Goal: Task Accomplishment & Management: Manage account settings

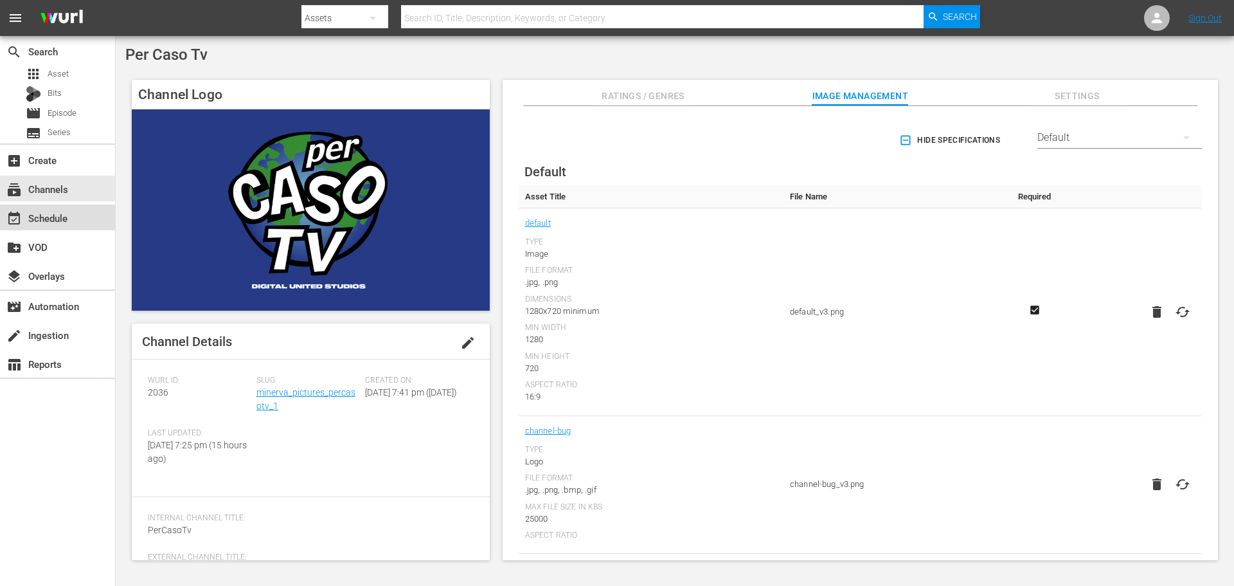
click at [73, 212] on div "event_available Schedule" at bounding box center [57, 217] width 115 height 26
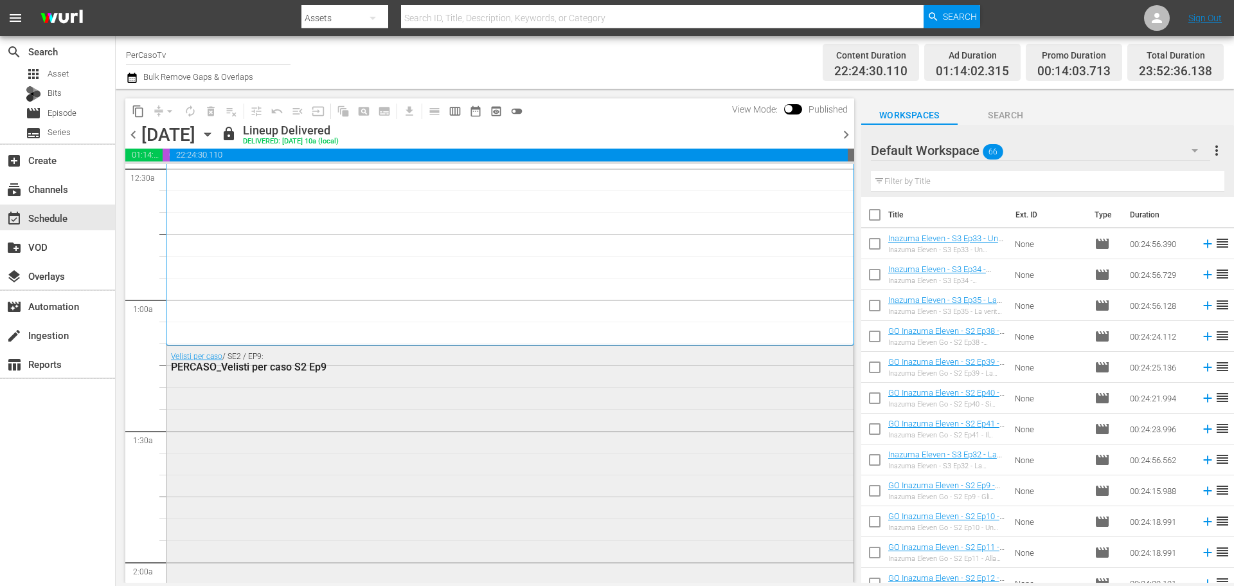
scroll to position [321, 0]
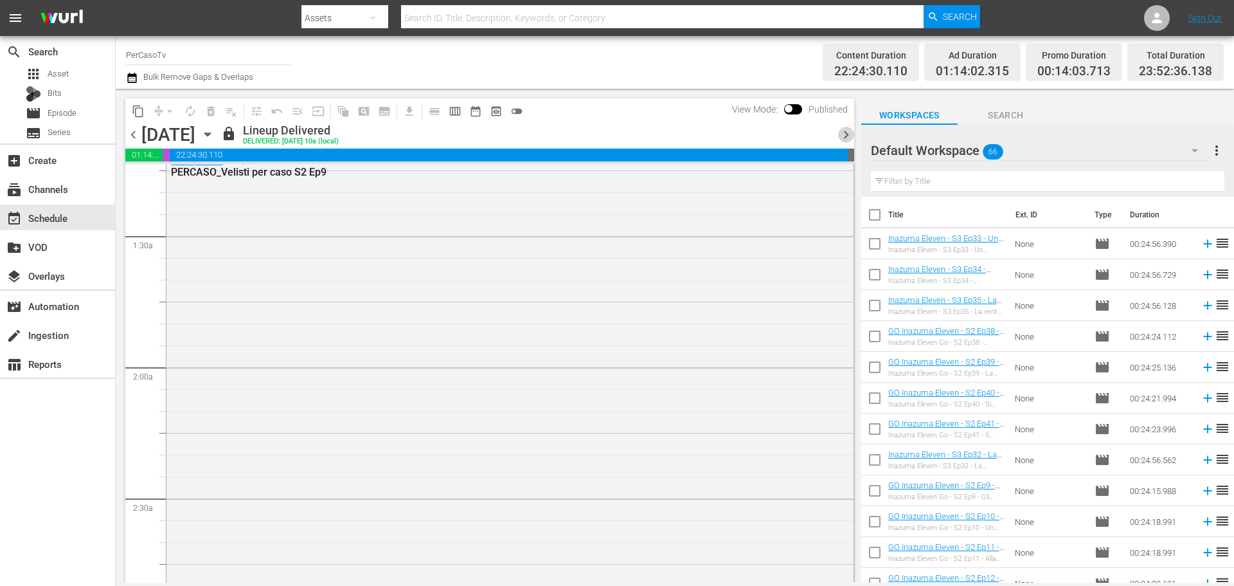
click at [845, 138] on span "chevron_right" at bounding box center [846, 135] width 16 height 16
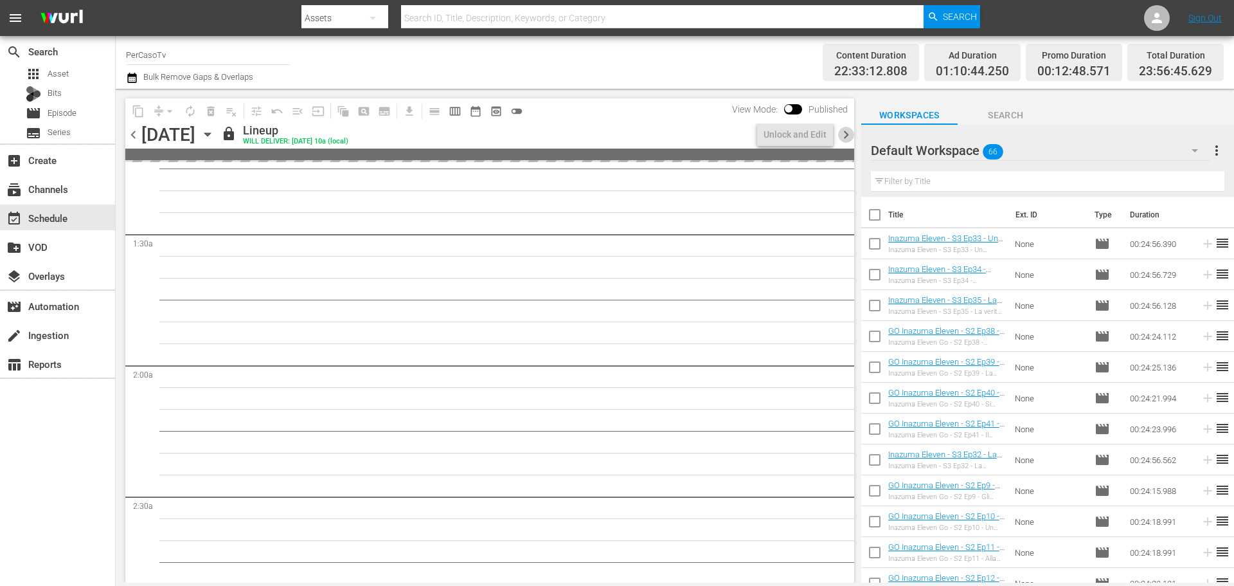
click at [845, 138] on span "chevron_right" at bounding box center [846, 135] width 16 height 16
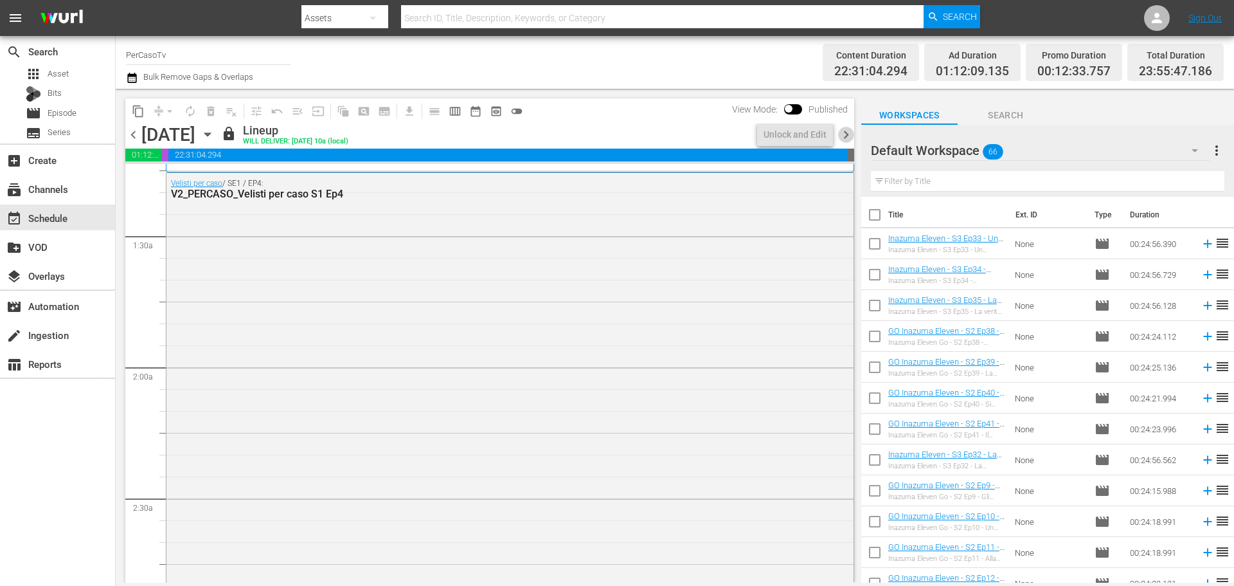
click at [845, 138] on span "chevron_right" at bounding box center [846, 135] width 16 height 16
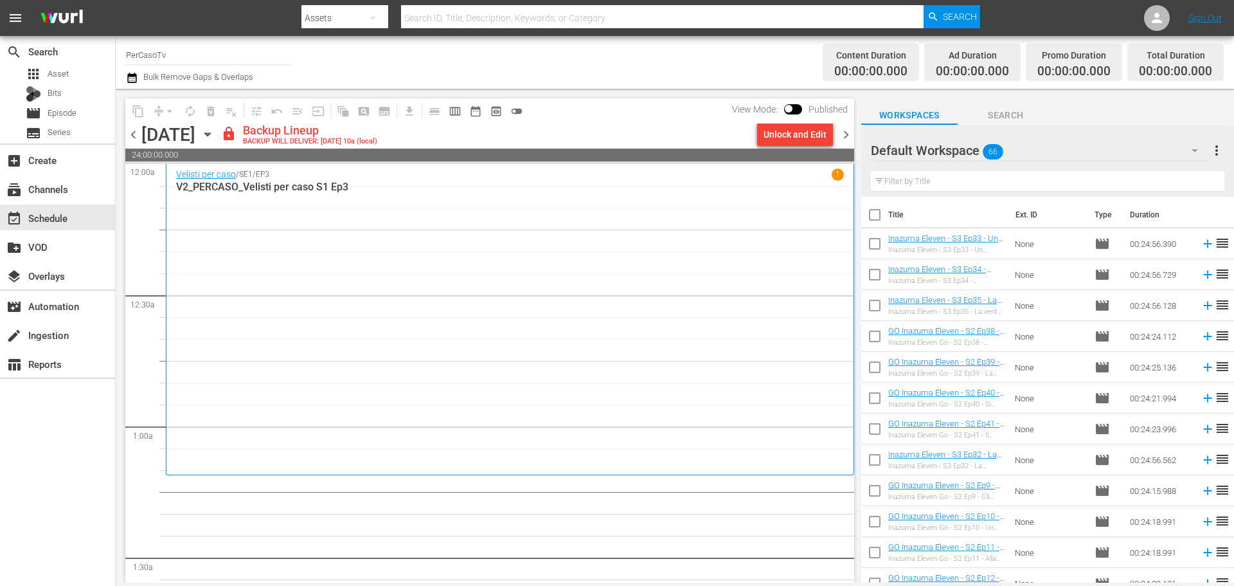
click at [128, 140] on span "chevron_left" at bounding box center [133, 135] width 16 height 16
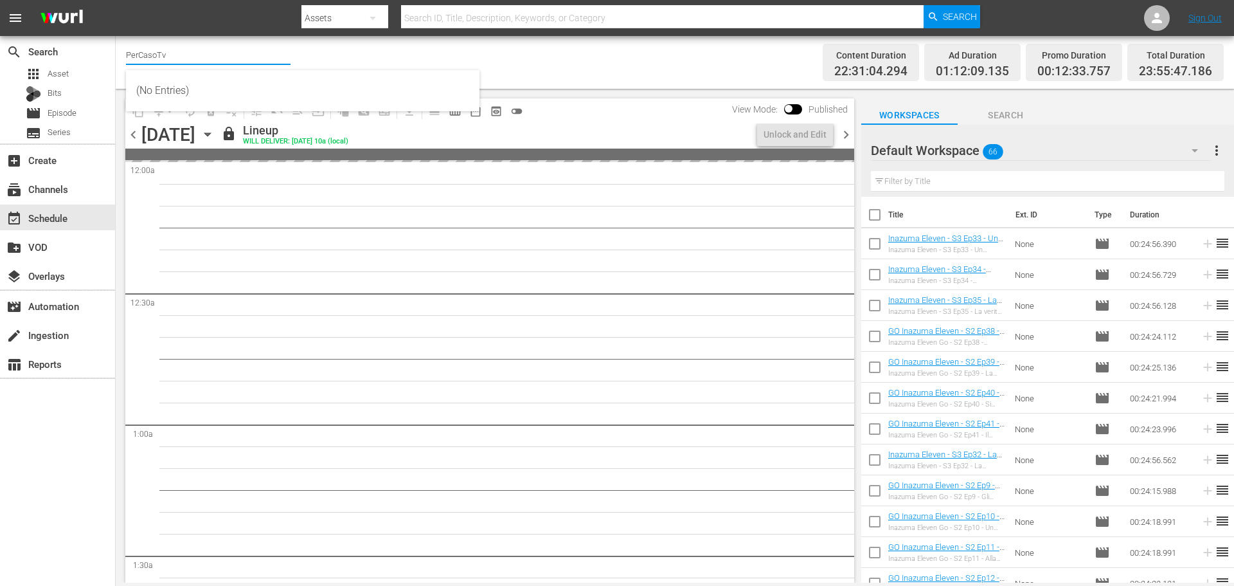
click at [153, 56] on input "PerCasoTv" at bounding box center [208, 54] width 165 height 31
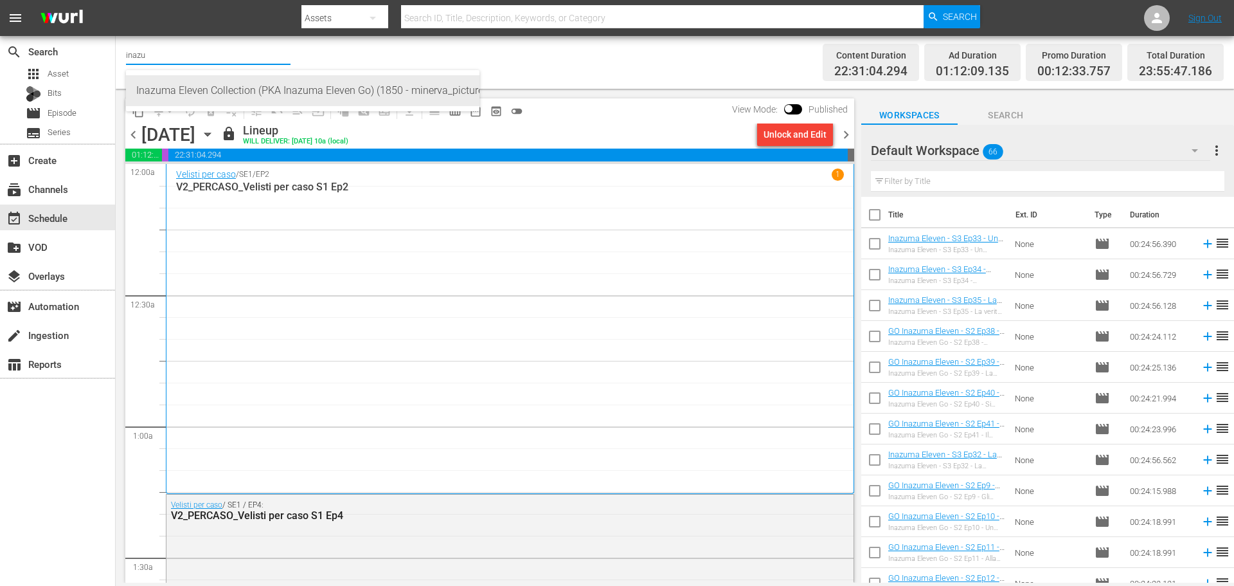
click at [261, 86] on div "Inazuma Eleven Collection (PKA Inazuma Eleven Go) (1850 - minerva_pictures_inaz…" at bounding box center [302, 90] width 333 height 31
type input "Inazuma Eleven Collection (PKA Inazuma Eleven Go) (1850 - minerva_pictures_inaz…"
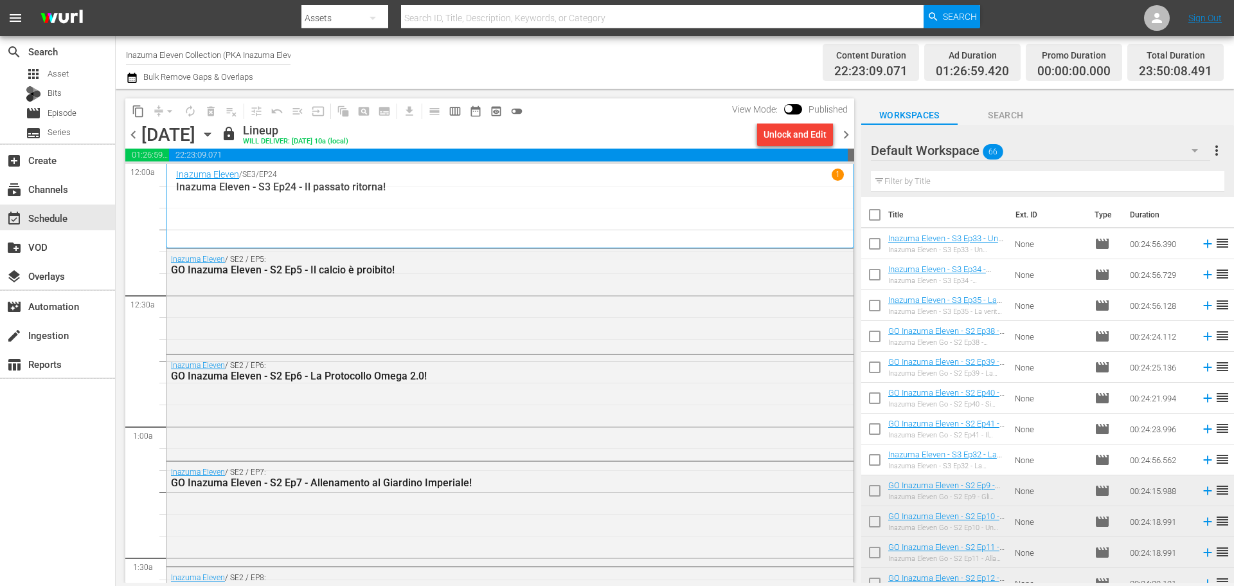
click at [845, 138] on span "chevron_right" at bounding box center [846, 135] width 16 height 16
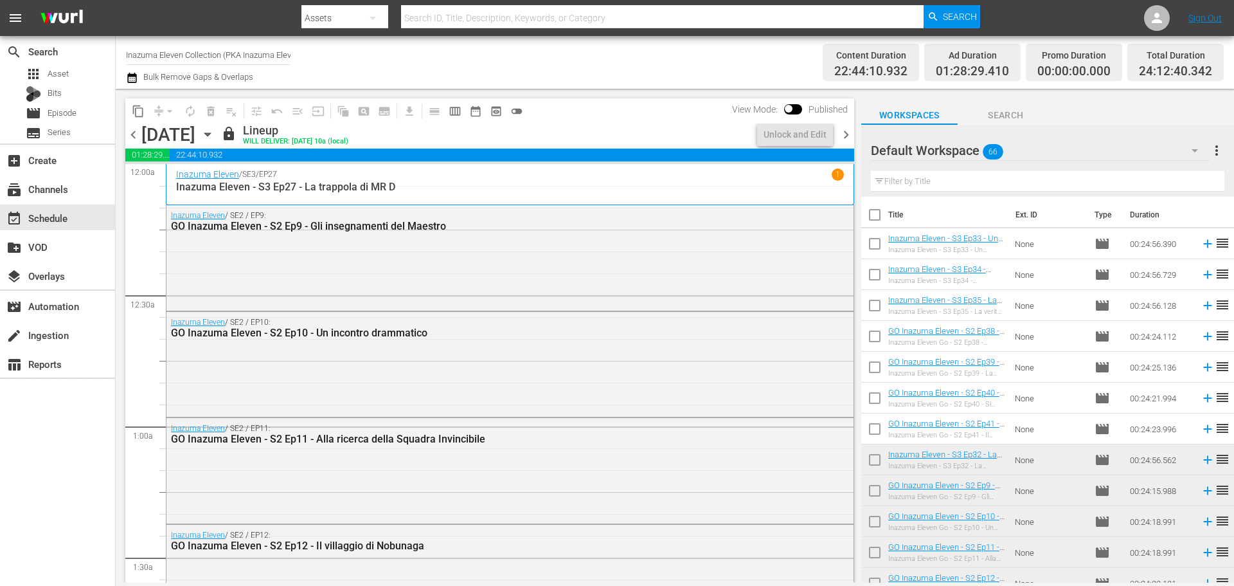
click at [845, 138] on span "chevron_right" at bounding box center [846, 135] width 16 height 16
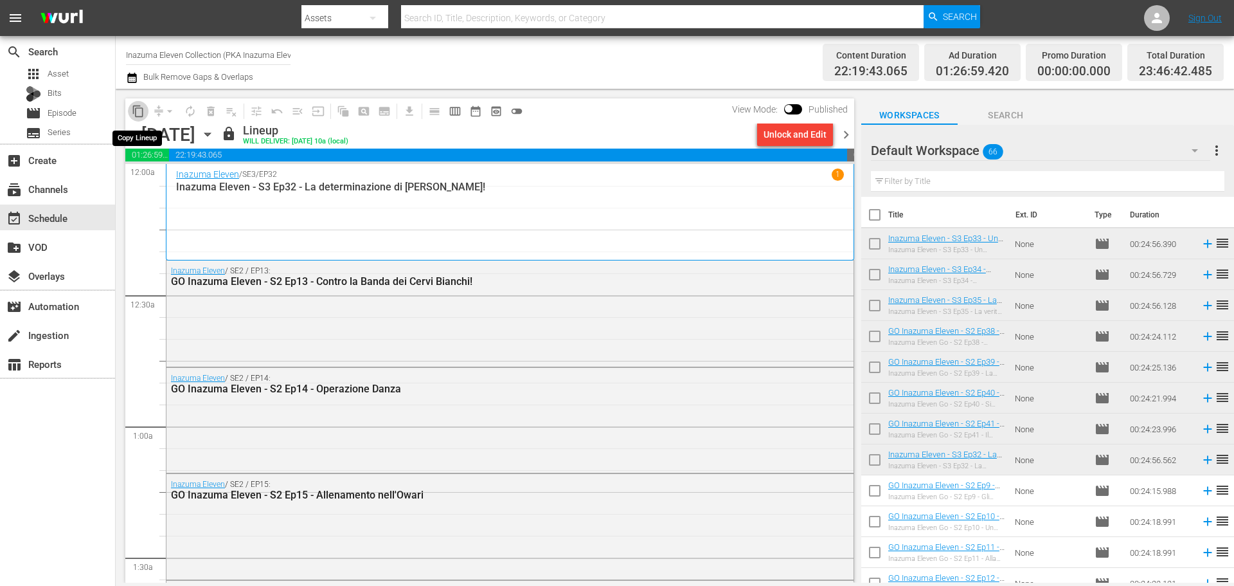
click at [138, 118] on button "content_copy" at bounding box center [138, 111] width 21 height 21
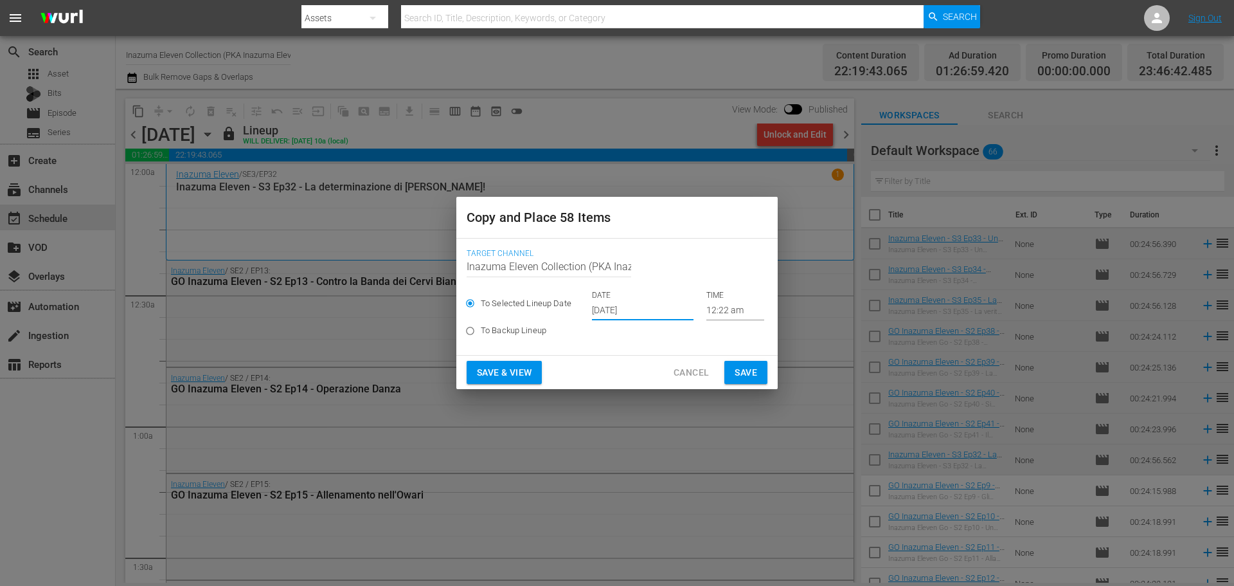
click at [636, 312] on input "[DATE]" at bounding box center [643, 310] width 102 height 19
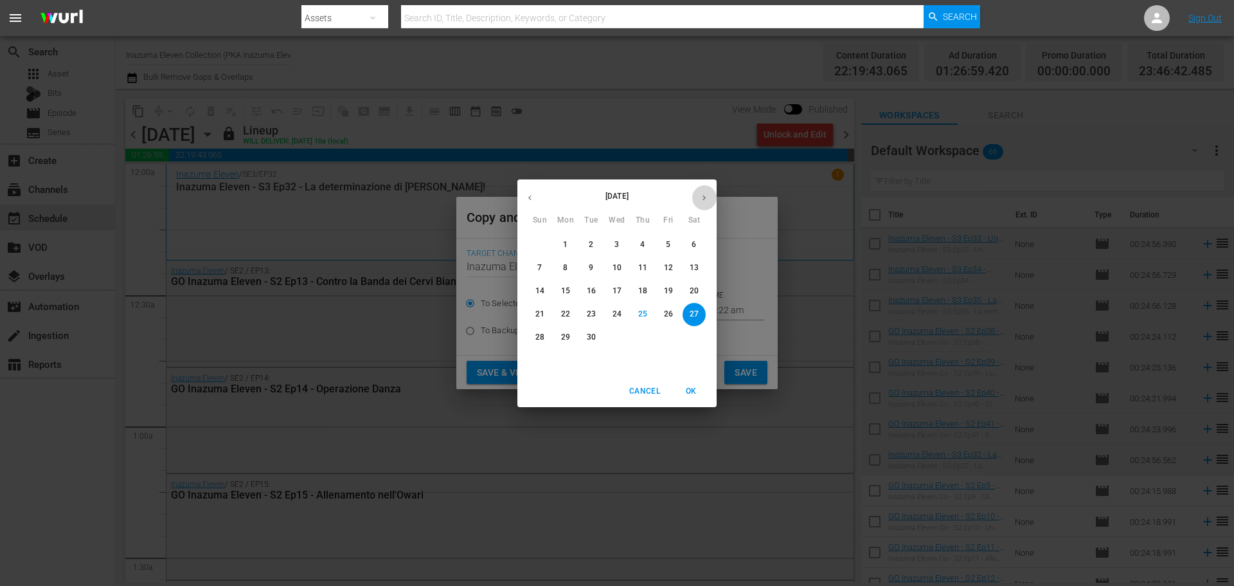
click at [698, 200] on button "button" at bounding box center [704, 197] width 25 height 25
click at [618, 245] on p "1" at bounding box center [617, 244] width 5 height 11
type input "Oct 1st 2025"
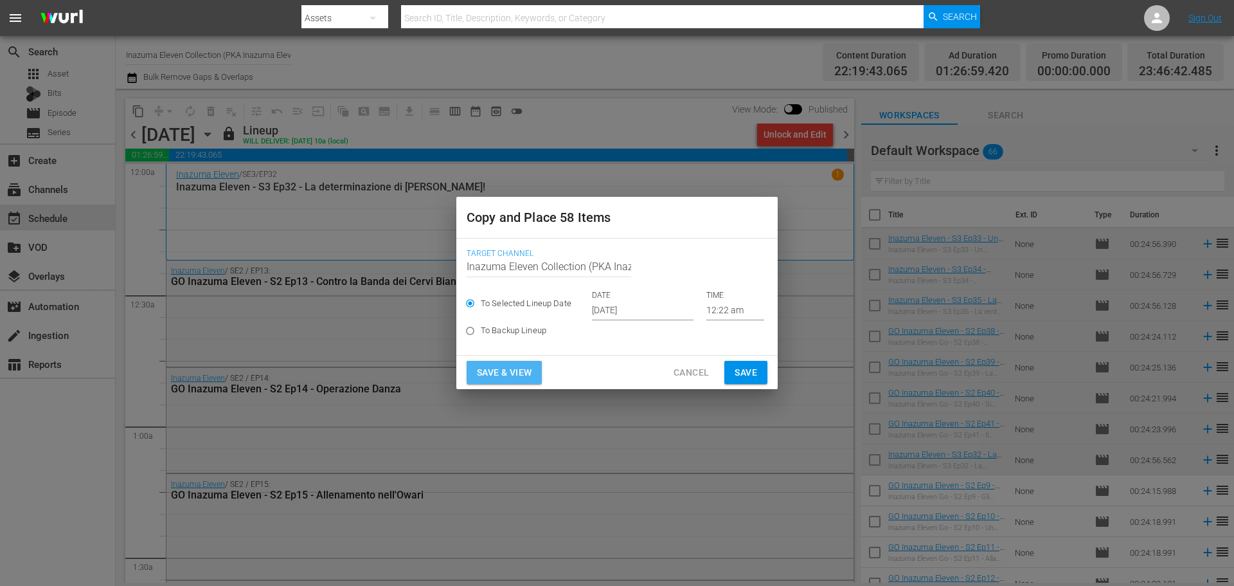
click at [532, 374] on span "Save & View" at bounding box center [504, 373] width 55 height 16
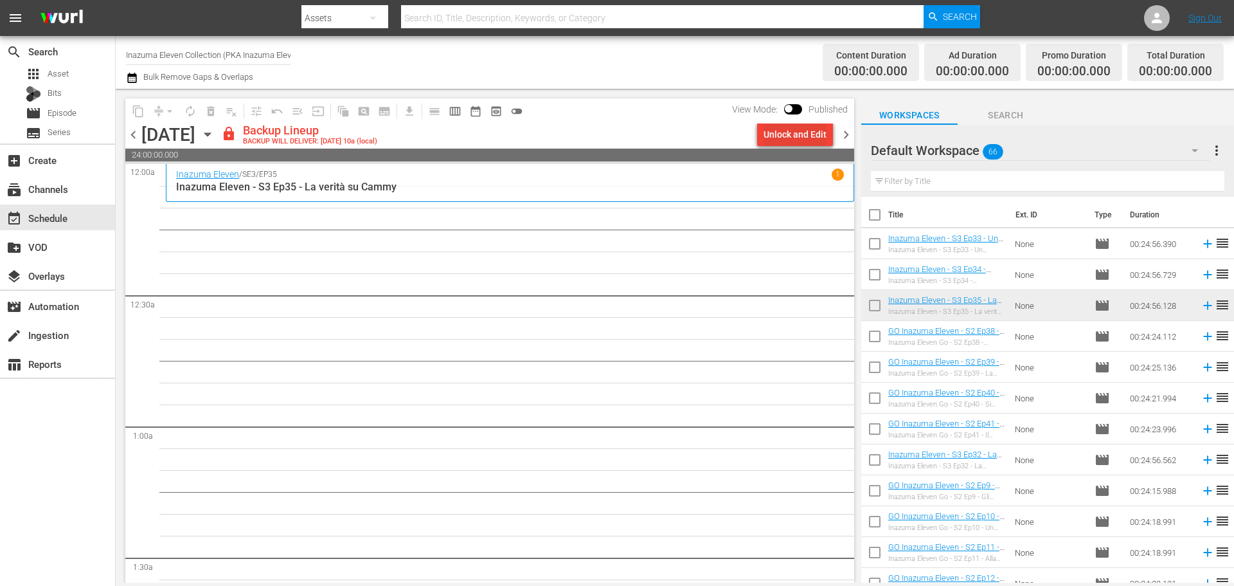
click at [793, 138] on div "Unlock and Edit" at bounding box center [795, 134] width 63 height 23
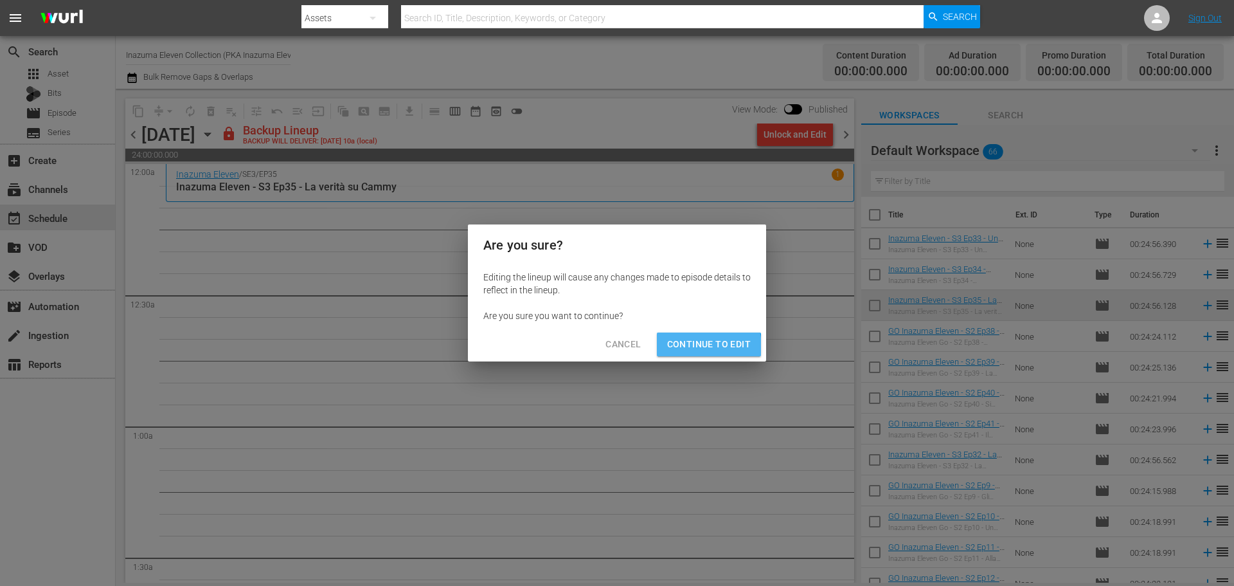
click at [703, 347] on span "Continue to Edit" at bounding box center [709, 344] width 84 height 16
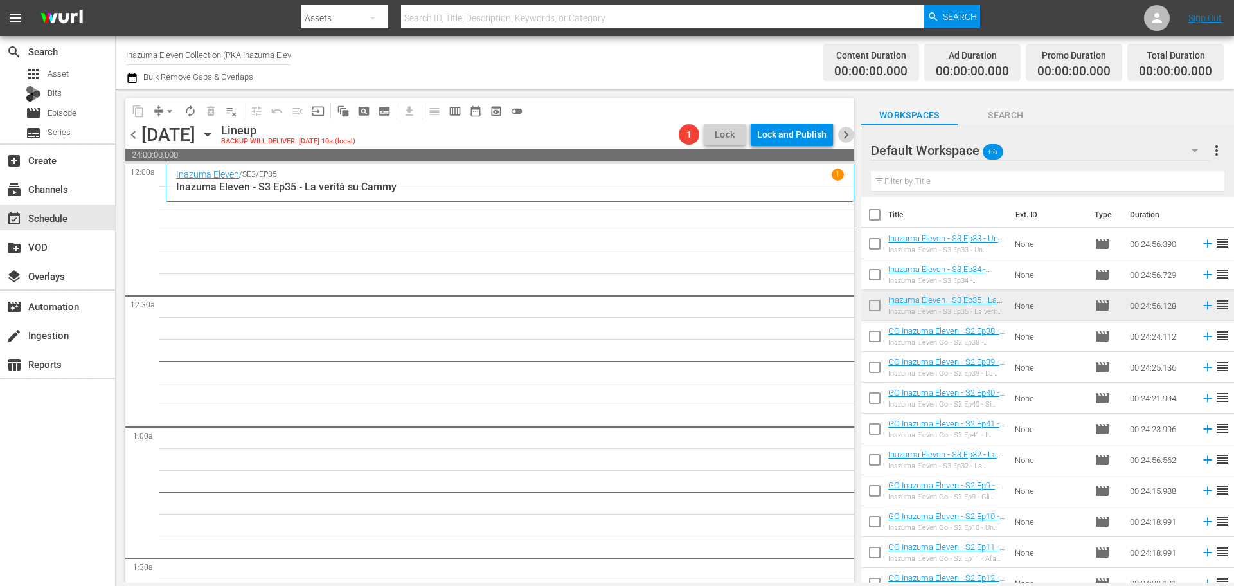
click at [850, 137] on span "chevron_right" at bounding box center [846, 135] width 16 height 16
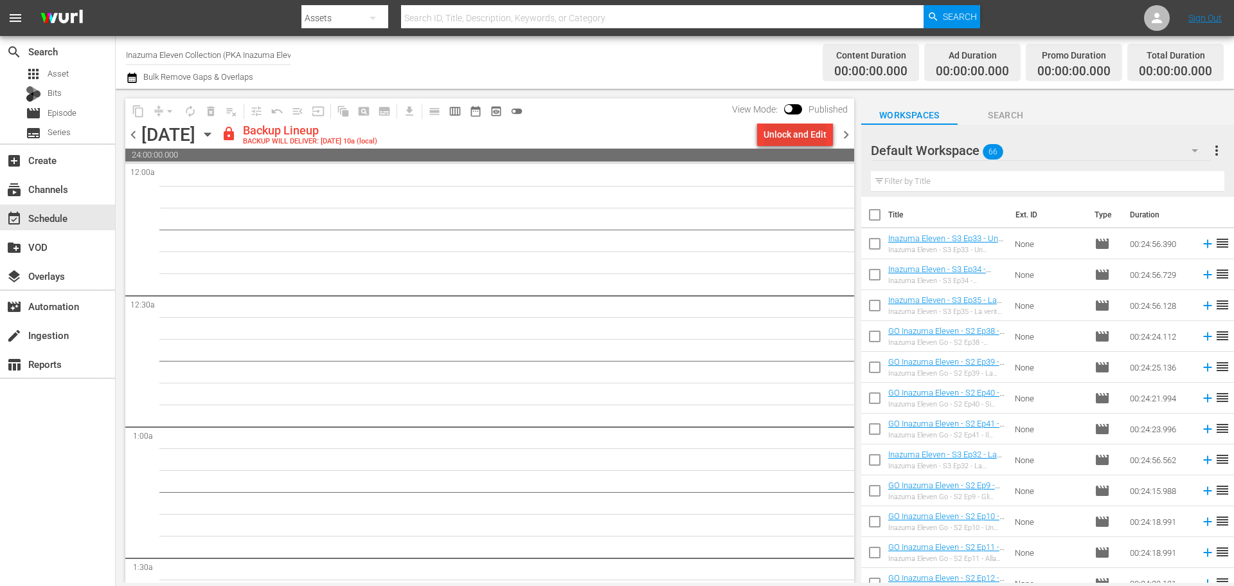
click at [813, 134] on div "Unlock and Edit" at bounding box center [795, 134] width 63 height 23
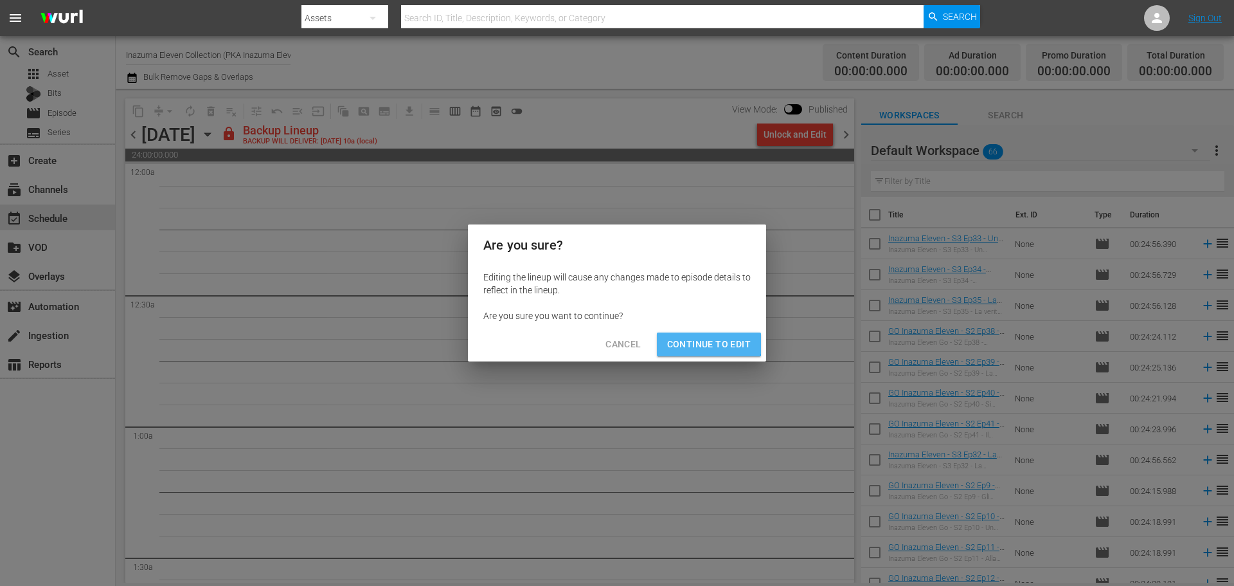
click at [702, 338] on span "Continue to Edit" at bounding box center [709, 344] width 84 height 16
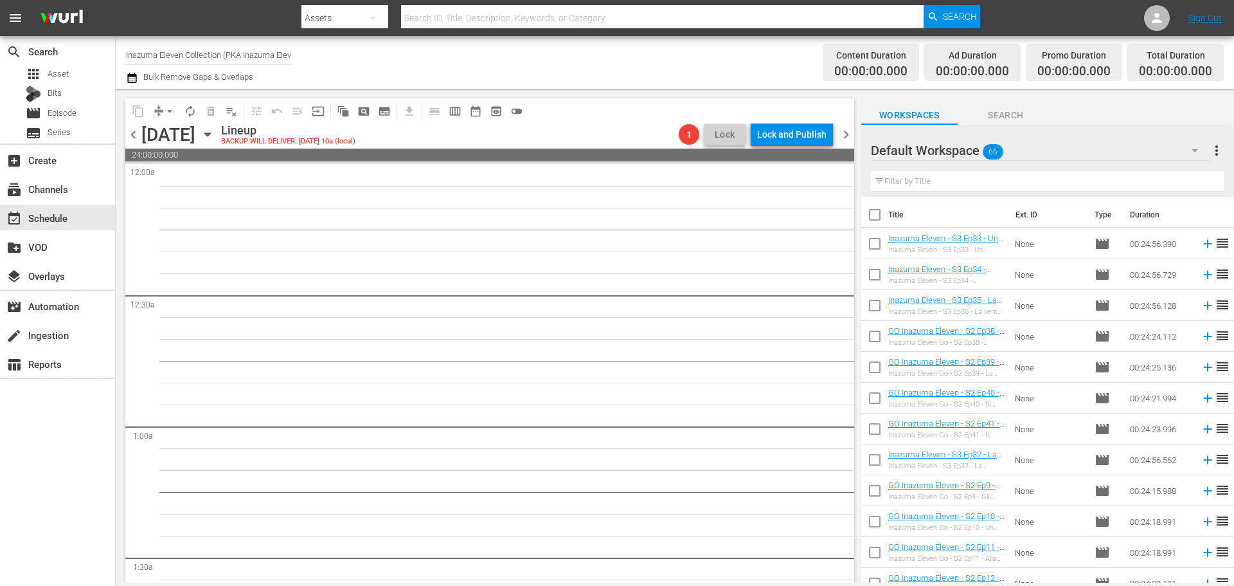
click at [845, 136] on span "chevron_right" at bounding box center [846, 135] width 16 height 16
click at [130, 139] on span "chevron_left" at bounding box center [133, 135] width 16 height 16
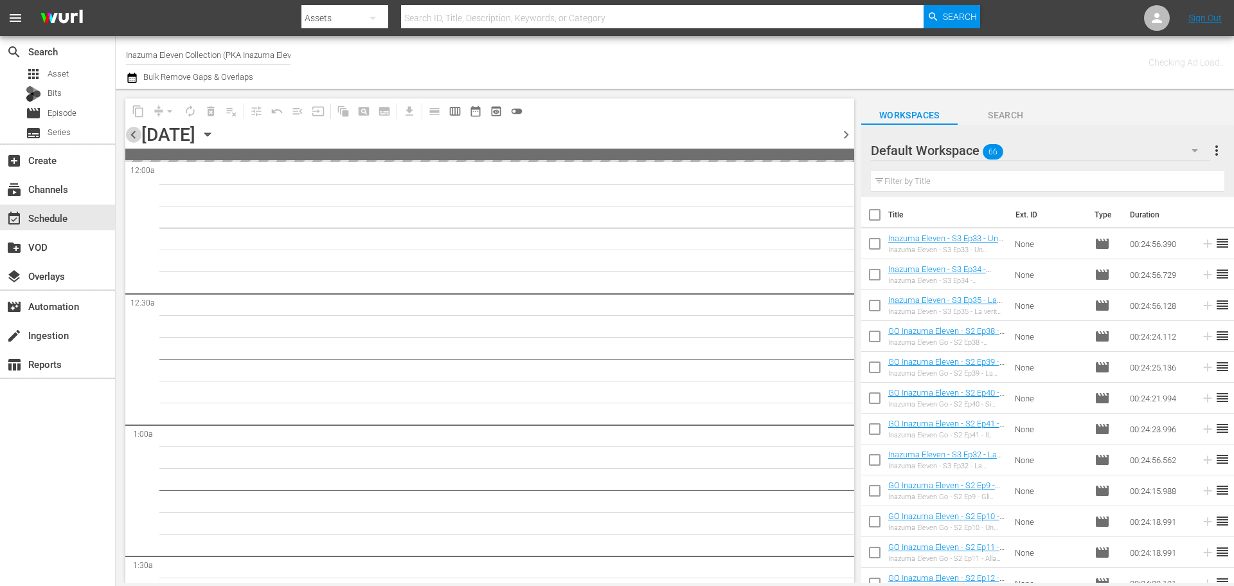
click at [130, 139] on span "chevron_left" at bounding box center [133, 135] width 16 height 16
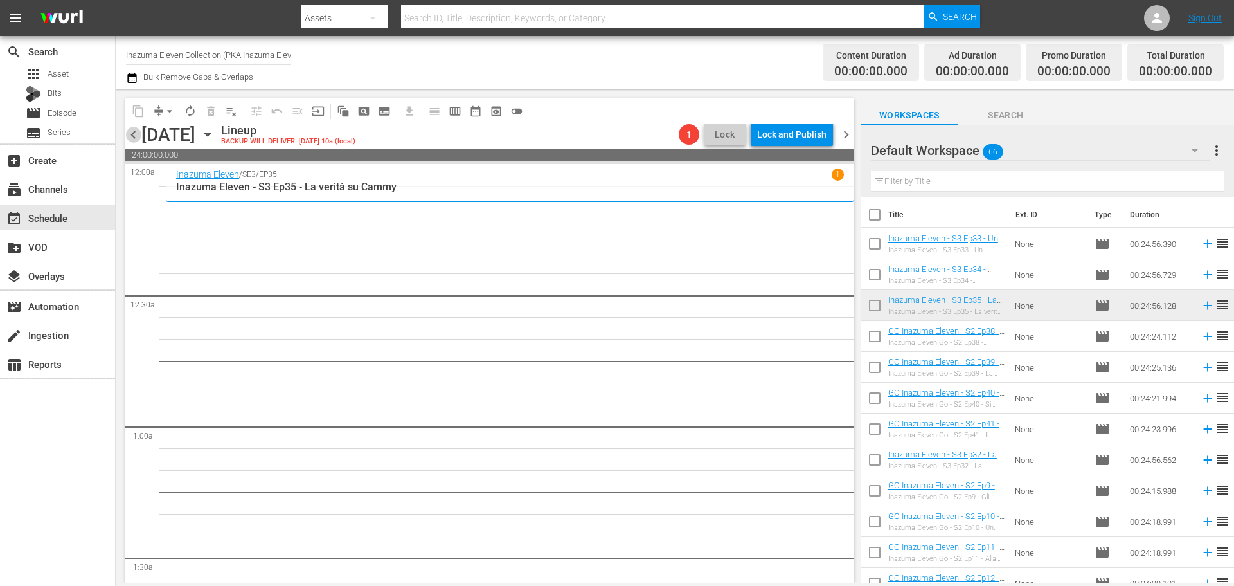
click at [130, 139] on span "chevron_left" at bounding box center [133, 135] width 16 height 16
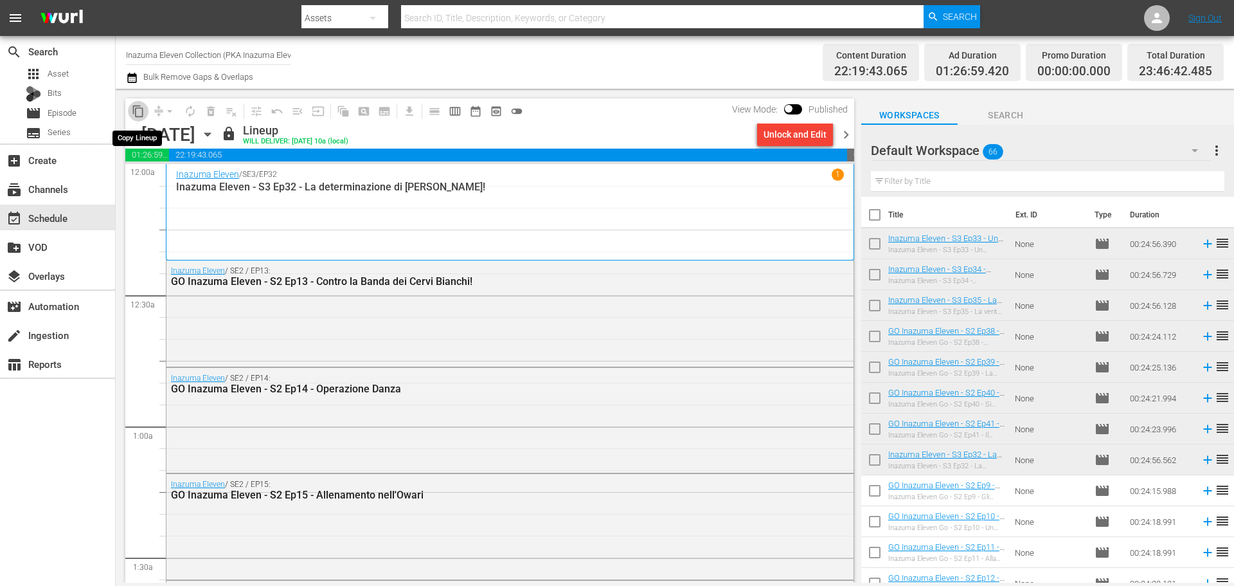
click at [136, 109] on span "content_copy" at bounding box center [138, 111] width 13 height 13
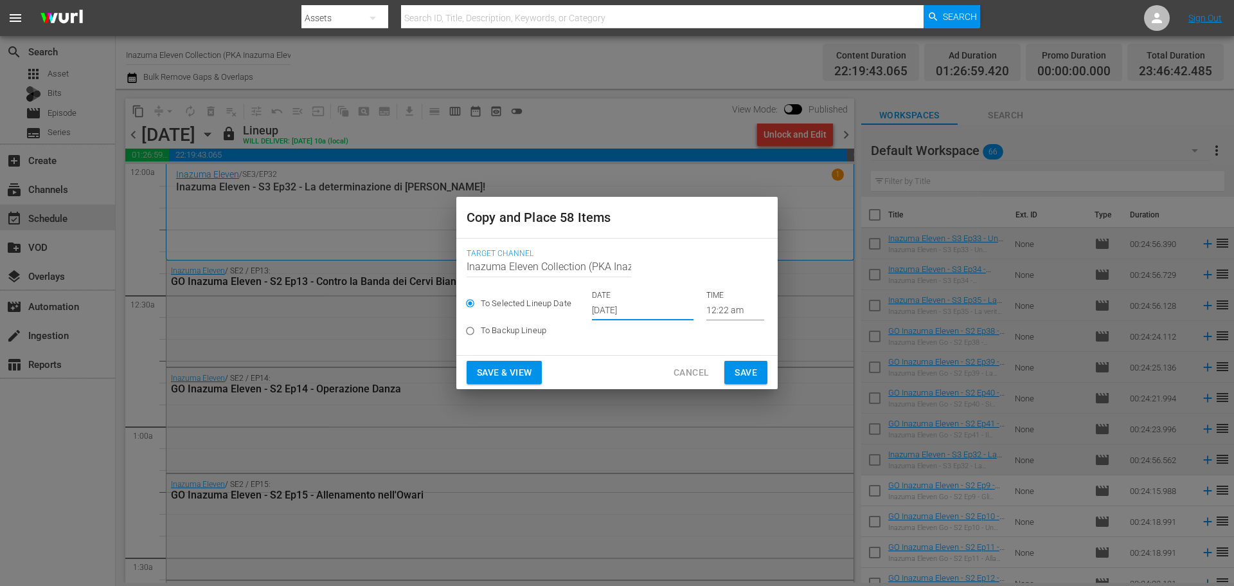
click at [602, 307] on input "[DATE]" at bounding box center [643, 310] width 102 height 19
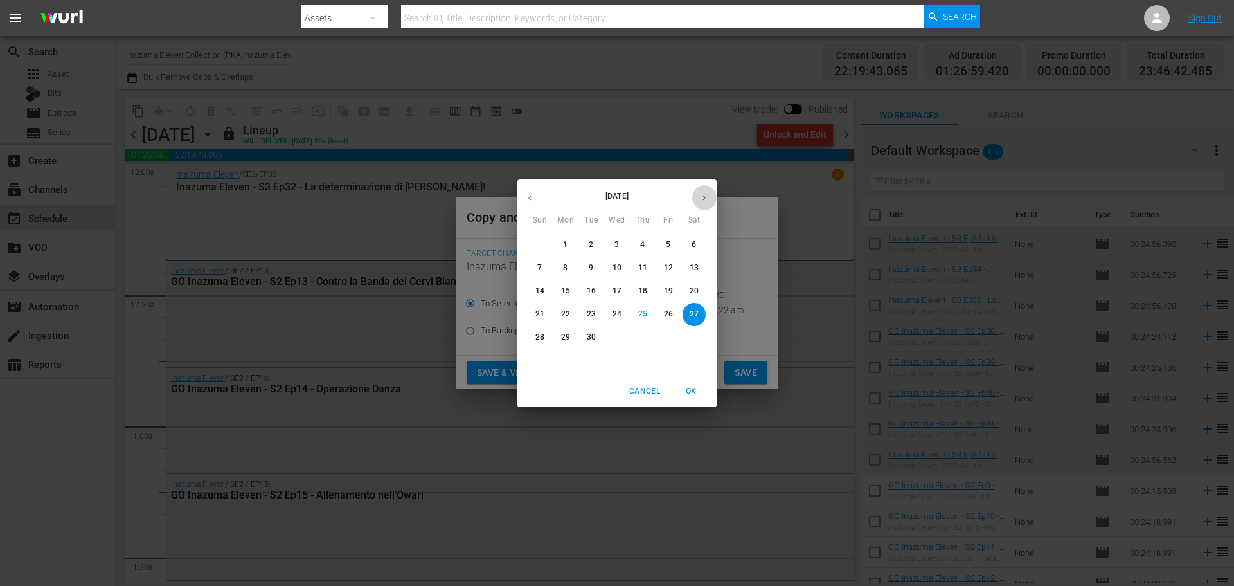
click at [703, 200] on icon "button" at bounding box center [705, 198] width 10 height 10
click at [624, 242] on span "1" at bounding box center [617, 244] width 23 height 11
type input "Oct 1st 2025"
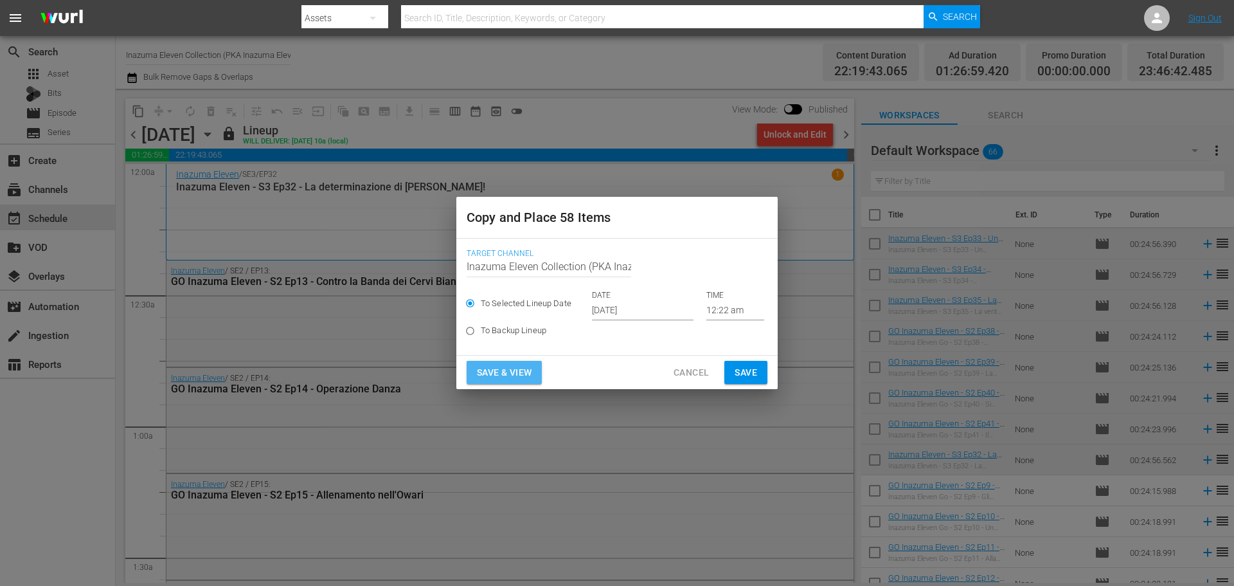
click at [534, 378] on button "Save & View" at bounding box center [504, 373] width 75 height 24
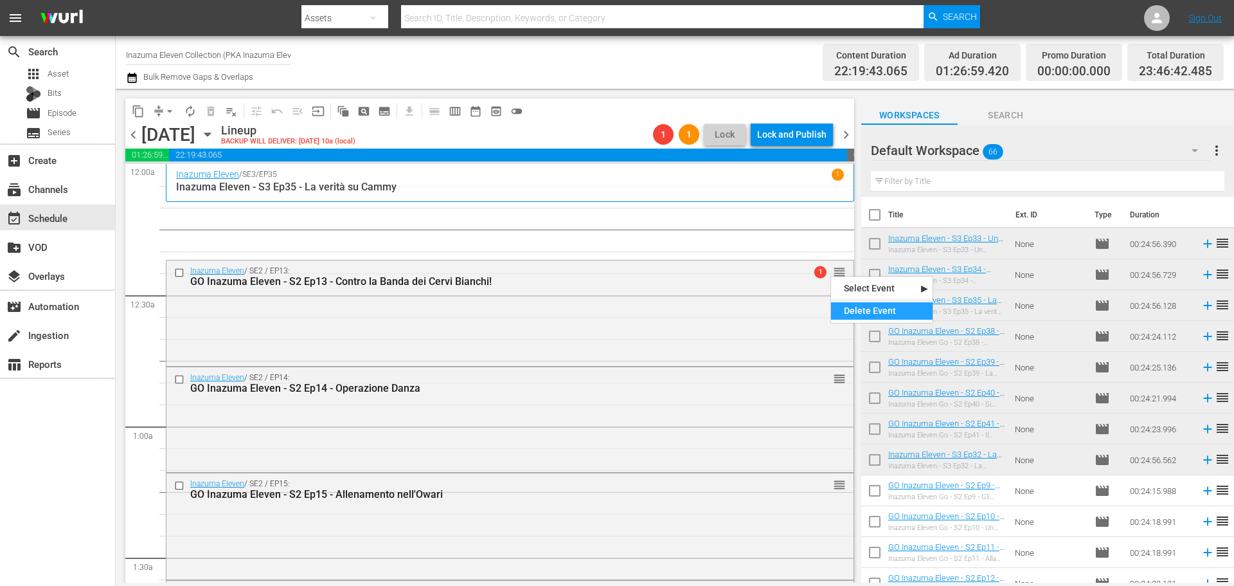
click at [849, 309] on div "Delete Event" at bounding box center [882, 310] width 102 height 17
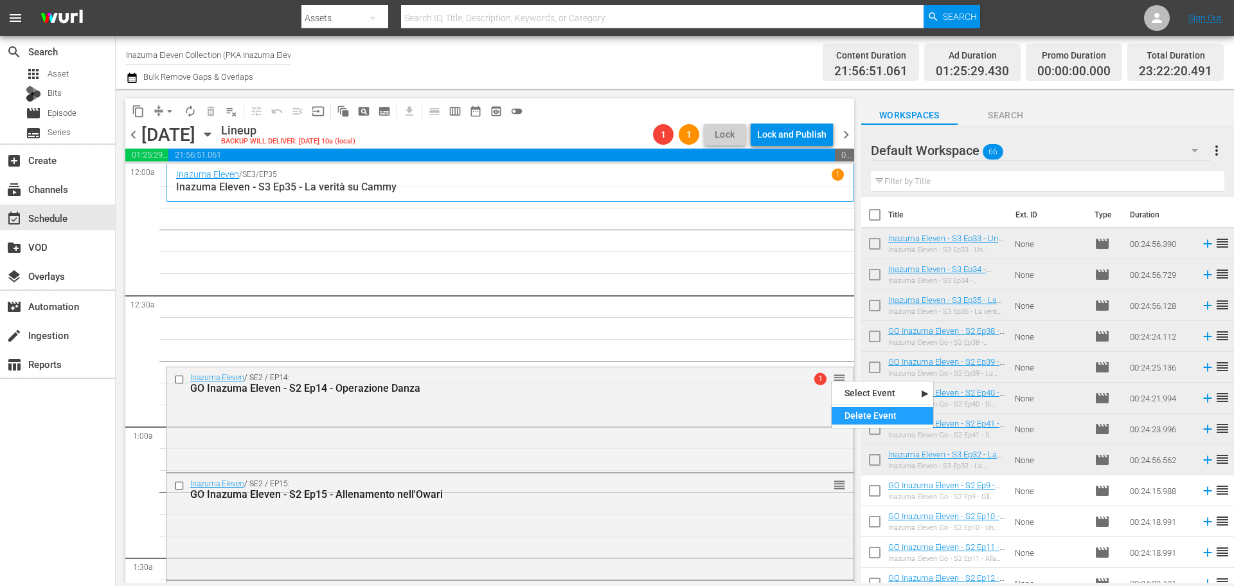
click at [872, 416] on div "Delete Event" at bounding box center [883, 415] width 102 height 17
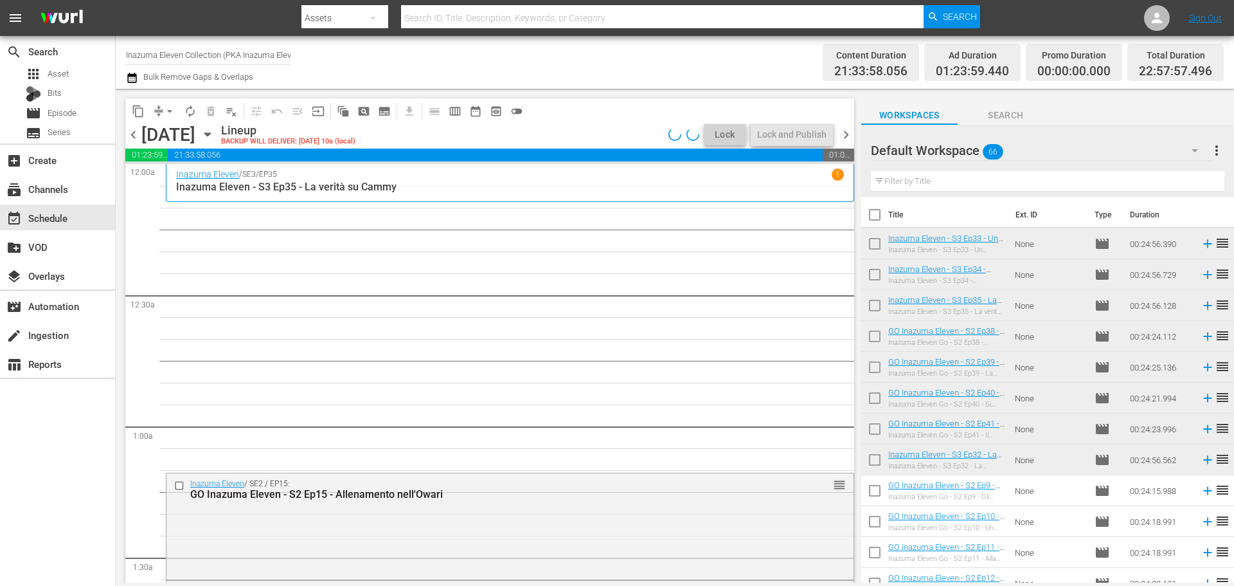
scroll to position [129, 0]
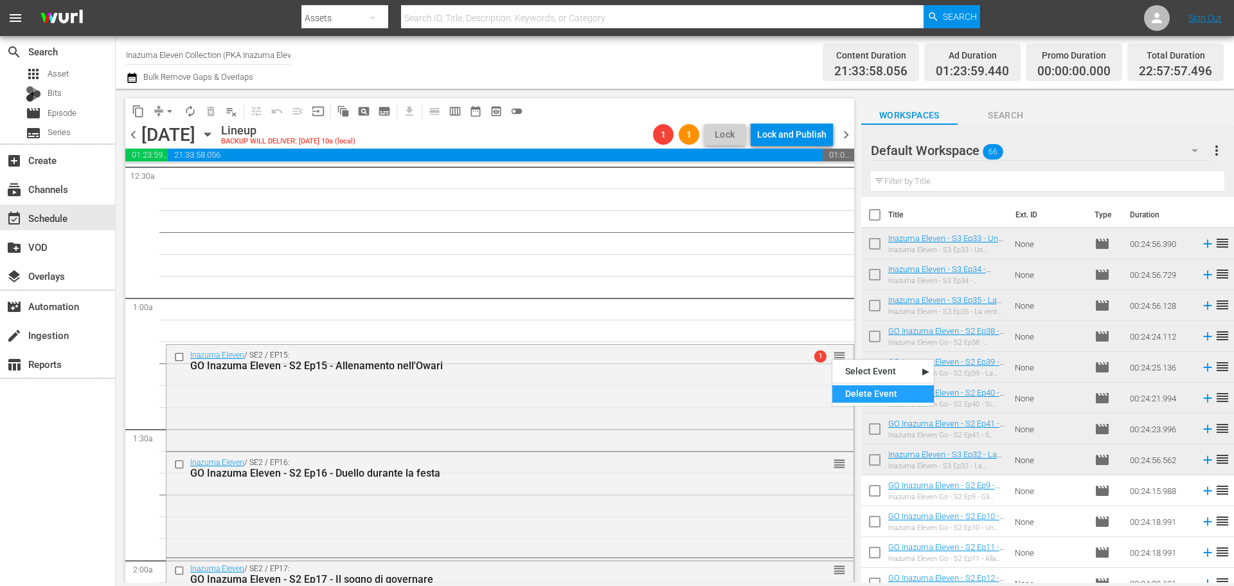
click at [853, 387] on div "Delete Event" at bounding box center [884, 393] width 102 height 17
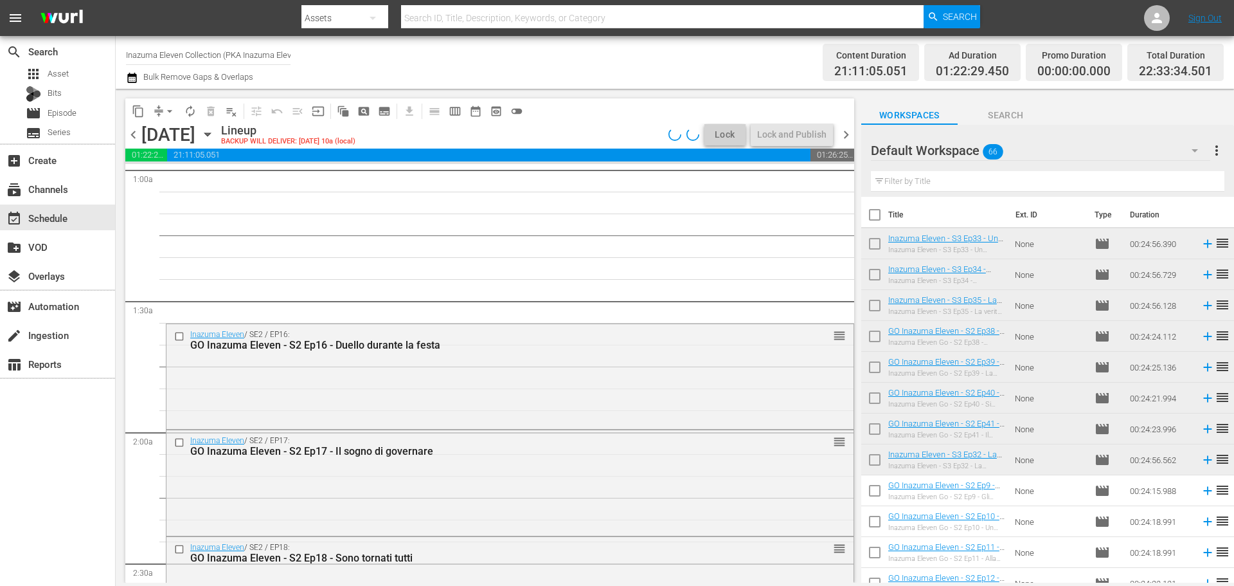
scroll to position [257, 0]
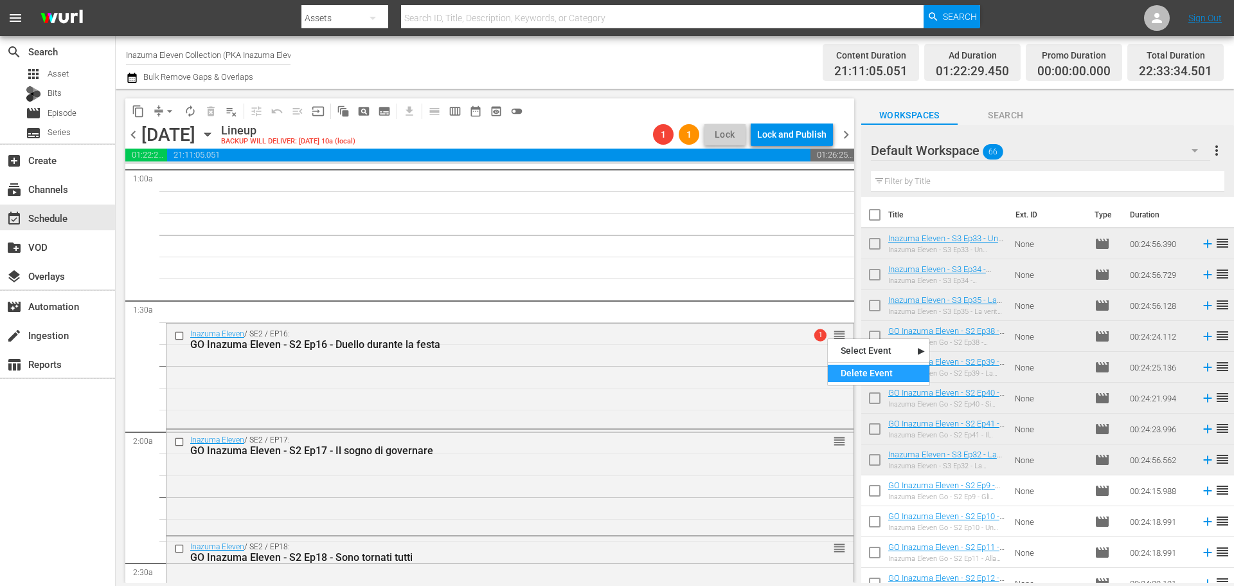
click at [833, 374] on div "Delete Event" at bounding box center [879, 373] width 102 height 17
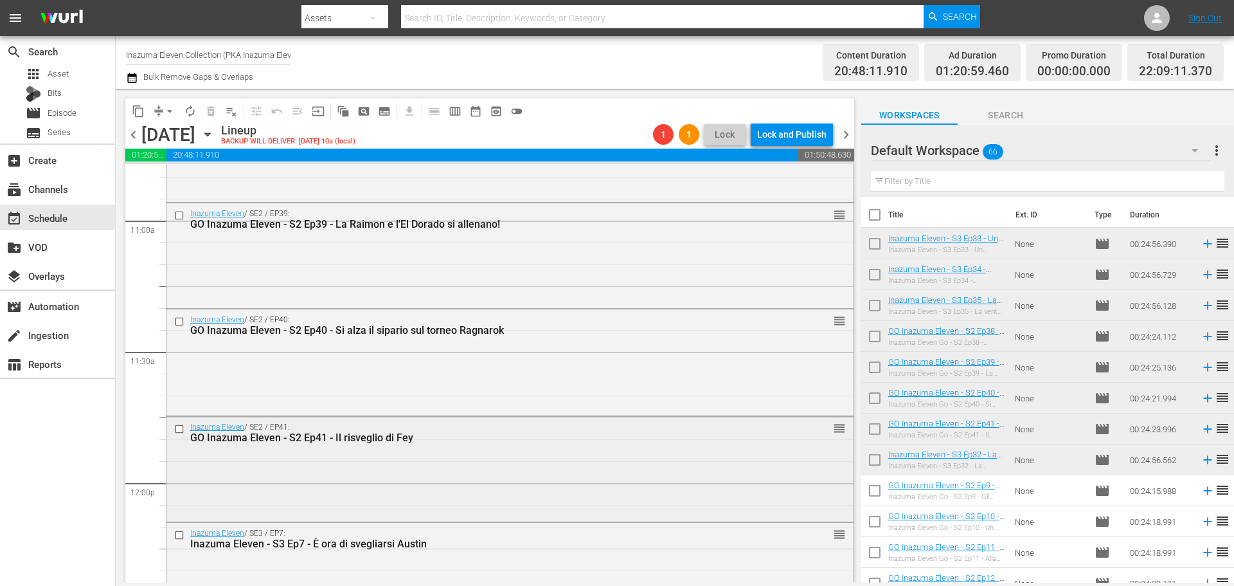
scroll to position [3022, 0]
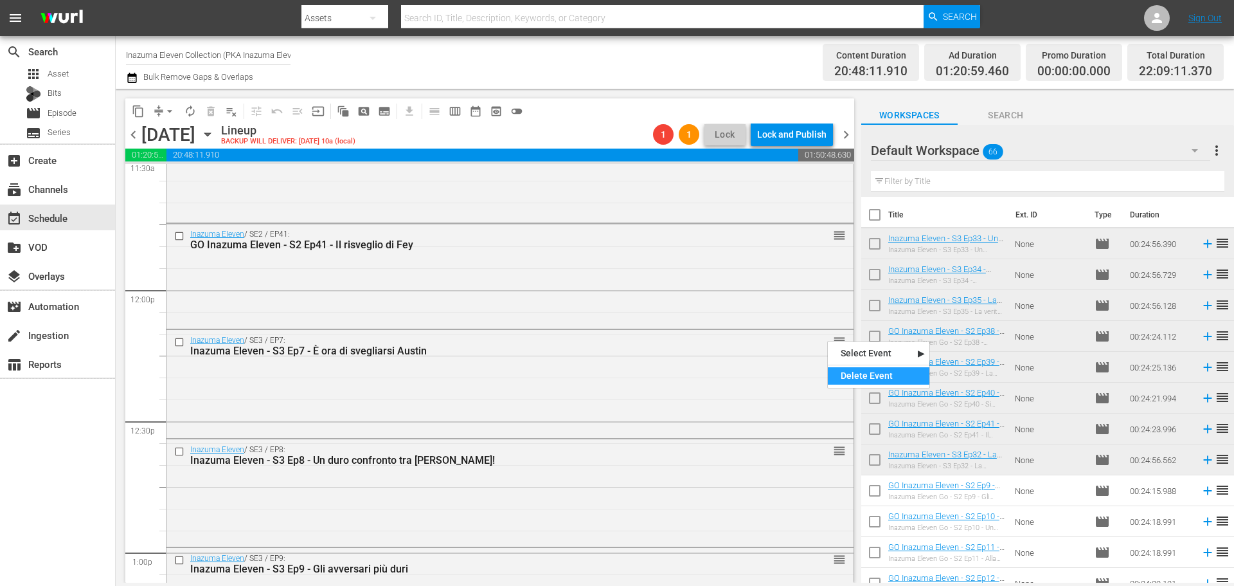
click at [839, 374] on div "Delete Event" at bounding box center [879, 375] width 102 height 17
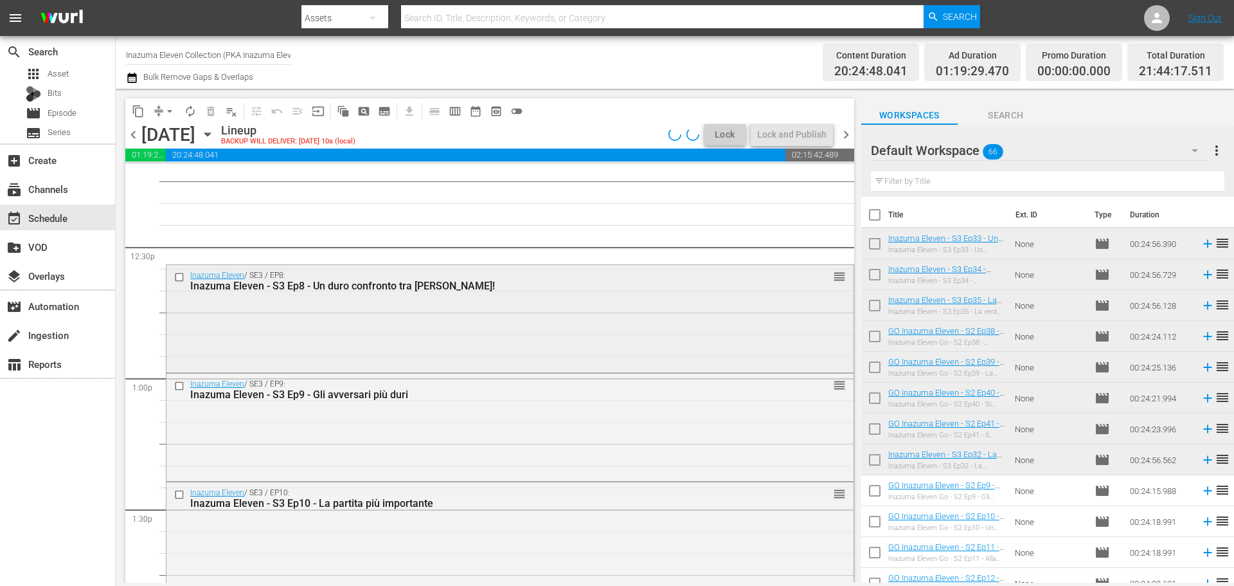
scroll to position [3215, 0]
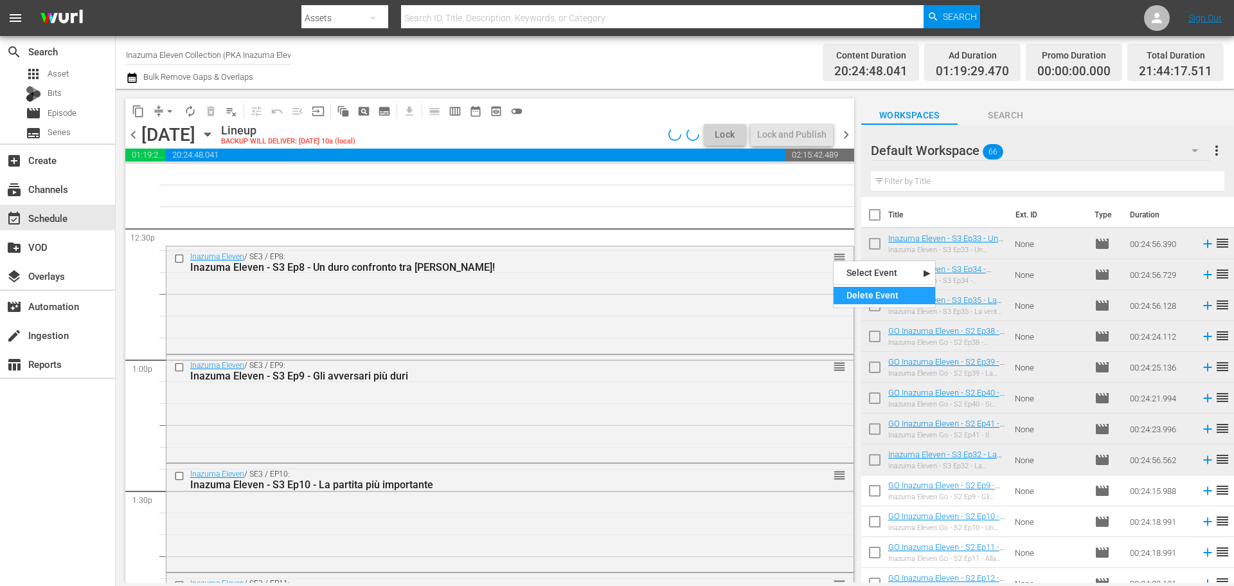
click at [843, 297] on div "Delete Event" at bounding box center [885, 295] width 102 height 17
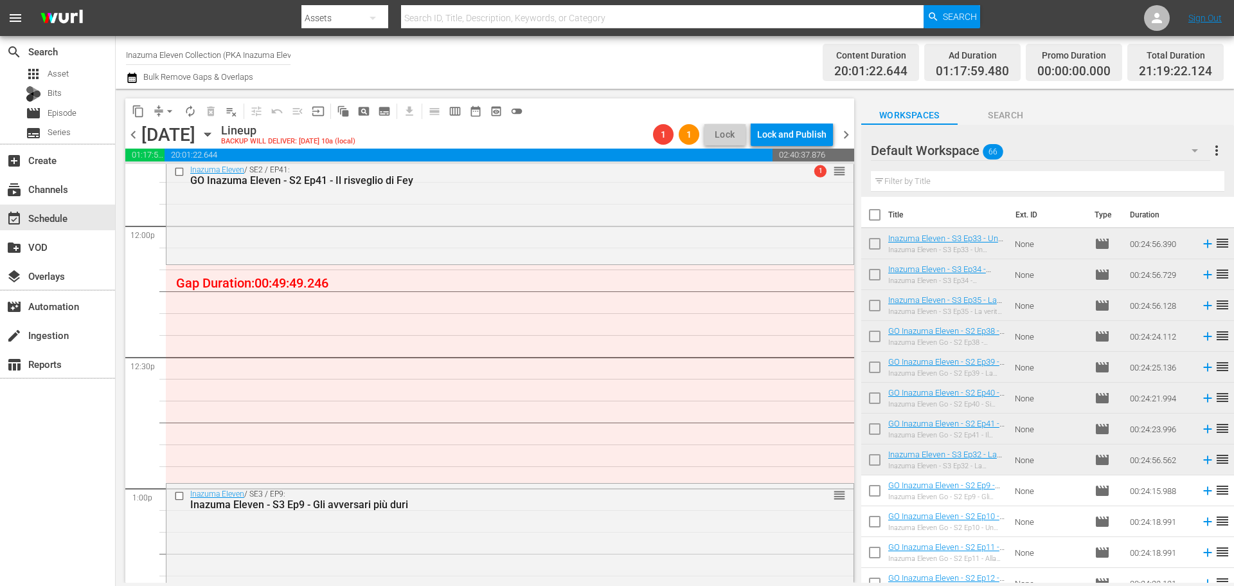
scroll to position [3279, 0]
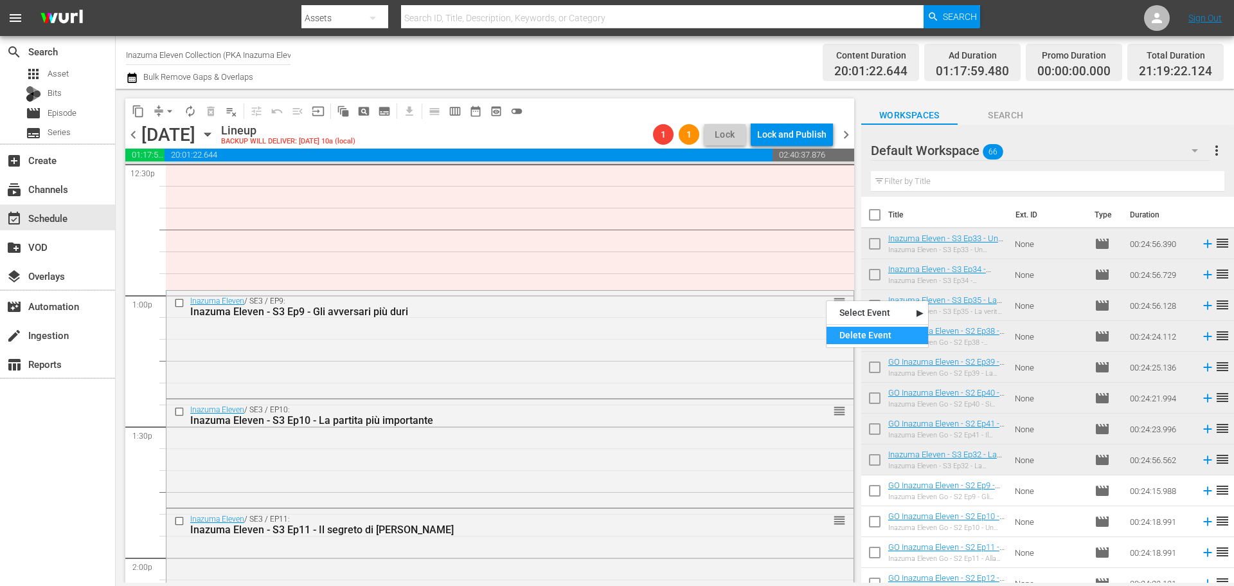
click at [854, 332] on div "Delete Event" at bounding box center [878, 335] width 102 height 17
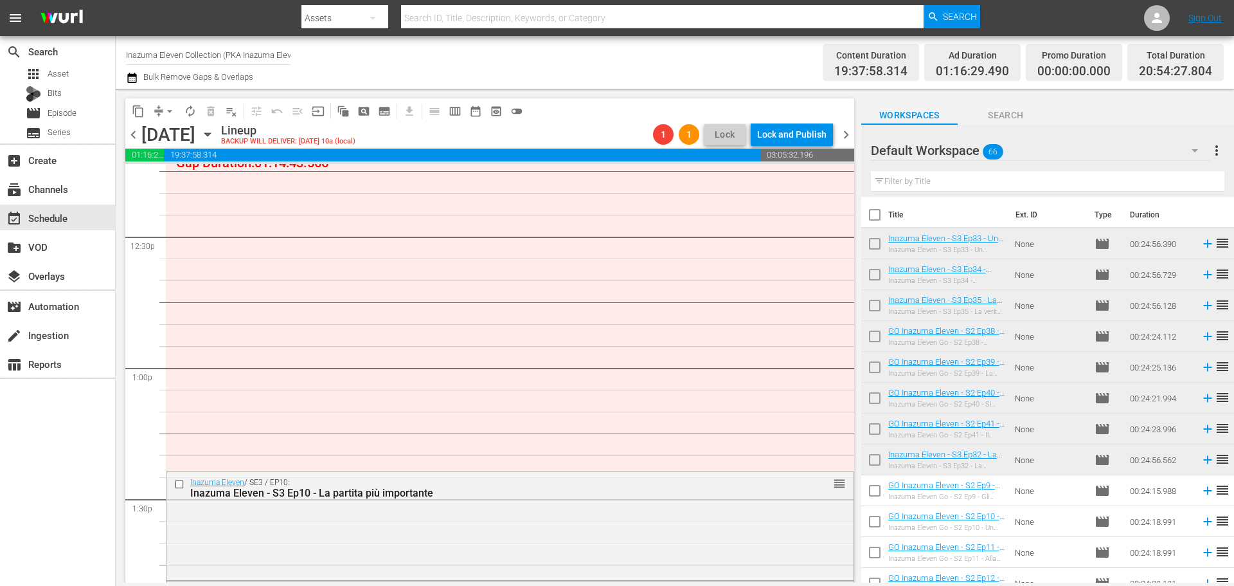
scroll to position [3215, 0]
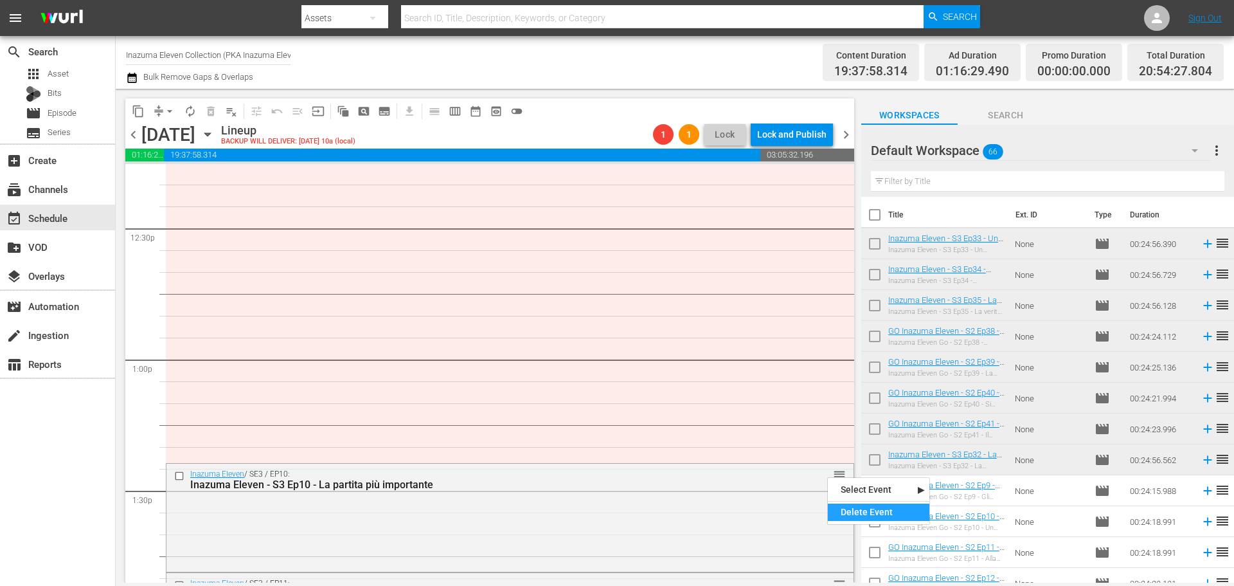
click at [858, 510] on div "Delete Event" at bounding box center [879, 511] width 102 height 17
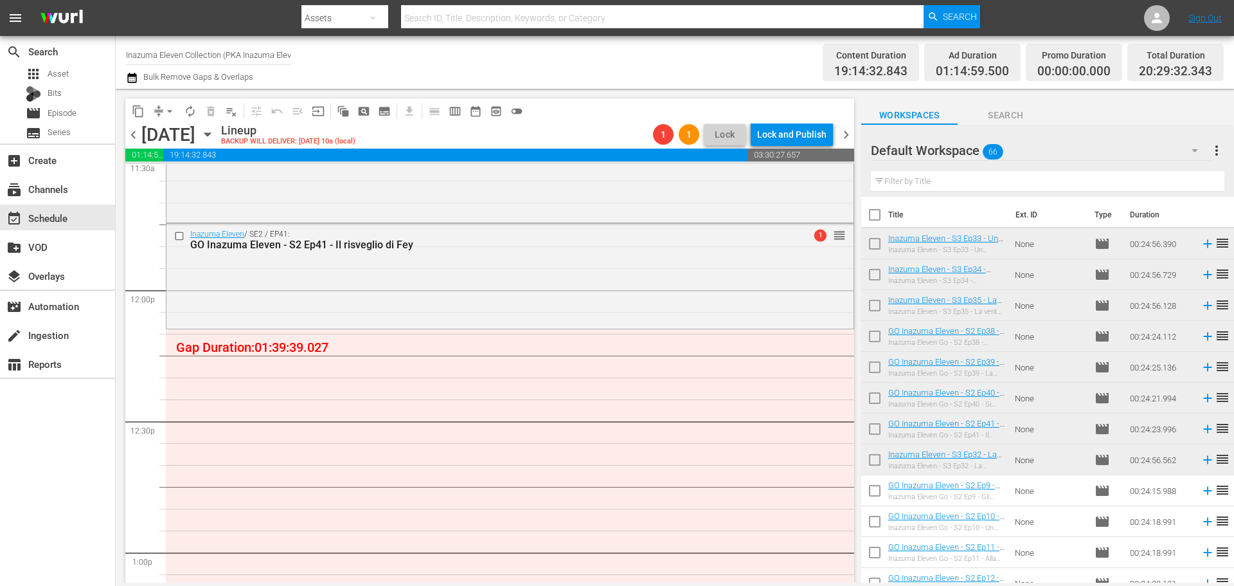
scroll to position [3086, 0]
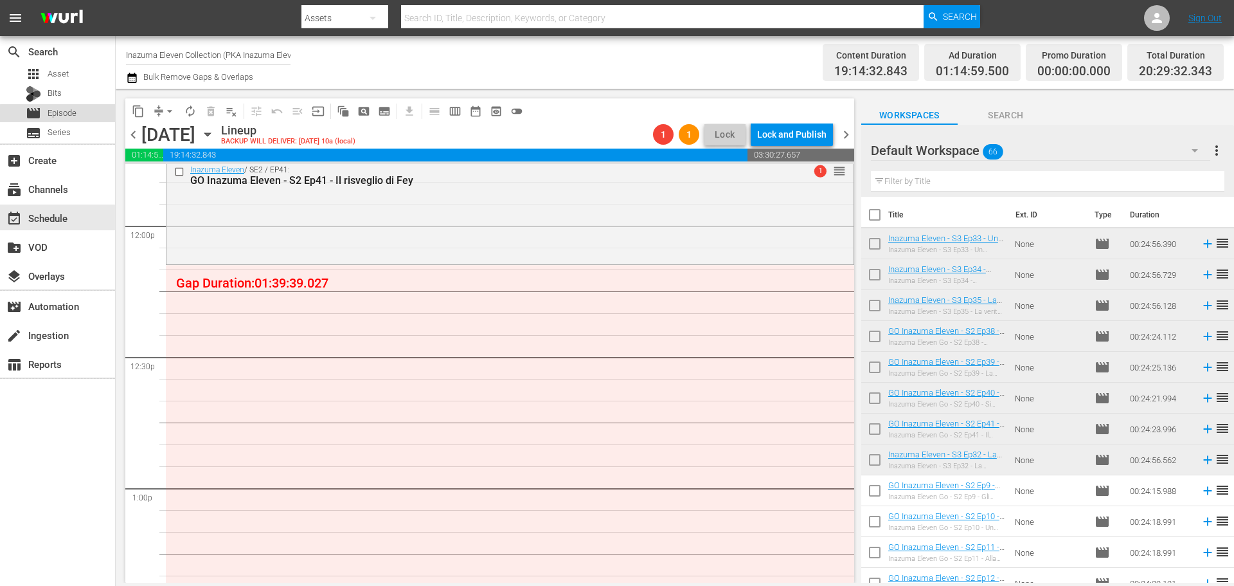
click at [70, 115] on span "Episode" at bounding box center [62, 113] width 29 height 13
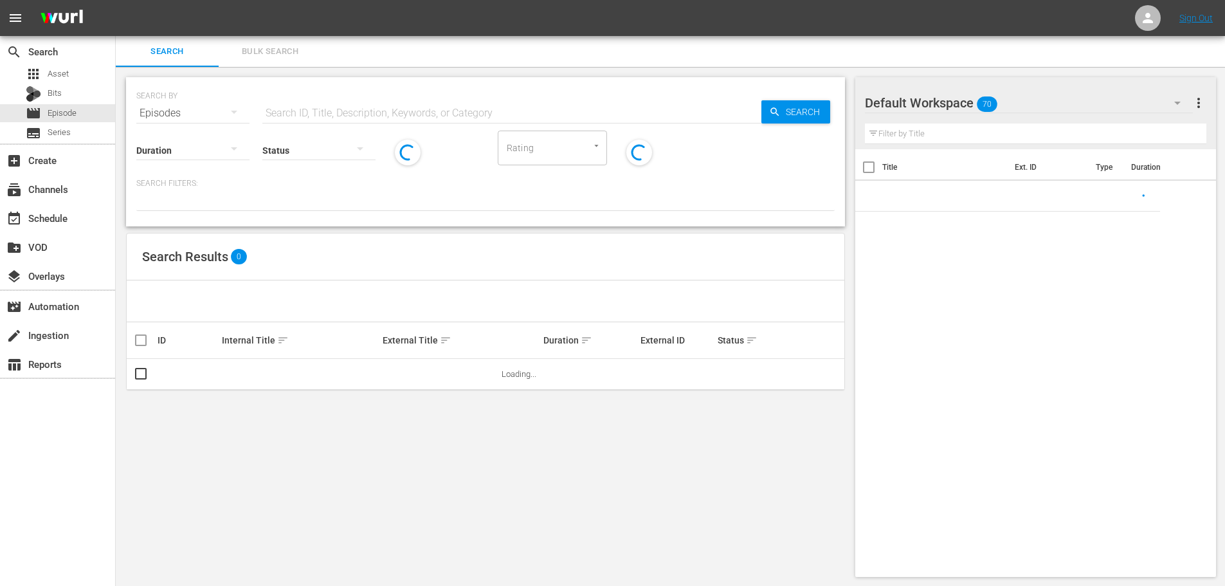
click at [377, 113] on input "text" at bounding box center [511, 113] width 499 height 31
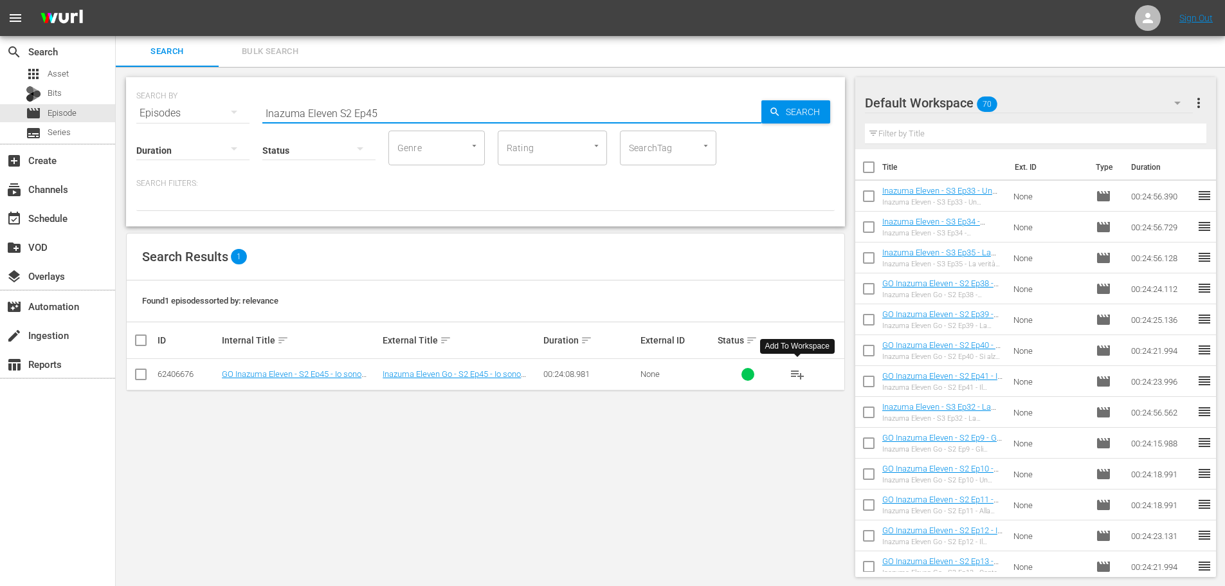
click at [795, 372] on span "playlist_add" at bounding box center [797, 373] width 15 height 15
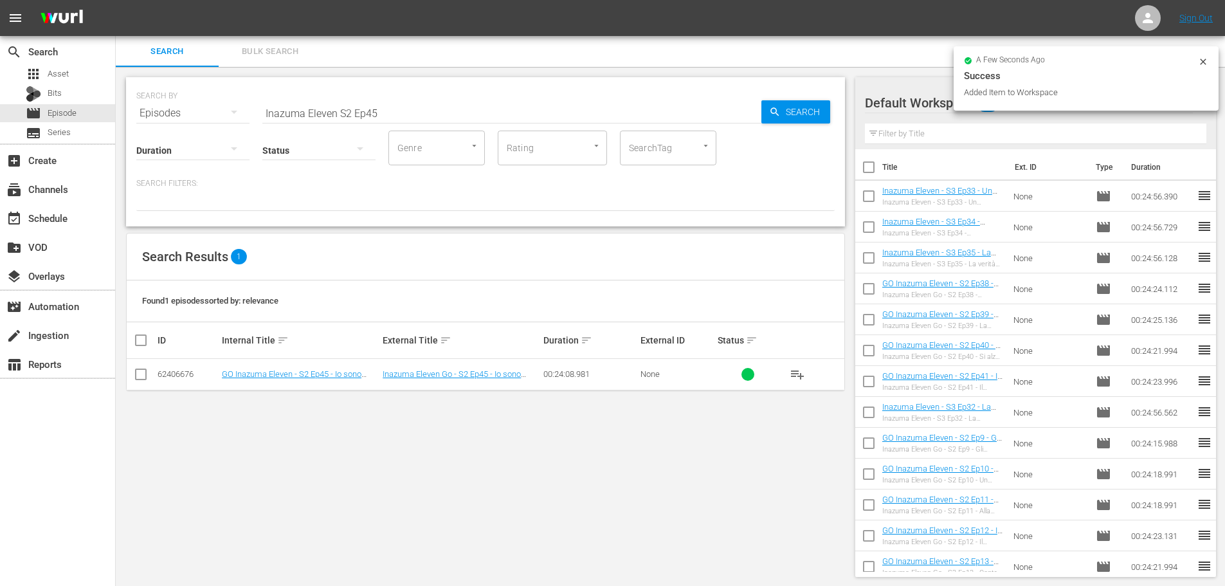
click at [400, 113] on input "Inazuma Eleven S2 Ep45" at bounding box center [511, 113] width 499 height 31
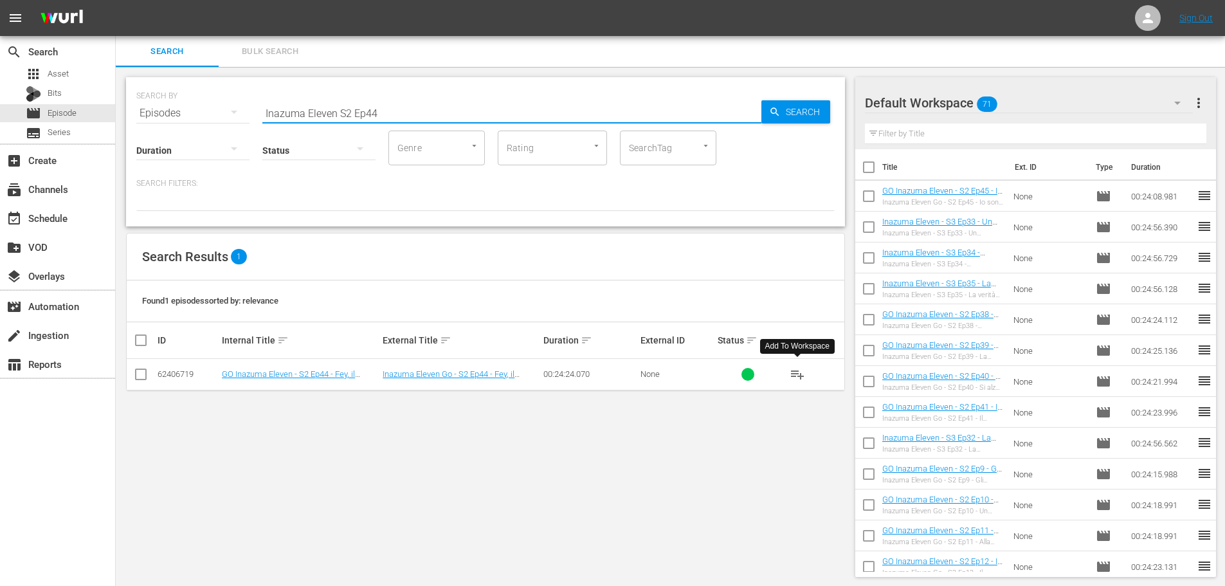
click at [795, 383] on button "playlist_add" at bounding box center [797, 374] width 31 height 31
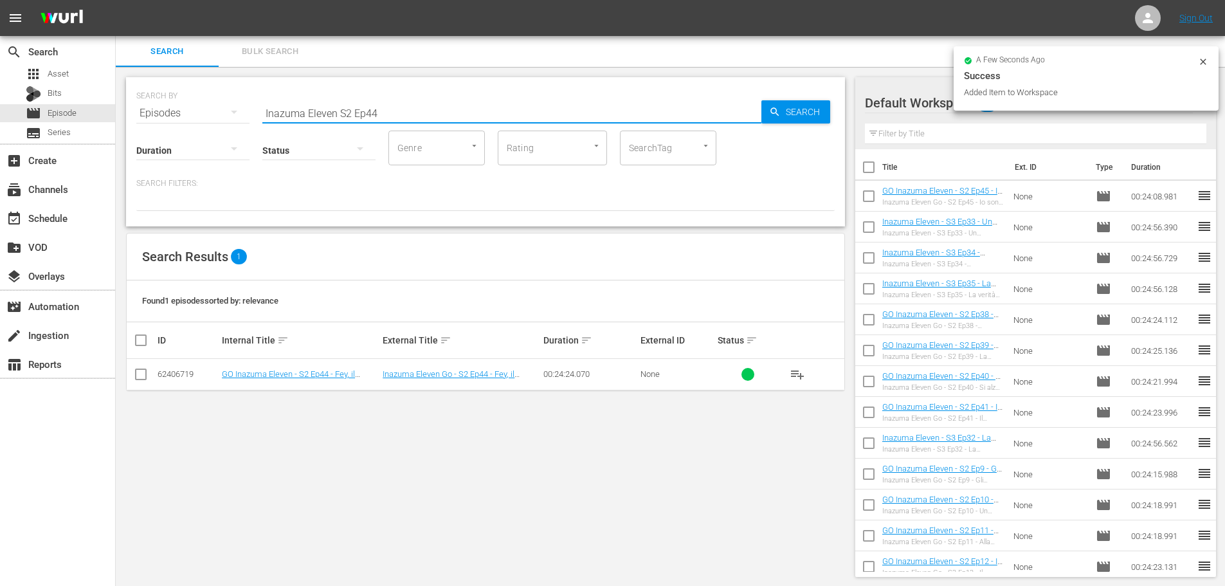
click at [437, 112] on input "Inazuma Eleven S2 Ep44" at bounding box center [511, 113] width 499 height 31
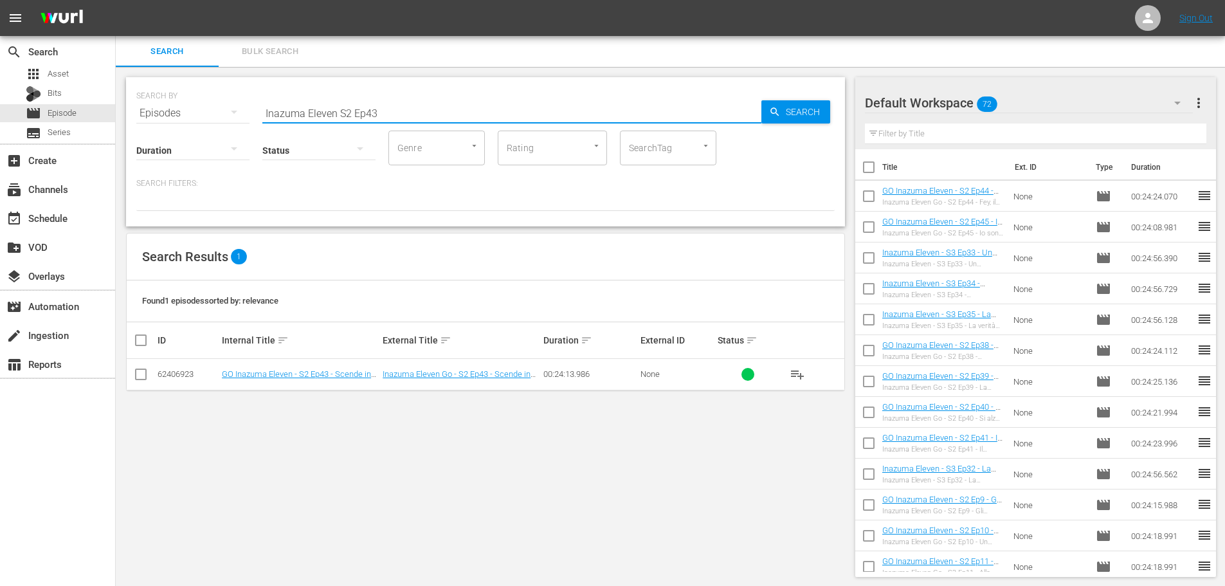
click at [793, 378] on span "playlist_add" at bounding box center [797, 373] width 15 height 15
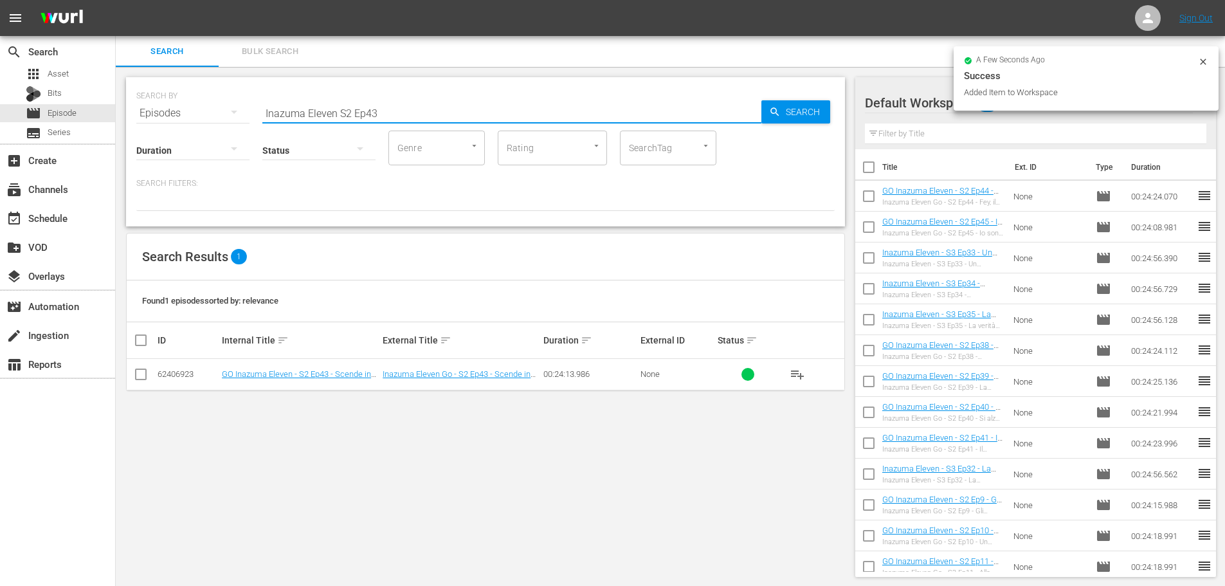
click at [424, 114] on input "Inazuma Eleven S2 Ep43" at bounding box center [511, 113] width 499 height 31
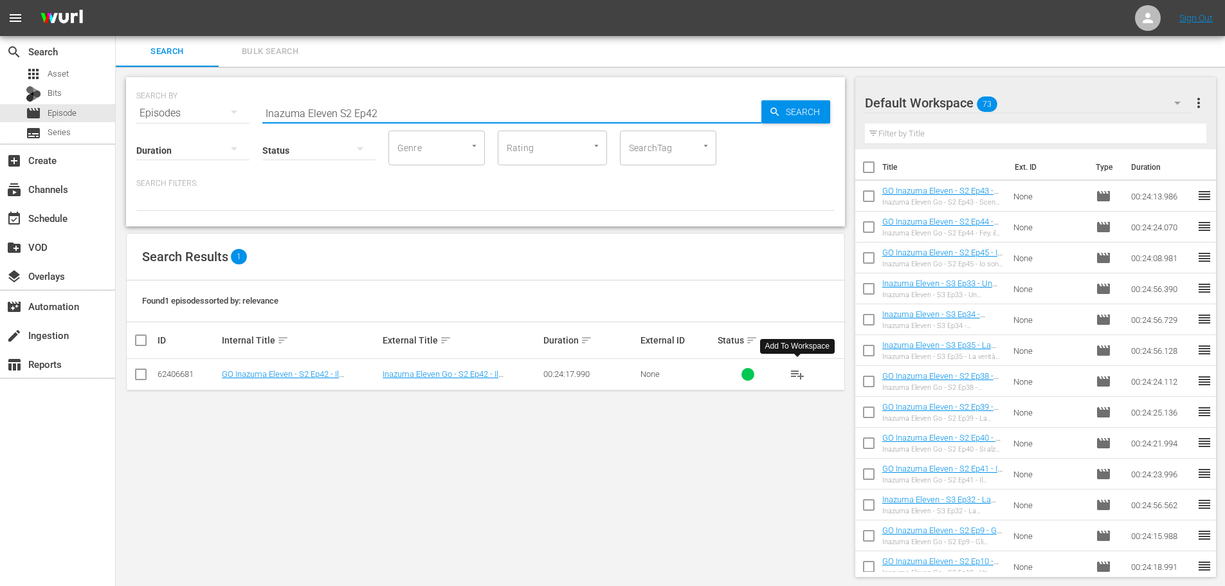
type input "Inazuma Eleven S2 Ep42"
drag, startPoint x: 797, startPoint y: 382, endPoint x: 769, endPoint y: 370, distance: 30.6
click at [797, 381] on button "playlist_add" at bounding box center [797, 374] width 31 height 31
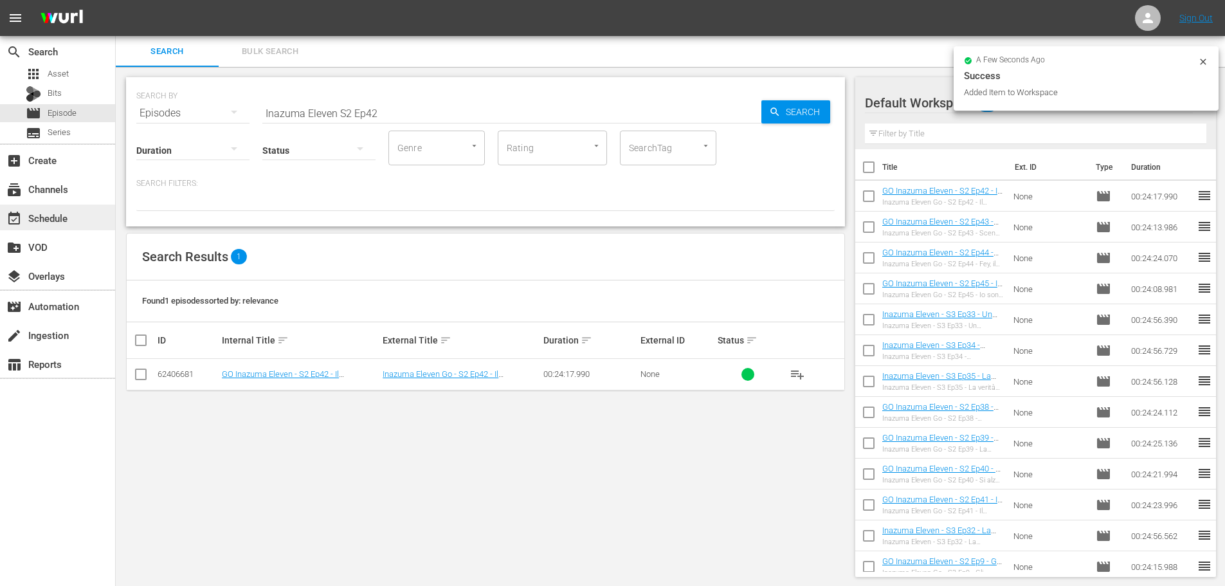
click at [96, 218] on div "event_available Schedule" at bounding box center [57, 217] width 115 height 26
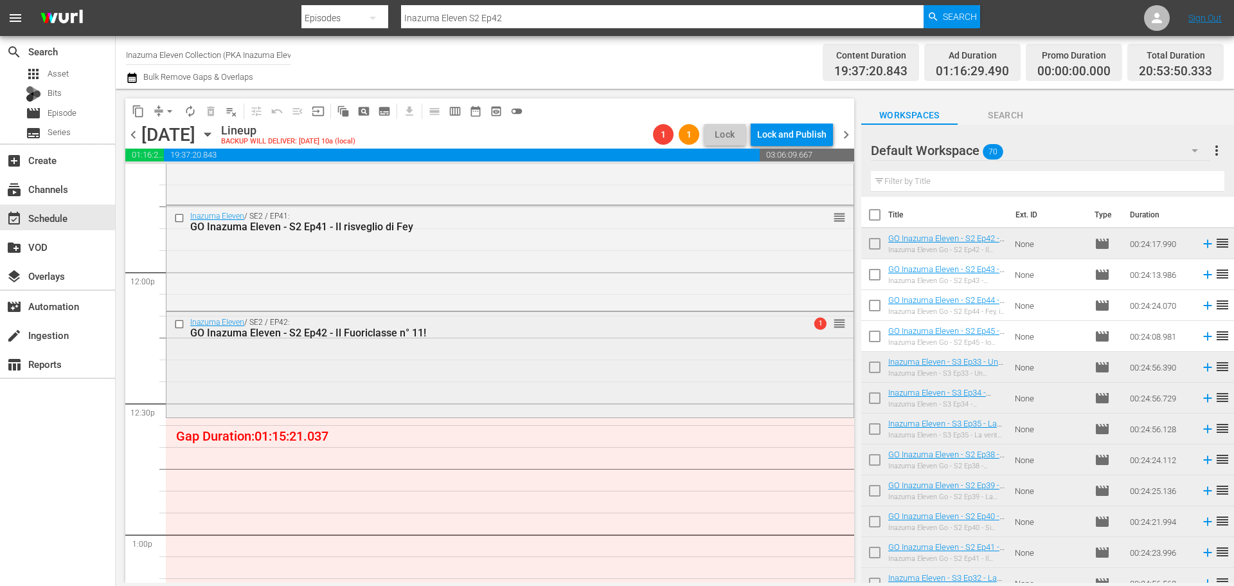
scroll to position [3168, 0]
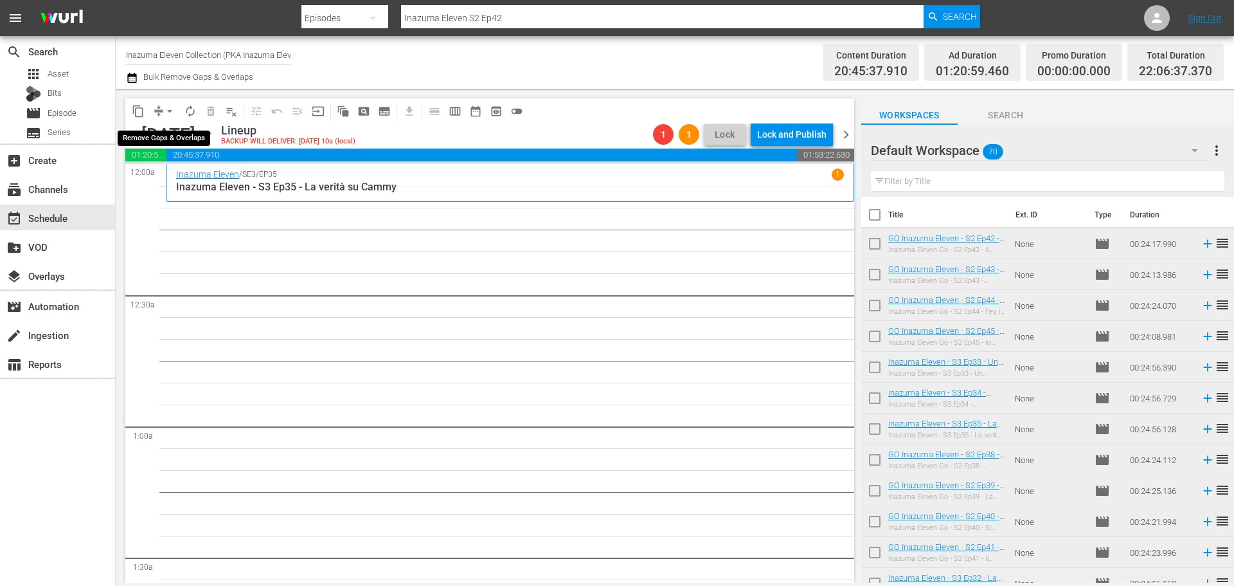
scroll to position [5914, 0]
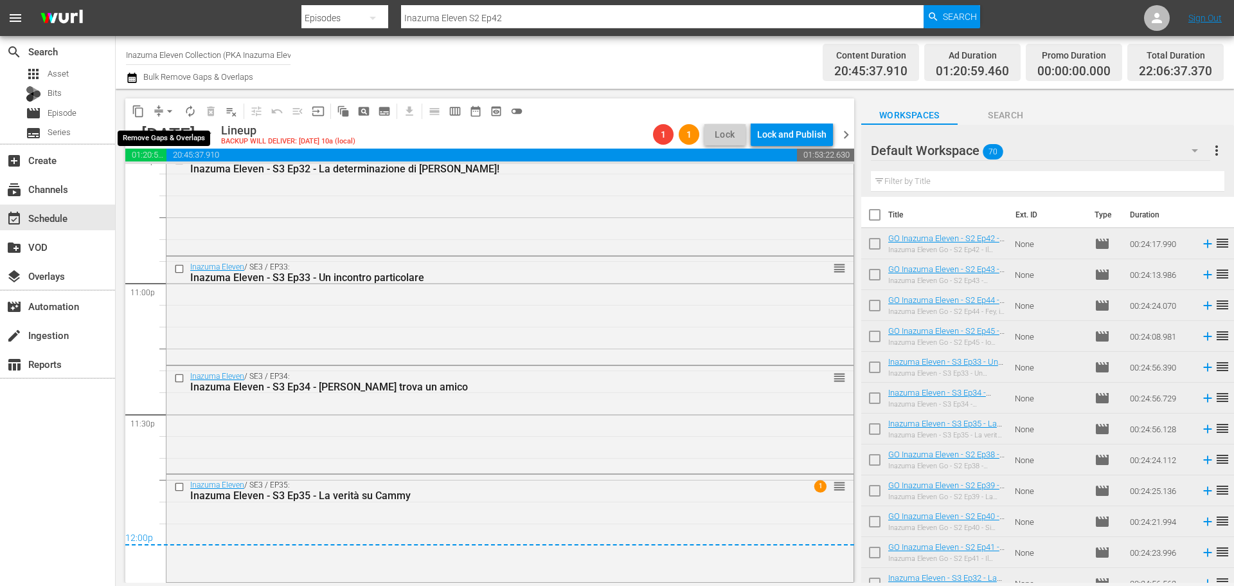
click at [168, 109] on span "arrow_drop_down" at bounding box center [169, 111] width 13 height 13
click at [208, 175] on li "Align to End of Previous Day" at bounding box center [170, 179] width 135 height 21
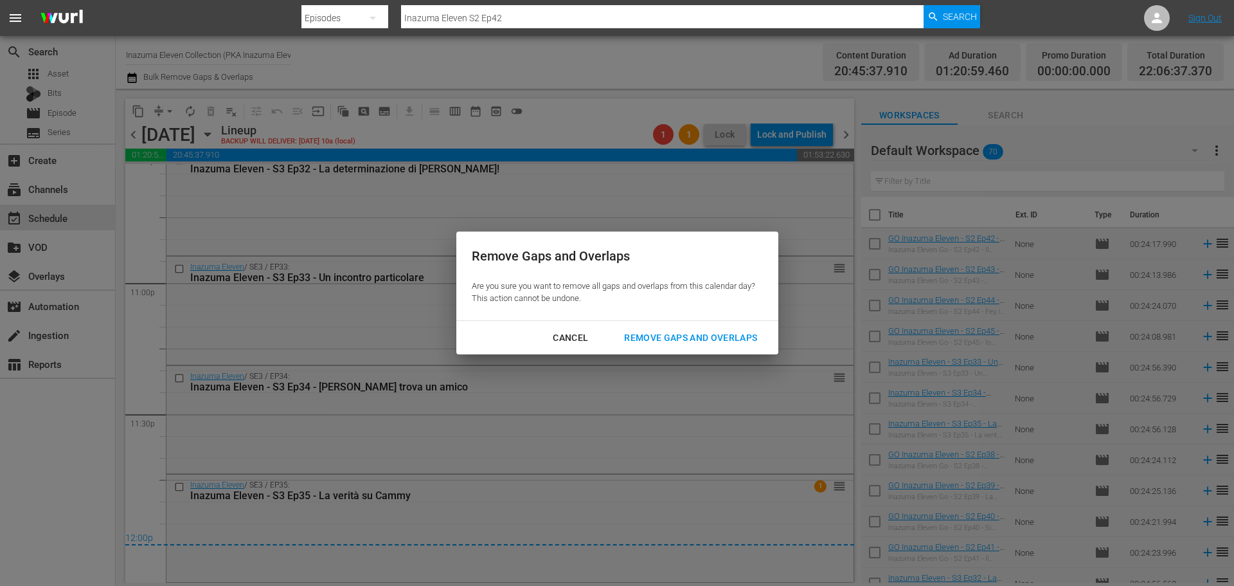
click at [691, 346] on button "Remove Gaps and Overlaps" at bounding box center [691, 338] width 164 height 24
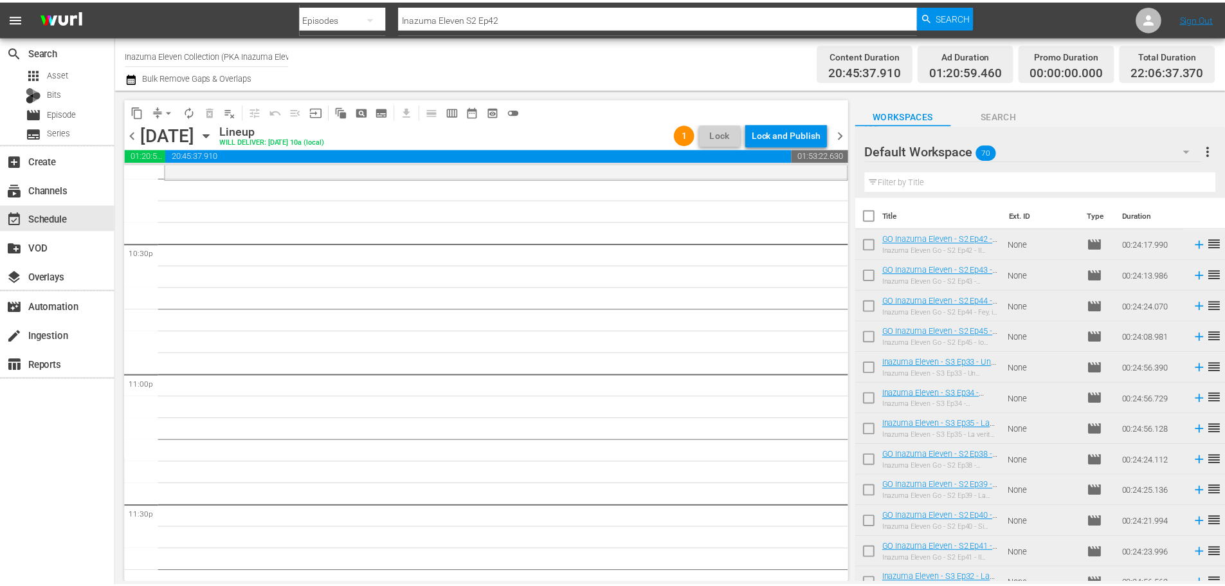
scroll to position [5684, 0]
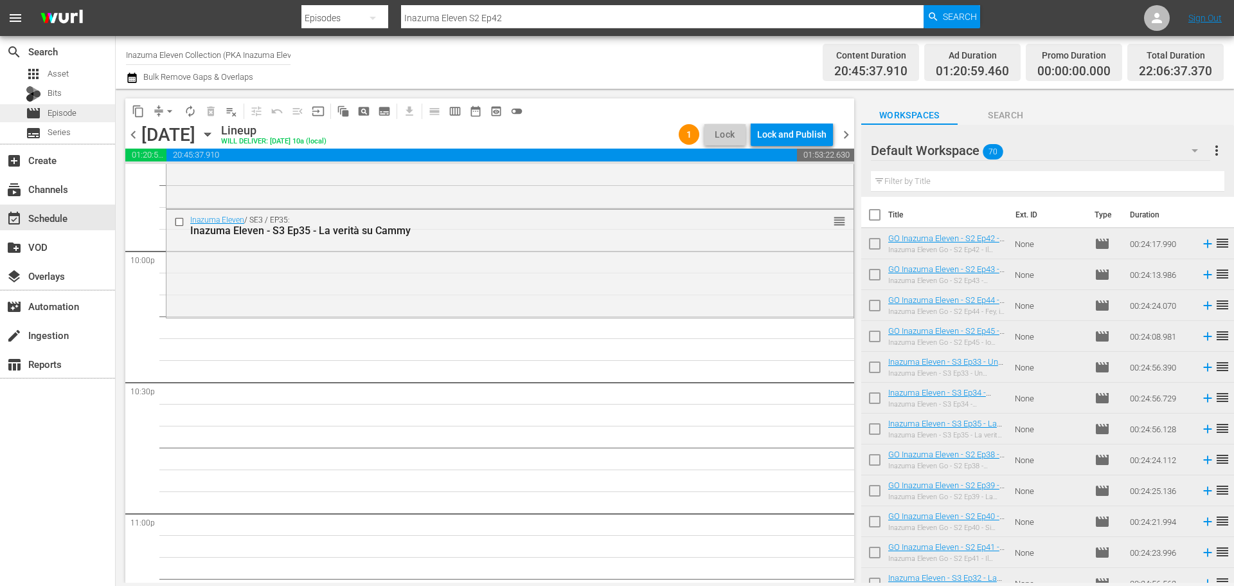
click at [77, 116] on div "movie Episode" at bounding box center [57, 113] width 115 height 18
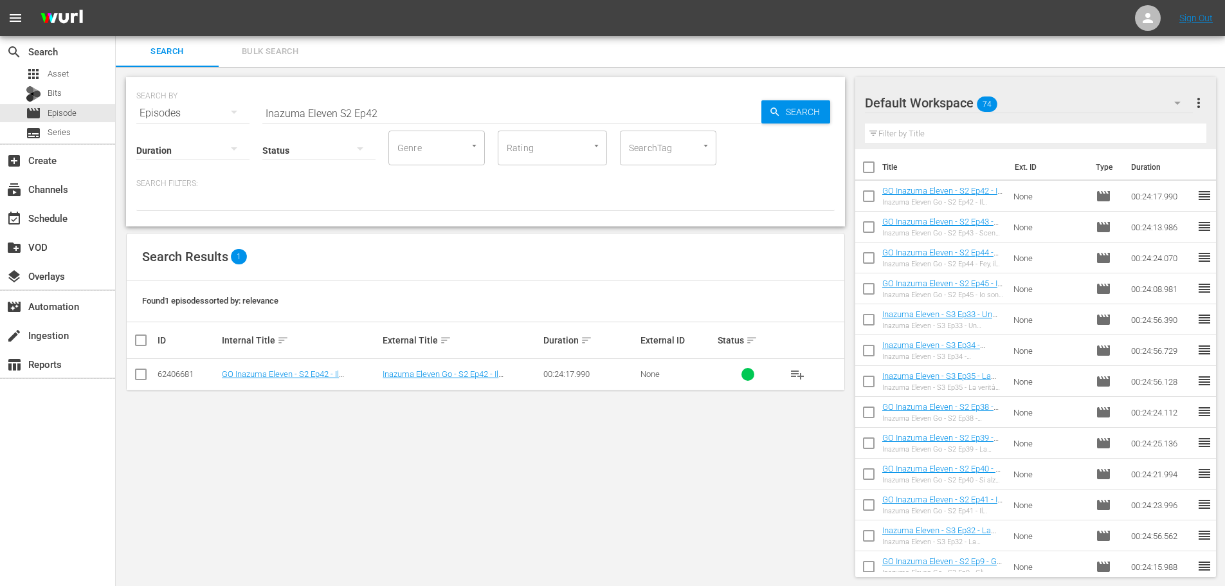
click at [348, 114] on input "Inazuma Eleven S2 Ep42" at bounding box center [511, 113] width 499 height 31
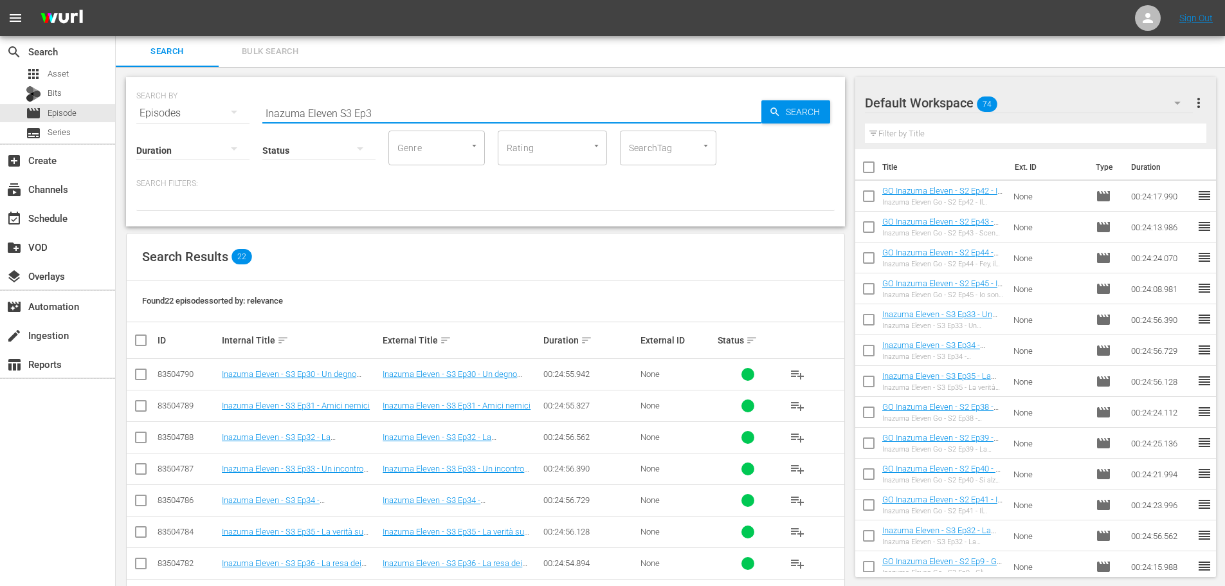
scroll to position [193, 0]
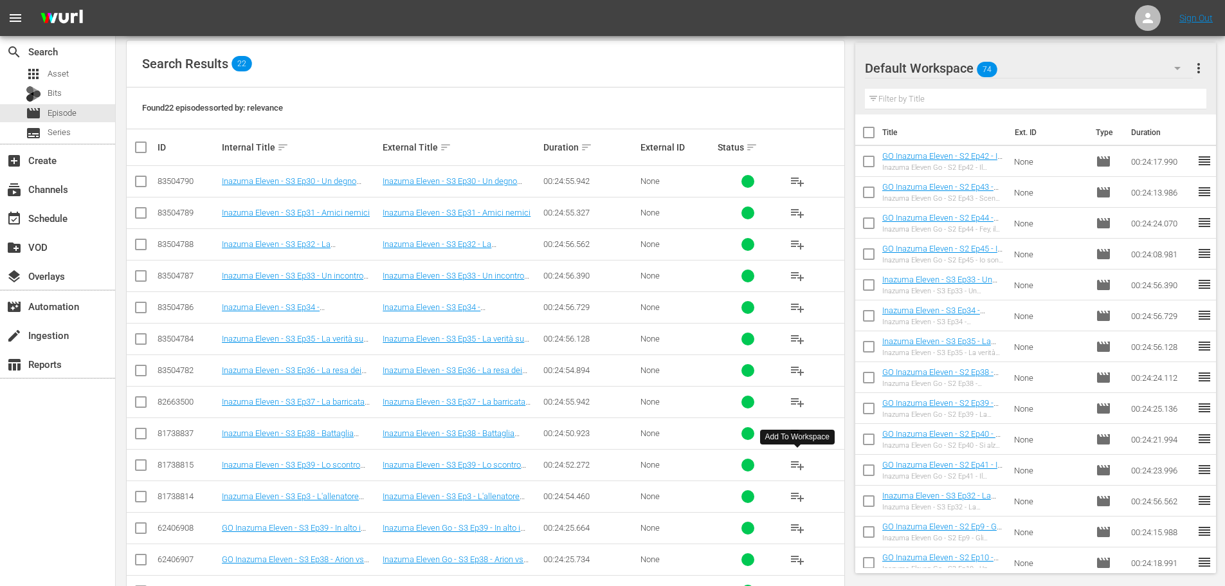
type input "Inazuma Eleven S3 Ep3"
click at [799, 466] on span "playlist_add" at bounding box center [797, 464] width 15 height 15
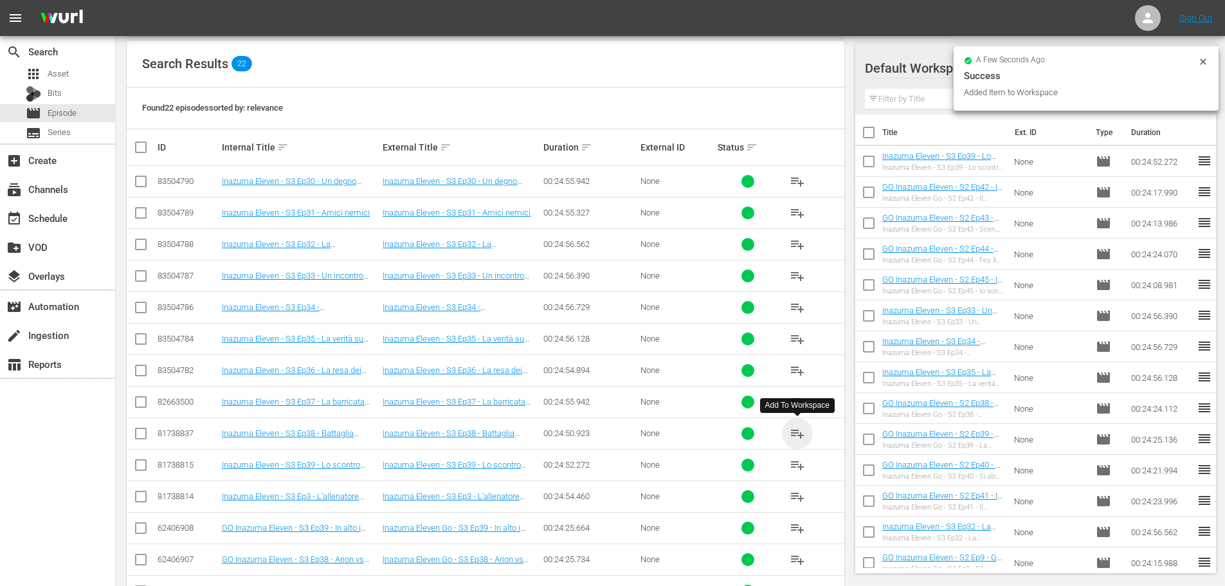
click at [797, 432] on span "playlist_add" at bounding box center [797, 433] width 15 height 15
click at [795, 401] on span "playlist_add" at bounding box center [797, 401] width 15 height 15
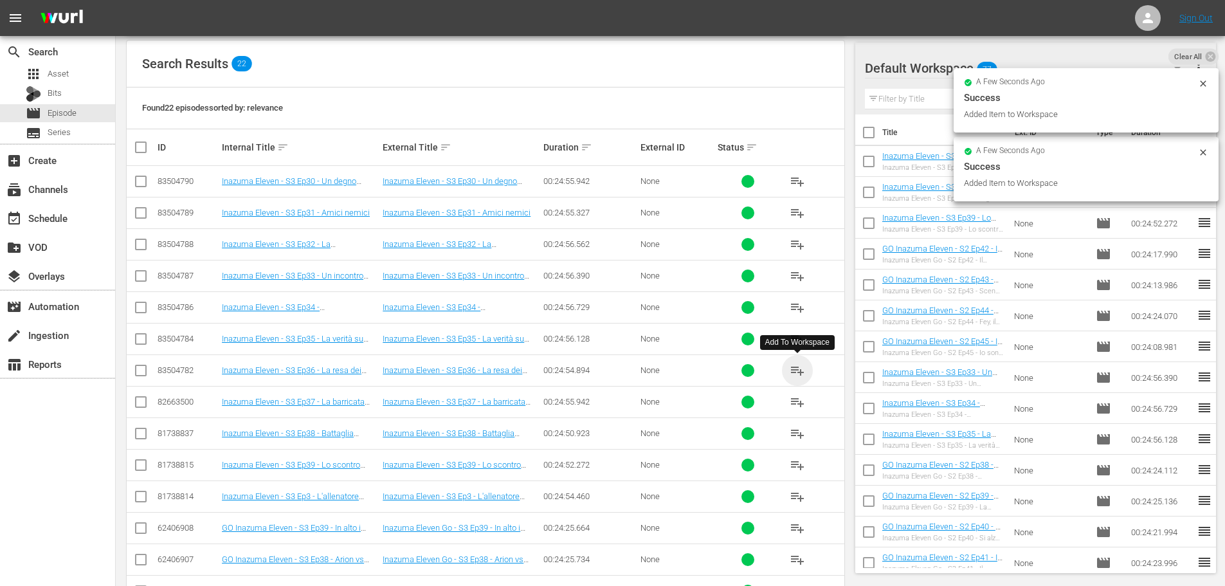
click at [802, 372] on span "playlist_add" at bounding box center [797, 370] width 15 height 15
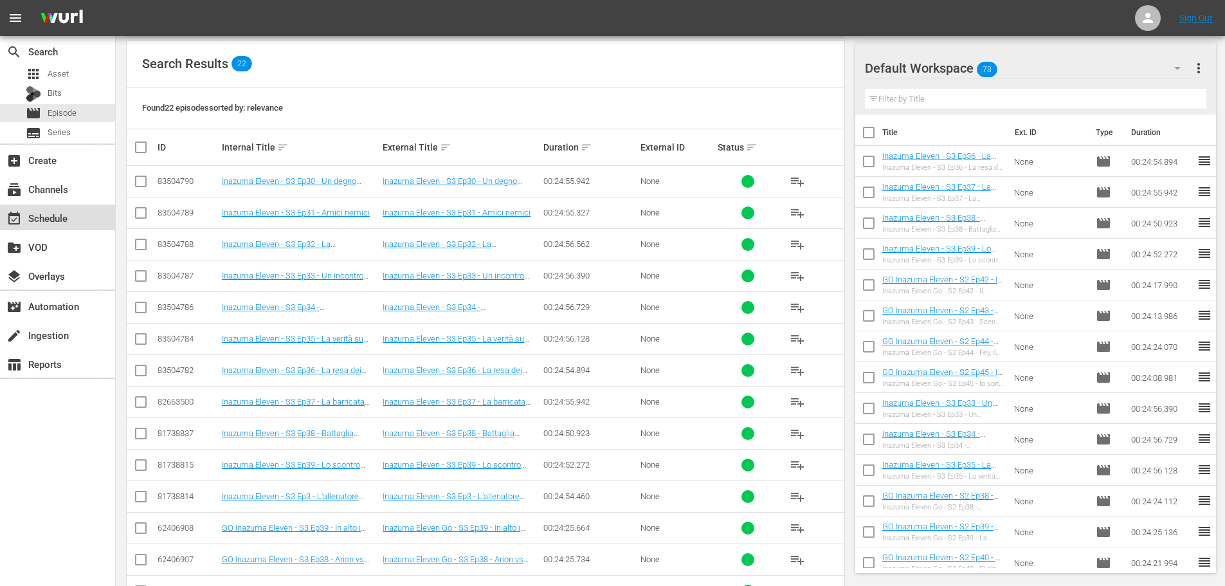
click at [73, 216] on div "event_available Schedule" at bounding box center [57, 217] width 115 height 26
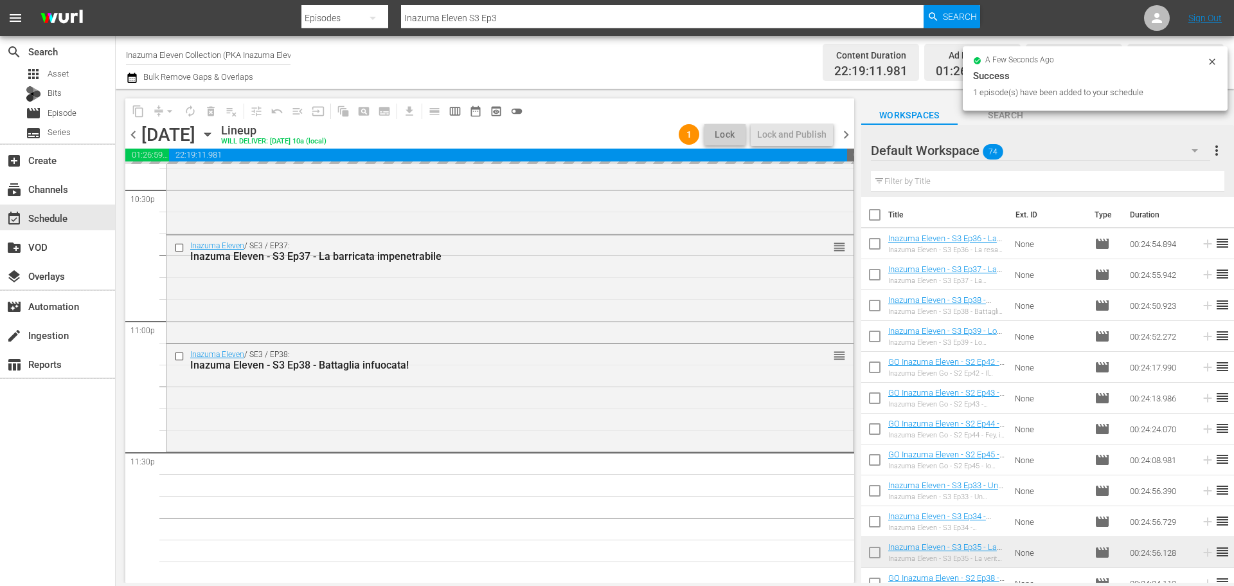
scroll to position [5877, 0]
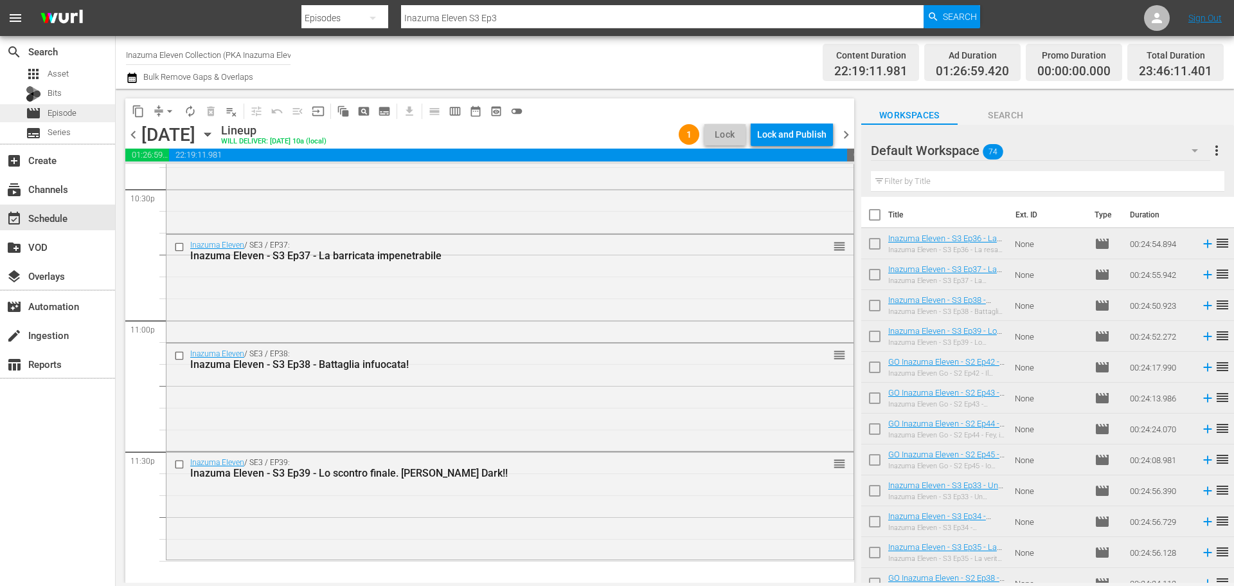
click at [96, 106] on div "movie Episode" at bounding box center [57, 113] width 115 height 18
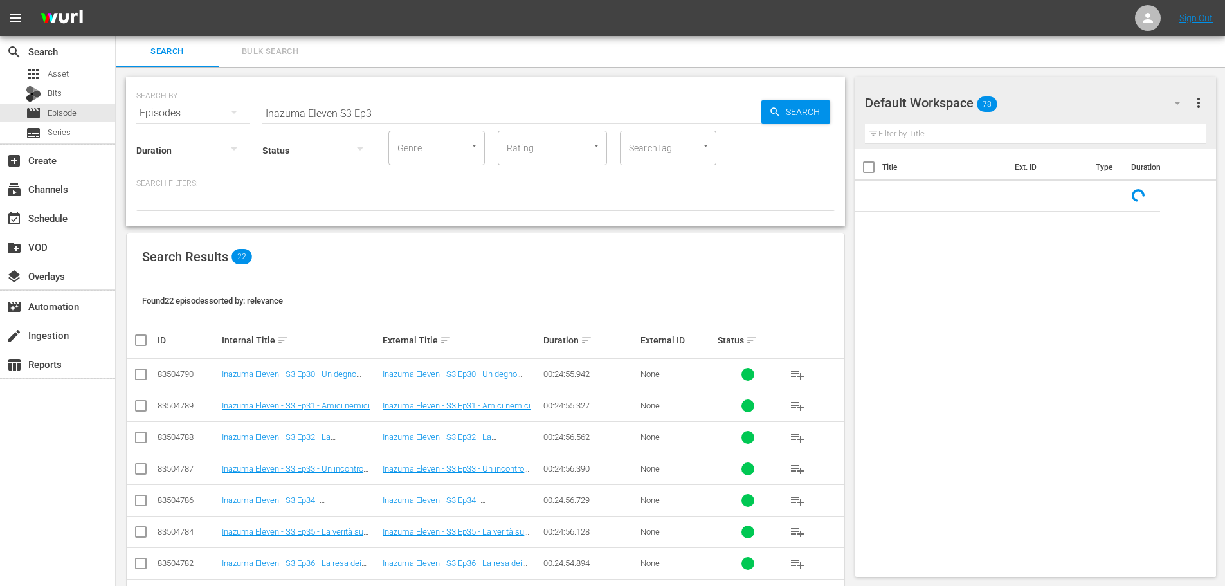
click at [394, 118] on input "Inazuma Eleven S3 Ep3" at bounding box center [511, 113] width 499 height 31
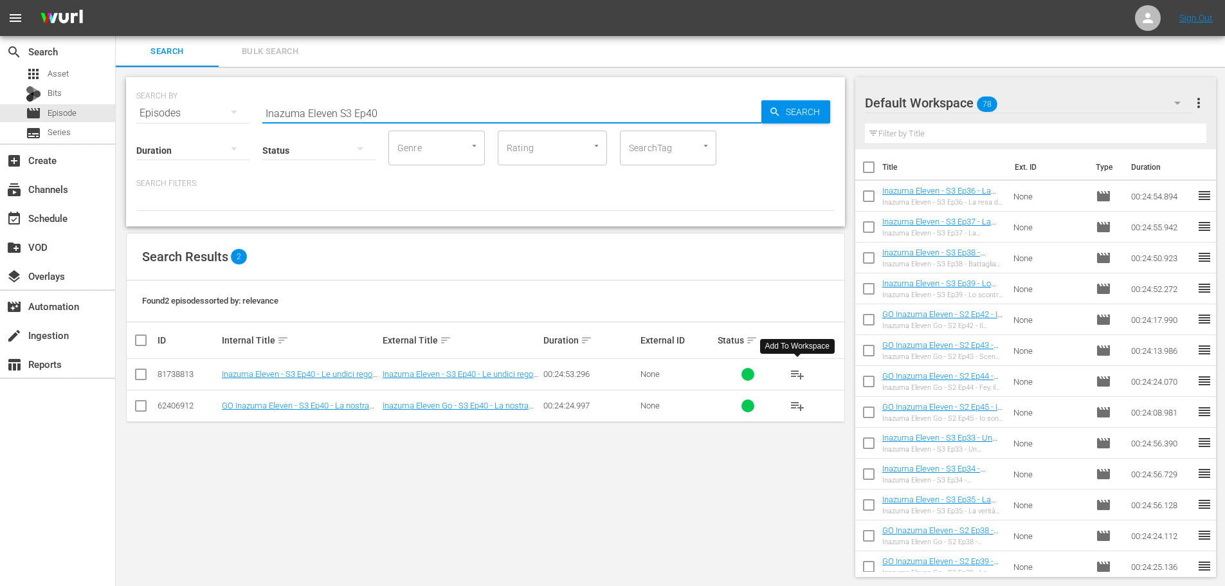
type input "Inazuma Eleven S3 Ep40"
click at [799, 375] on span "playlist_add" at bounding box center [797, 373] width 15 height 15
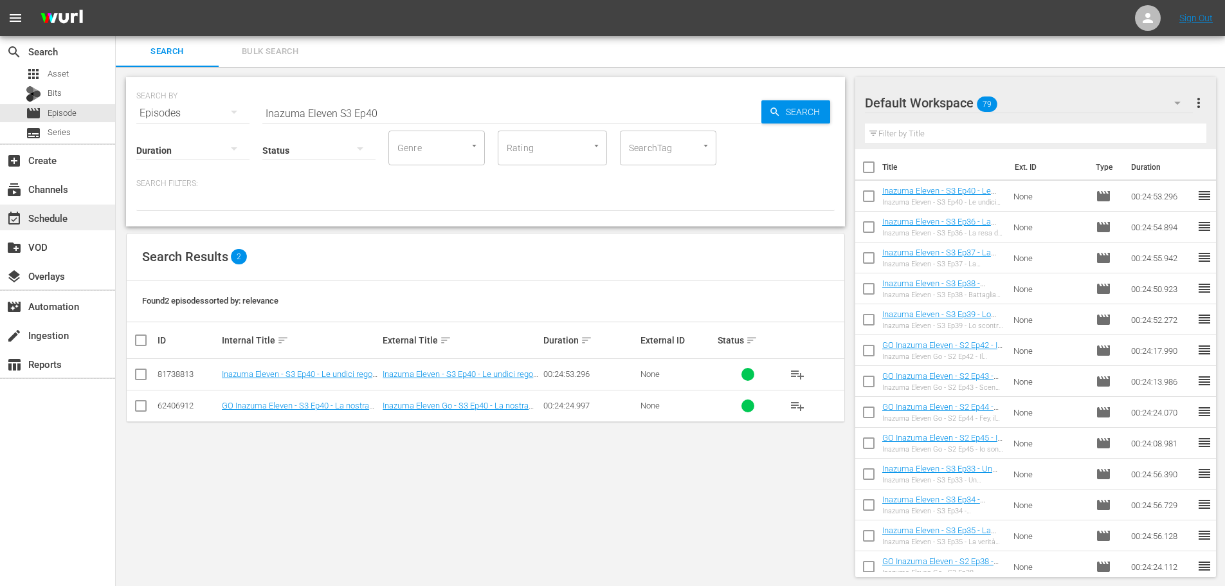
click at [41, 219] on div "event_available Schedule" at bounding box center [36, 216] width 72 height 12
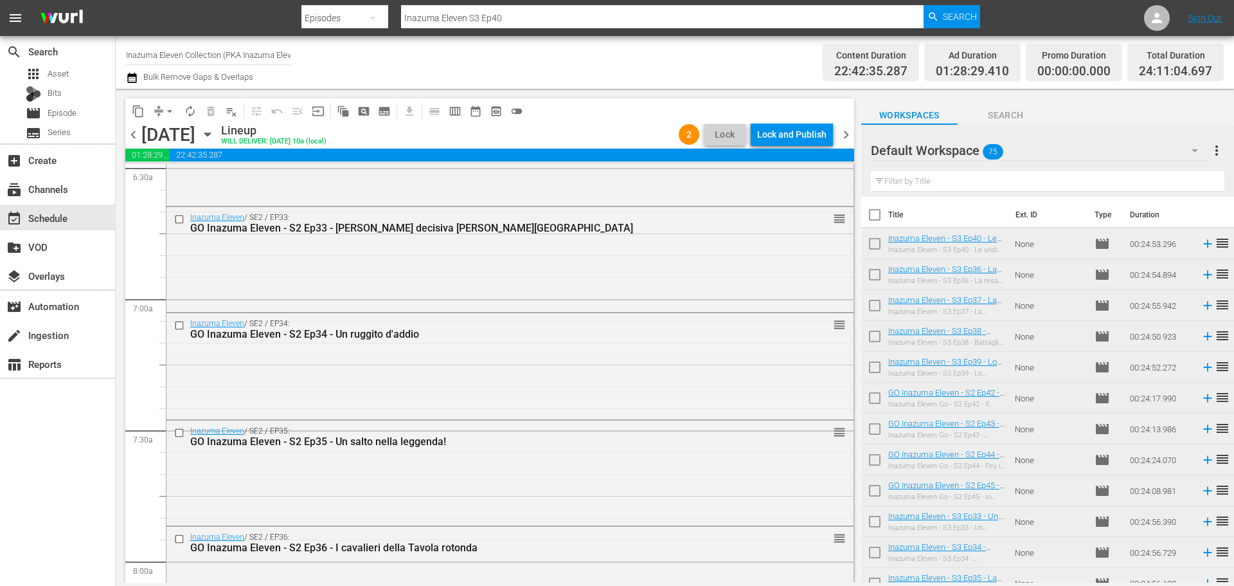
scroll to position [5964, 0]
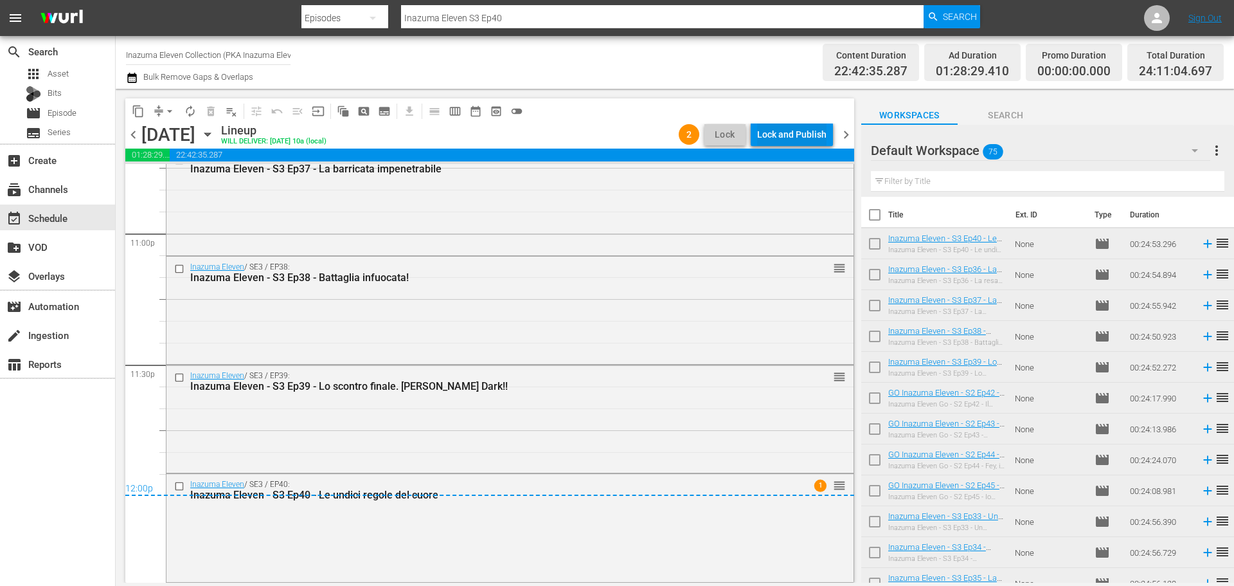
click at [799, 138] on div "Lock and Publish" at bounding box center [791, 134] width 69 height 23
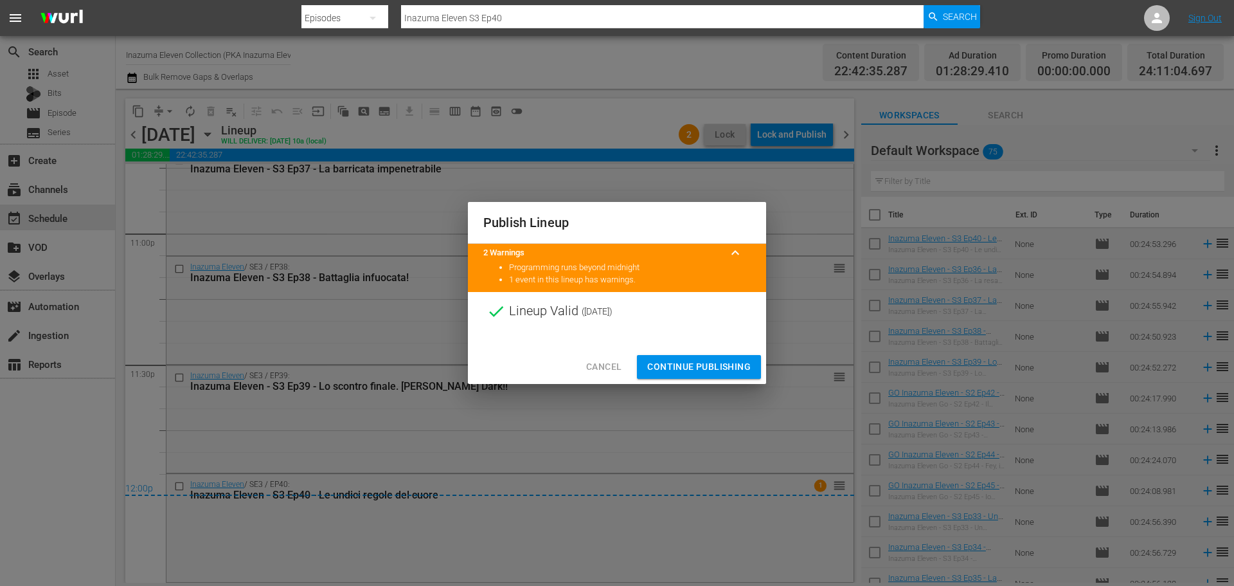
click at [731, 363] on span "Continue Publishing" at bounding box center [699, 367] width 104 height 16
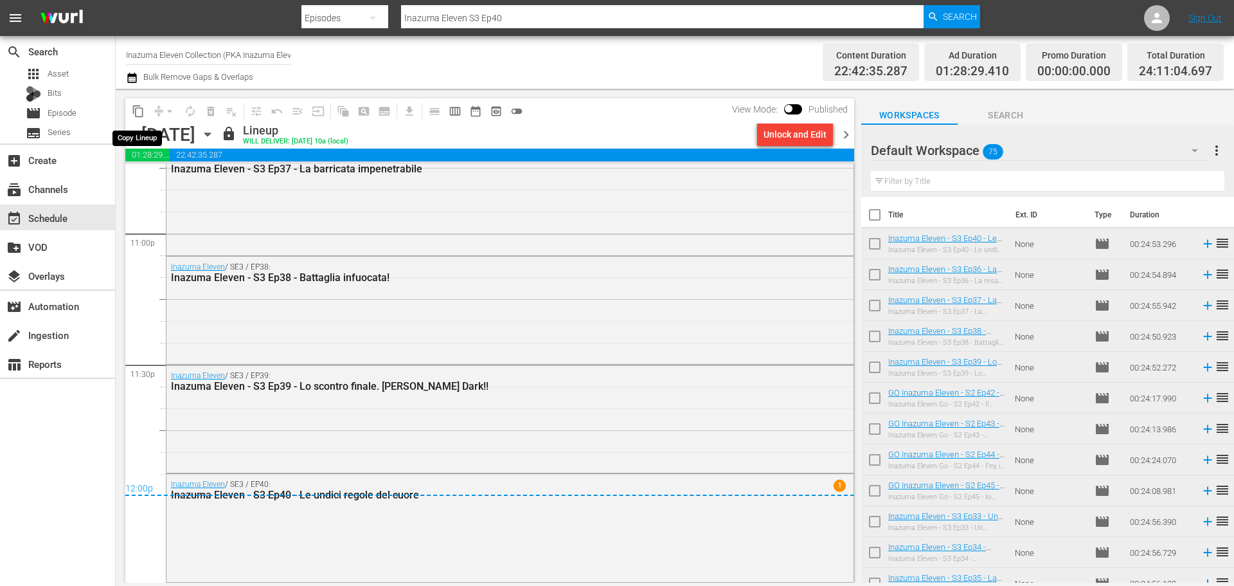
click at [138, 108] on span "content_copy" at bounding box center [138, 111] width 13 height 13
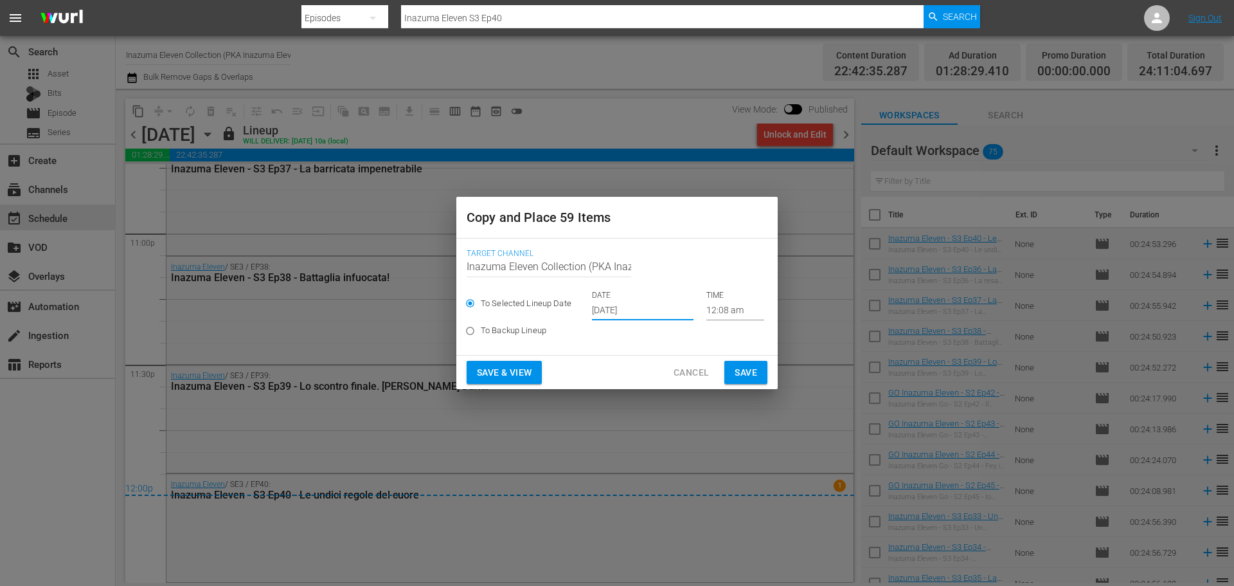
click at [640, 306] on input "[DATE]" at bounding box center [643, 310] width 102 height 19
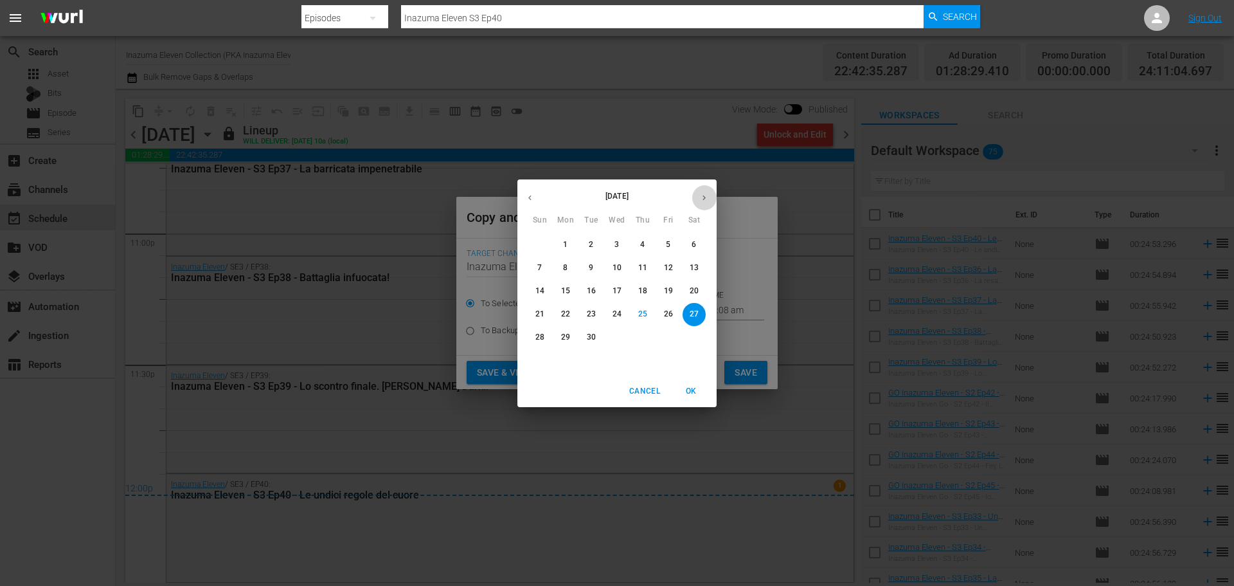
click at [705, 193] on icon "button" at bounding box center [705, 198] width 10 height 10
click at [644, 243] on p "2" at bounding box center [642, 244] width 5 height 11
type input "Oct 2nd 2025"
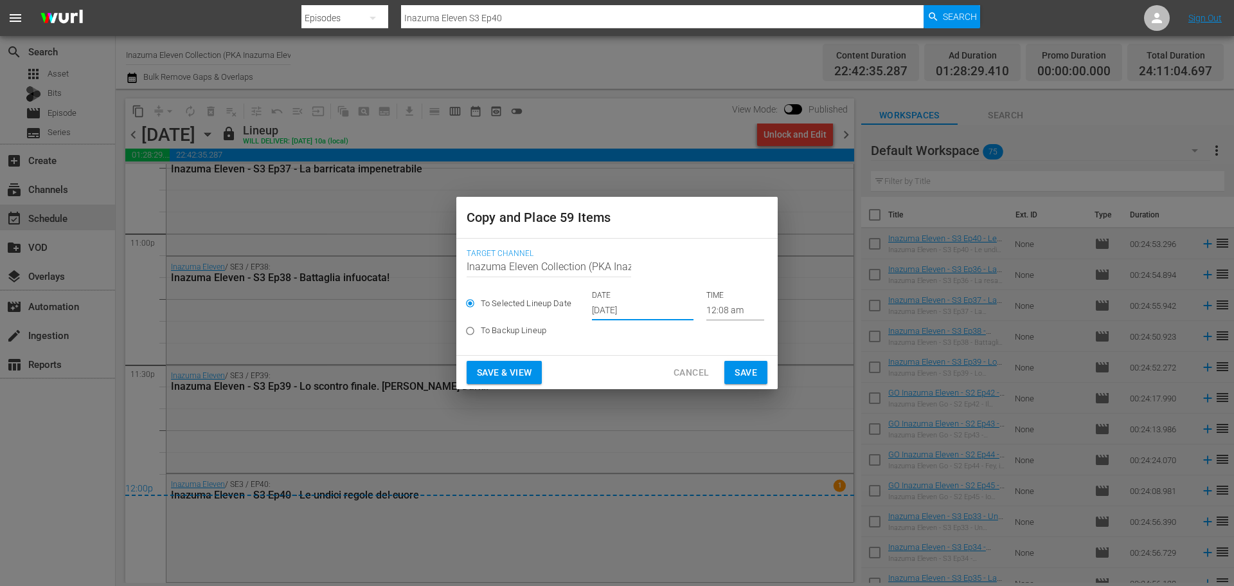
click at [536, 365] on button "Save & View" at bounding box center [504, 373] width 75 height 24
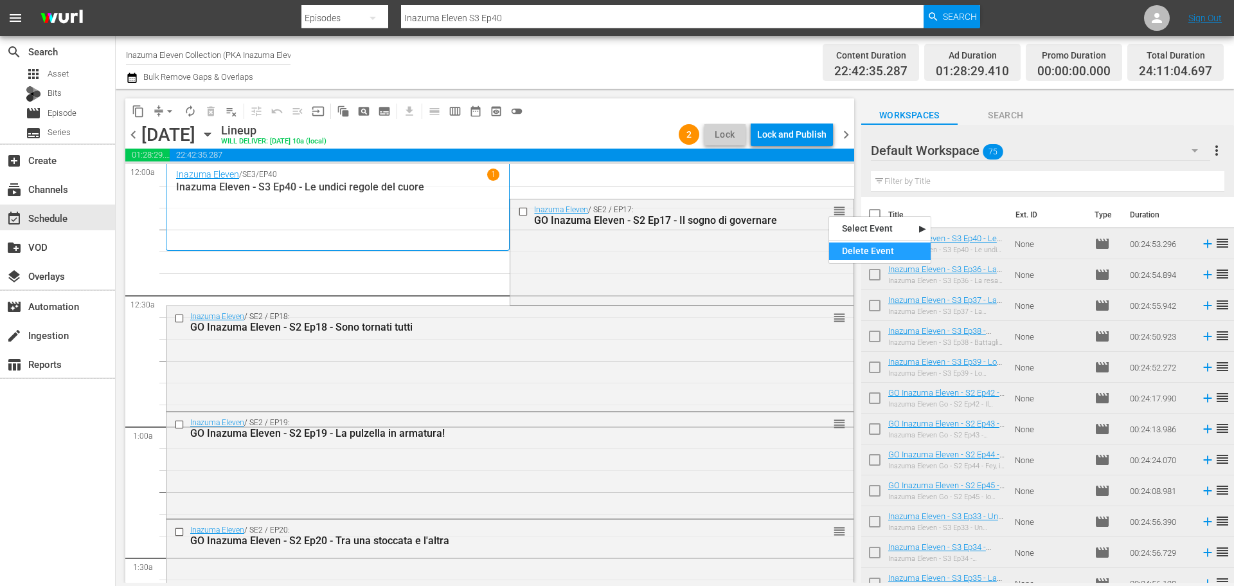
click at [844, 242] on div "Delete Event" at bounding box center [880, 250] width 102 height 17
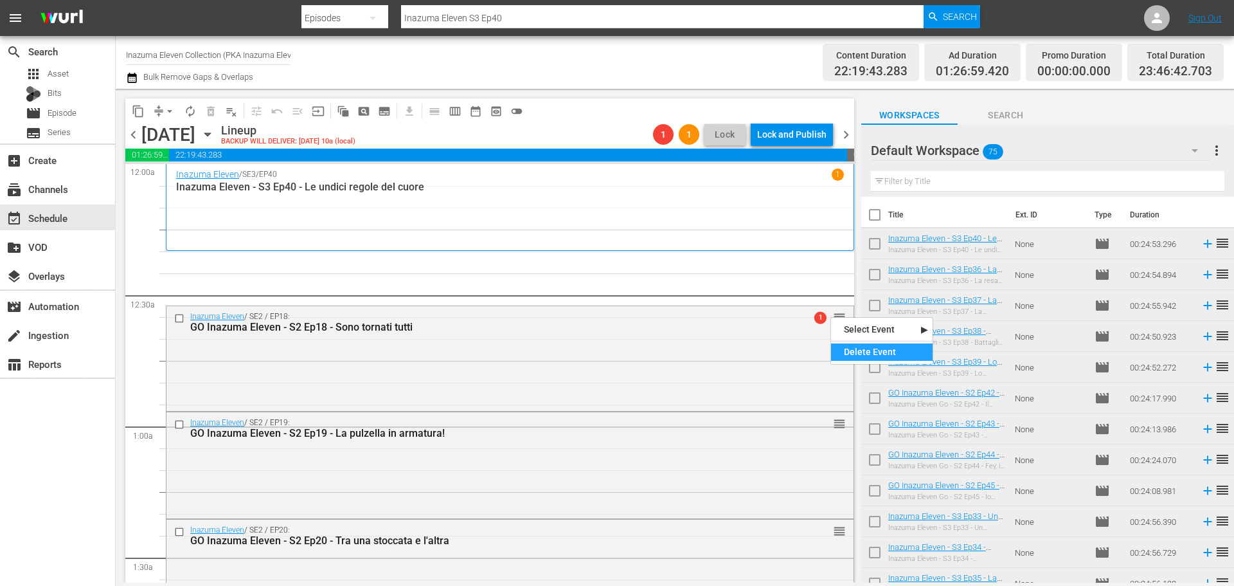
click at [864, 346] on div "Delete Event" at bounding box center [882, 351] width 102 height 17
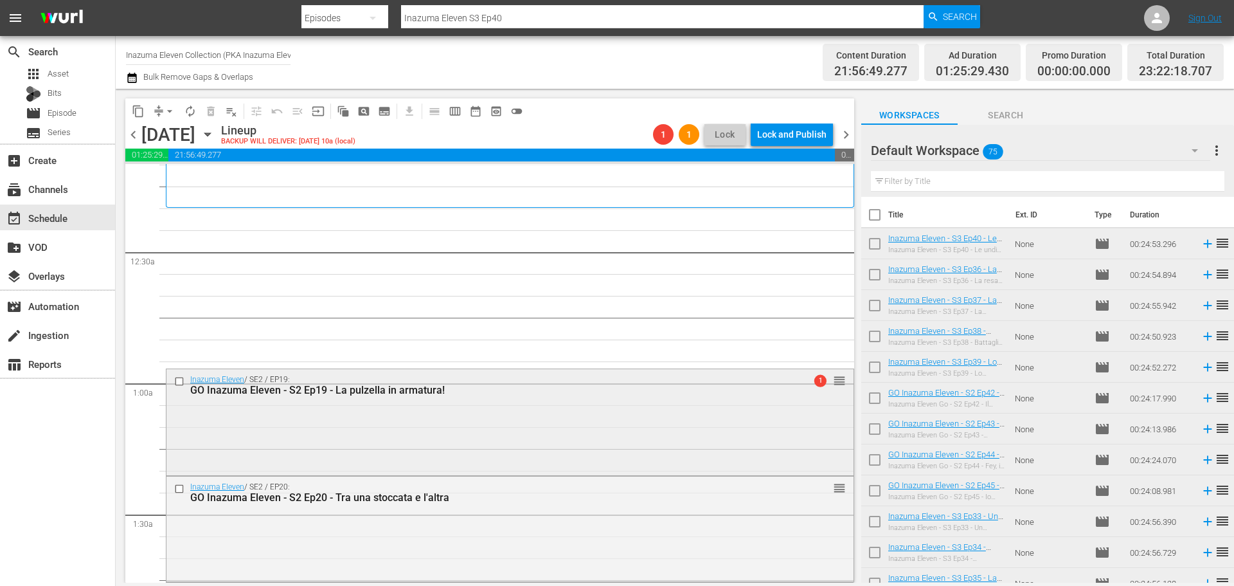
scroll to position [64, 0]
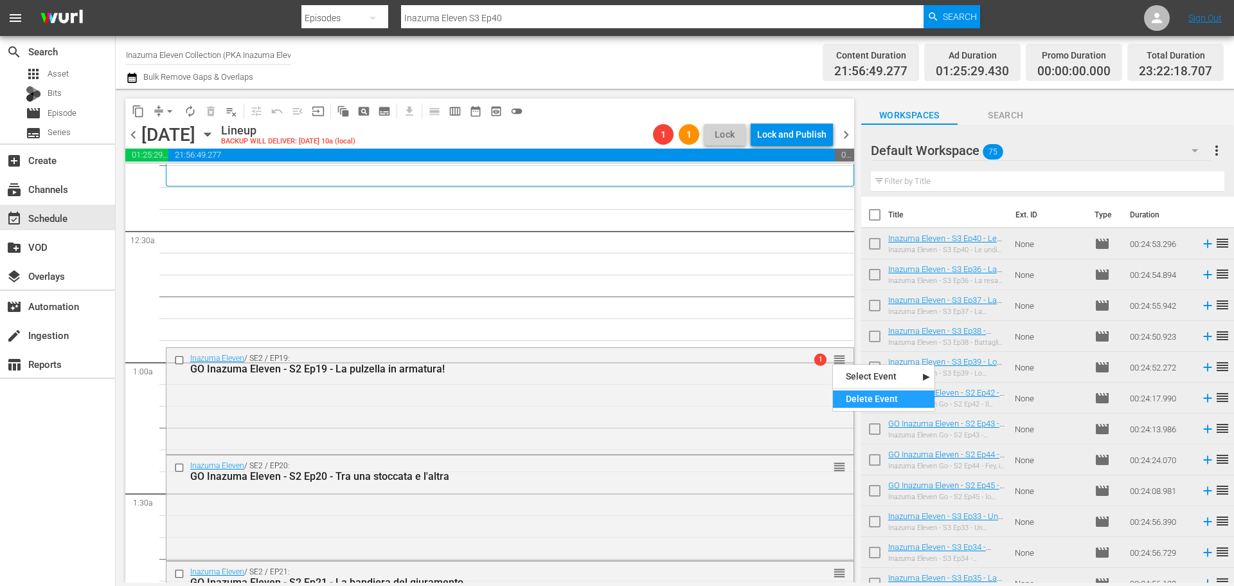
click at [859, 395] on div "Delete Event" at bounding box center [884, 398] width 102 height 17
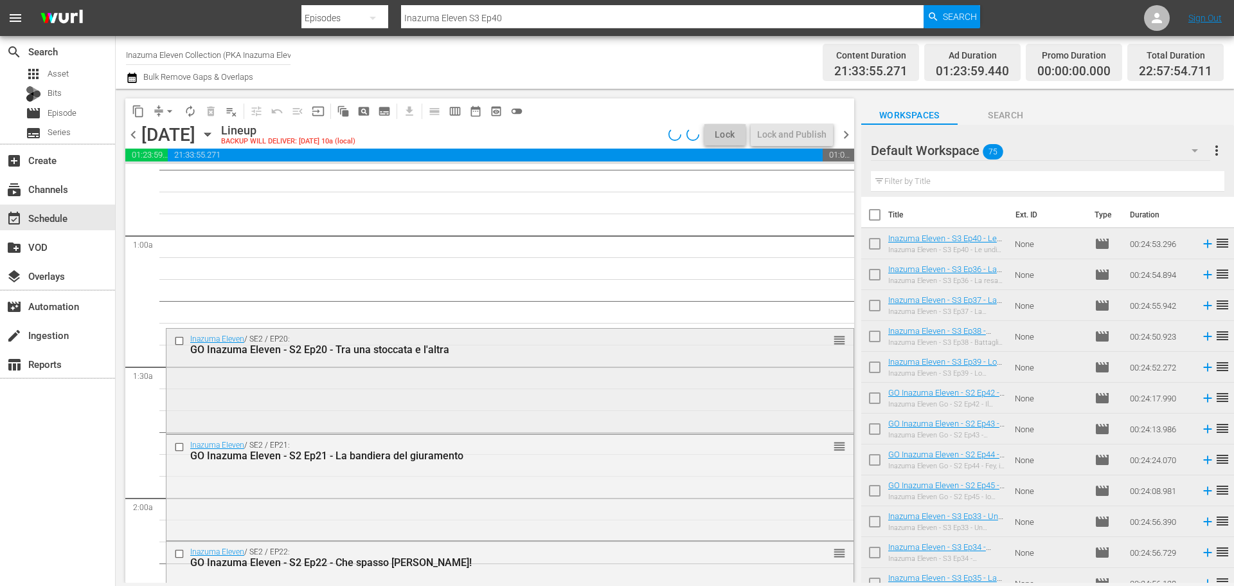
scroll to position [193, 0]
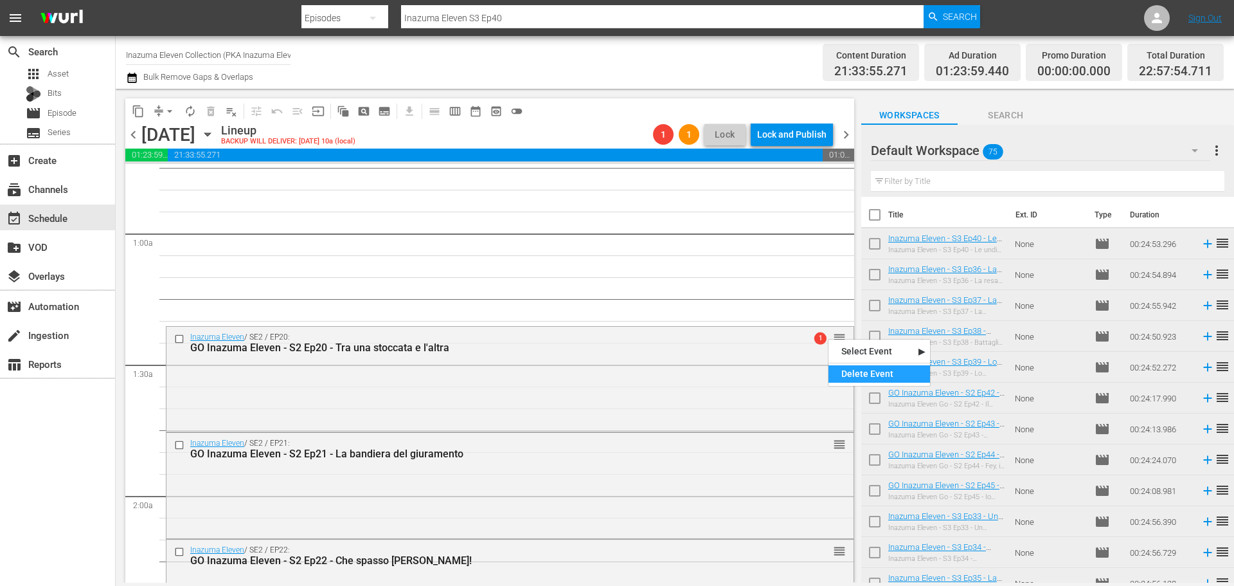
click at [848, 373] on div "Delete Event" at bounding box center [880, 373] width 102 height 17
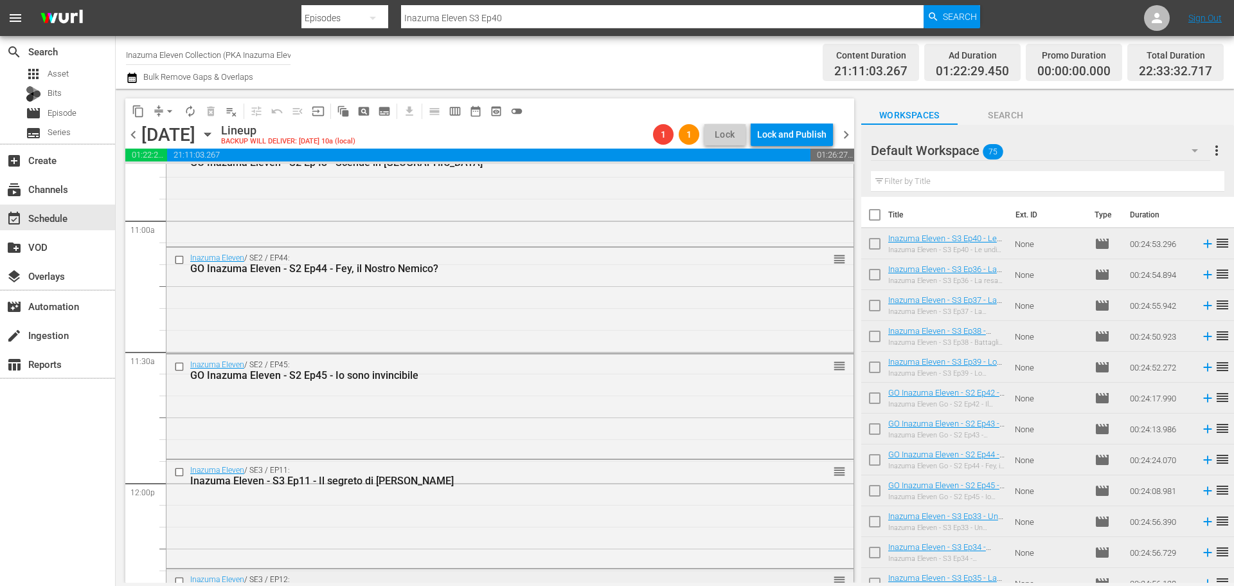
scroll to position [3022, 0]
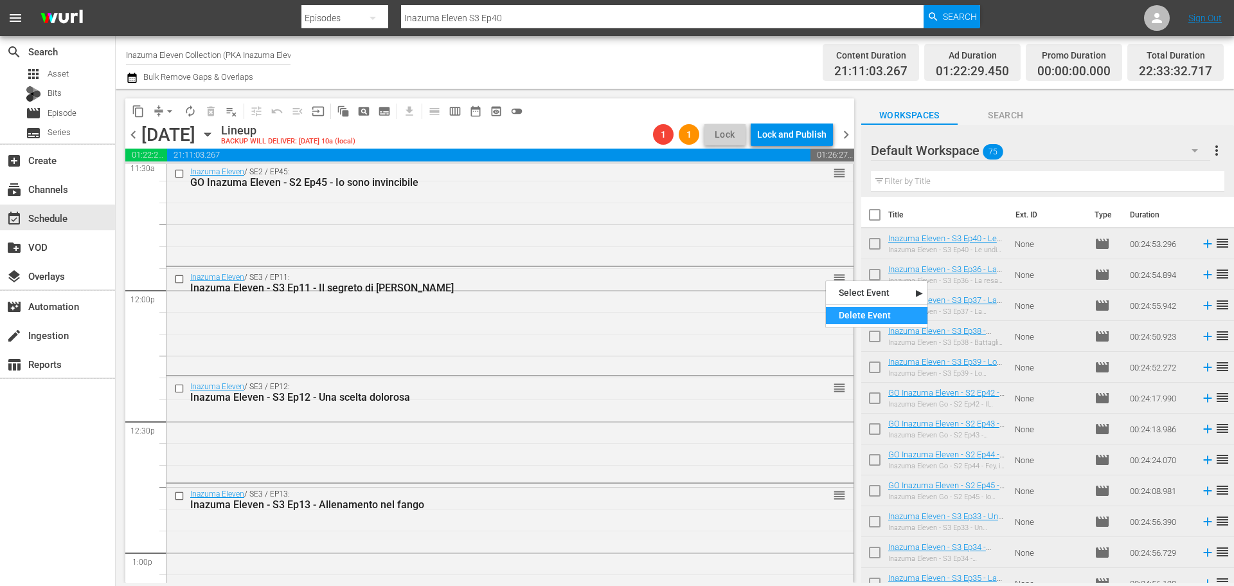
click at [848, 312] on div "Delete Event" at bounding box center [877, 315] width 102 height 17
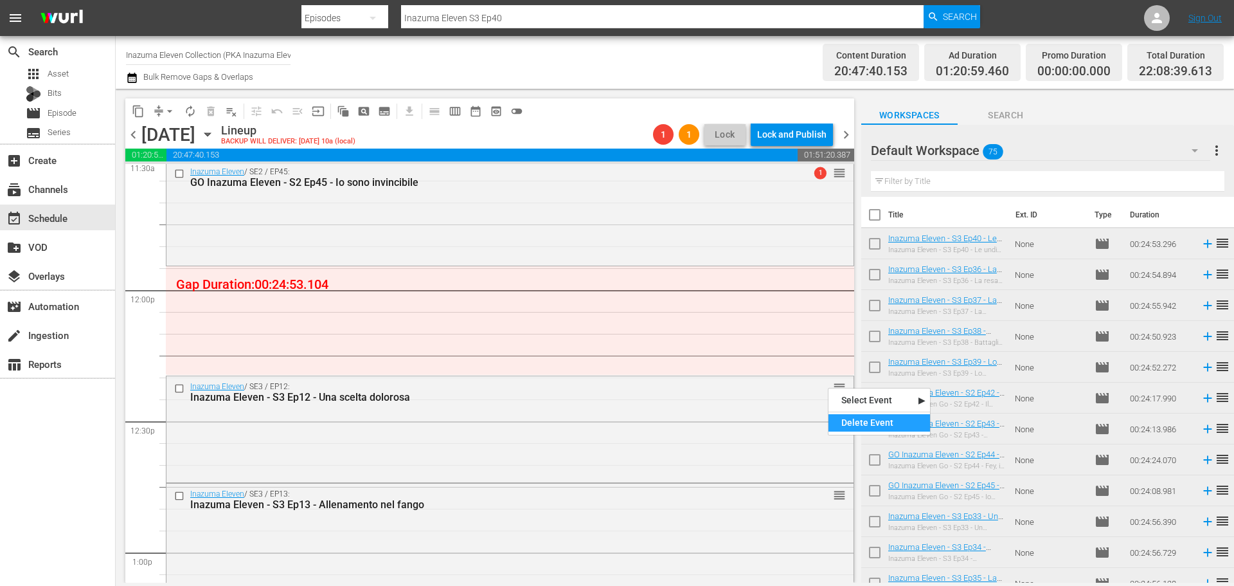
click at [854, 415] on div "Delete Event" at bounding box center [880, 422] width 102 height 17
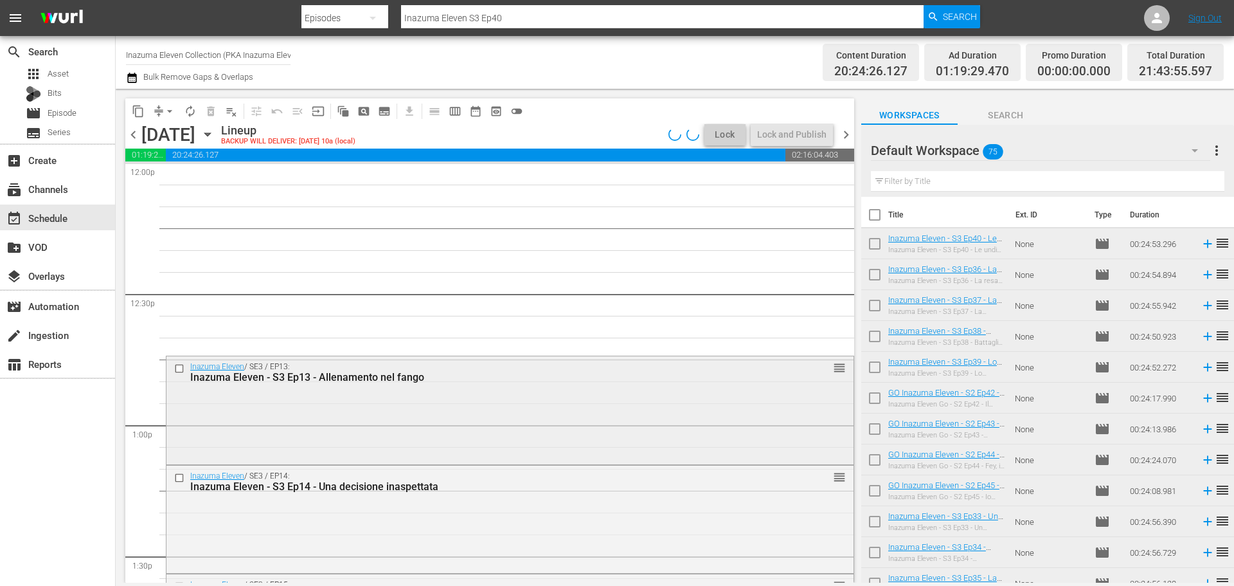
scroll to position [3150, 0]
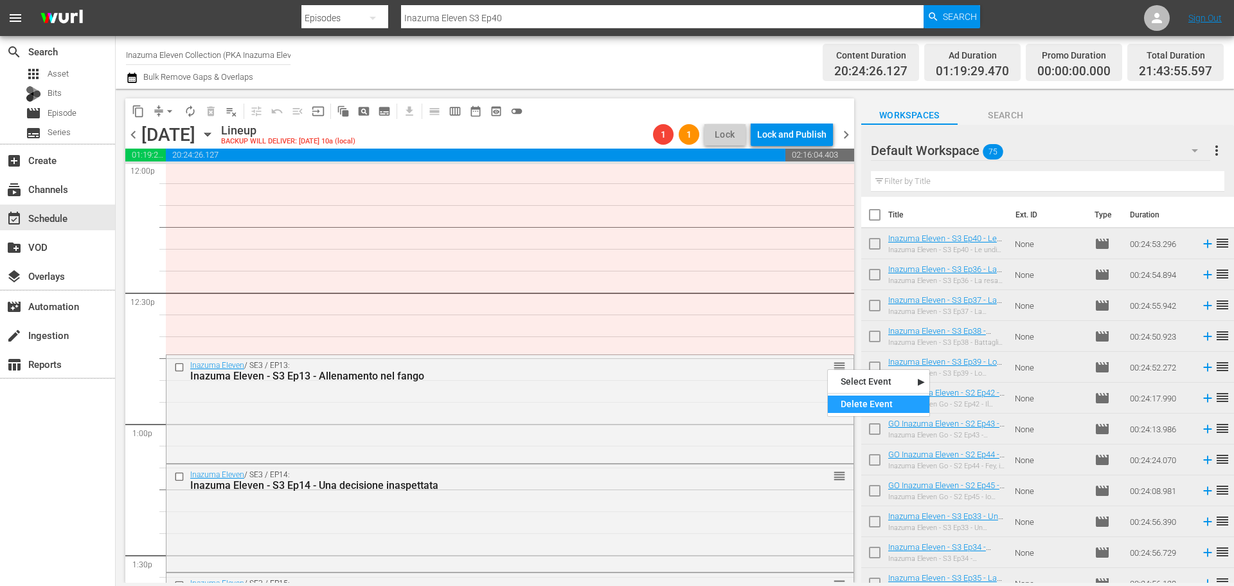
click at [853, 404] on div "Delete Event" at bounding box center [879, 403] width 102 height 17
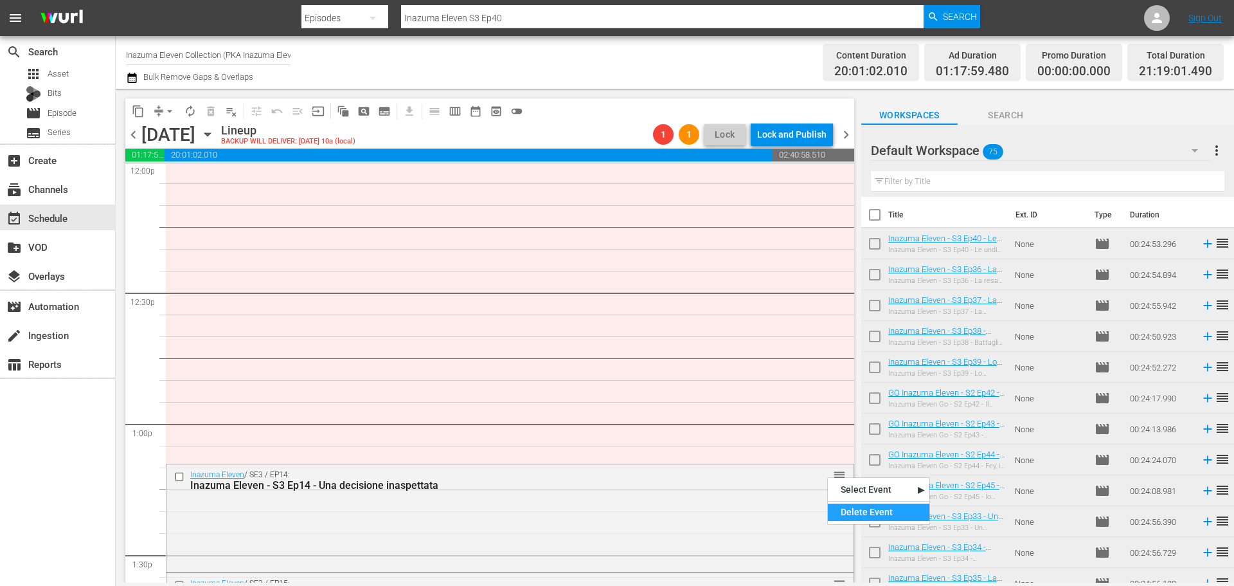
drag, startPoint x: 854, startPoint y: 507, endPoint x: 849, endPoint y: 498, distance: 10.1
click at [855, 507] on div "Delete Event" at bounding box center [879, 511] width 102 height 17
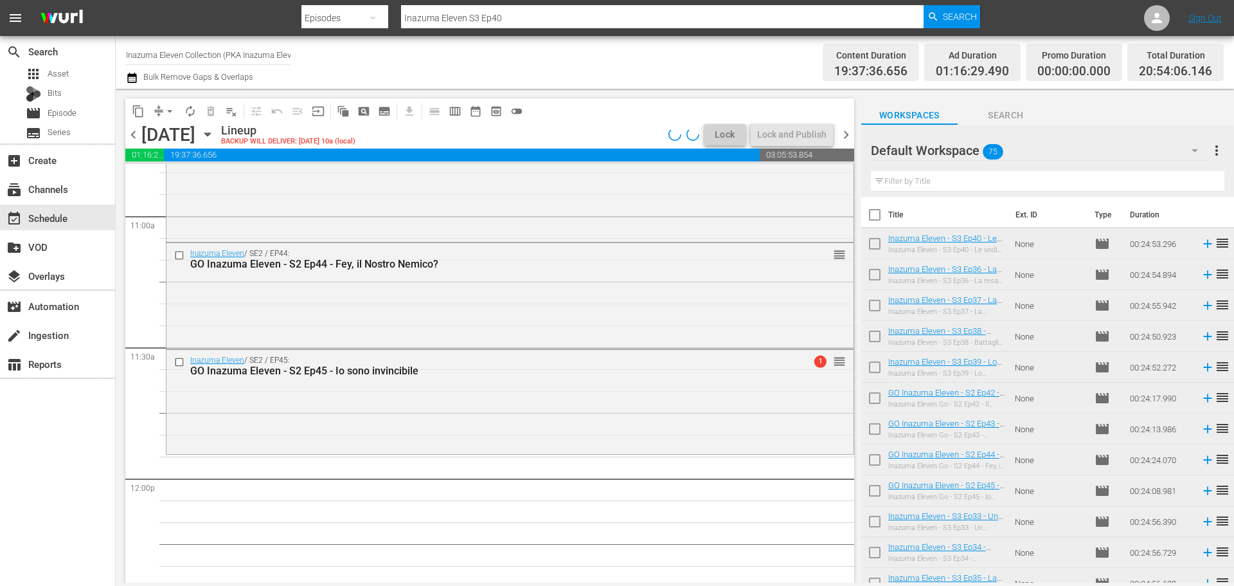
scroll to position [2829, 0]
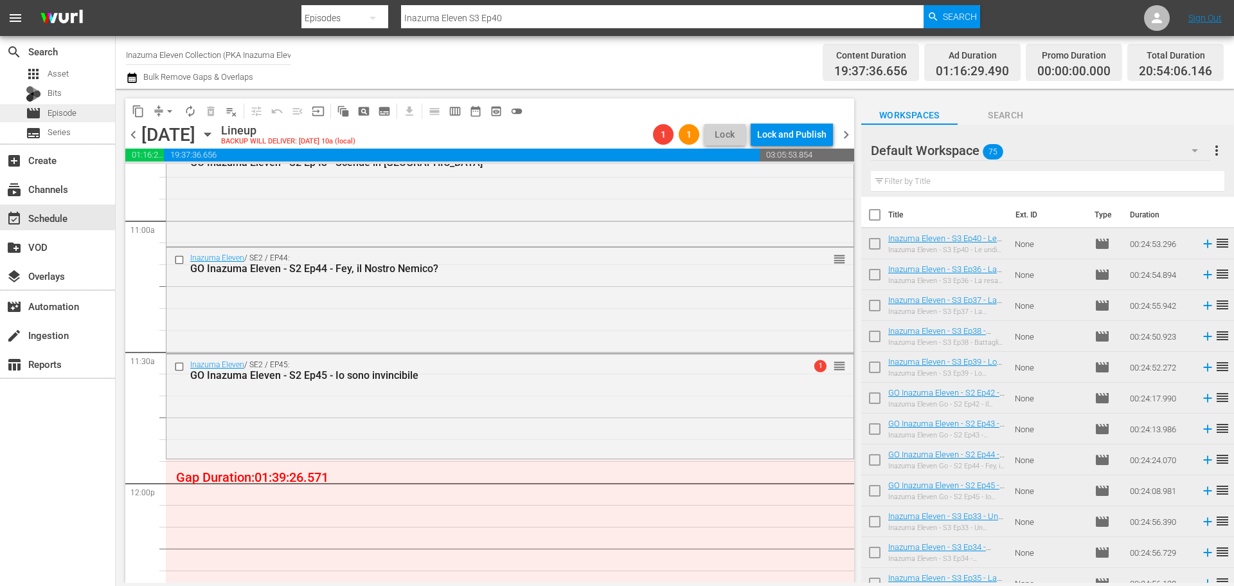
click at [86, 112] on div "movie Episode" at bounding box center [57, 113] width 115 height 18
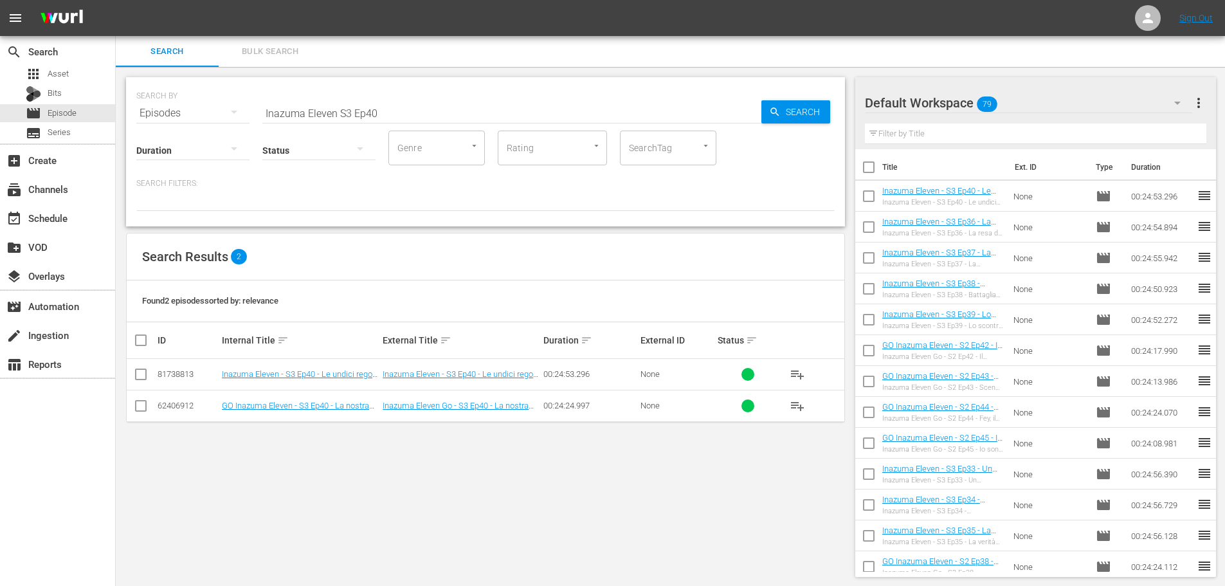
click at [351, 108] on input "Inazuma Eleven S3 Ep40" at bounding box center [511, 113] width 499 height 31
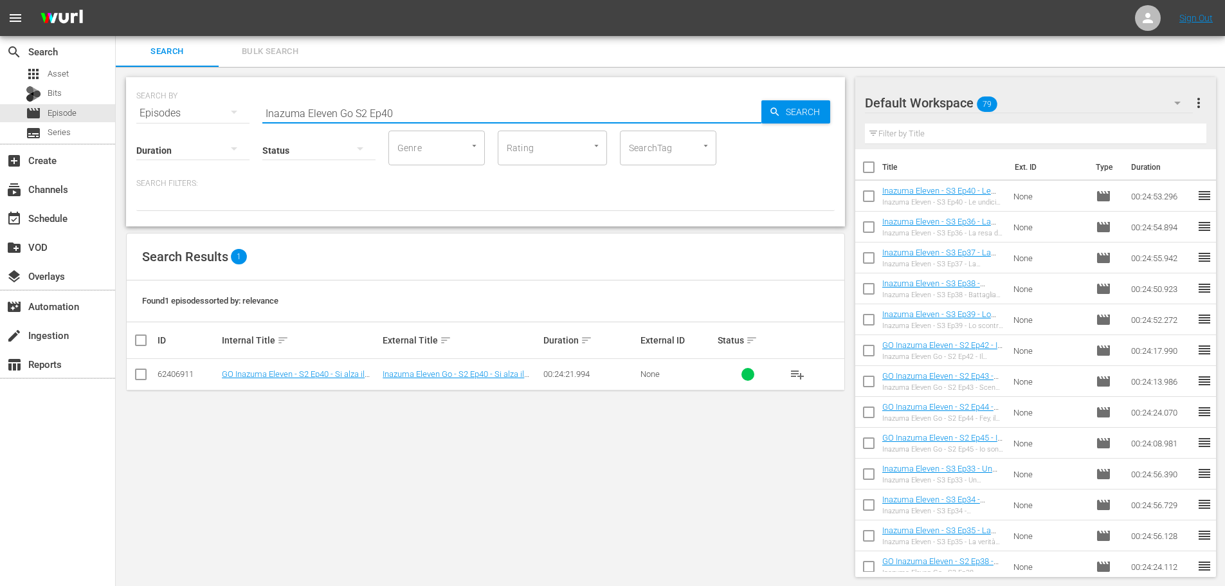
click at [407, 109] on input "Inazuma Eleven Go S2 Ep40" at bounding box center [511, 113] width 499 height 31
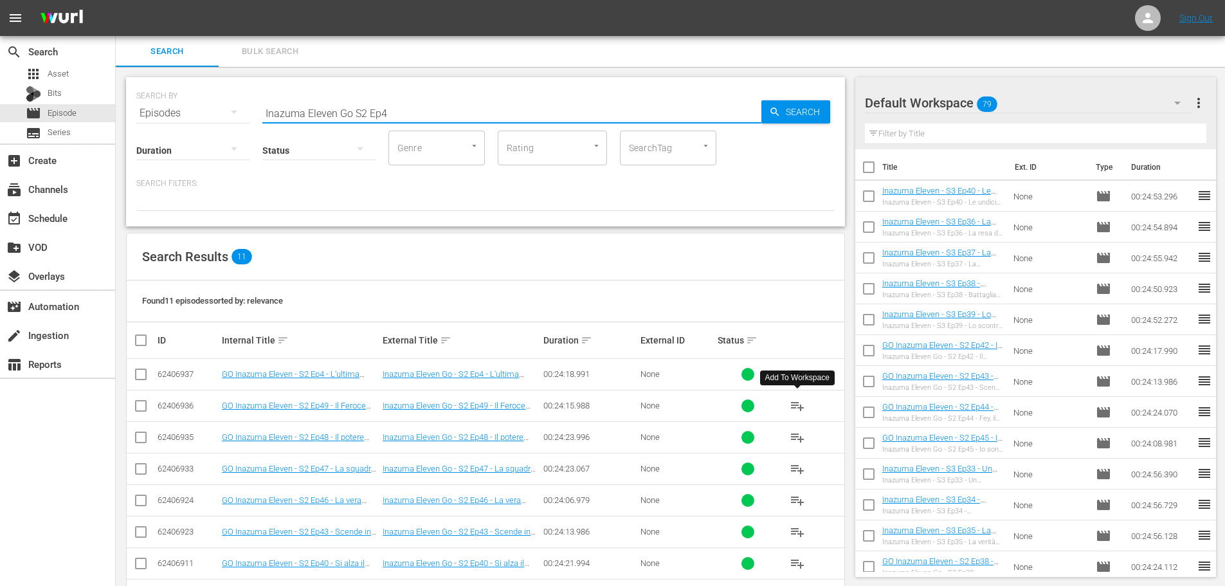
type input "Inazuma Eleven Go S2 Ep4"
click at [797, 410] on span "playlist_add" at bounding box center [797, 405] width 15 height 15
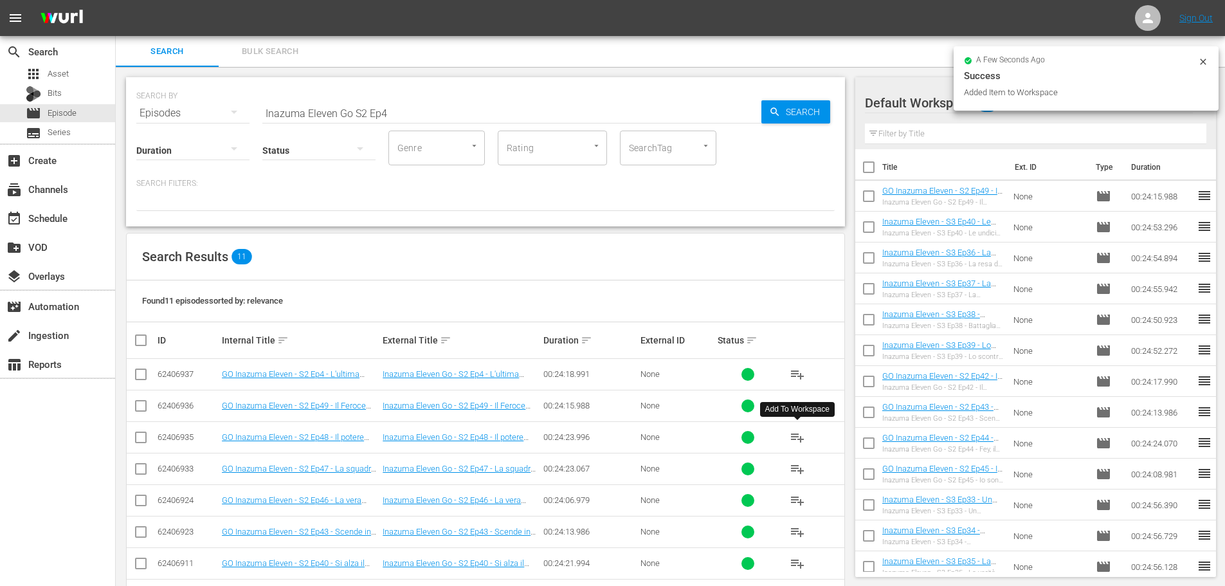
click at [797, 437] on span "playlist_add" at bounding box center [797, 436] width 15 height 15
click at [796, 466] on span "playlist_add" at bounding box center [797, 468] width 15 height 15
click at [797, 501] on span "playlist_add" at bounding box center [797, 499] width 15 height 15
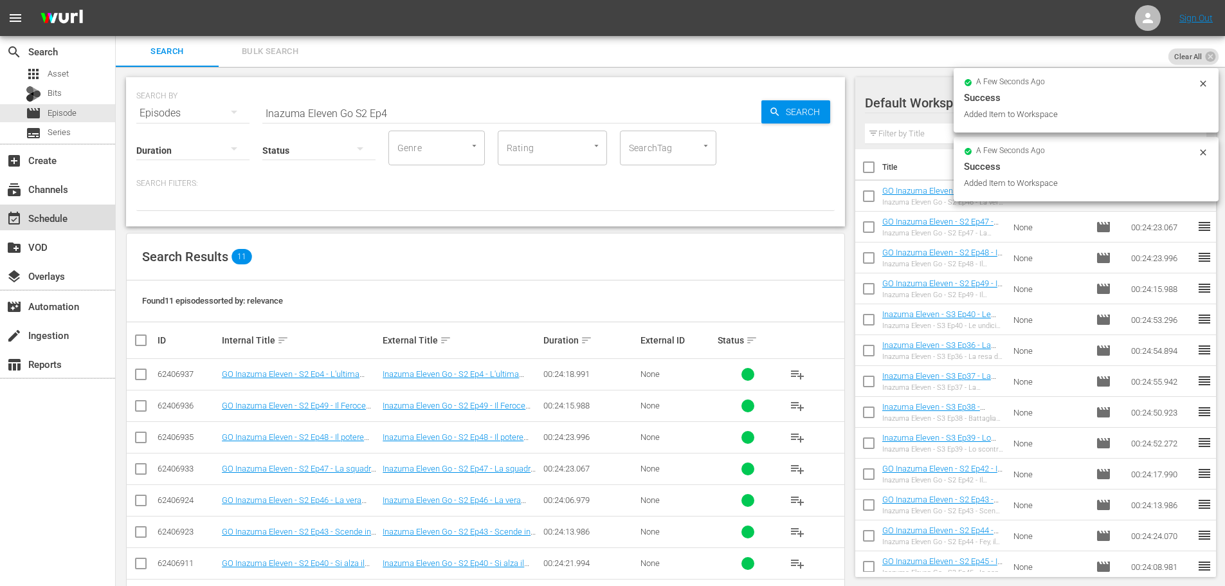
click at [82, 229] on div "event_available Schedule" at bounding box center [57, 217] width 115 height 26
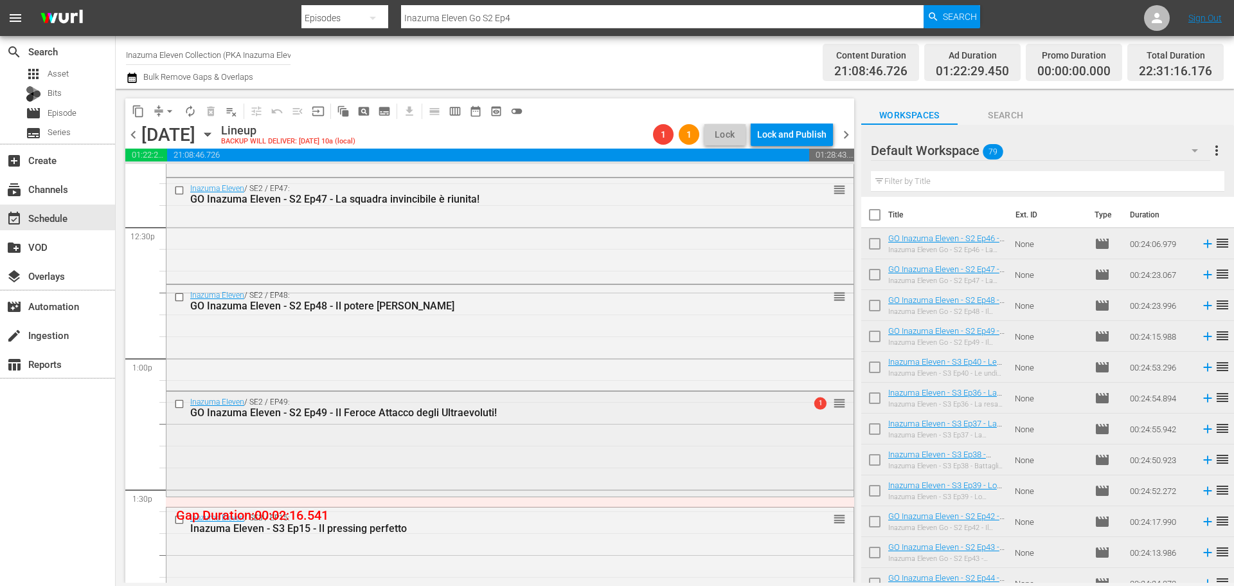
scroll to position [3215, 0]
click at [167, 109] on span "arrow_drop_down" at bounding box center [169, 111] width 13 height 13
click at [186, 188] on li "Align to End of Previous Day" at bounding box center [170, 179] width 135 height 21
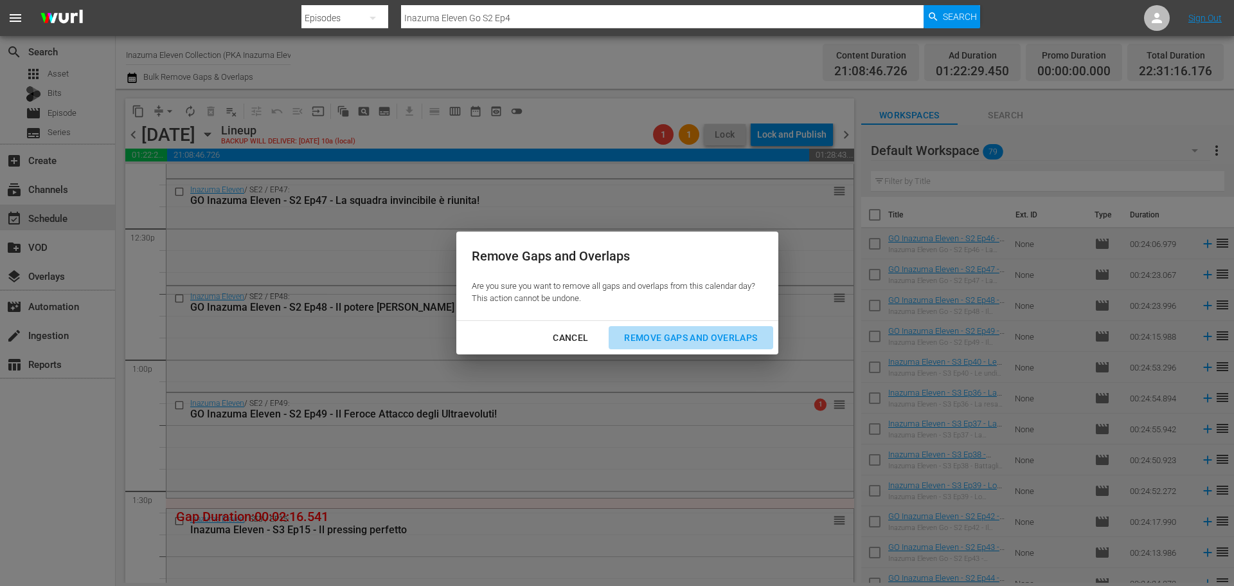
click at [675, 337] on div "Remove Gaps and Overlaps" at bounding box center [691, 338] width 154 height 16
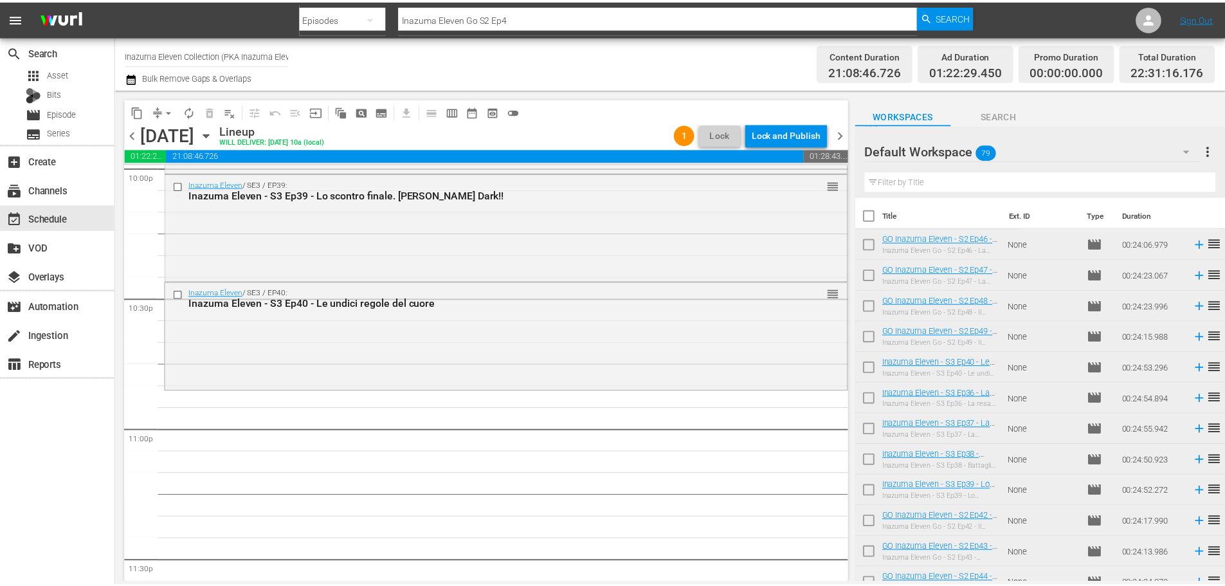
scroll to position [5748, 0]
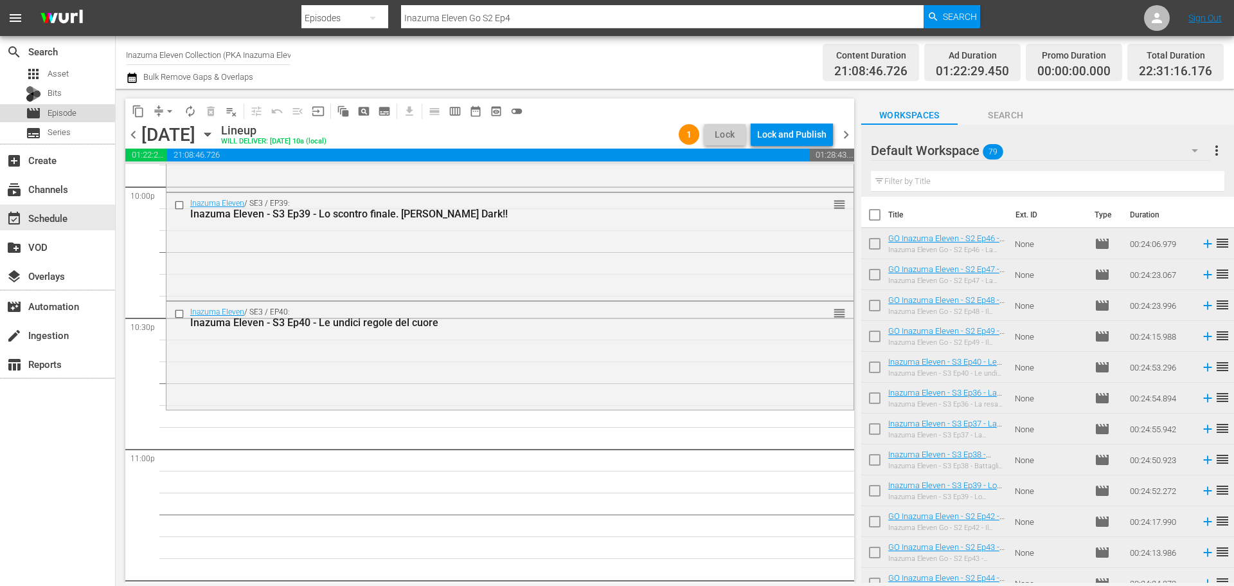
click at [69, 110] on span "Episode" at bounding box center [62, 113] width 29 height 13
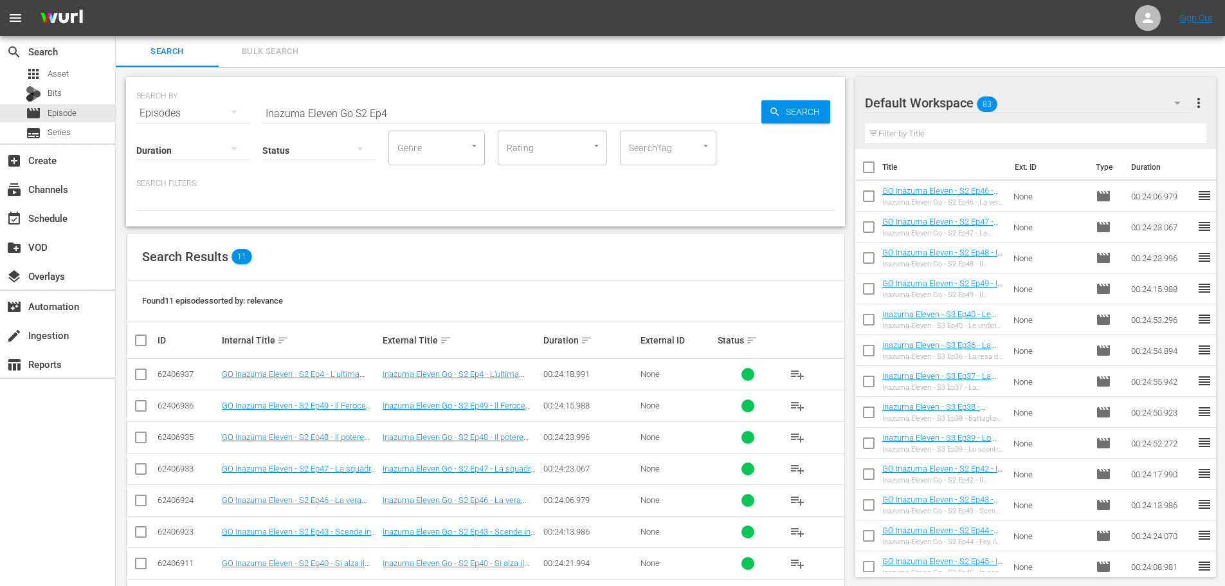
drag, startPoint x: 356, startPoint y: 113, endPoint x: 400, endPoint y: 108, distance: 44.6
click at [356, 113] on input "Inazuma Eleven Go S2 Ep4" at bounding box center [511, 113] width 499 height 31
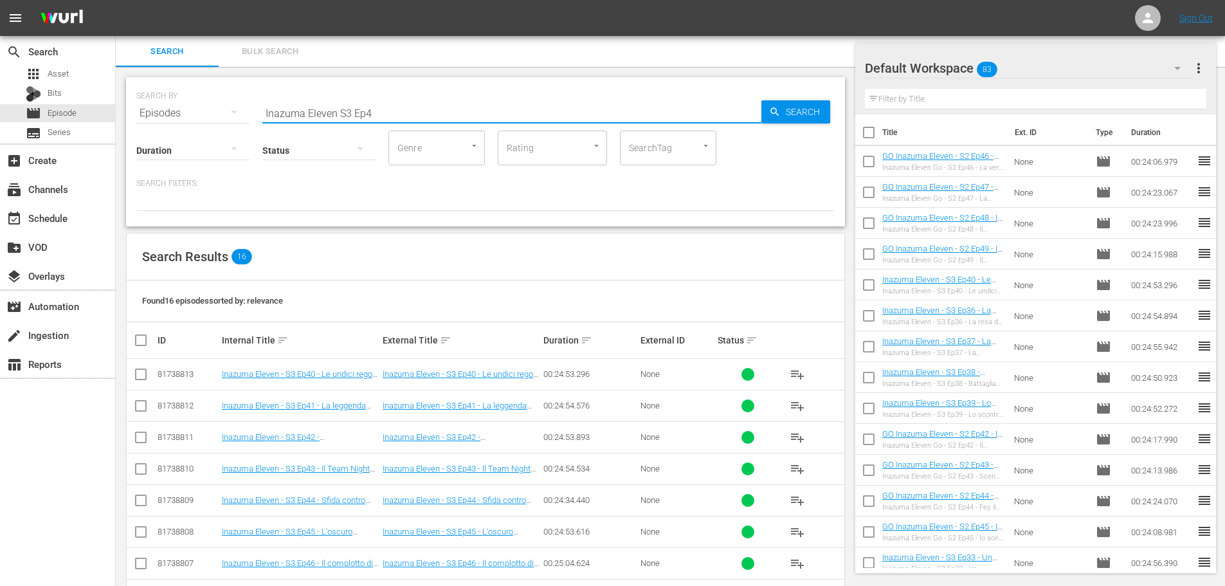
scroll to position [64, 0]
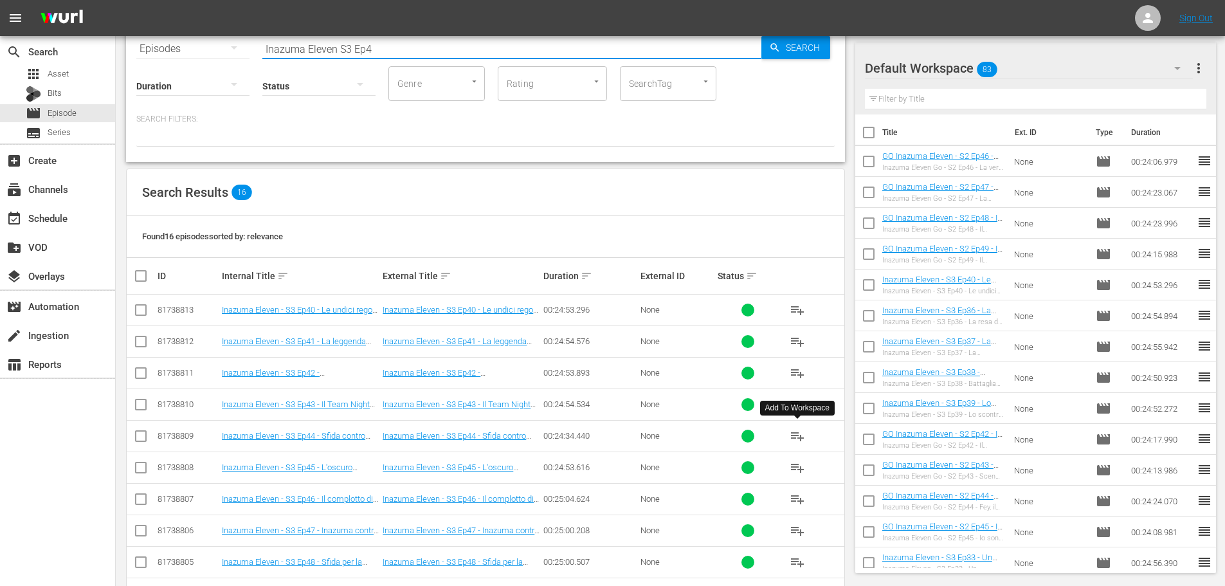
type input "Inazuma Eleven S3 Ep4"
click at [798, 438] on span "playlist_add" at bounding box center [797, 435] width 15 height 15
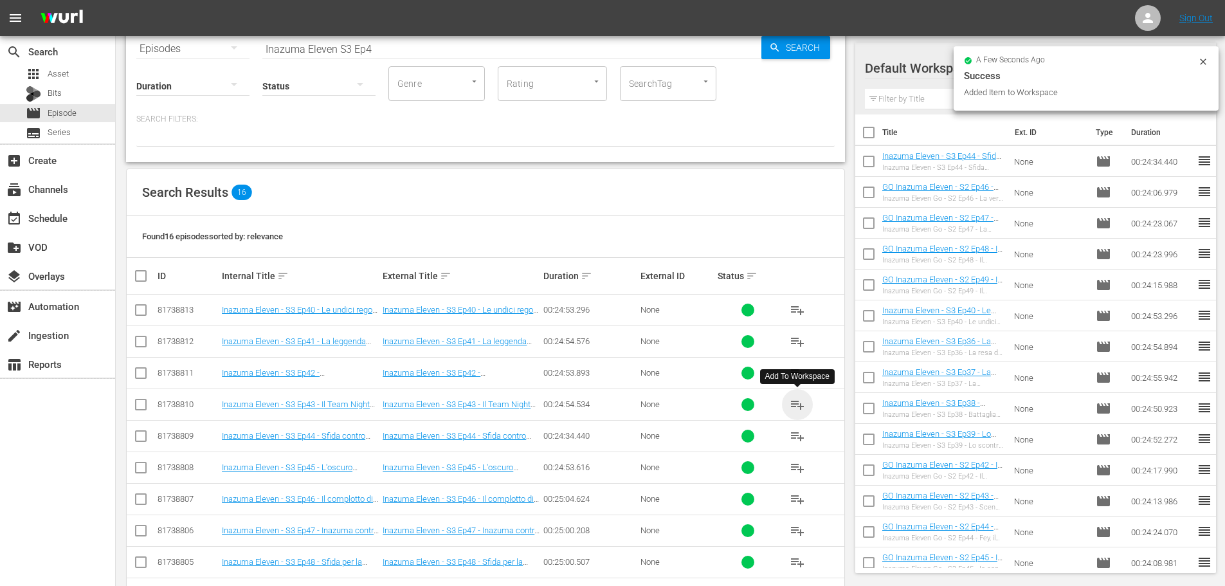
click at [802, 405] on span "playlist_add" at bounding box center [797, 404] width 15 height 15
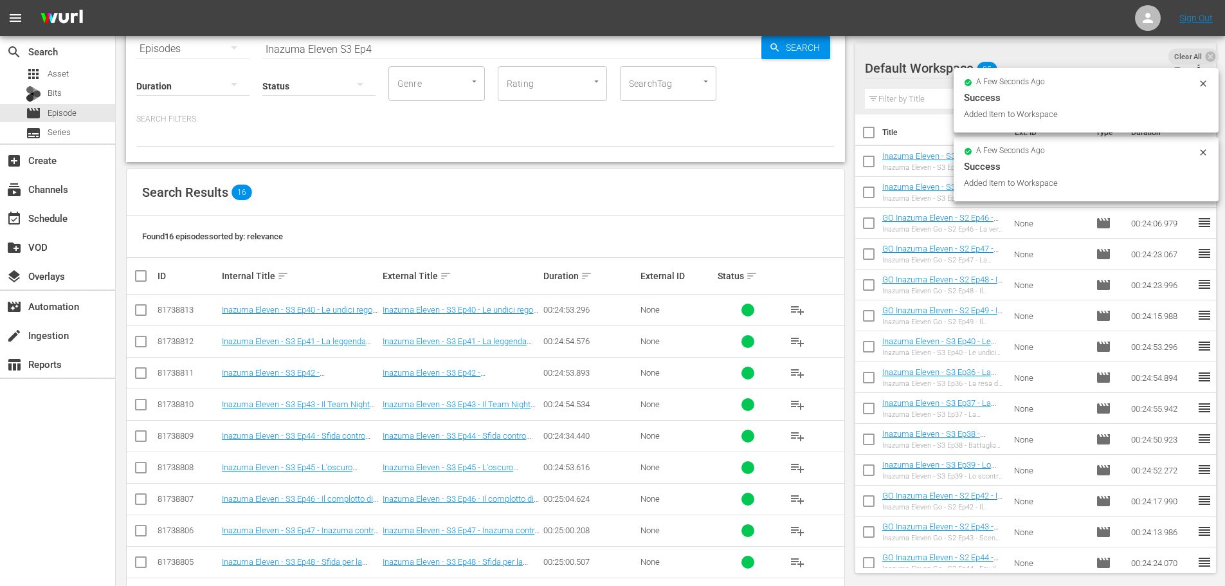
click at [793, 373] on span "playlist_add" at bounding box center [797, 372] width 15 height 15
click at [801, 344] on span "playlist_add" at bounding box center [797, 341] width 15 height 15
click at [89, 220] on div "event_available Schedule" at bounding box center [57, 217] width 115 height 26
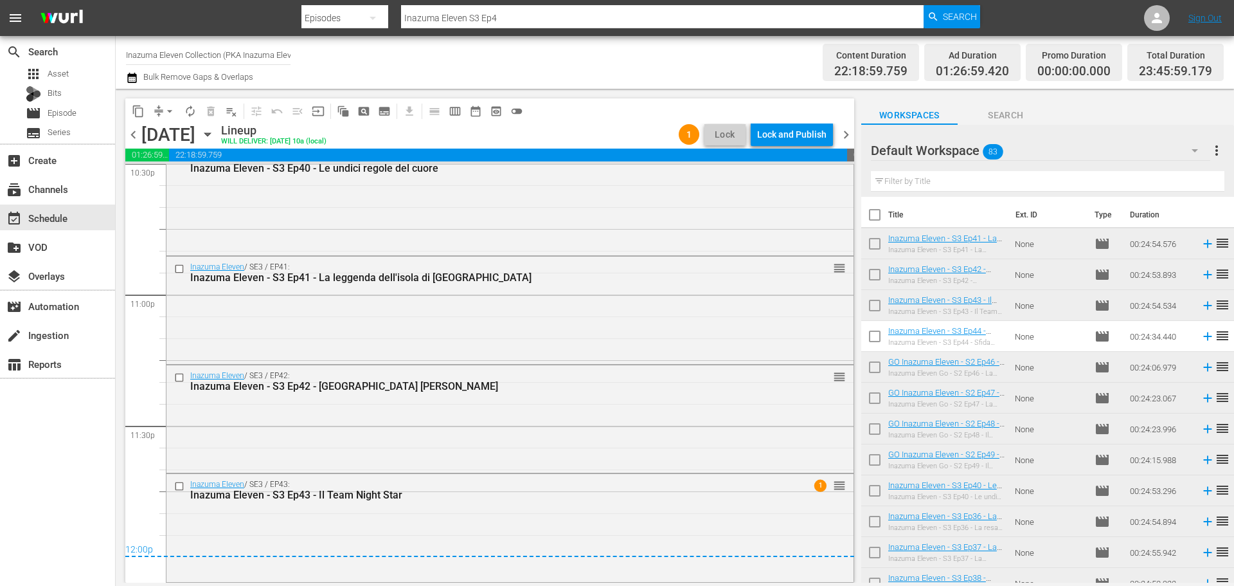
scroll to position [5774, 0]
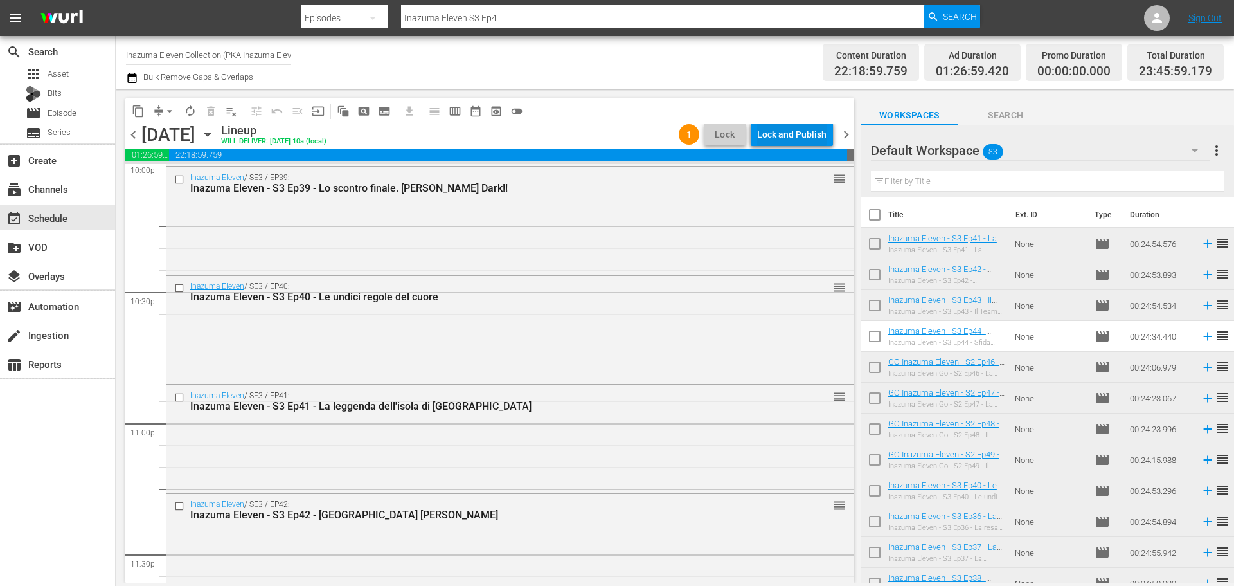
click at [804, 133] on div "Lock and Publish" at bounding box center [791, 134] width 69 height 23
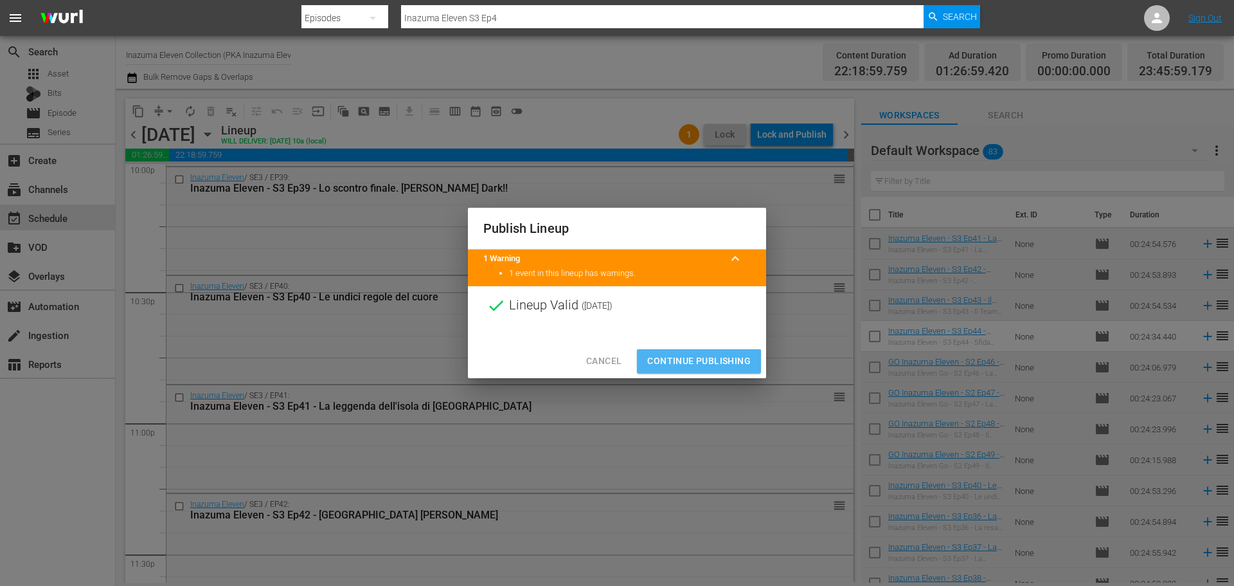
click at [733, 363] on span "Continue Publishing" at bounding box center [699, 361] width 104 height 16
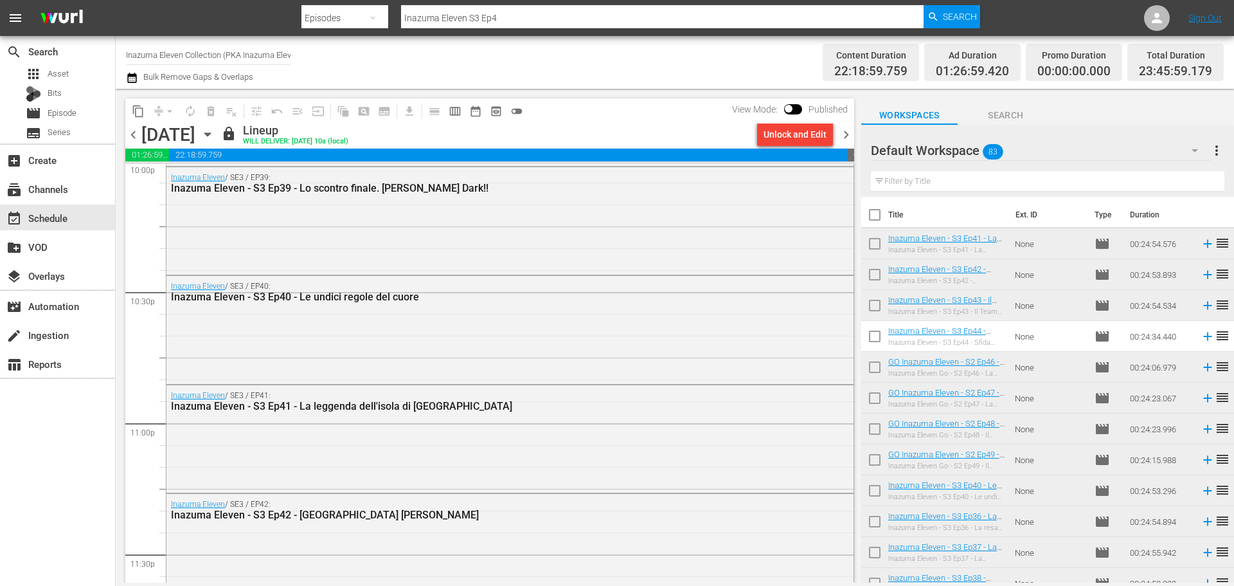
click at [845, 136] on span "chevron_right" at bounding box center [846, 135] width 16 height 16
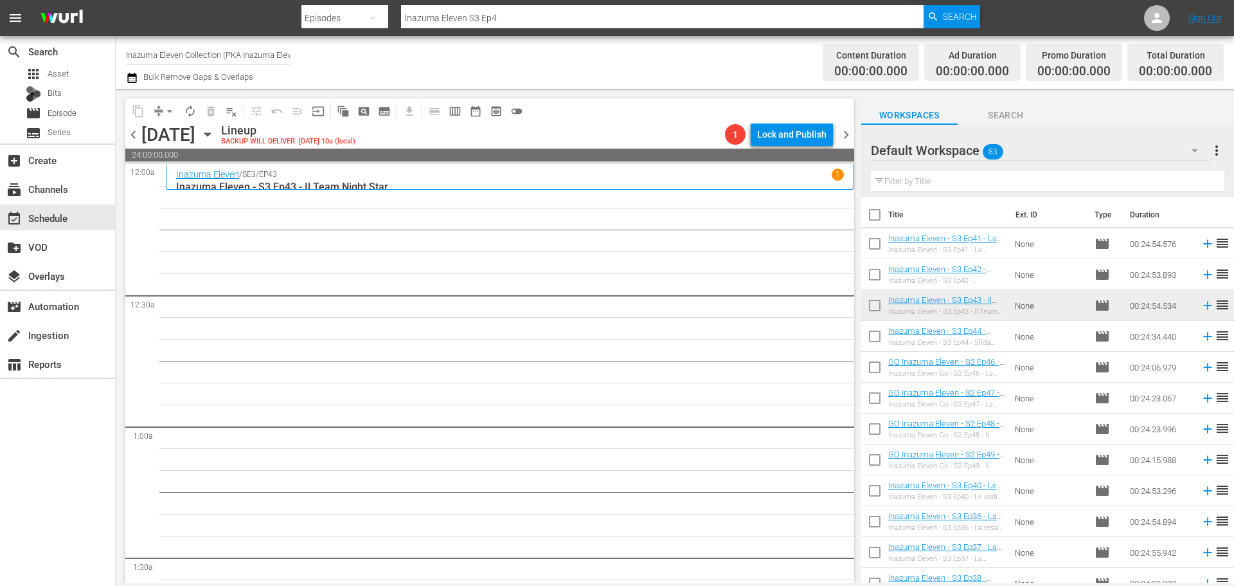
drag, startPoint x: 130, startPoint y: 138, endPoint x: 141, endPoint y: 108, distance: 32.1
click at [130, 138] on span "chevron_left" at bounding box center [133, 135] width 16 height 16
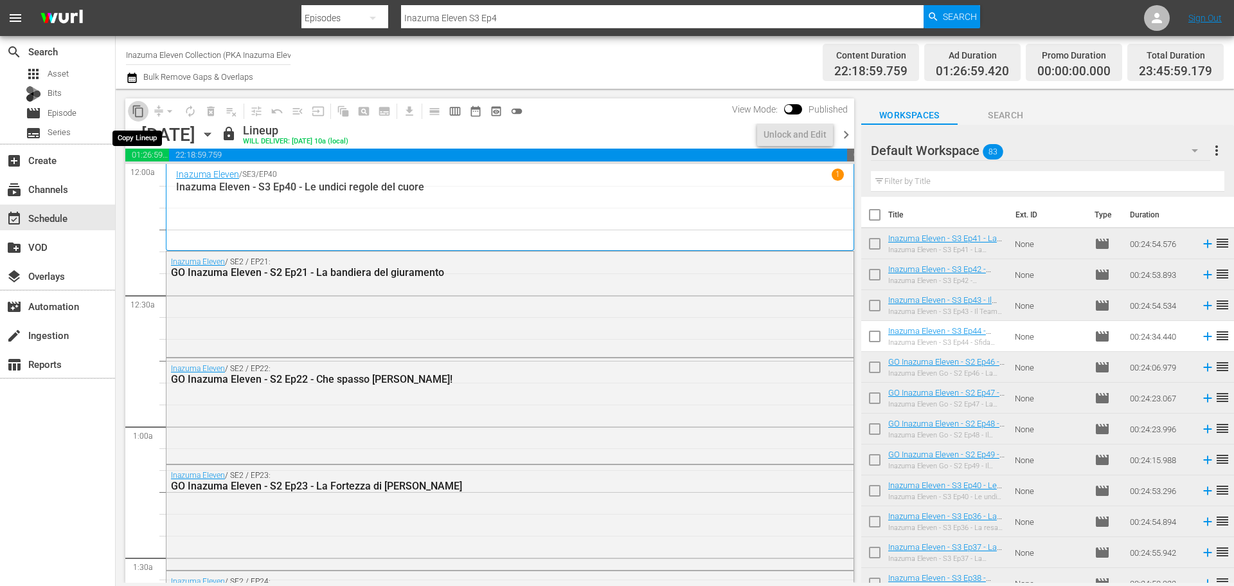
click at [137, 113] on span "content_copy" at bounding box center [138, 111] width 13 height 13
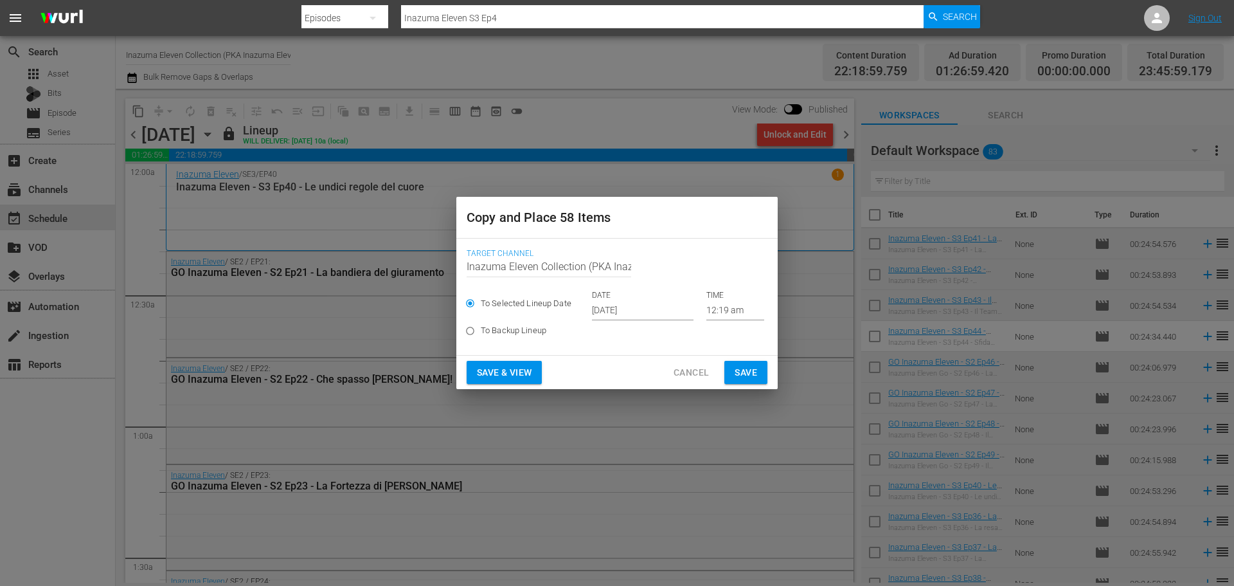
click at [651, 307] on input "[DATE]" at bounding box center [643, 310] width 102 height 19
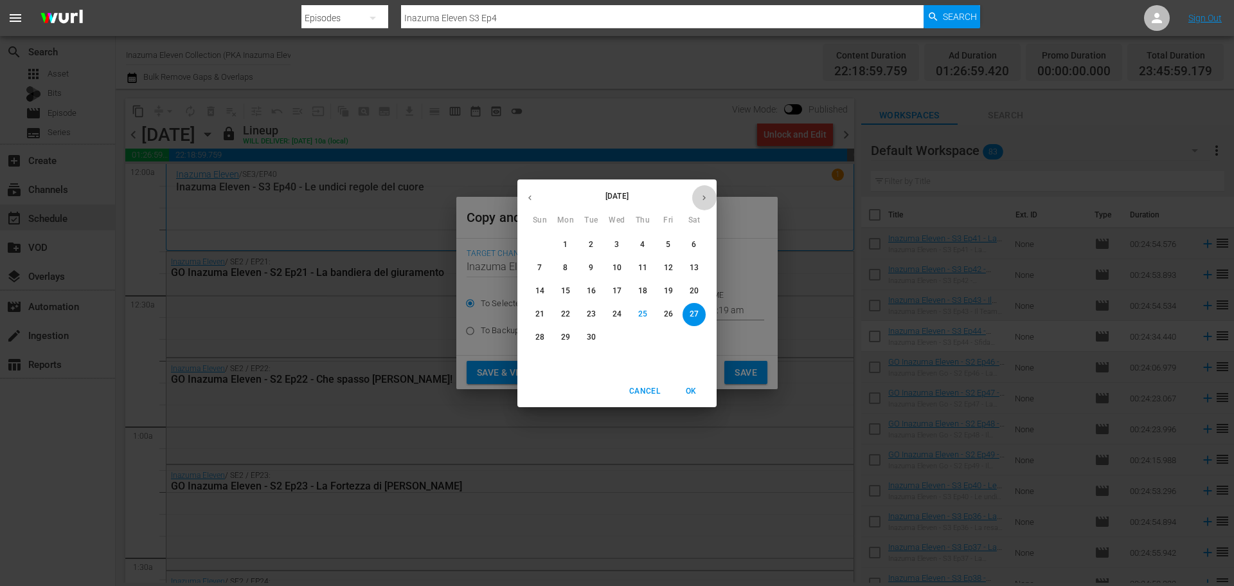
click at [707, 201] on icon "button" at bounding box center [705, 198] width 10 height 10
click at [676, 242] on span "3" at bounding box center [668, 244] width 23 height 11
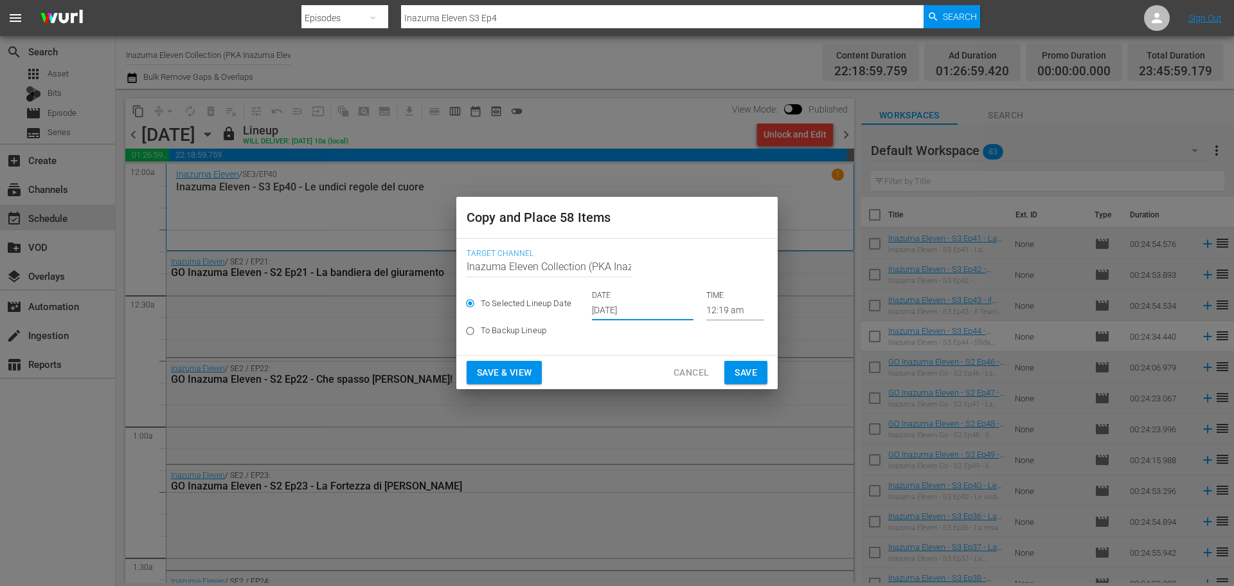
type input "Oct 3rd 2025"
click at [510, 372] on span "Save & View" at bounding box center [504, 373] width 55 height 16
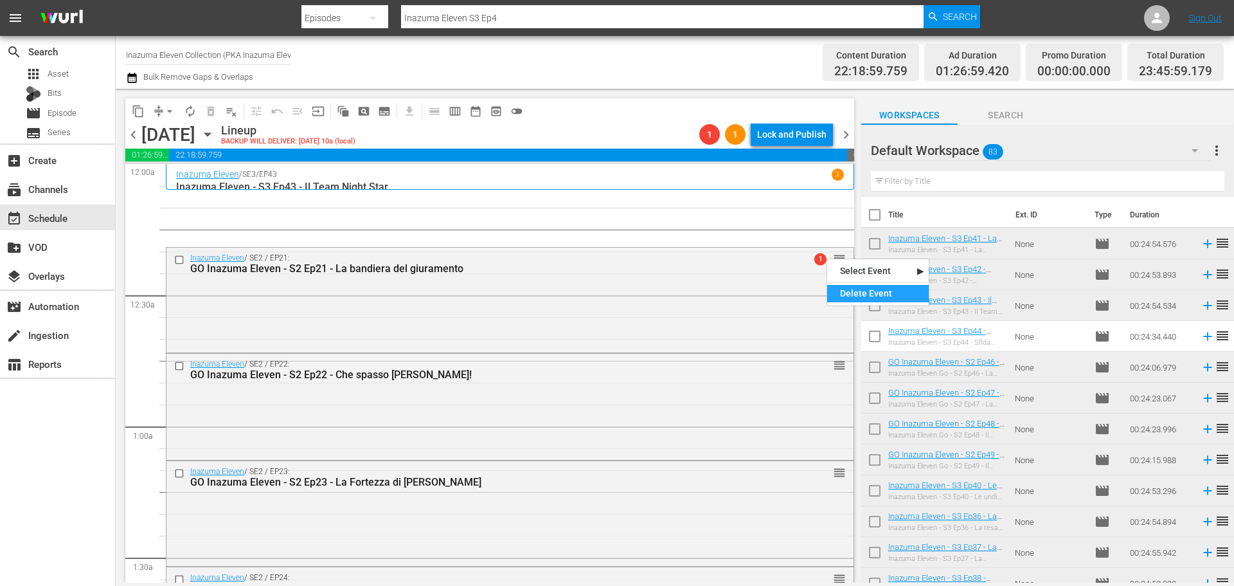
click at [845, 291] on div "Delete Event" at bounding box center [878, 293] width 102 height 17
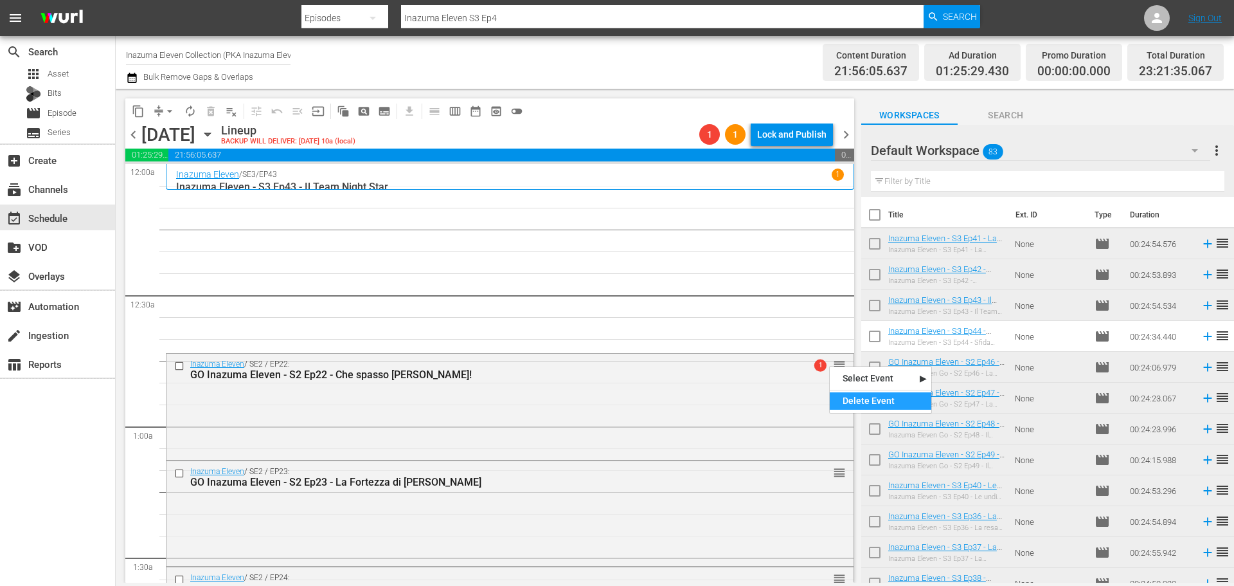
click at [853, 396] on div "Delete Event" at bounding box center [881, 400] width 102 height 17
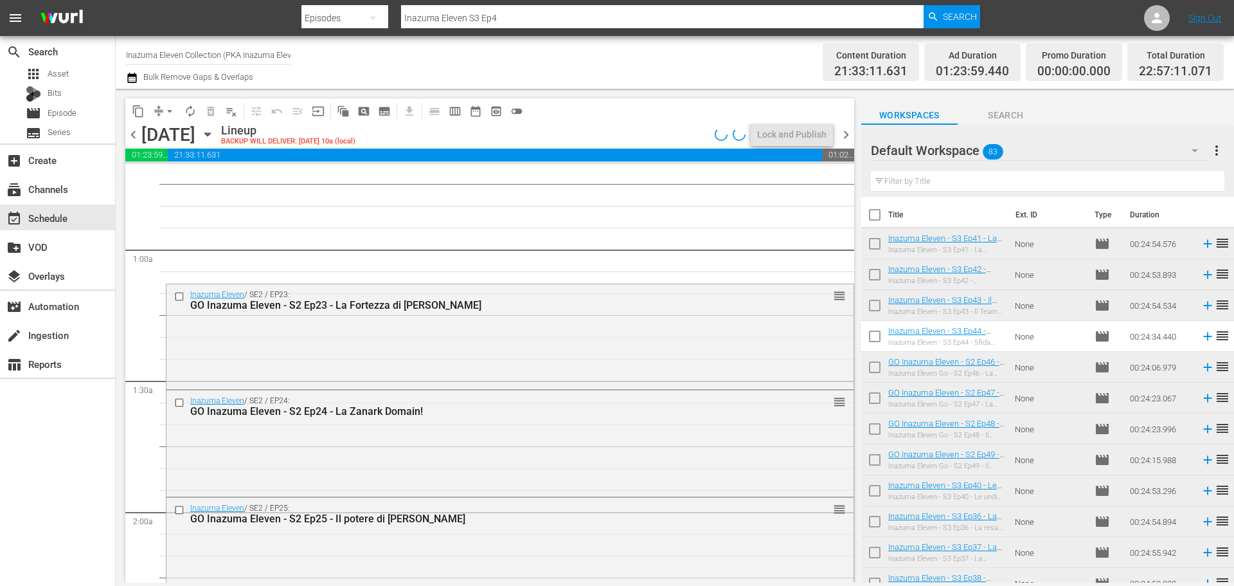
scroll to position [193, 0]
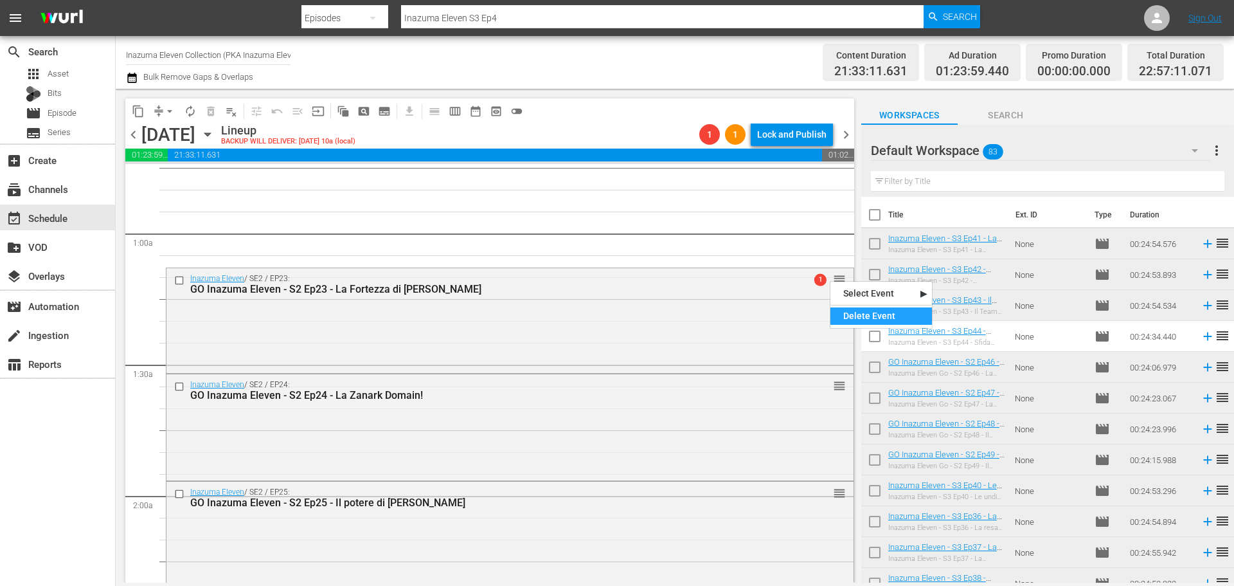
click at [842, 314] on div "Delete Event" at bounding box center [882, 315] width 102 height 17
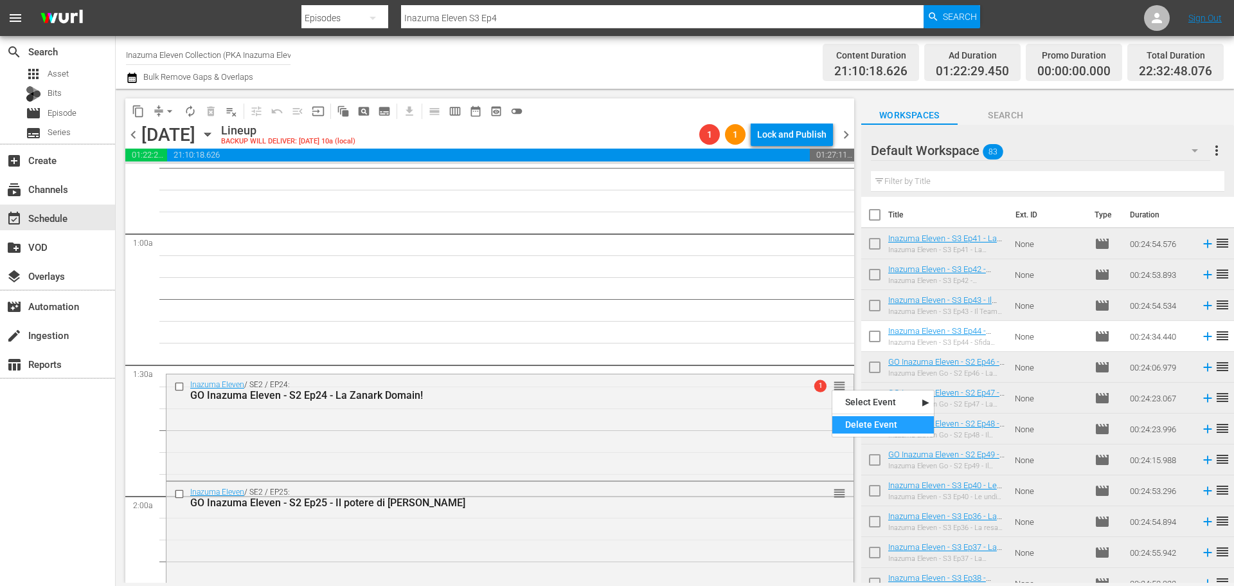
click at [848, 420] on div "Delete Event" at bounding box center [884, 424] width 102 height 17
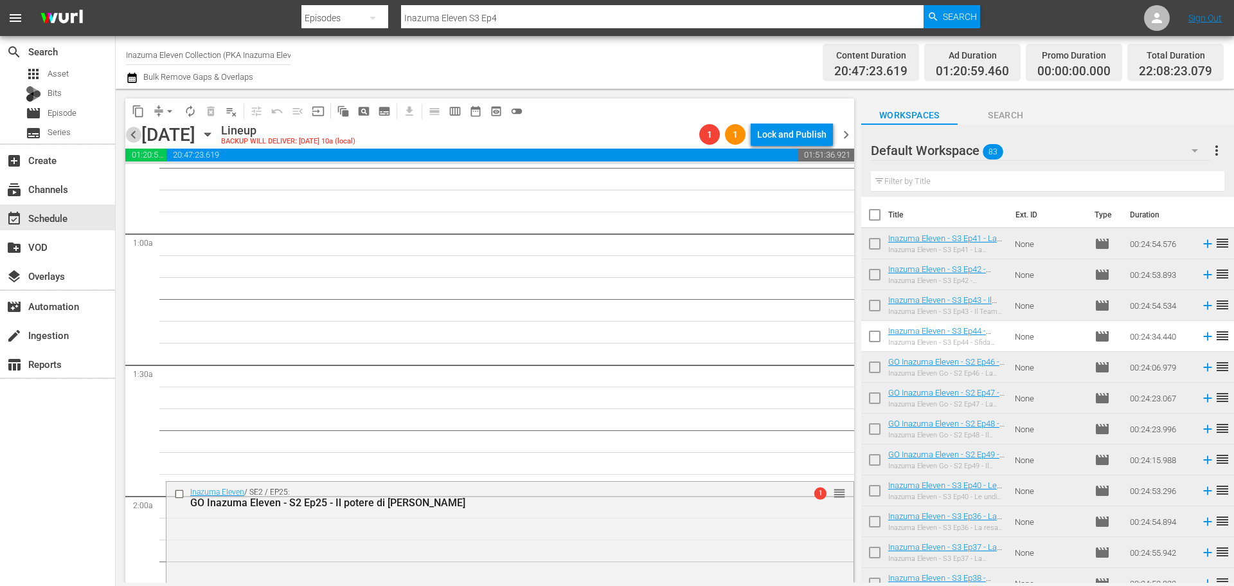
click at [131, 131] on span "chevron_left" at bounding box center [133, 135] width 16 height 16
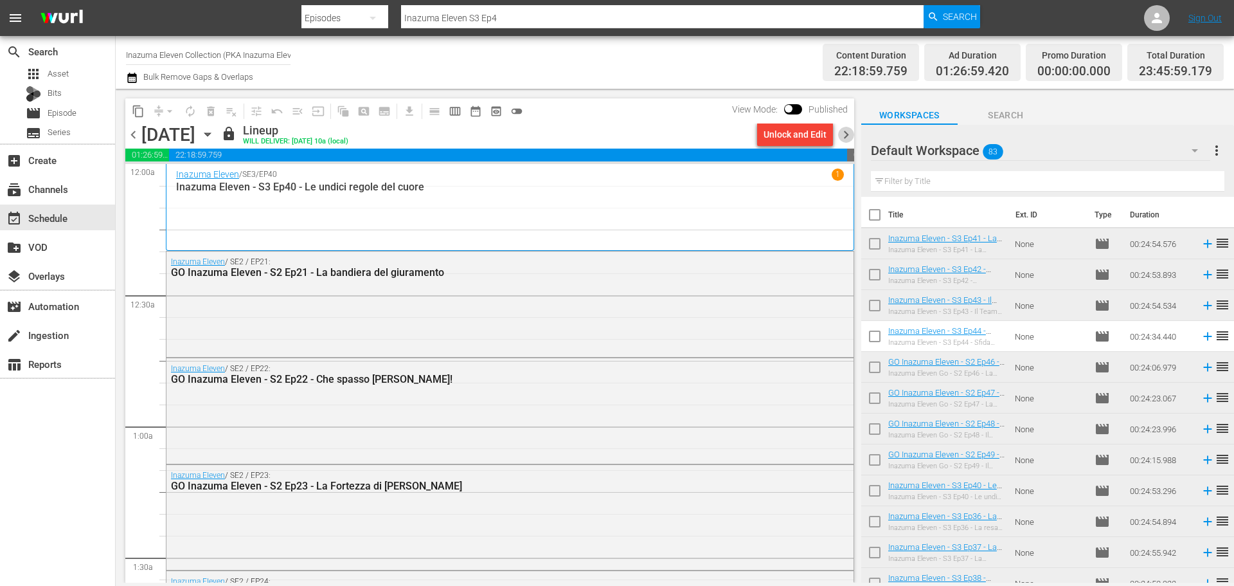
click at [849, 137] on span "chevron_right" at bounding box center [846, 135] width 16 height 16
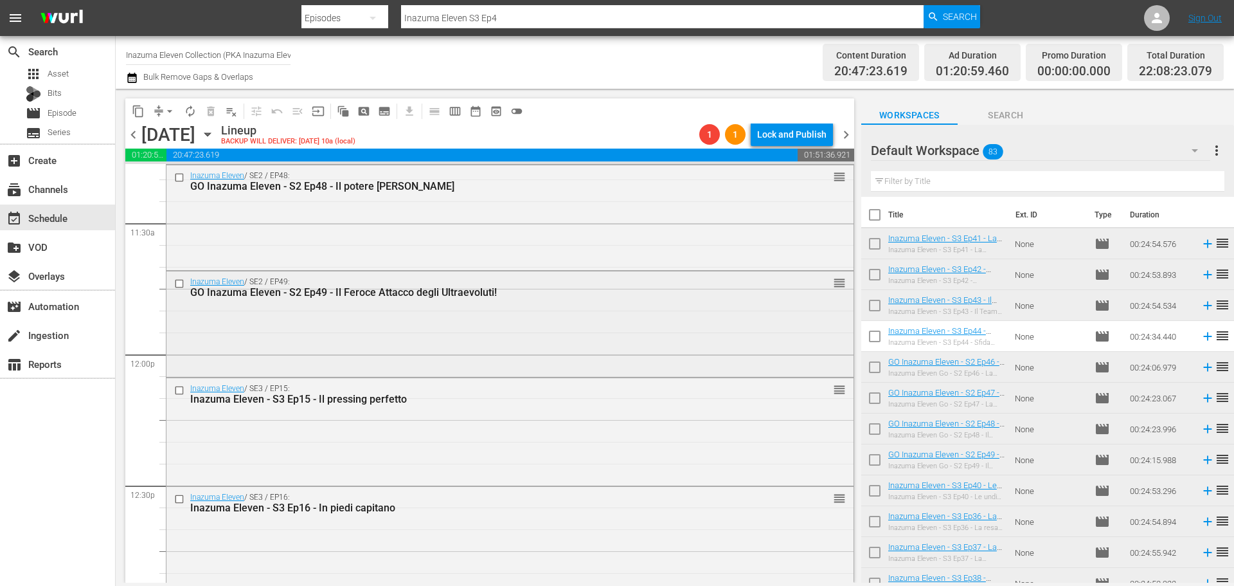
scroll to position [3022, 0]
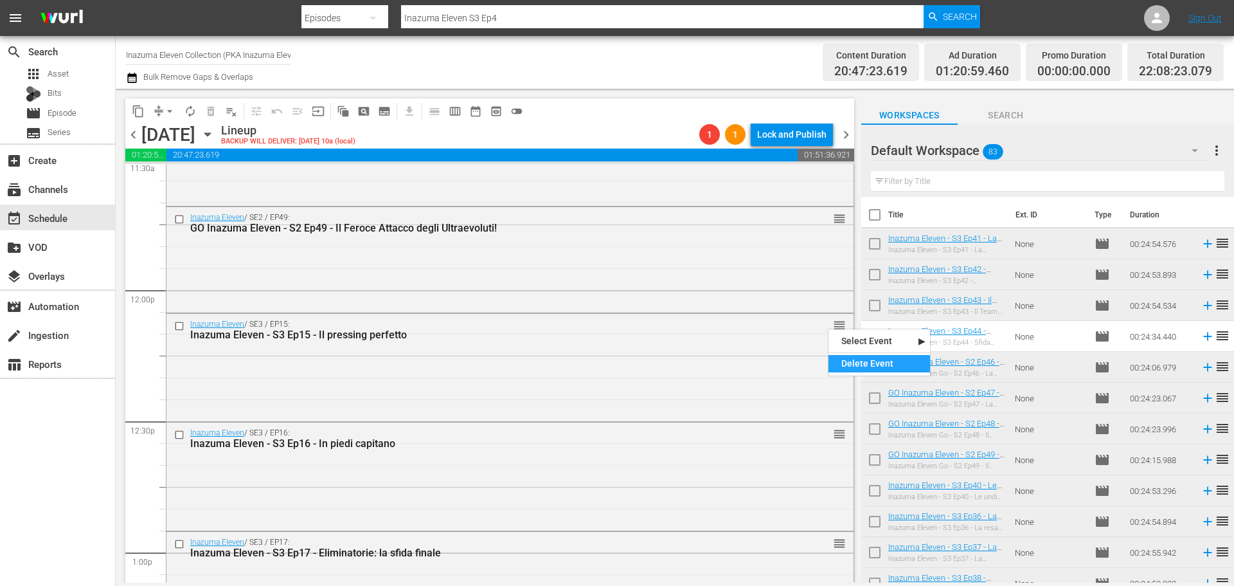
click at [849, 357] on div "Delete Event" at bounding box center [880, 363] width 102 height 17
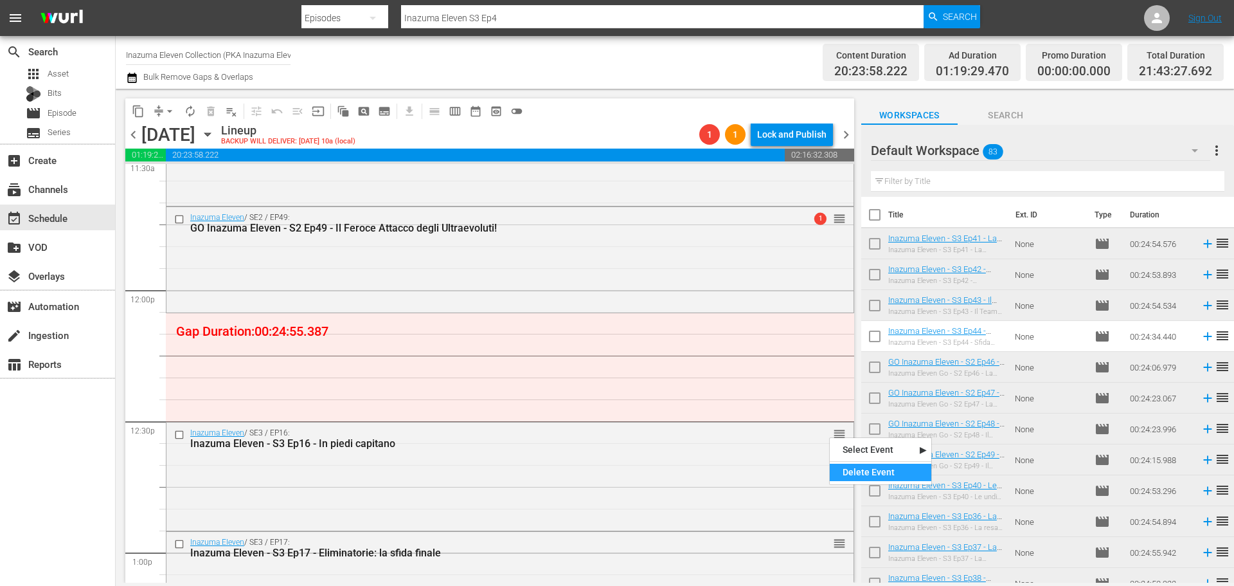
click at [857, 465] on div "Delete Event" at bounding box center [881, 472] width 102 height 17
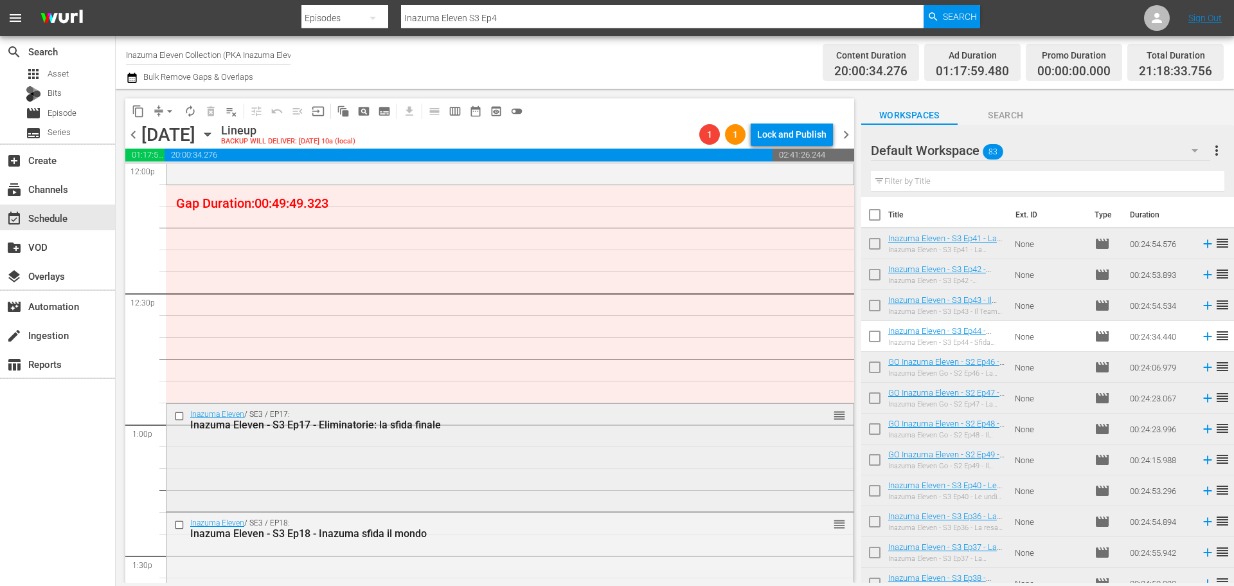
scroll to position [3150, 0]
click at [842, 453] on div "Delete Event" at bounding box center [882, 451] width 102 height 17
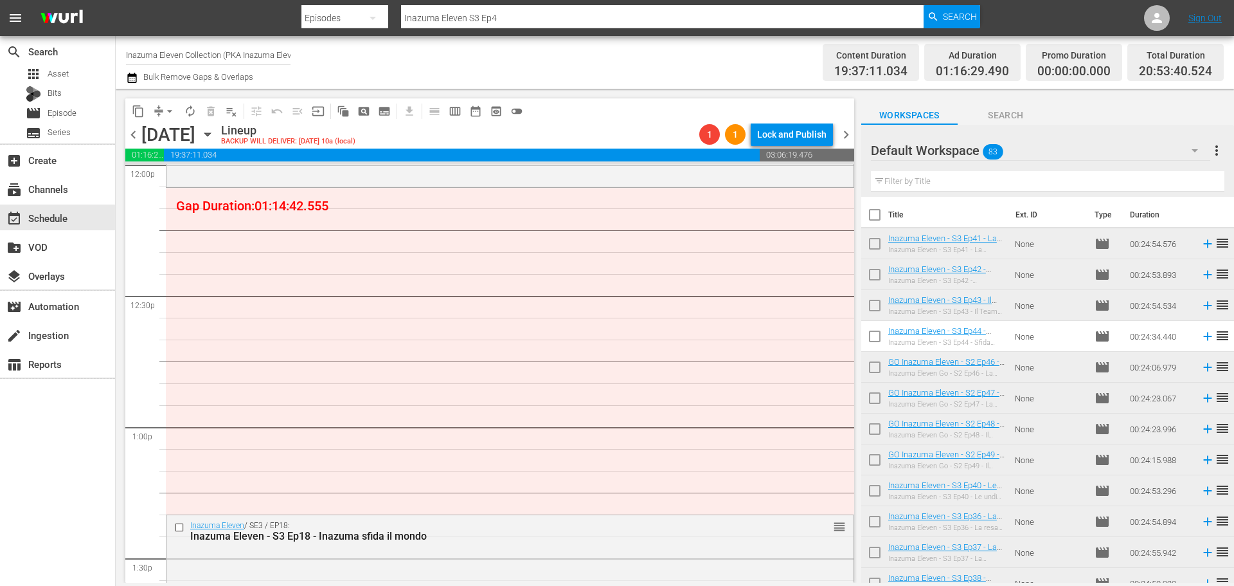
scroll to position [3215, 0]
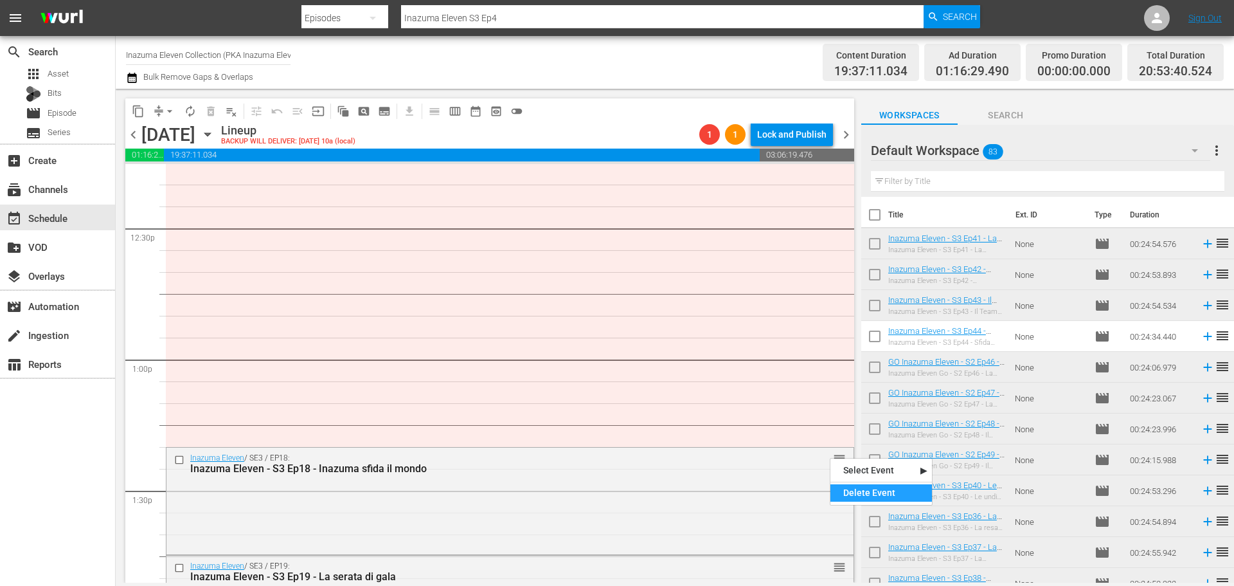
click at [867, 496] on div "Delete Event" at bounding box center [882, 492] width 102 height 17
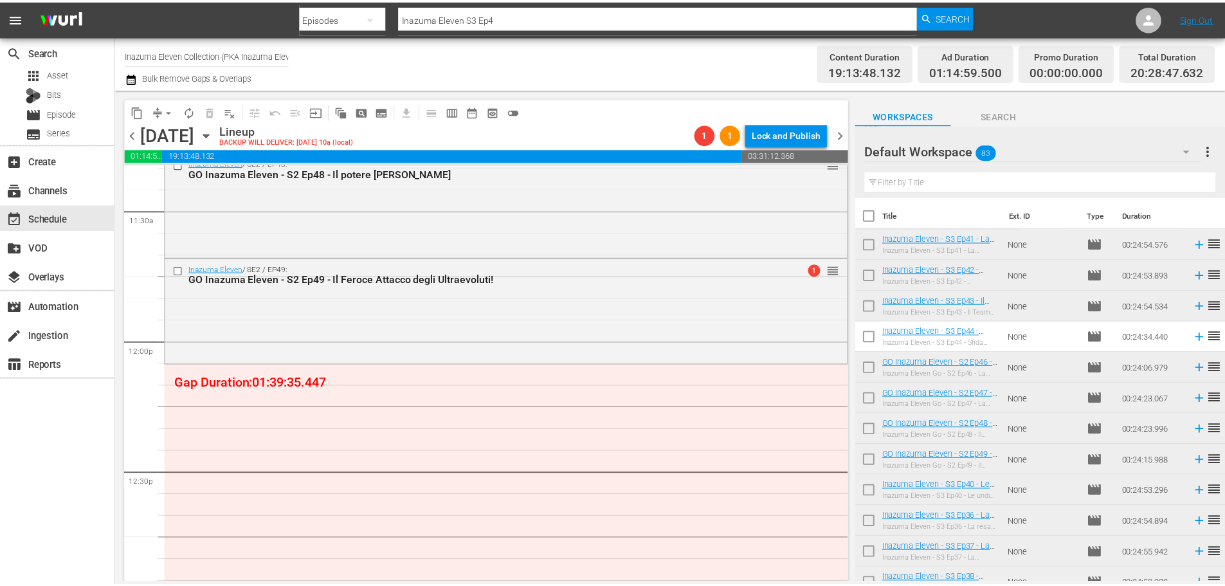
scroll to position [2957, 0]
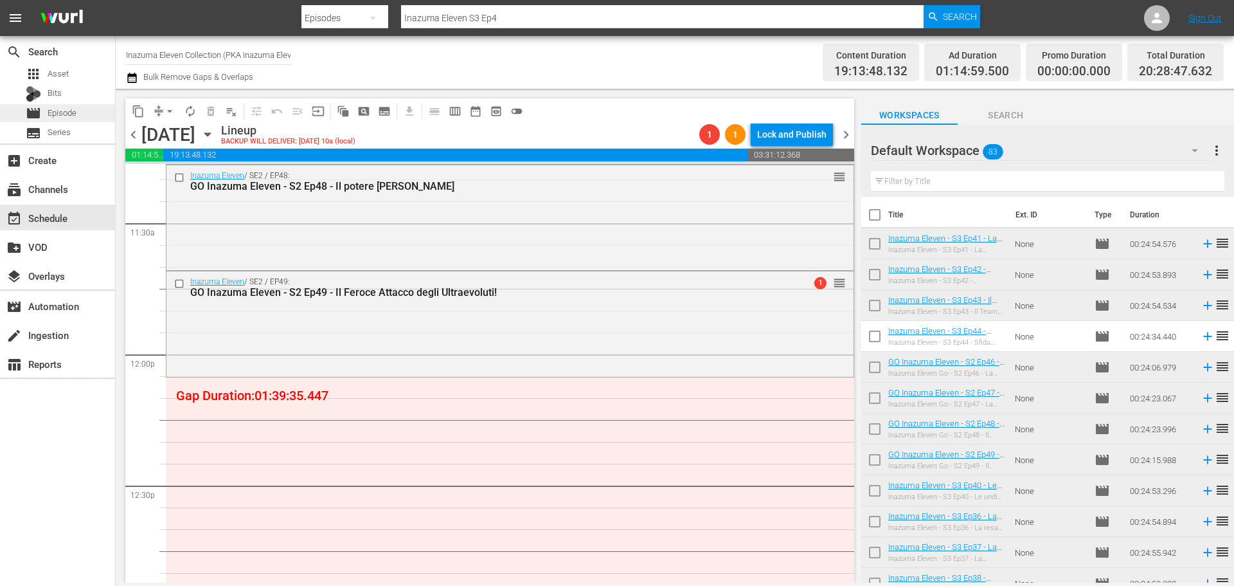
click at [82, 105] on div "movie Episode" at bounding box center [57, 113] width 115 height 18
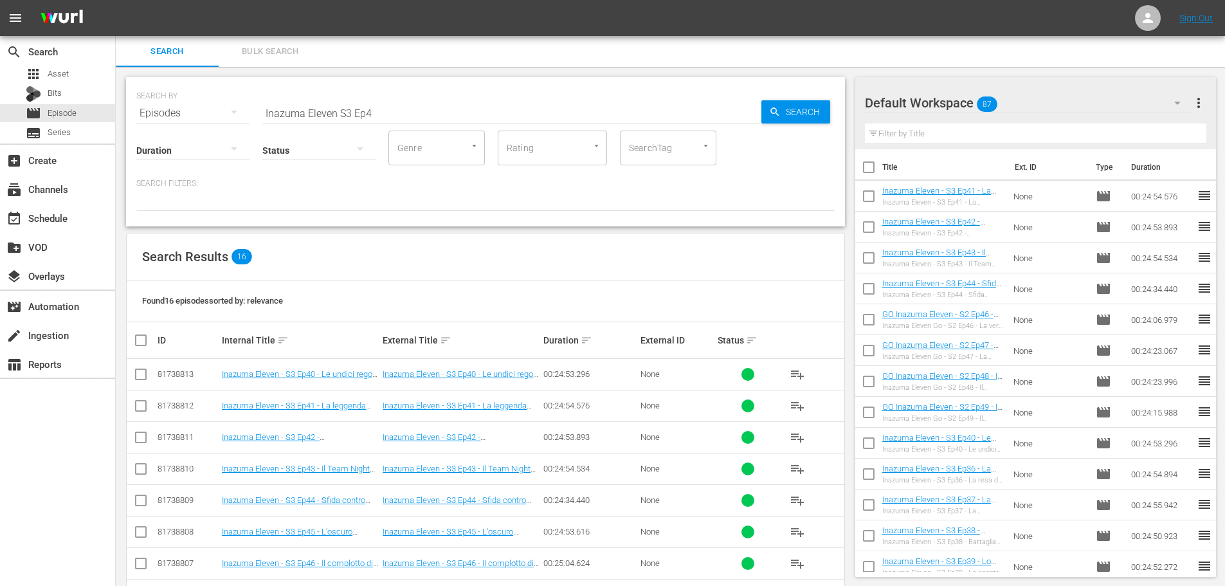
drag, startPoint x: 348, startPoint y: 116, endPoint x: 365, endPoint y: 111, distance: 16.9
click at [348, 116] on input "Inazuma Eleven S3 Ep4" at bounding box center [511, 113] width 499 height 31
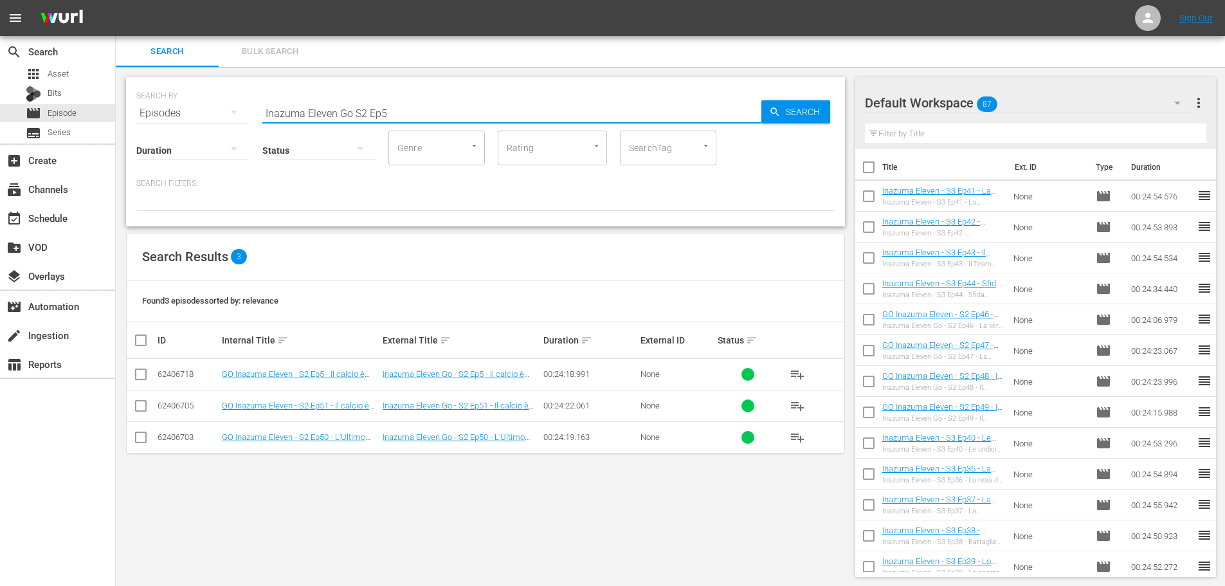
click at [364, 115] on input "Inazuma Eleven Go S2 Ep5" at bounding box center [511, 113] width 499 height 31
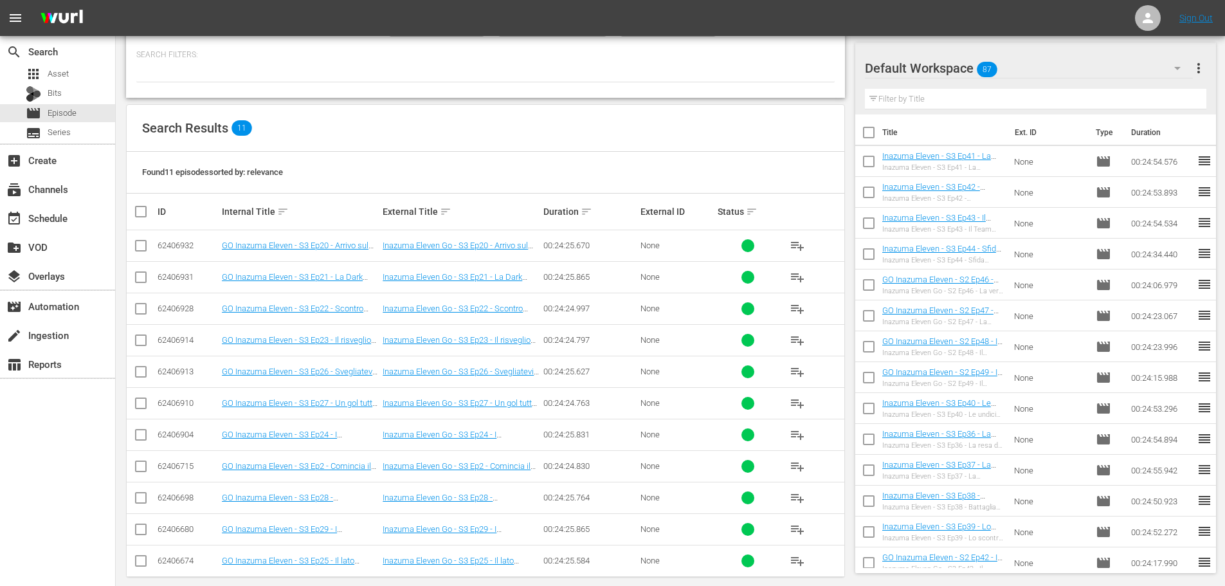
scroll to position [143, 0]
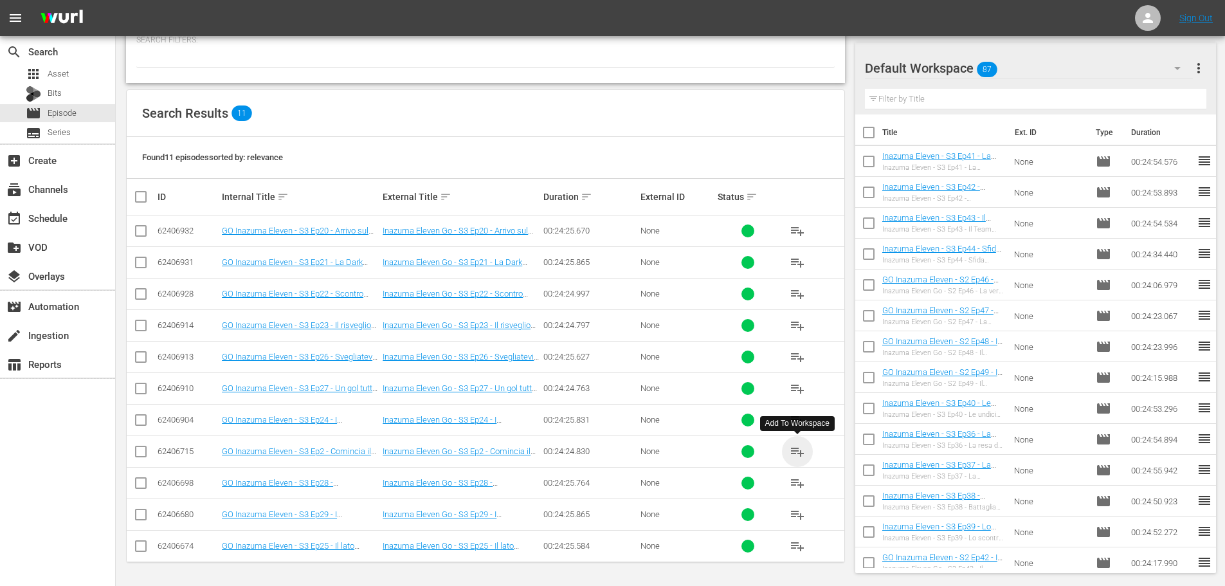
click at [802, 449] on span "playlist_add" at bounding box center [797, 451] width 15 height 15
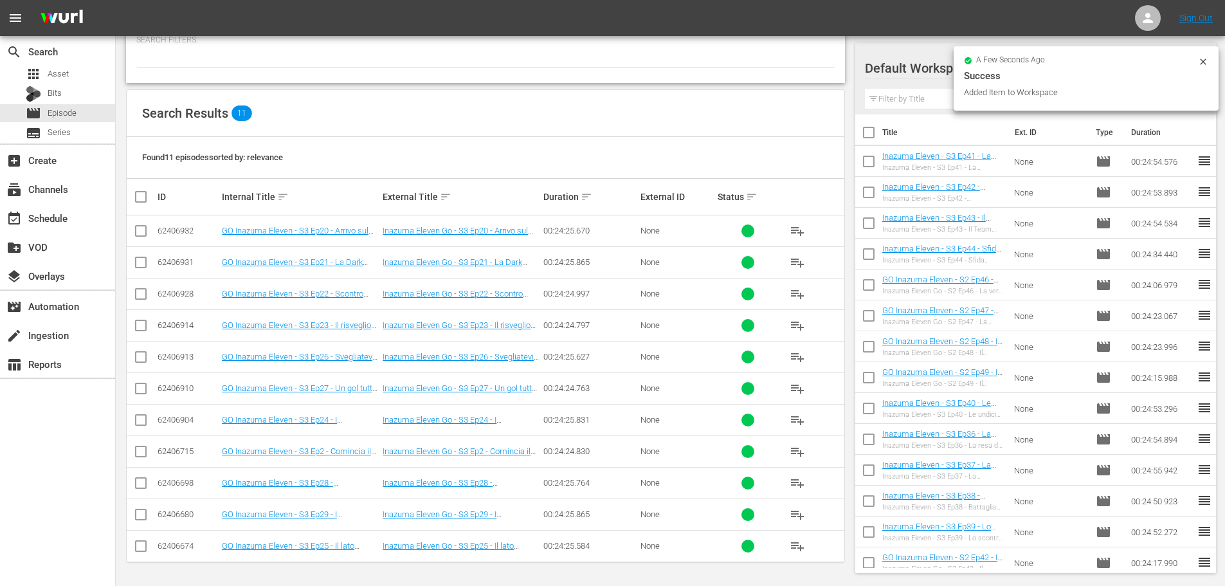
scroll to position [0, 0]
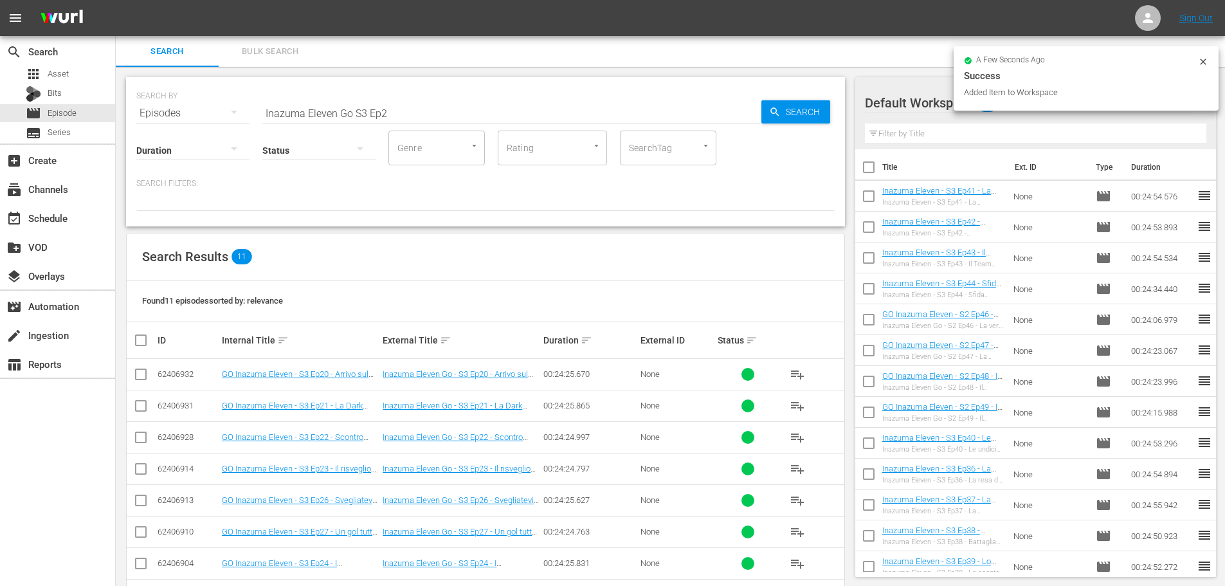
click at [414, 112] on input "Inazuma Eleven Go S3 Ep2" at bounding box center [511, 113] width 499 height 31
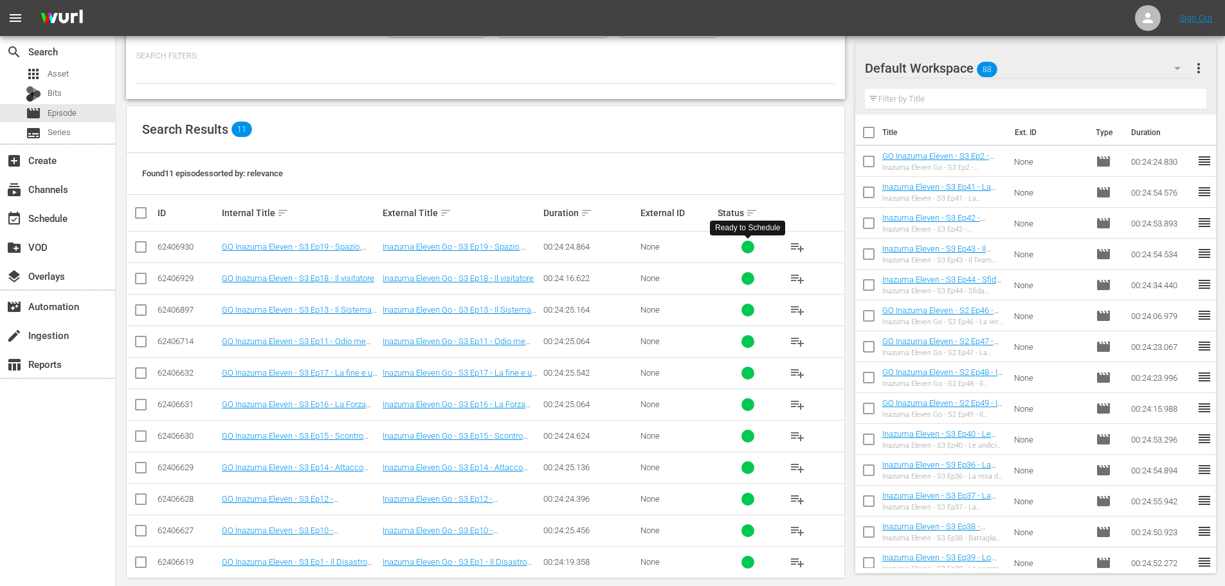
scroll to position [129, 0]
click at [799, 563] on span "playlist_add" at bounding box center [797, 560] width 15 height 15
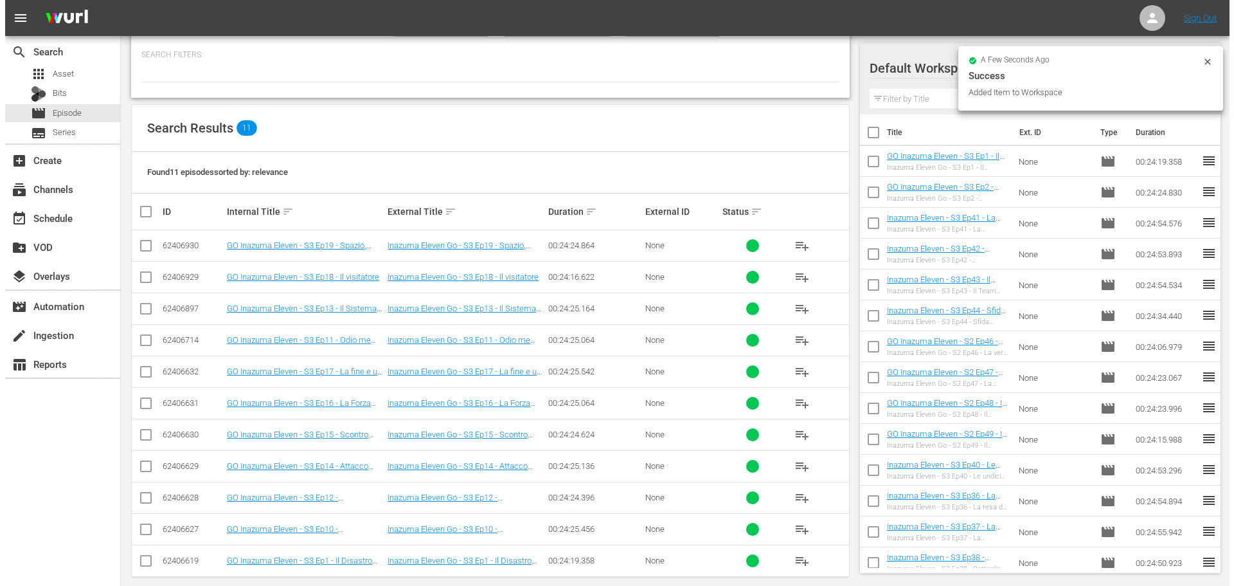
scroll to position [0, 0]
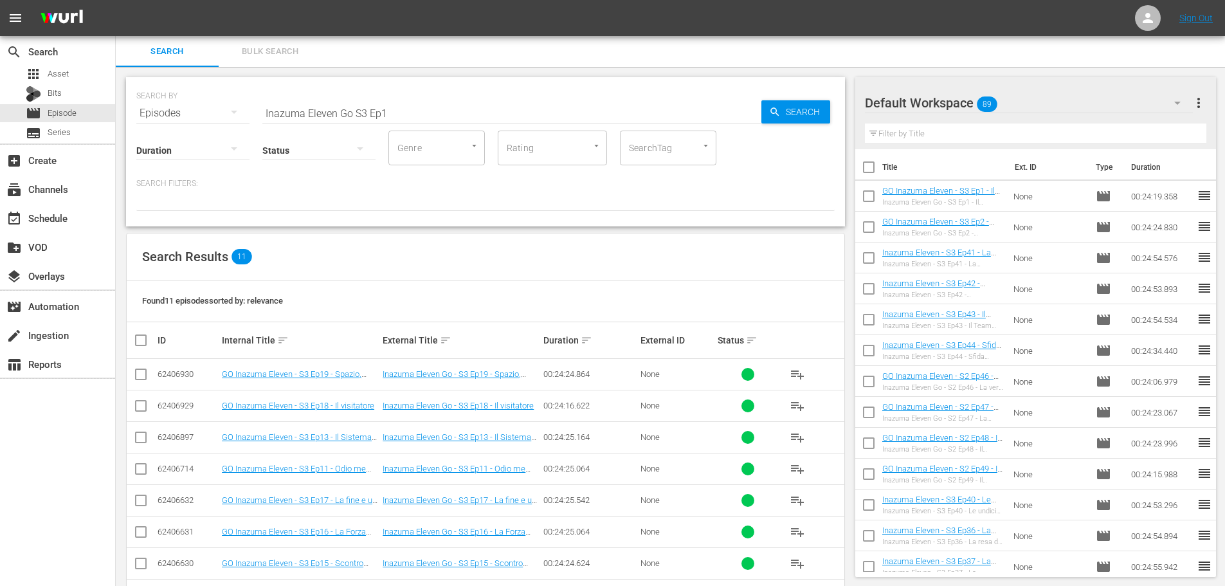
click at [365, 116] on input "Inazuma Eleven Go S3 Ep1" at bounding box center [511, 113] width 499 height 31
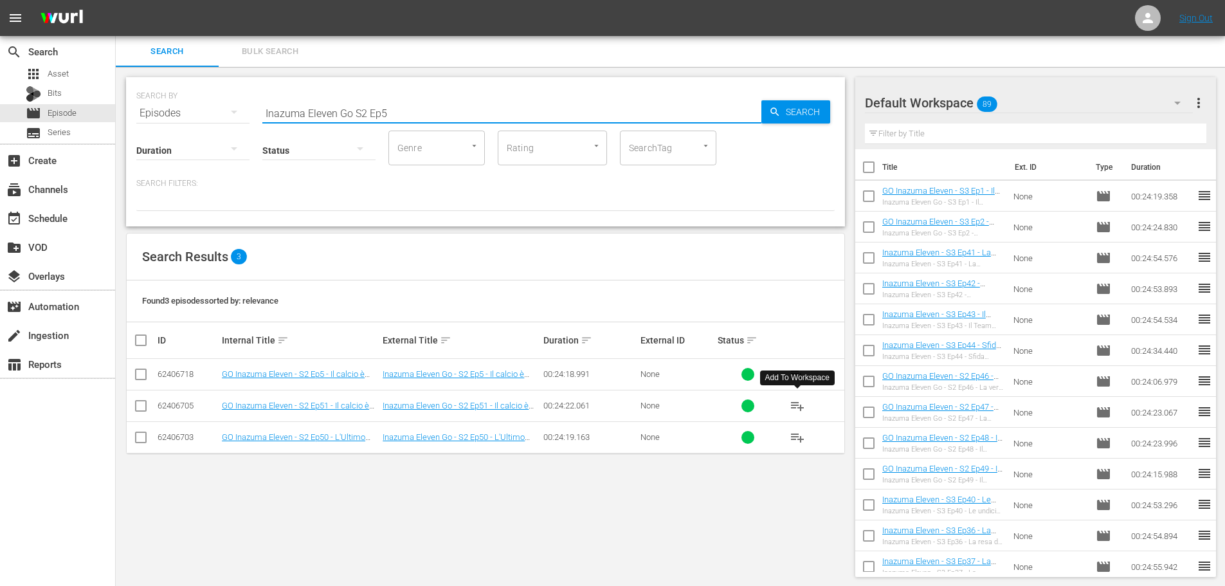
type input "Inazuma Eleven Go S2 Ep5"
click at [796, 409] on span "playlist_add" at bounding box center [797, 405] width 15 height 15
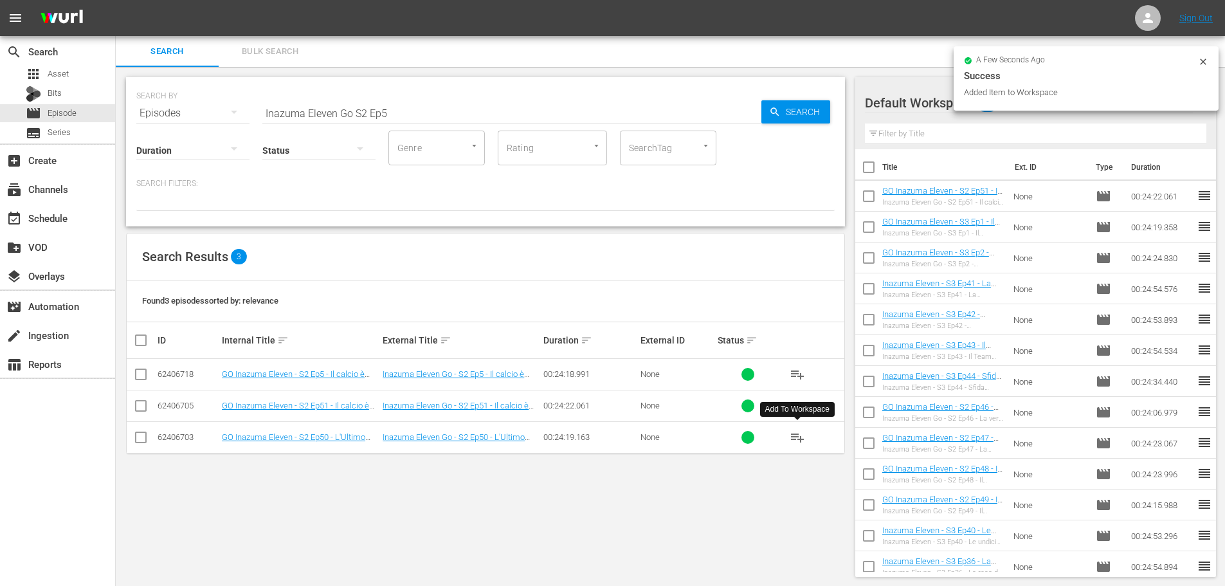
click at [800, 443] on span "playlist_add" at bounding box center [797, 436] width 15 height 15
click at [77, 215] on div "event_available Schedule" at bounding box center [57, 217] width 115 height 26
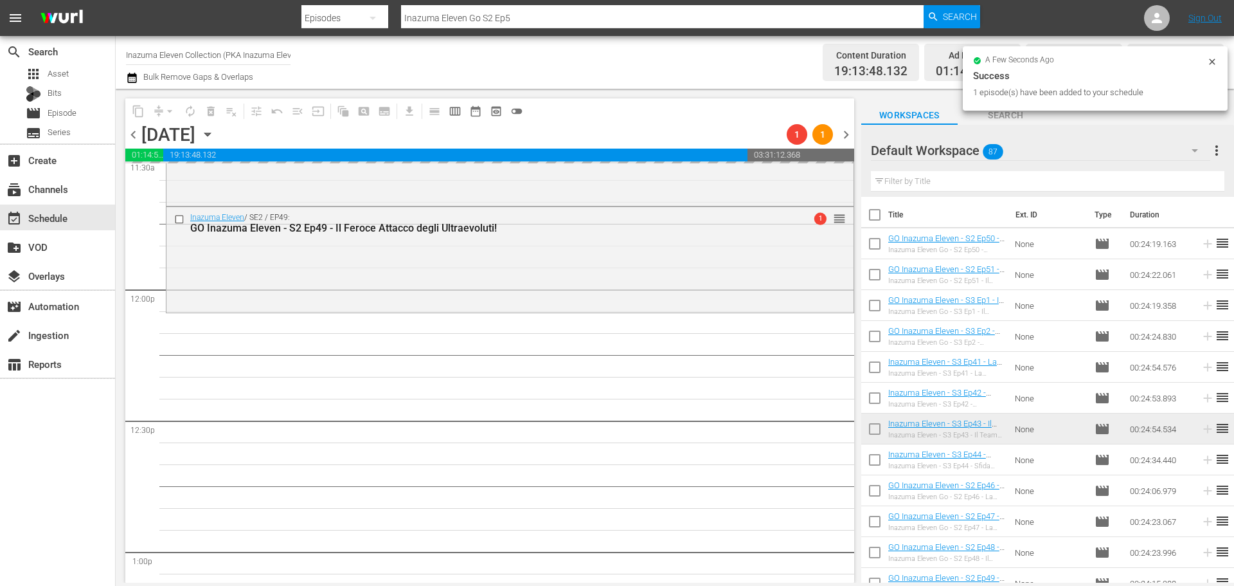
scroll to position [3215, 0]
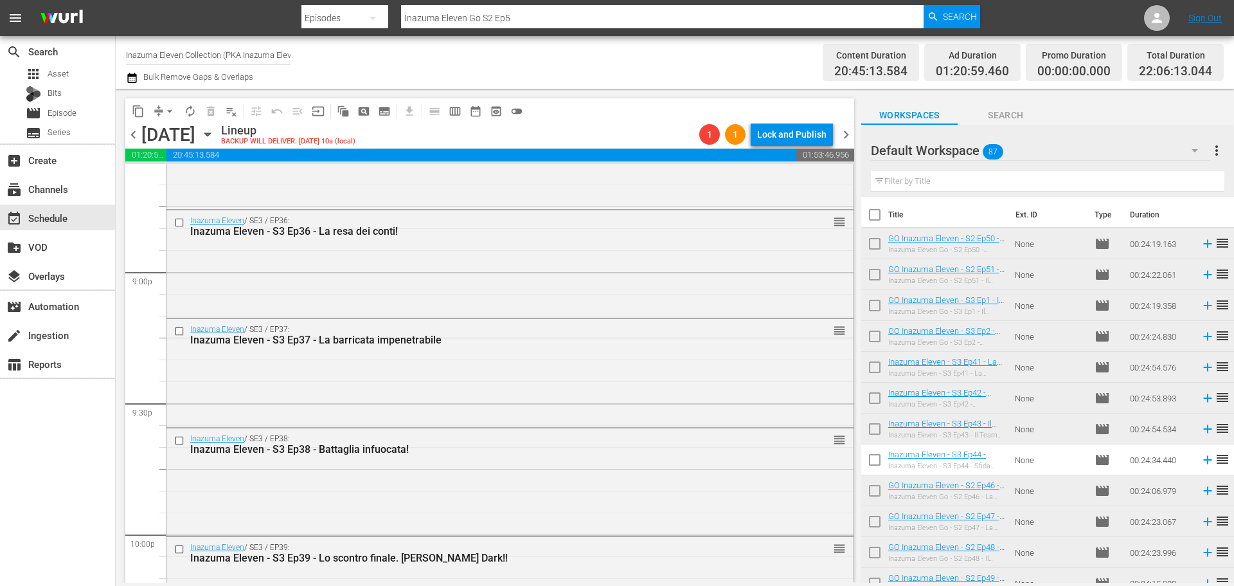
scroll to position [5786, 0]
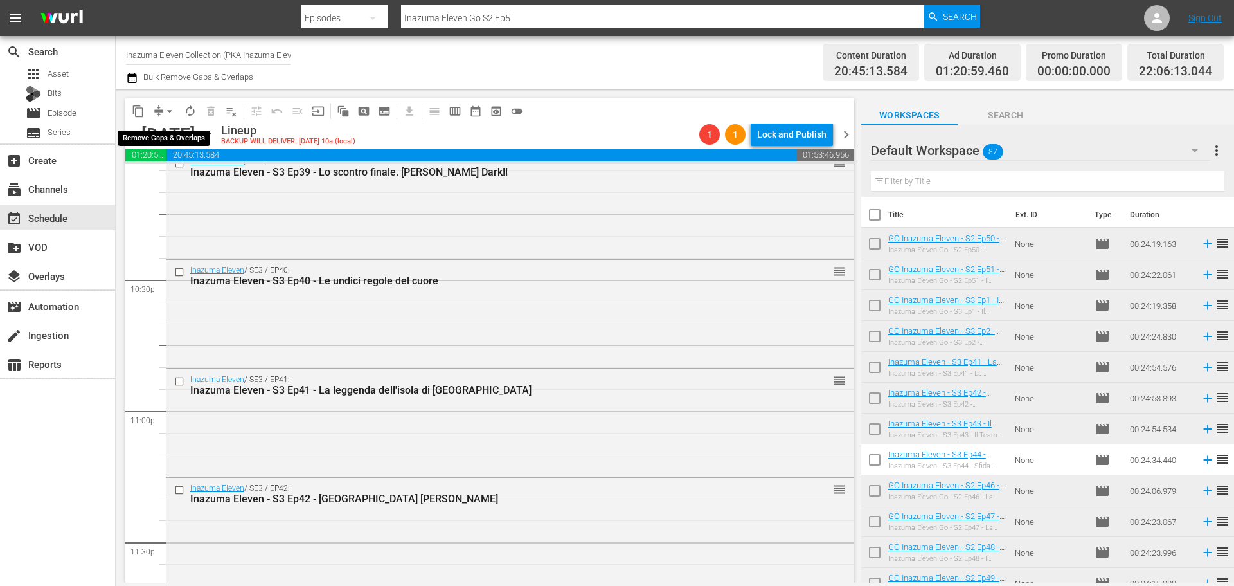
click at [169, 111] on span "arrow_drop_down" at bounding box center [169, 111] width 13 height 13
click at [165, 181] on li "Align to End of Previous Day" at bounding box center [170, 179] width 135 height 21
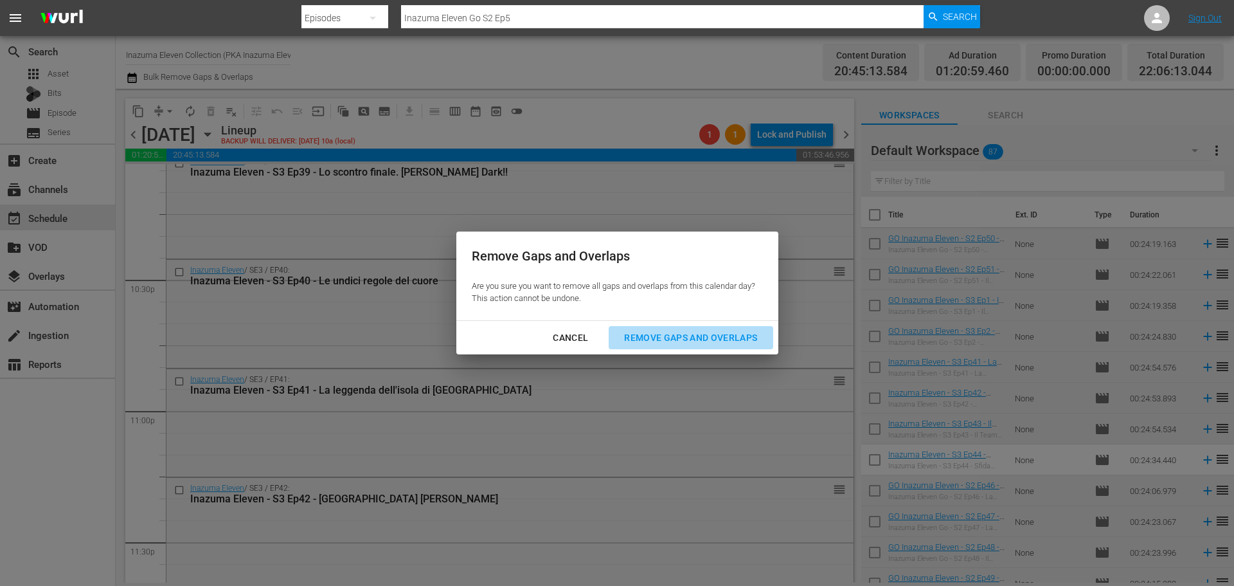
click at [696, 341] on div "Remove Gaps and Overlaps" at bounding box center [691, 338] width 154 height 16
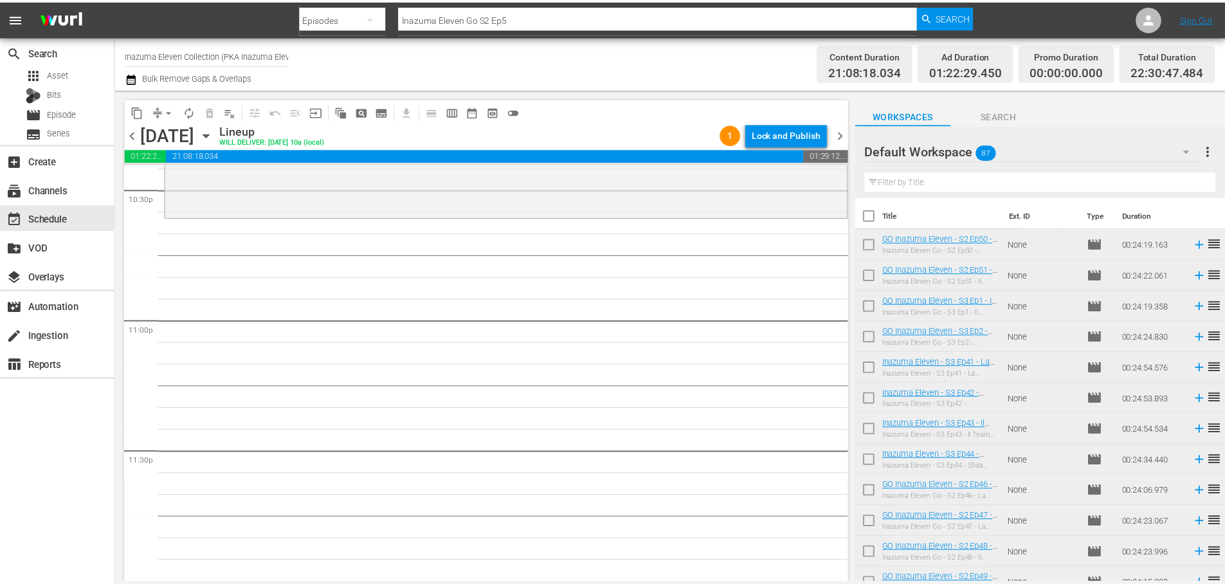
scroll to position [5748, 0]
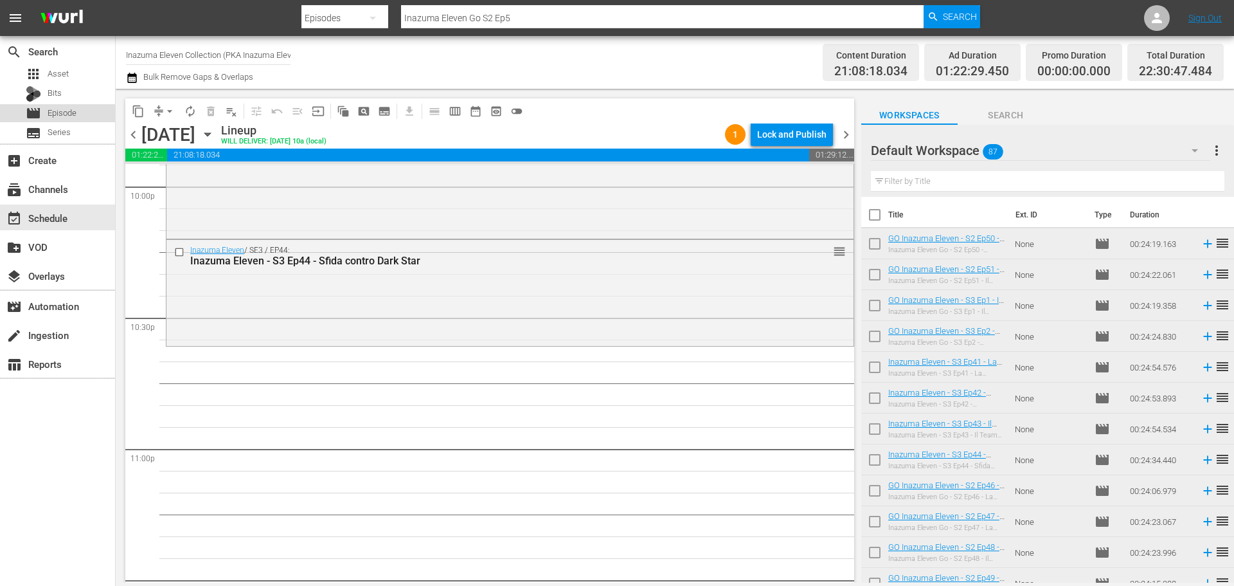
click at [80, 116] on div "movie Episode" at bounding box center [57, 113] width 115 height 18
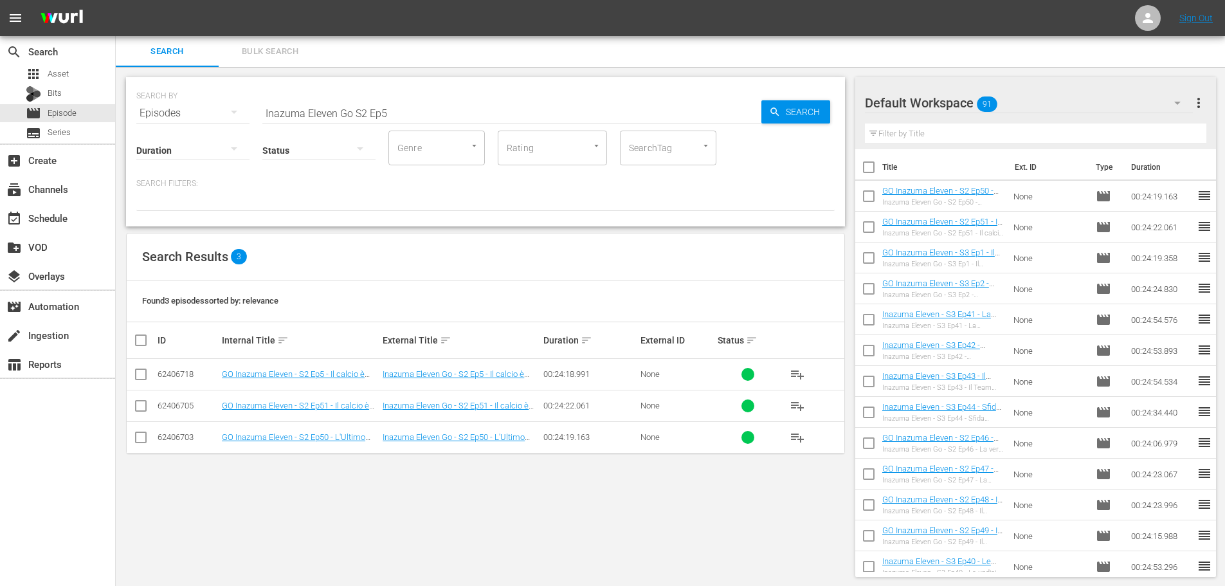
click at [354, 111] on input "Inazuma Eleven Go S2 Ep5" at bounding box center [511, 113] width 499 height 31
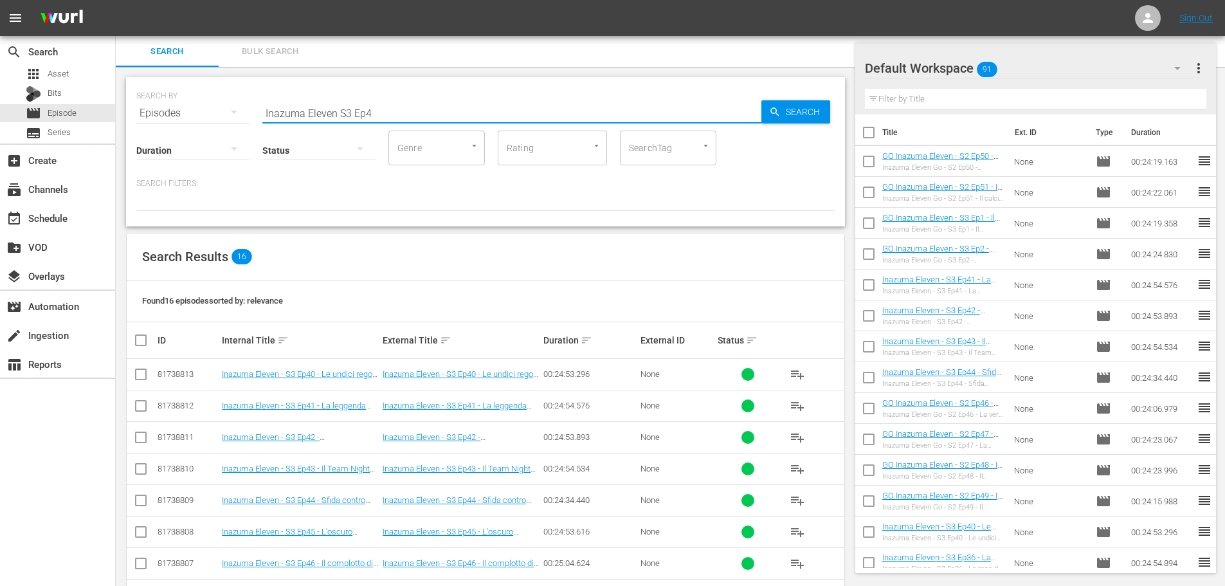
scroll to position [129, 0]
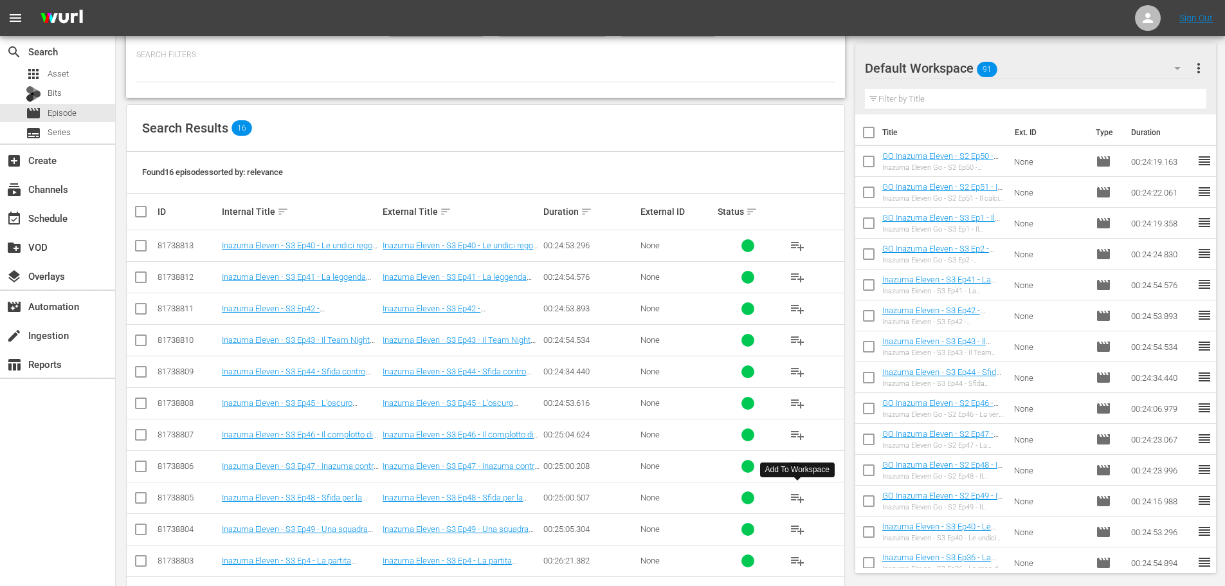
type input "Inazuma Eleven S3 Ep4"
click at [799, 500] on span "playlist_add" at bounding box center [797, 497] width 15 height 15
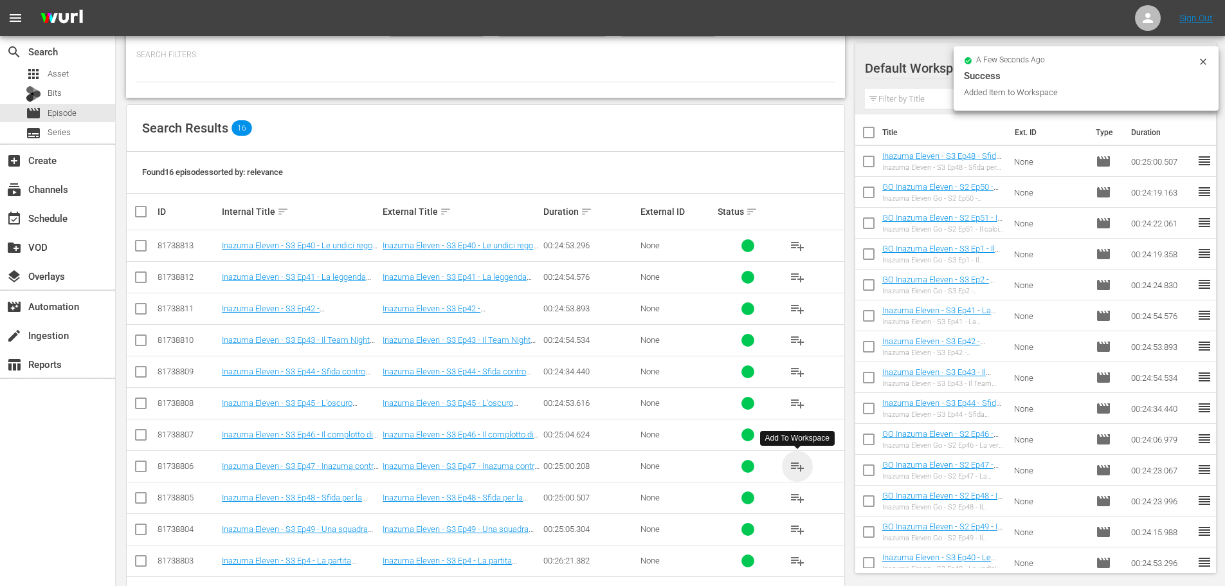
click at [796, 463] on span "playlist_add" at bounding box center [797, 465] width 15 height 15
click at [797, 435] on span "playlist_add" at bounding box center [797, 434] width 15 height 15
click at [800, 402] on span "playlist_add" at bounding box center [797, 402] width 15 height 15
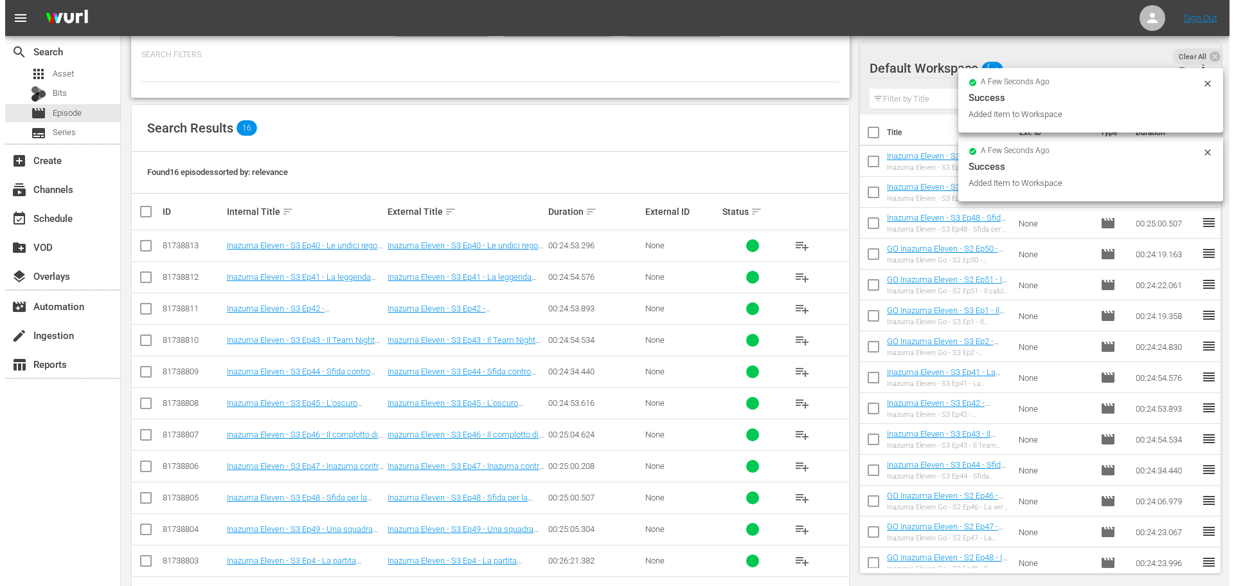
scroll to position [0, 0]
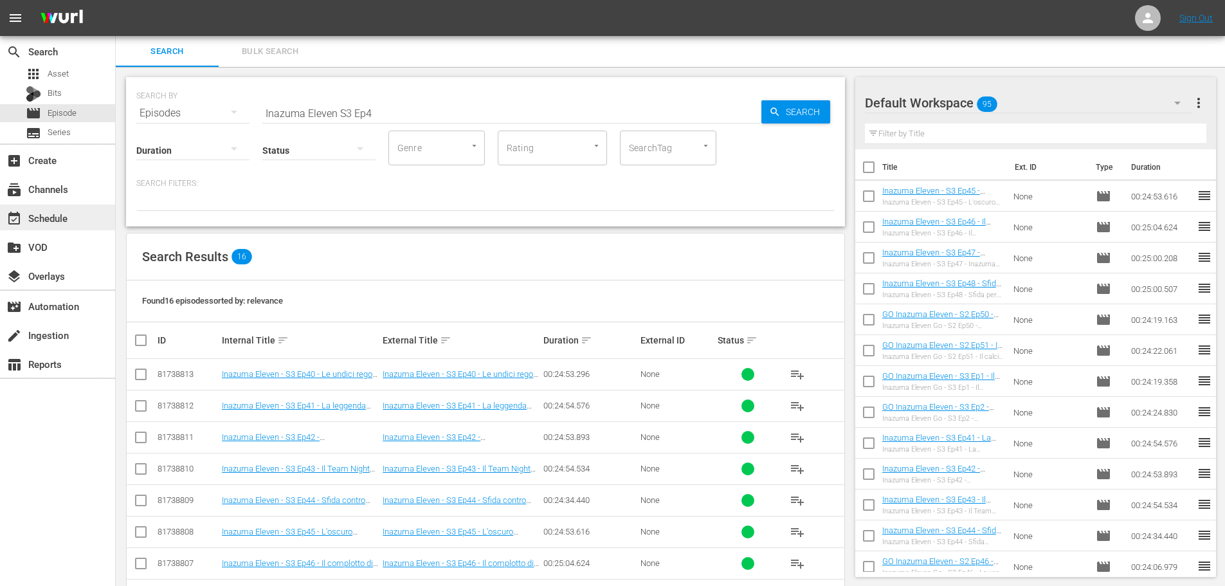
click at [58, 213] on div "event_available Schedule" at bounding box center [36, 216] width 72 height 12
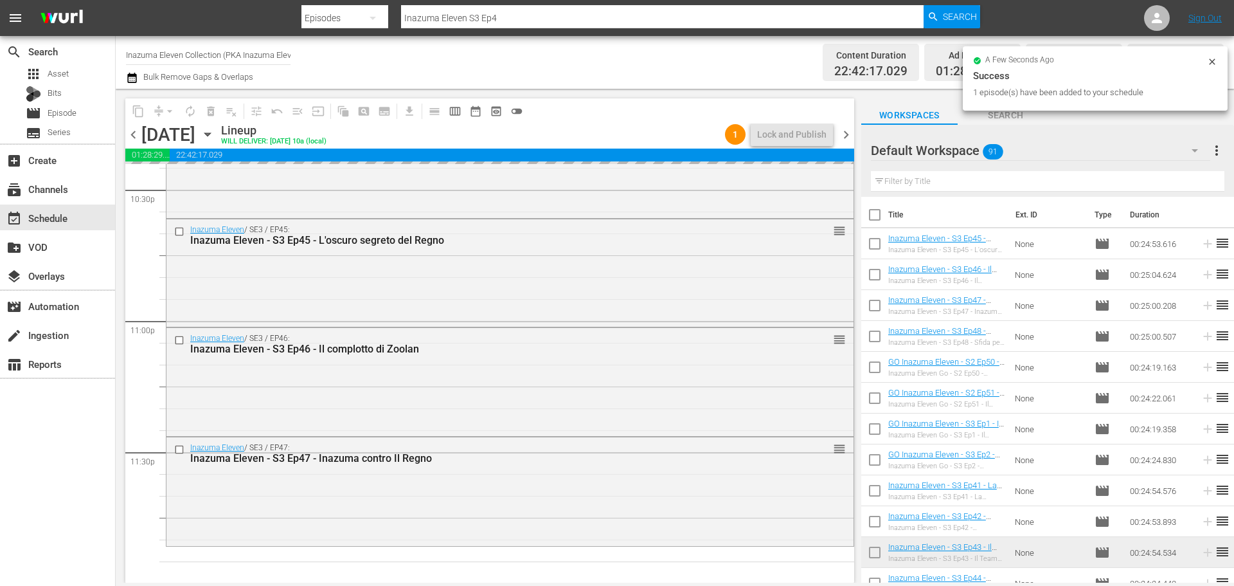
scroll to position [5877, 0]
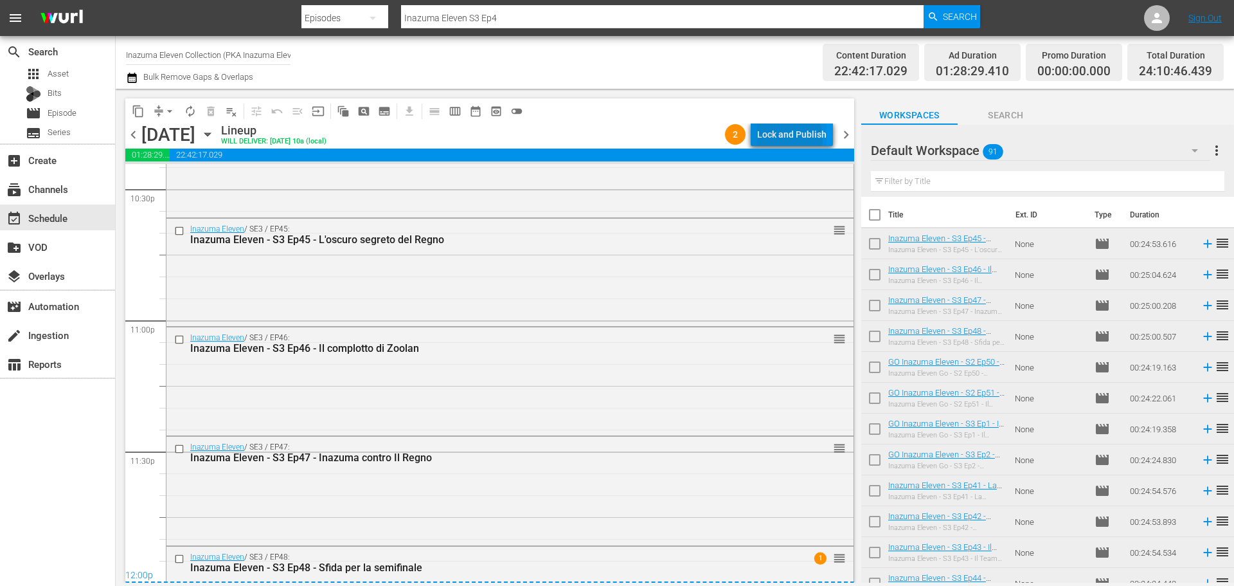
click at [789, 138] on div "Lock and Publish" at bounding box center [791, 134] width 69 height 23
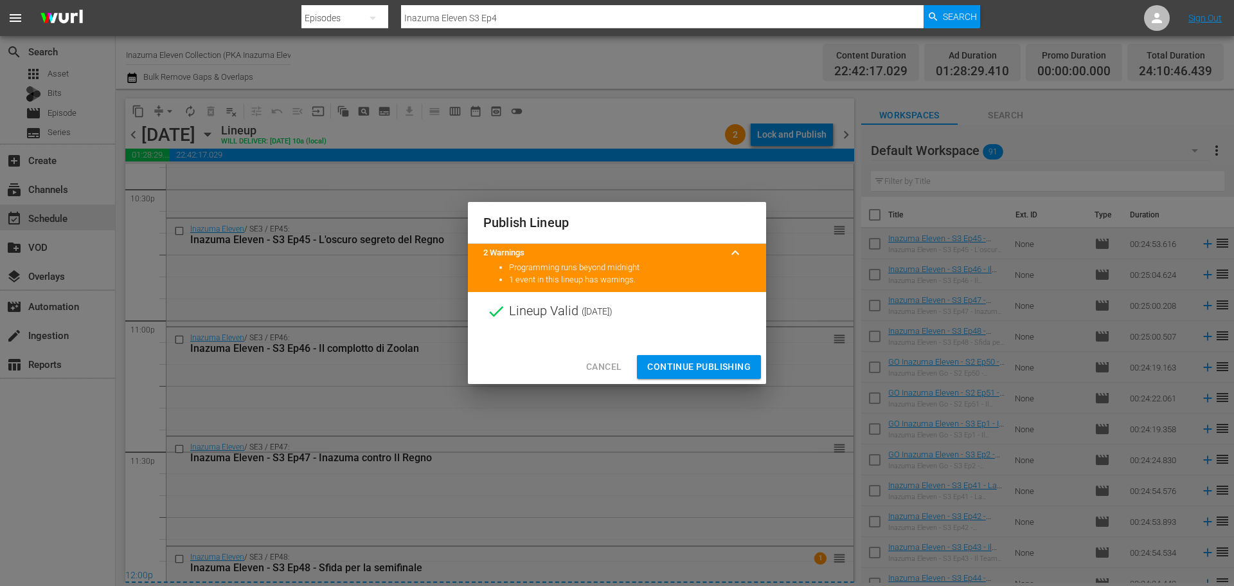
click at [703, 360] on span "Continue Publishing" at bounding box center [699, 367] width 104 height 16
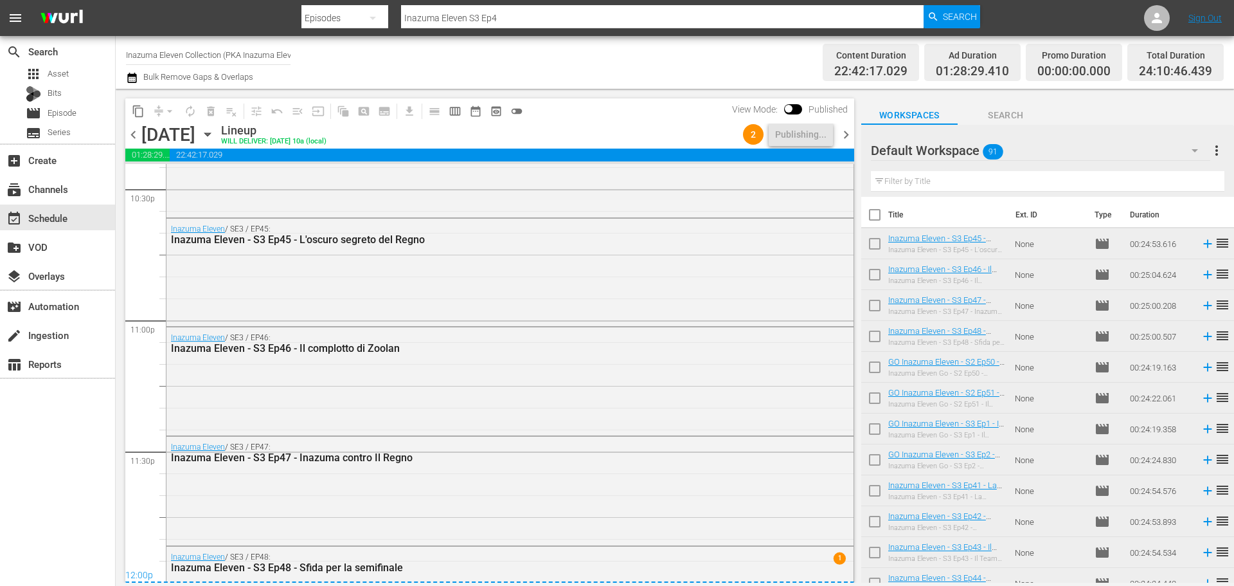
click at [141, 129] on span "chevron_left" at bounding box center [133, 135] width 16 height 16
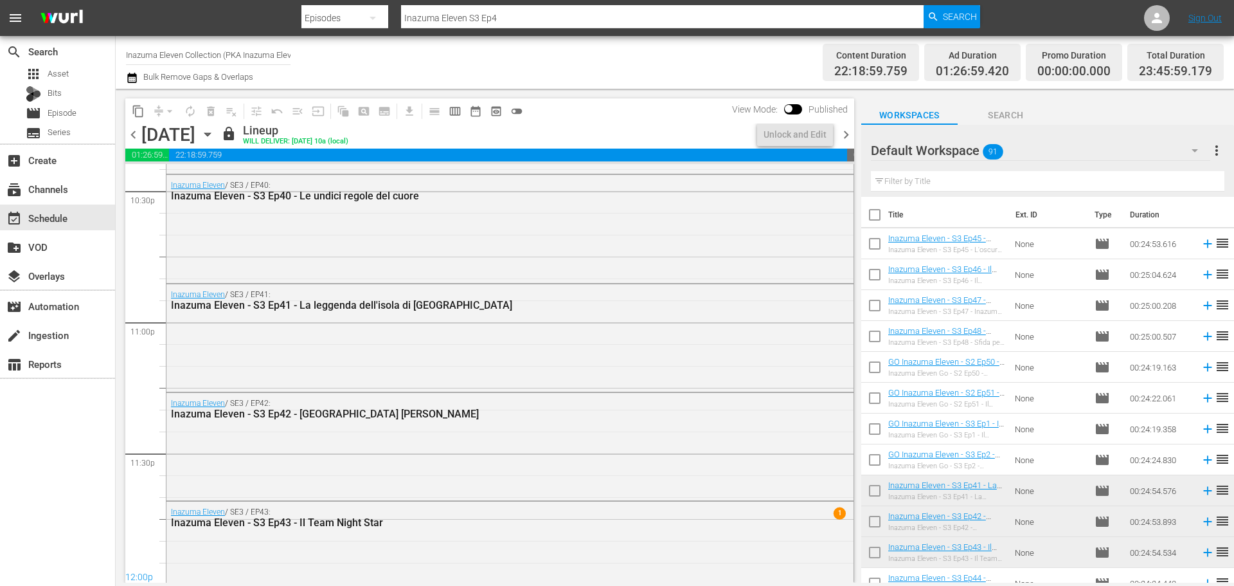
scroll to position [5877, 0]
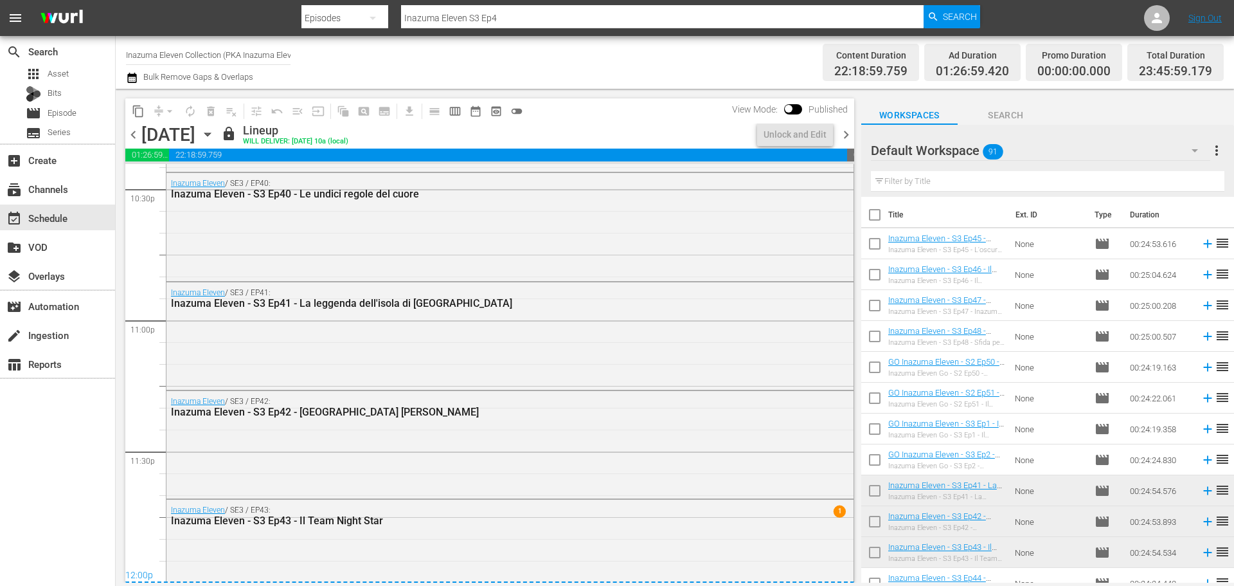
click at [847, 134] on span "chevron_right" at bounding box center [846, 135] width 16 height 16
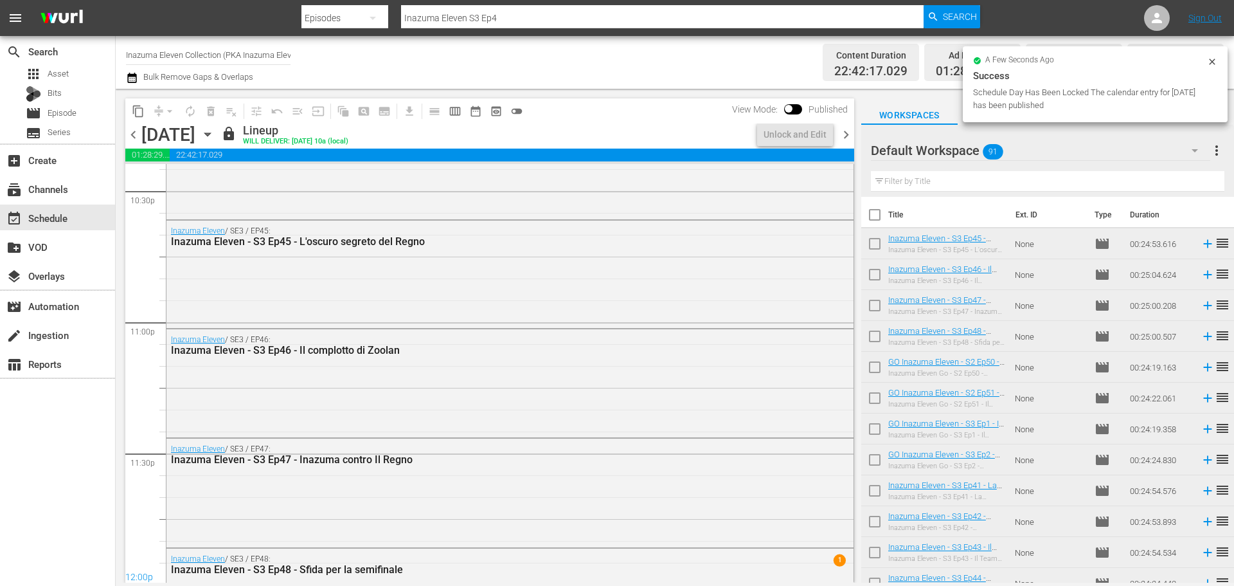
scroll to position [5877, 0]
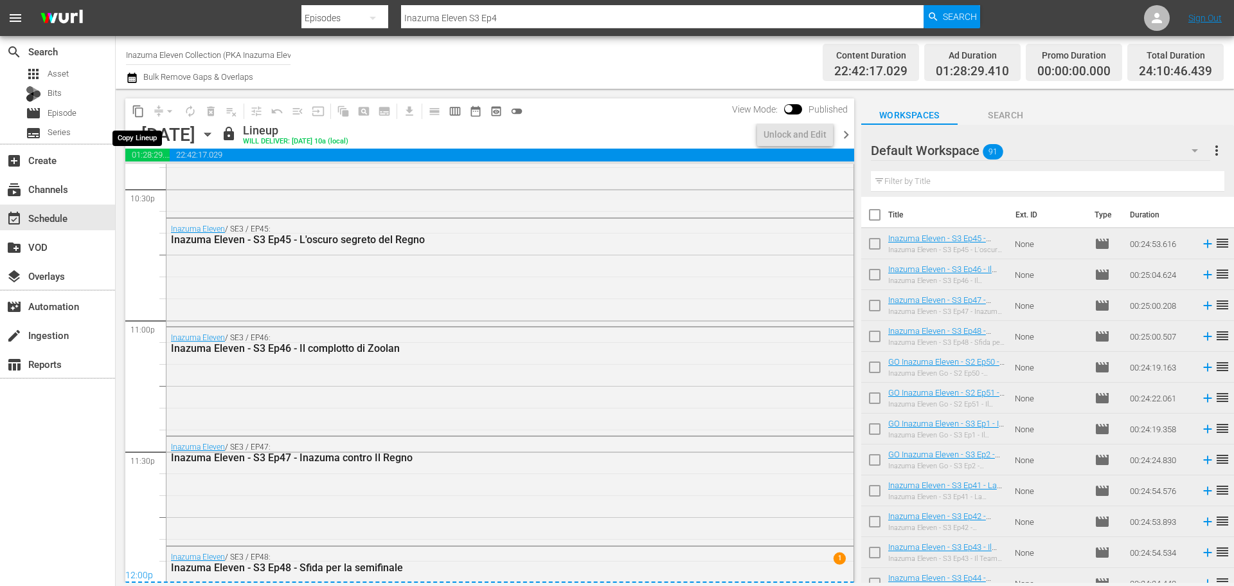
click at [138, 105] on span "content_copy" at bounding box center [138, 111] width 13 height 13
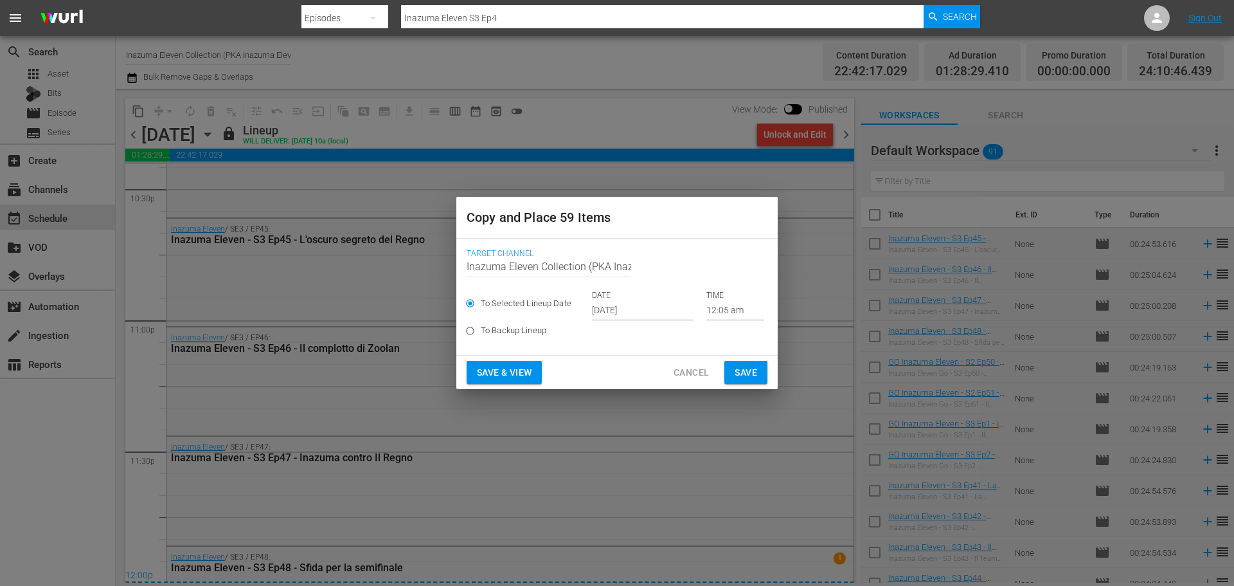
click at [624, 309] on input "[DATE]" at bounding box center [643, 310] width 102 height 19
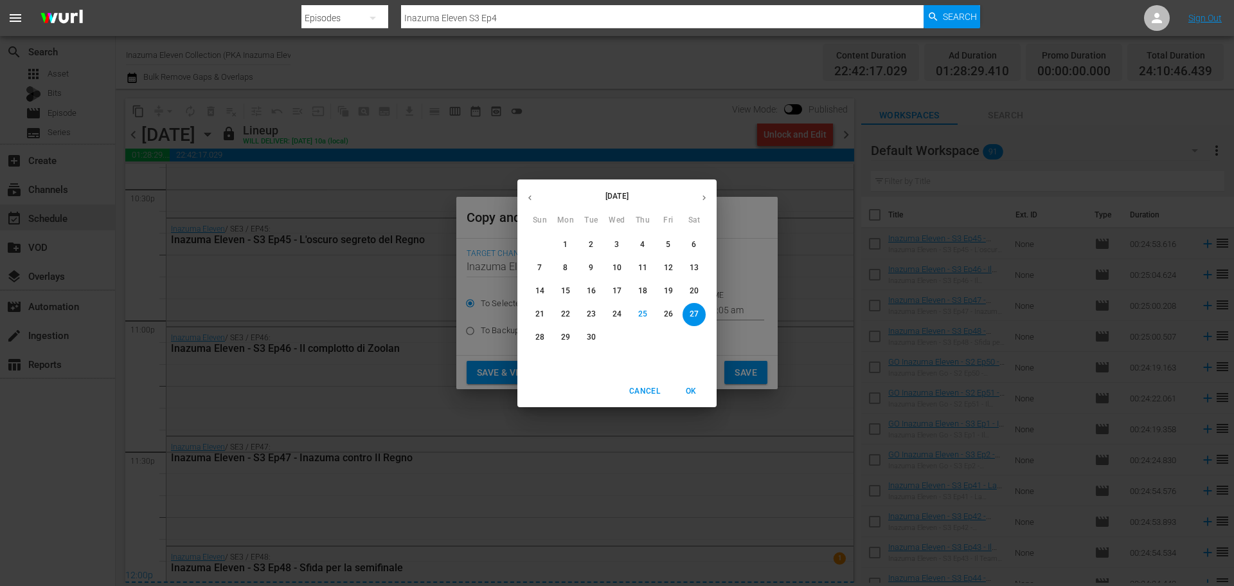
click at [709, 194] on button "button" at bounding box center [704, 197] width 25 height 25
click at [689, 248] on span "4" at bounding box center [694, 244] width 23 height 11
type input "[DATE]"
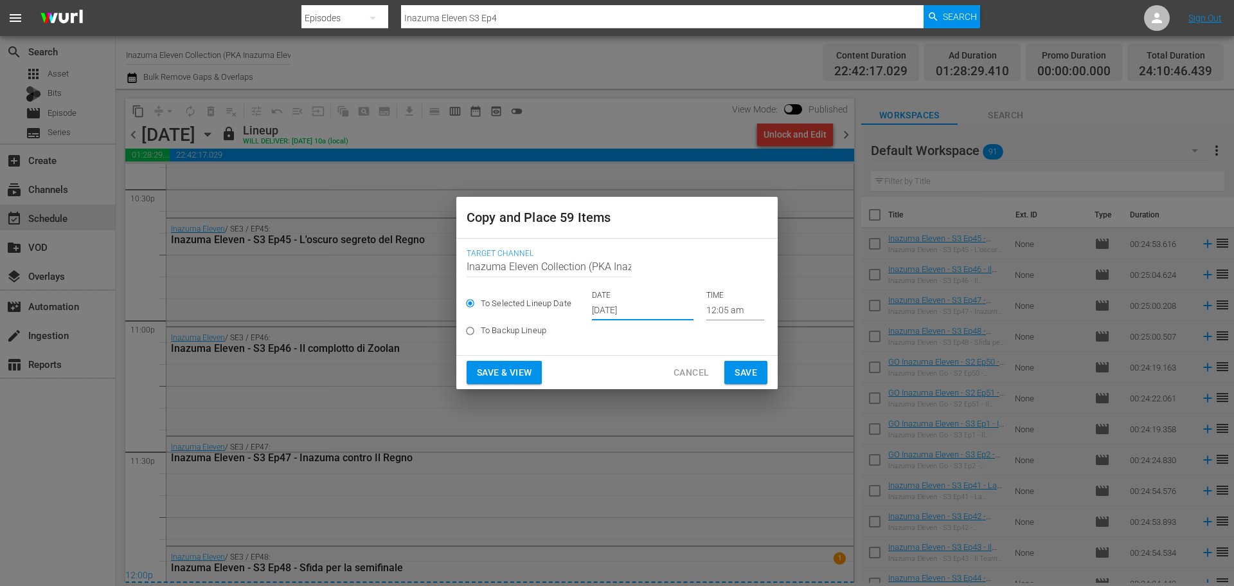
click at [519, 370] on span "Save & View" at bounding box center [504, 373] width 55 height 16
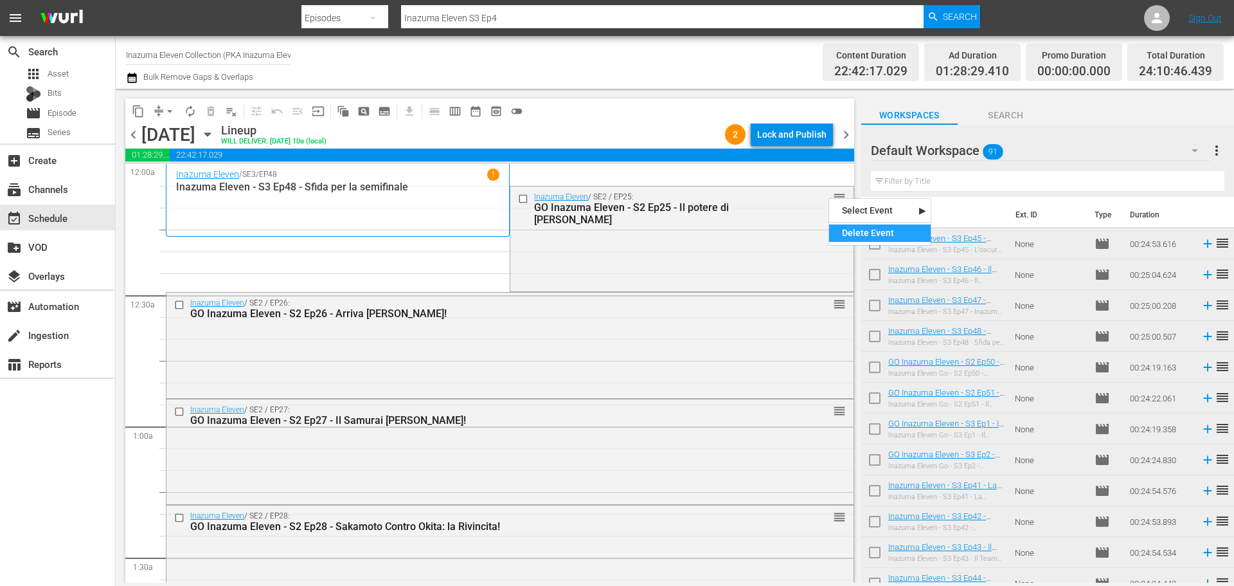
click at [861, 233] on div "Delete Event" at bounding box center [880, 232] width 102 height 17
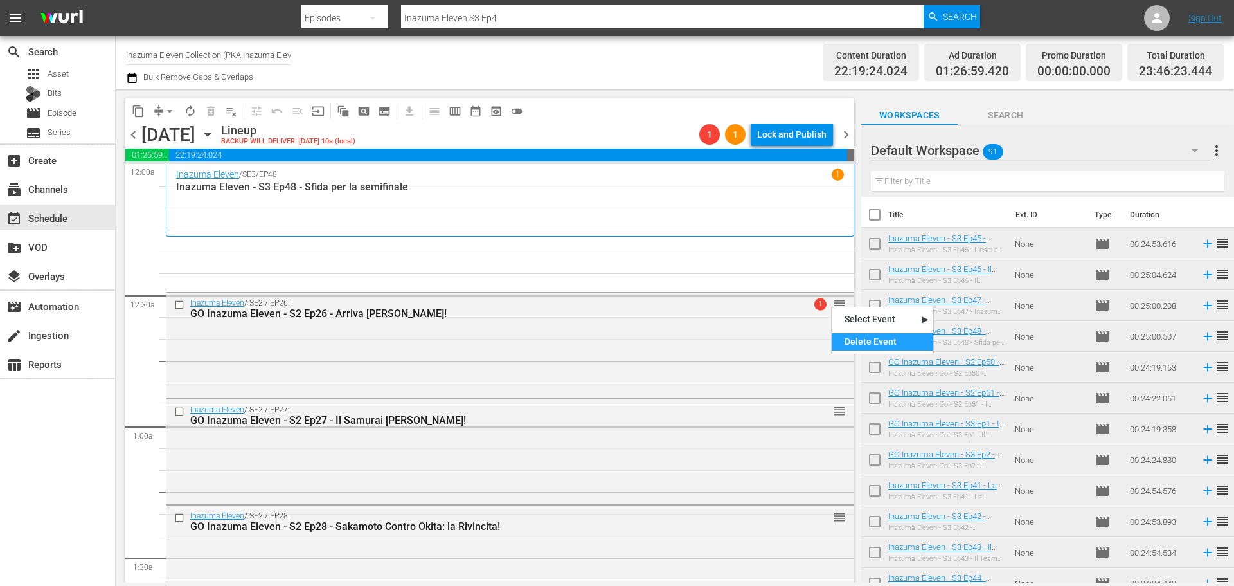
click at [862, 340] on div "Delete Event" at bounding box center [883, 341] width 102 height 17
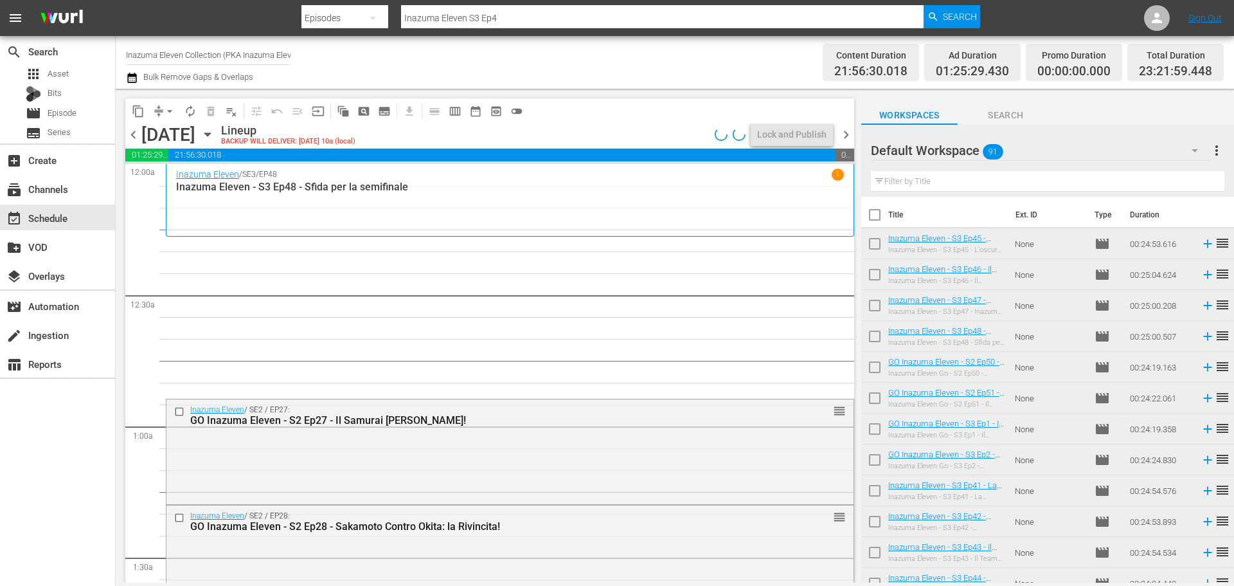
scroll to position [129, 0]
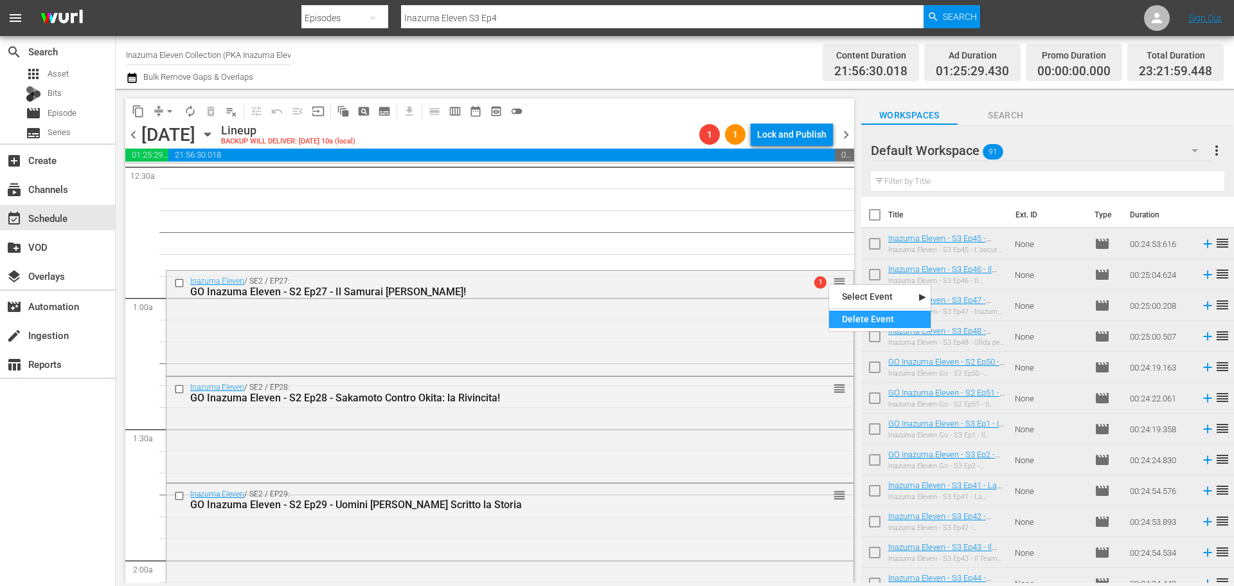
click at [869, 320] on div "Delete Event" at bounding box center [880, 319] width 102 height 17
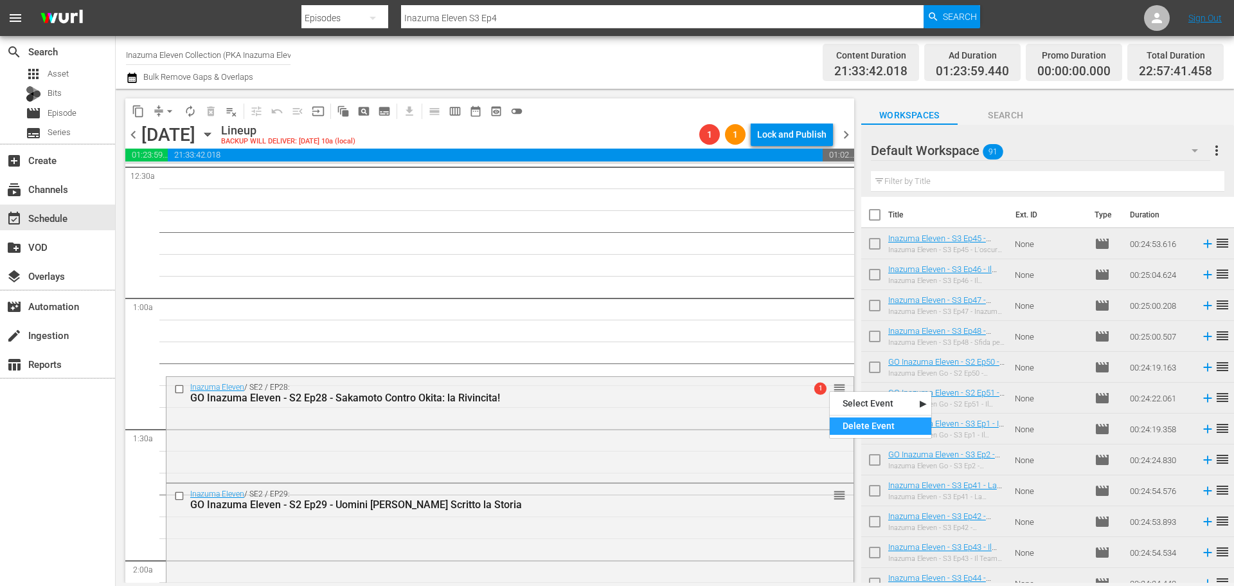
click at [863, 424] on div "Delete Event" at bounding box center [881, 425] width 102 height 17
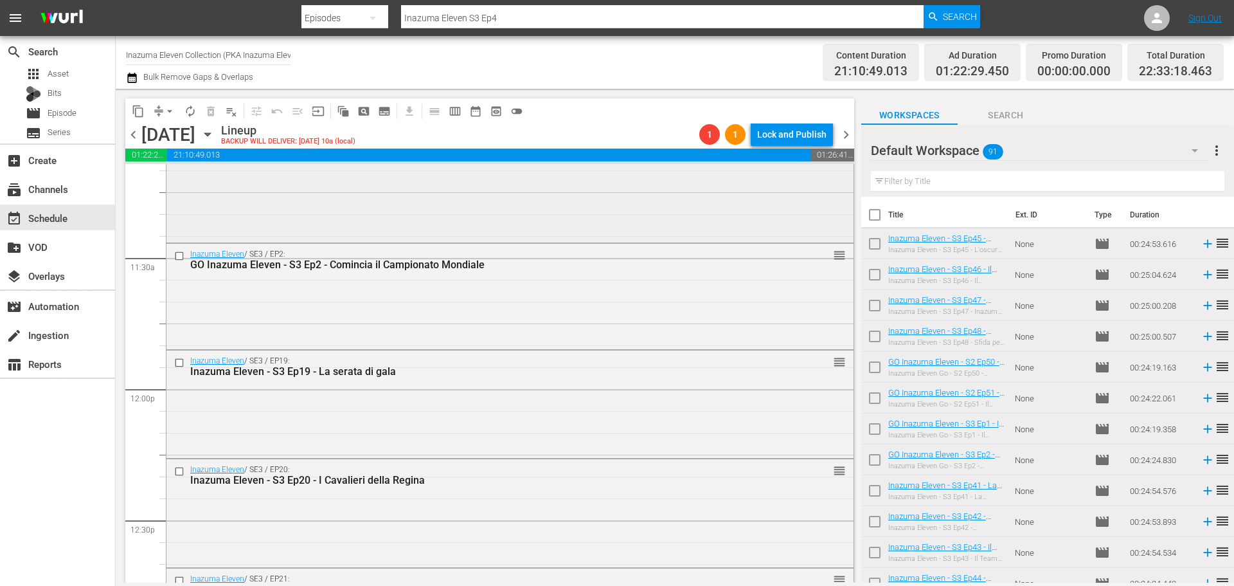
scroll to position [2957, 0]
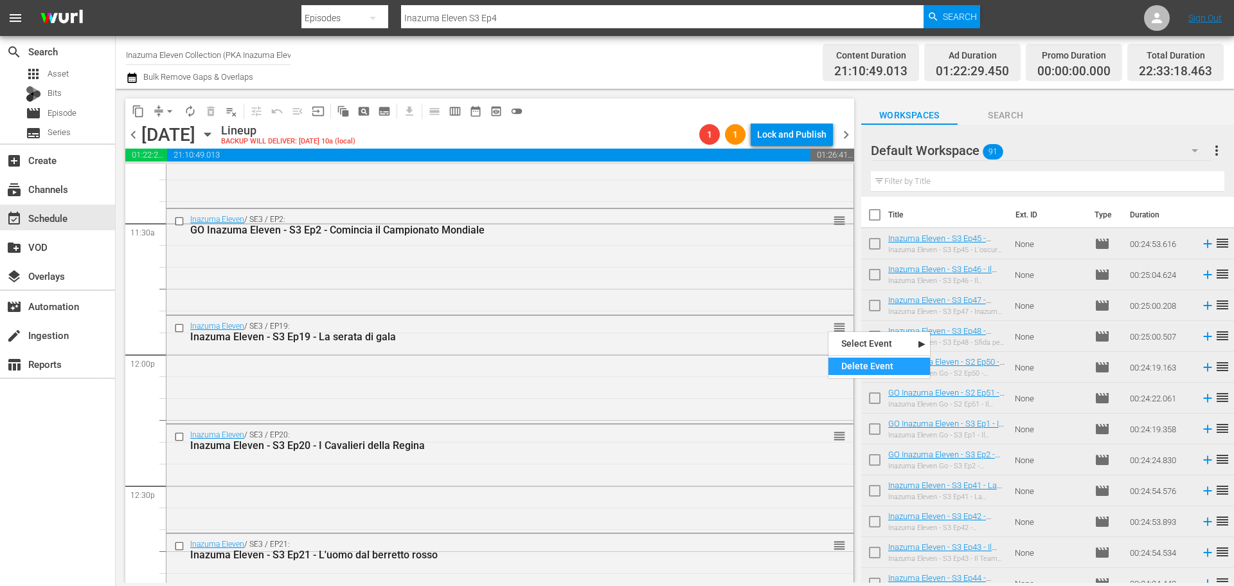
click at [851, 368] on div "Delete Event" at bounding box center [880, 365] width 102 height 17
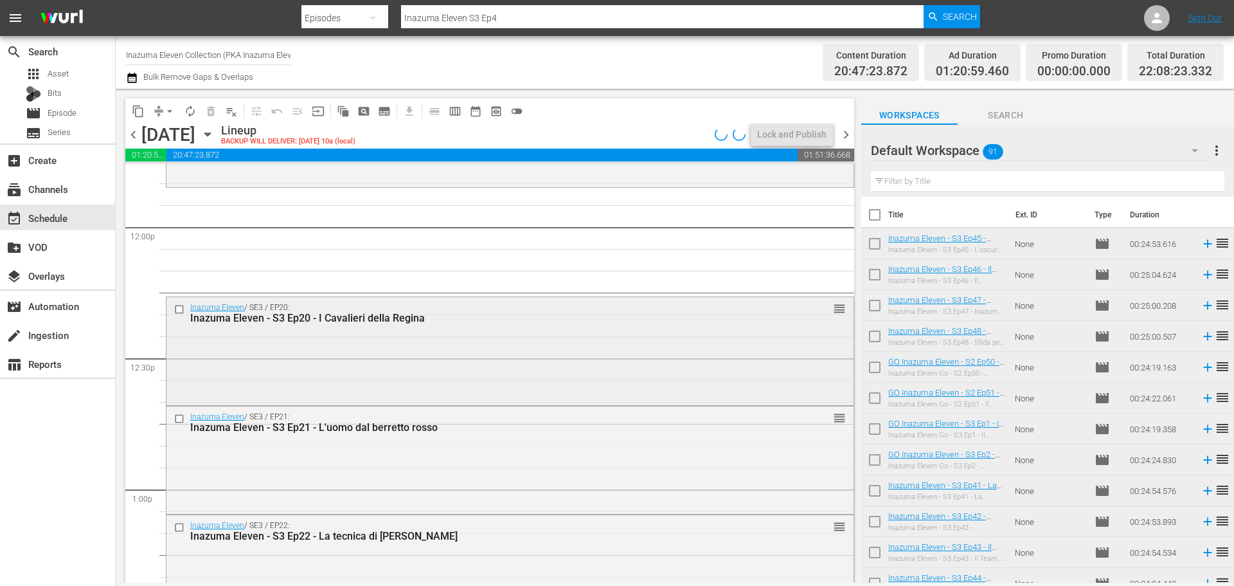
scroll to position [3086, 0]
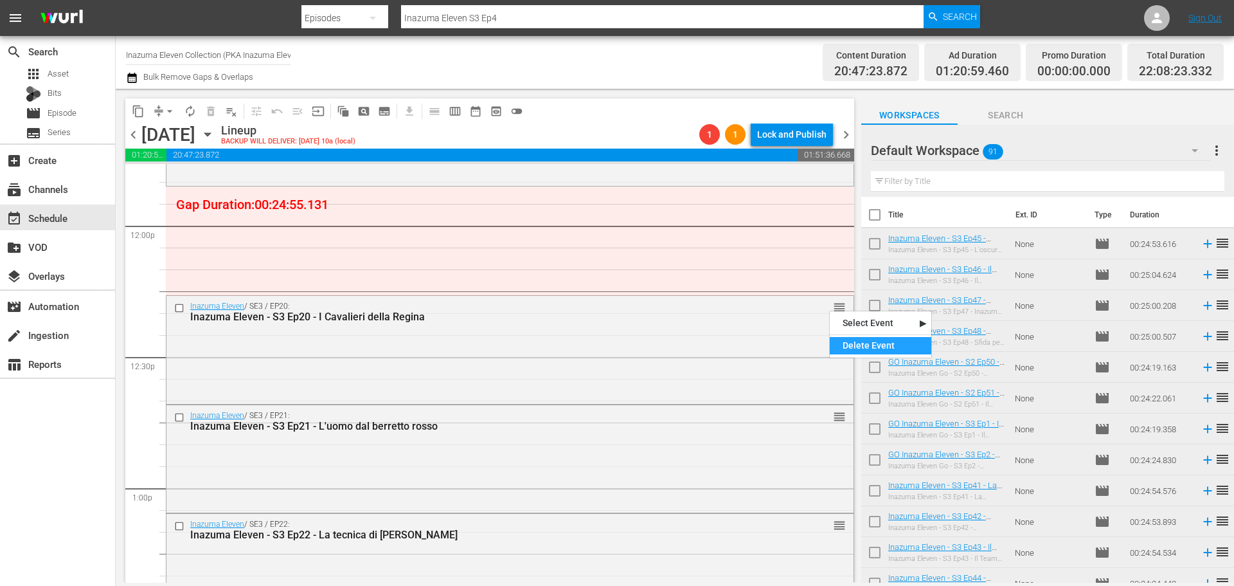
click at [854, 350] on div "Delete Event" at bounding box center [881, 345] width 102 height 17
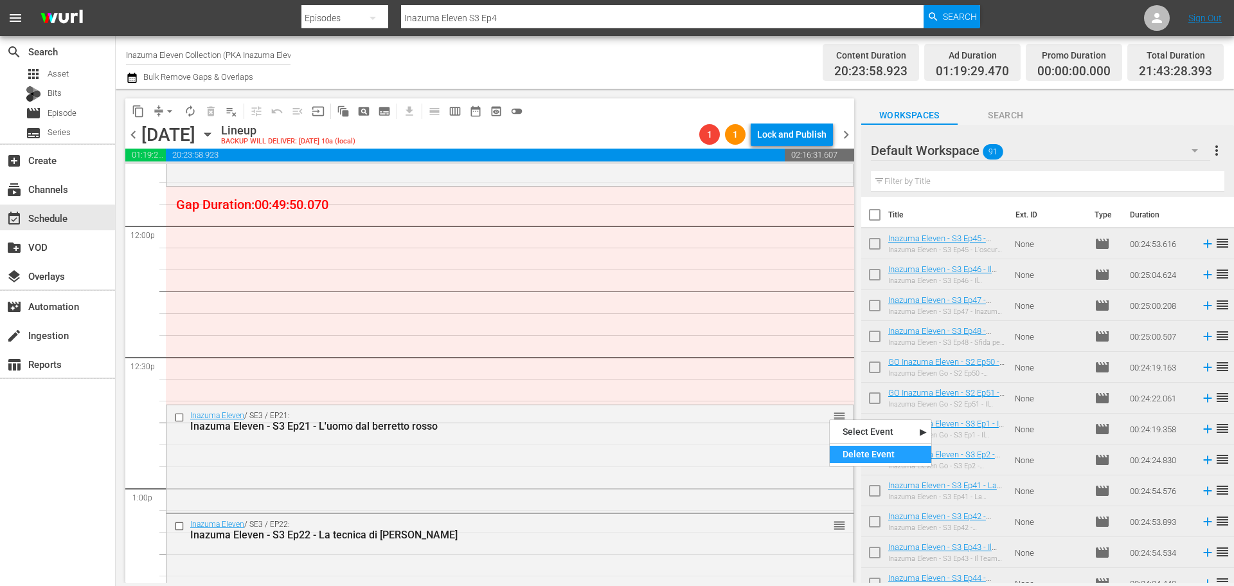
click at [840, 450] on div "Delete Event" at bounding box center [881, 454] width 102 height 17
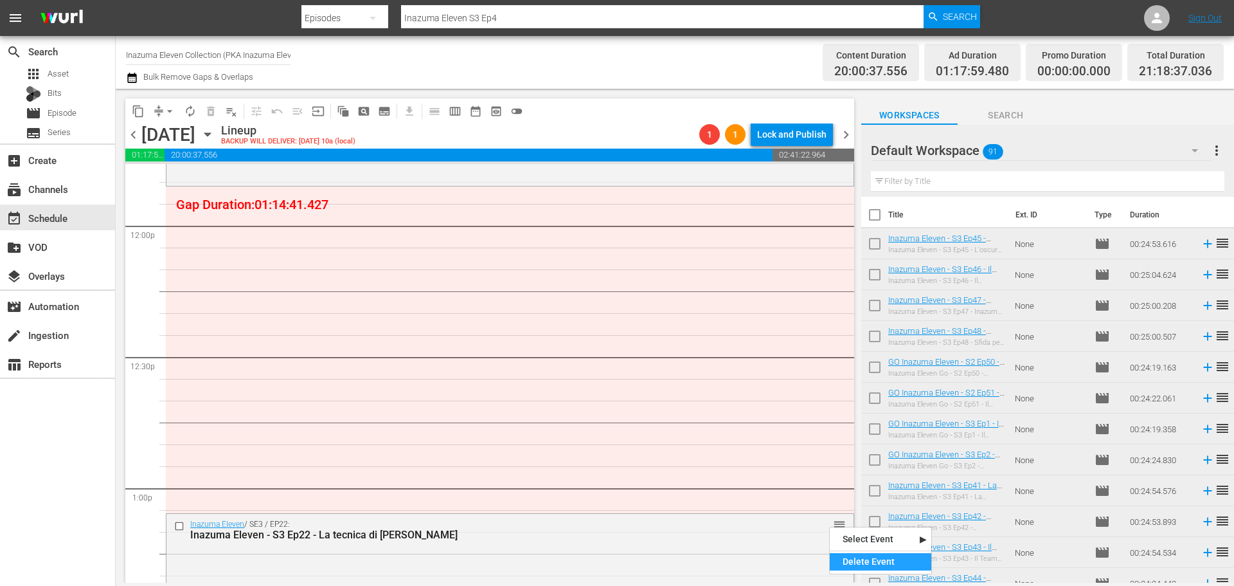
click at [857, 561] on div "Delete Event" at bounding box center [881, 561] width 102 height 17
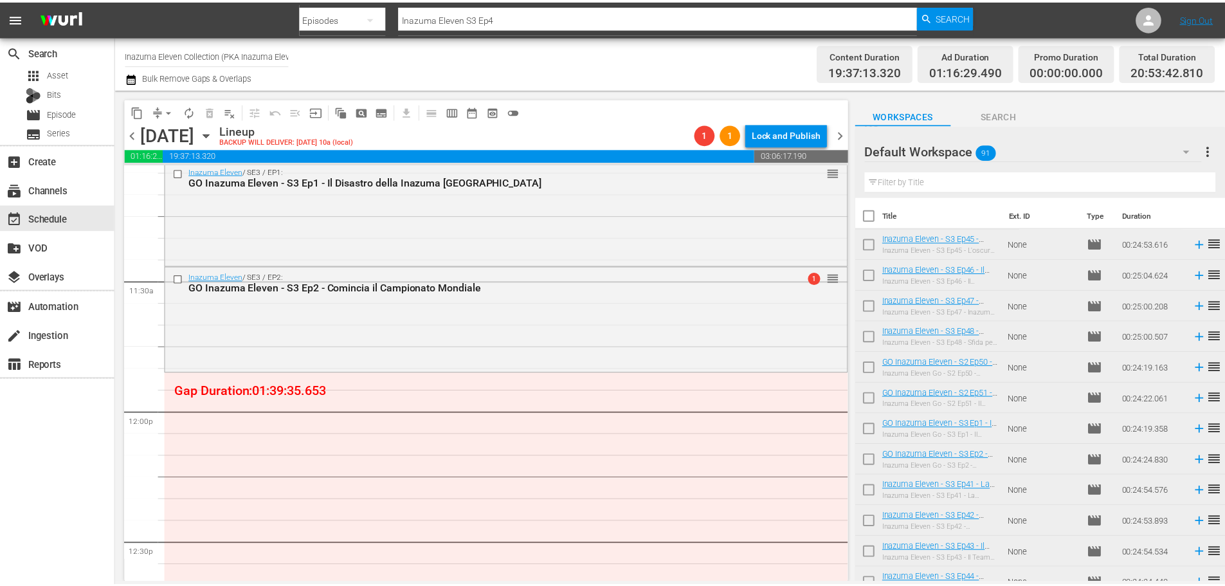
scroll to position [2829, 0]
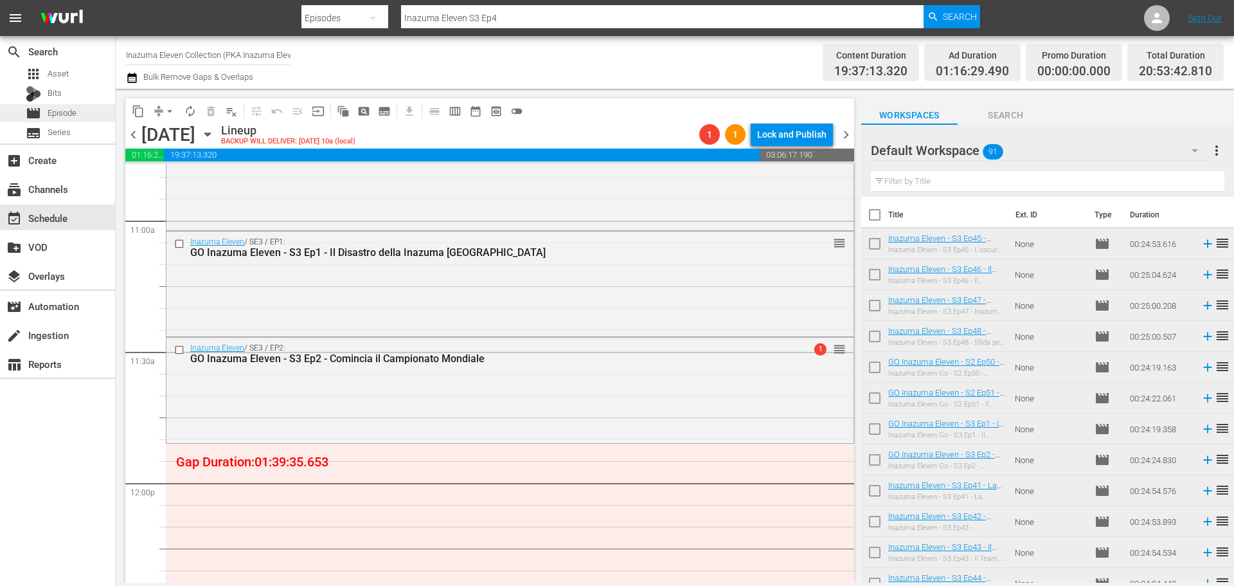
click at [79, 106] on div "movie Episode" at bounding box center [57, 113] width 115 height 18
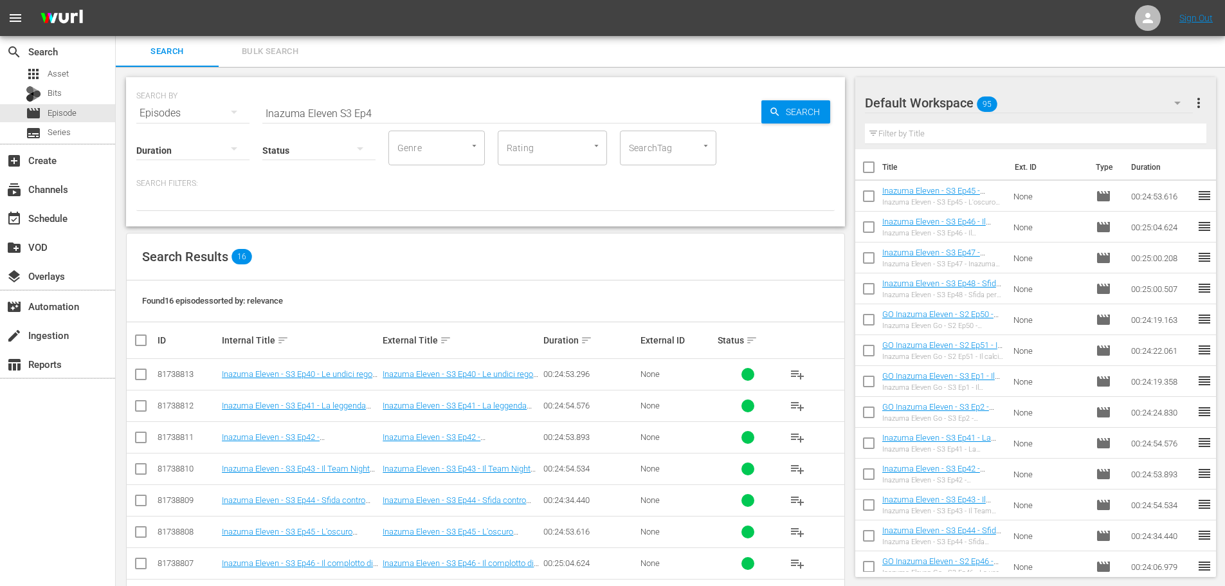
click at [350, 113] on input "Inazuma Eleven S3 Ep4" at bounding box center [511, 113] width 499 height 31
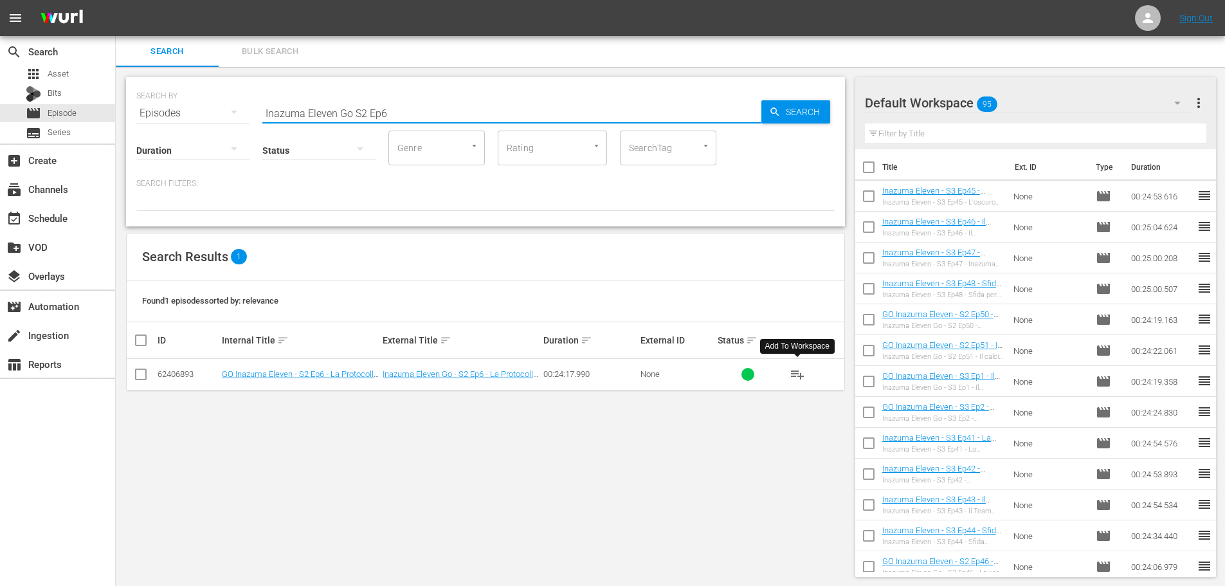
click at [795, 374] on span "playlist_add" at bounding box center [797, 373] width 15 height 15
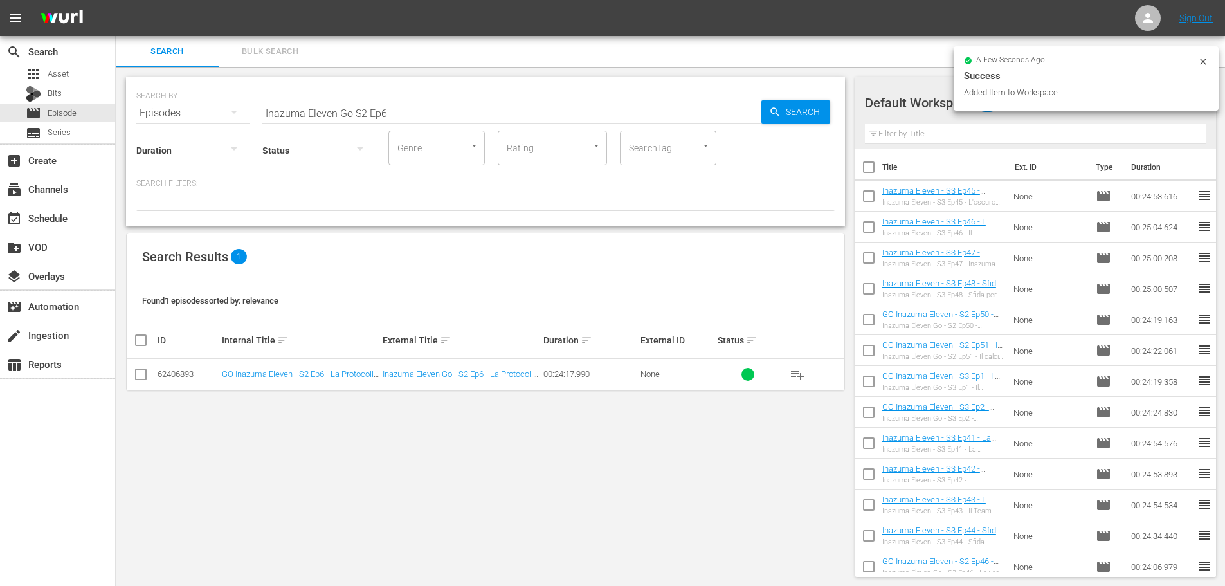
click at [401, 113] on input "Inazuma Eleven Go S2 Ep6" at bounding box center [511, 113] width 499 height 31
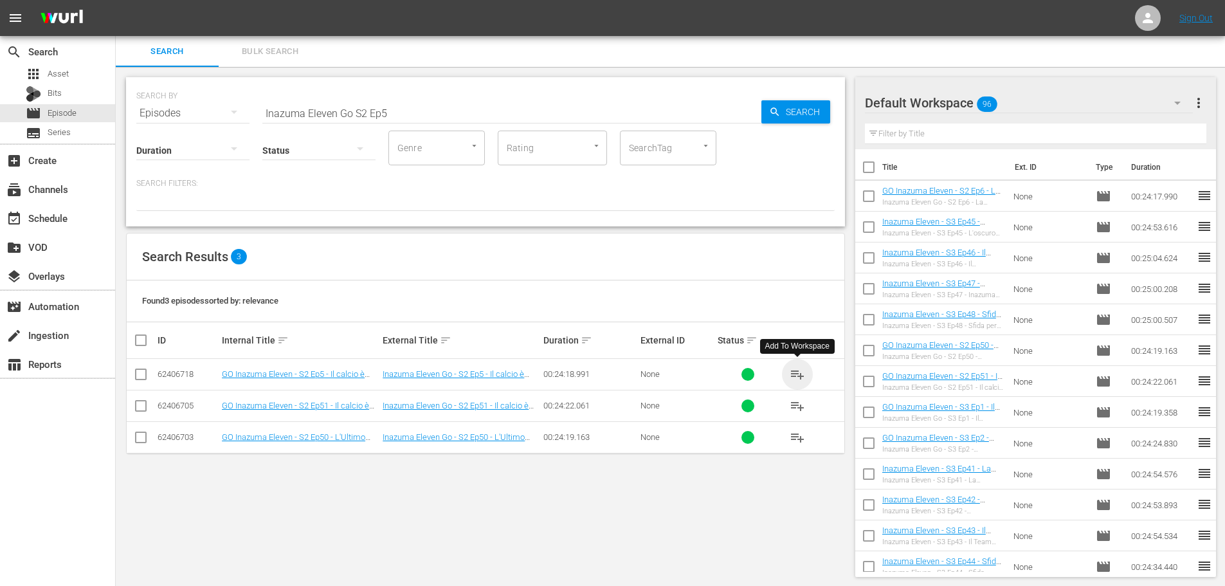
click at [799, 369] on span "playlist_add" at bounding box center [797, 373] width 15 height 15
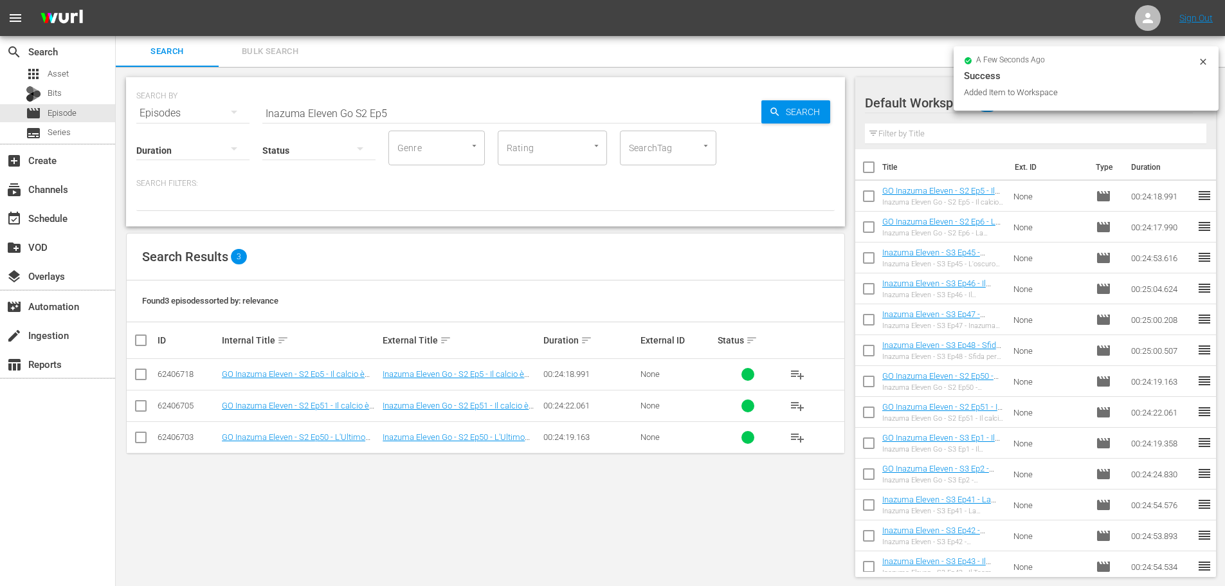
click at [399, 117] on input "Inazuma Eleven Go S2 Ep5" at bounding box center [511, 113] width 499 height 31
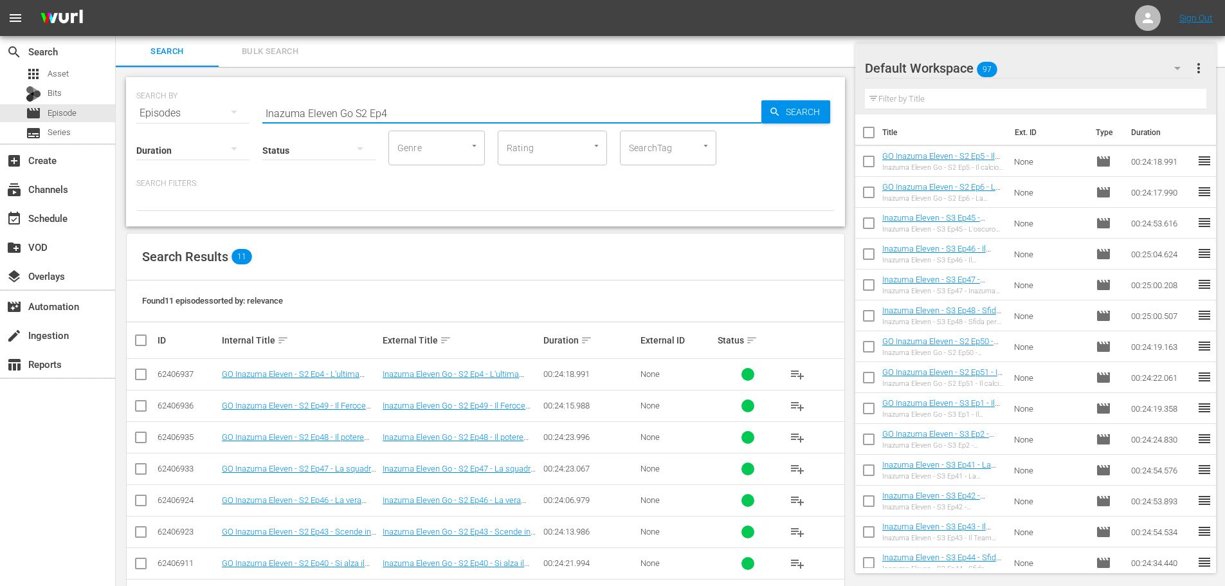
scroll to position [129, 0]
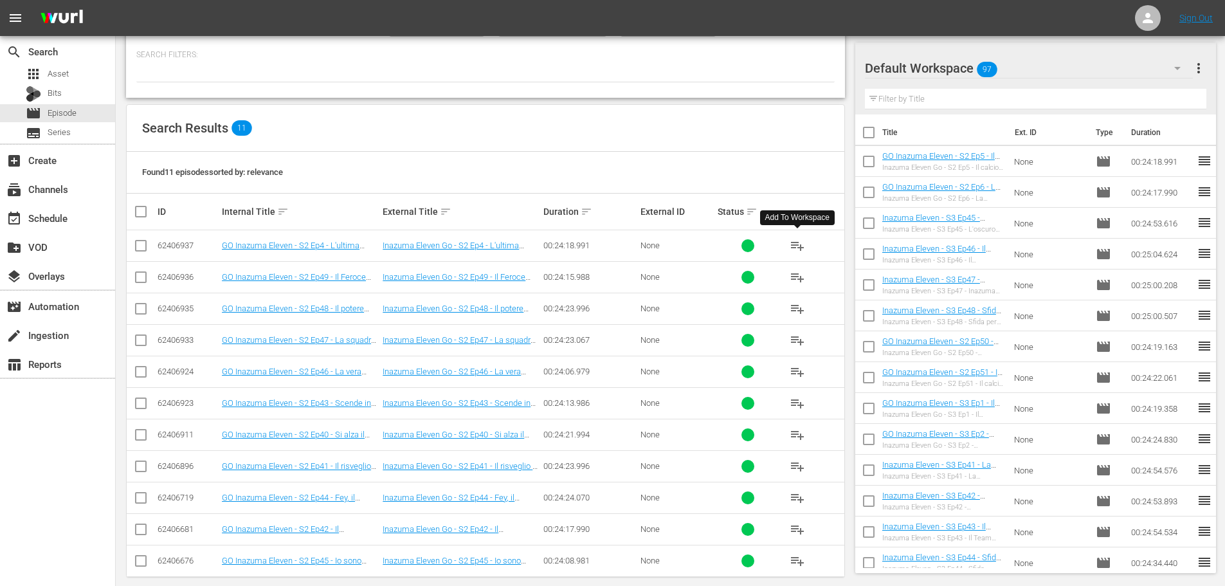
click at [797, 246] on span "playlist_add" at bounding box center [797, 245] width 15 height 15
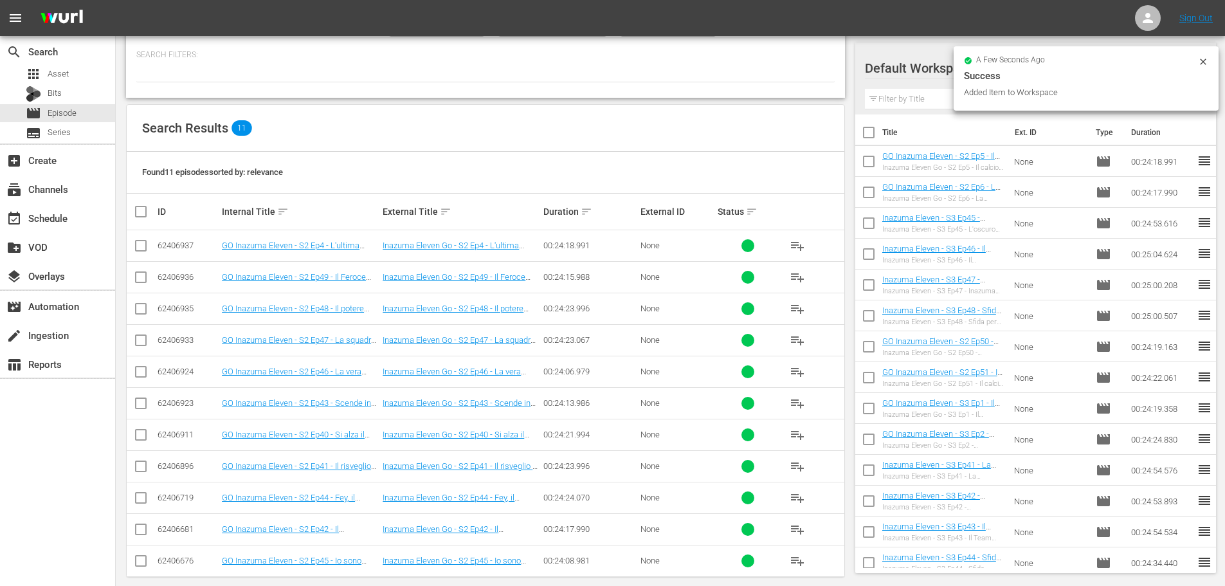
scroll to position [0, 0]
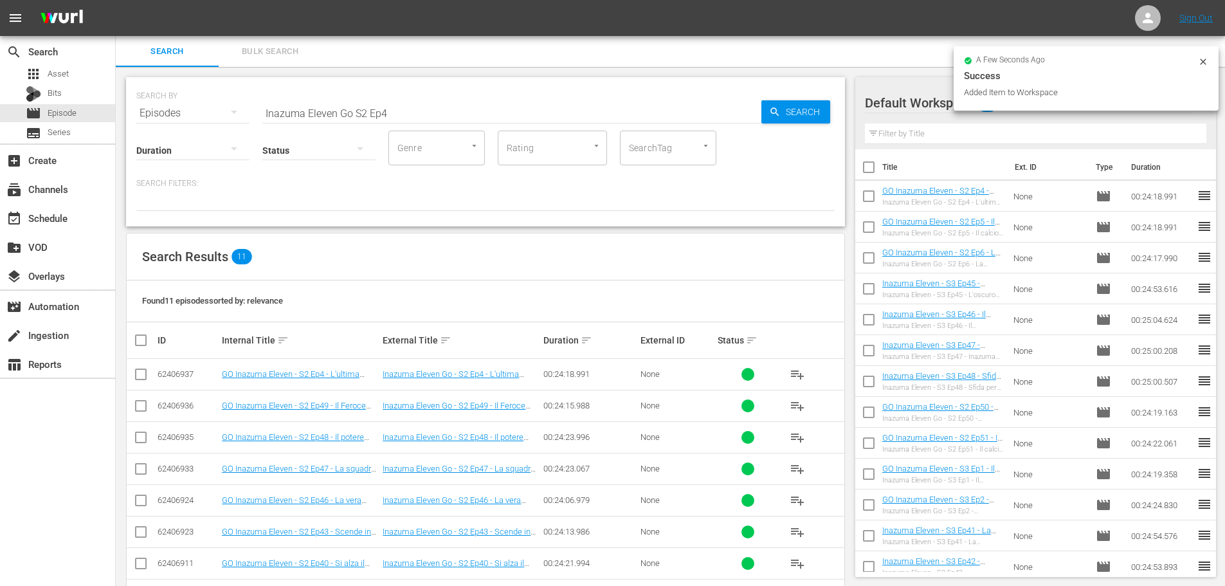
click at [408, 114] on input "Inazuma Eleven Go S2 Ep4" at bounding box center [511, 113] width 499 height 31
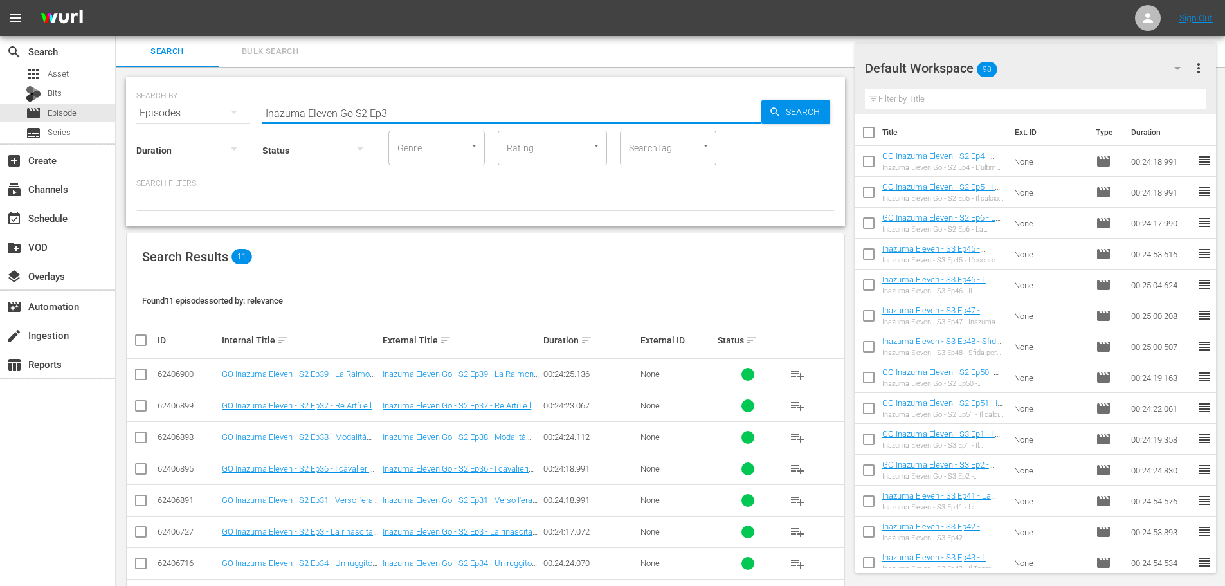
scroll to position [143, 0]
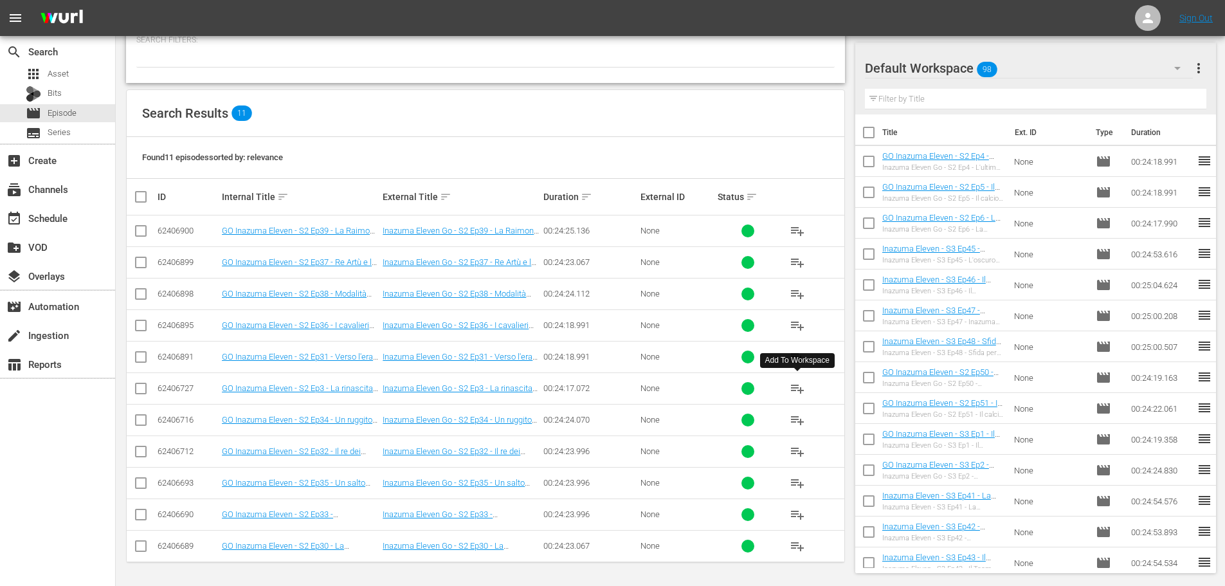
type input "Inazuma Eleven Go S2 Ep3"
click at [790, 392] on span "playlist_add" at bounding box center [797, 388] width 15 height 15
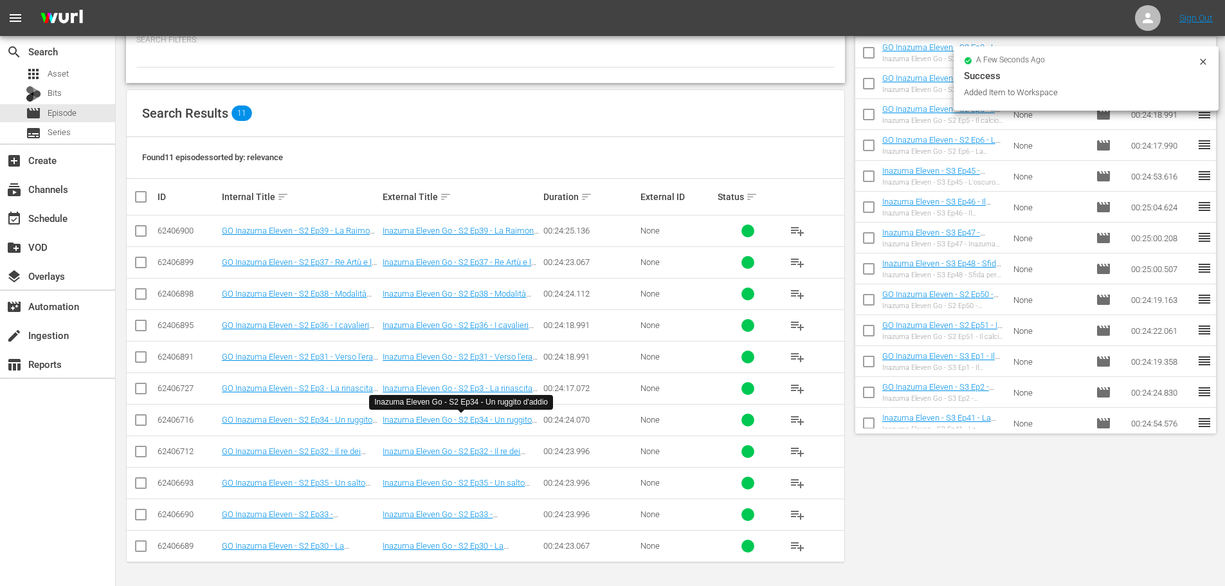
scroll to position [0, 0]
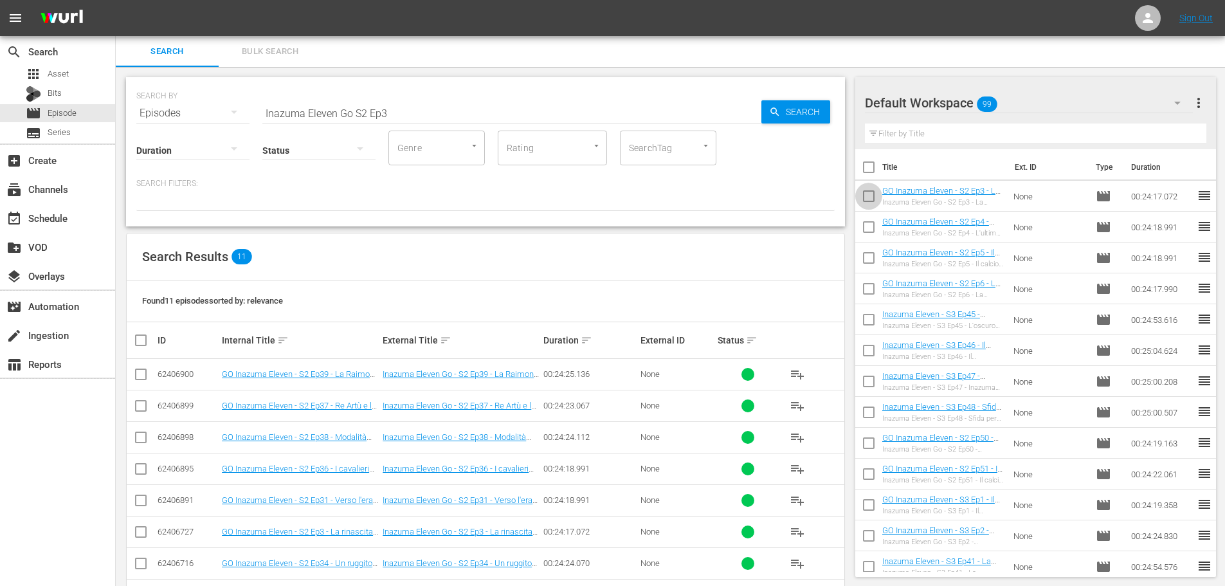
click at [864, 192] on input "checkbox" at bounding box center [868, 198] width 27 height 27
checkbox input "true"
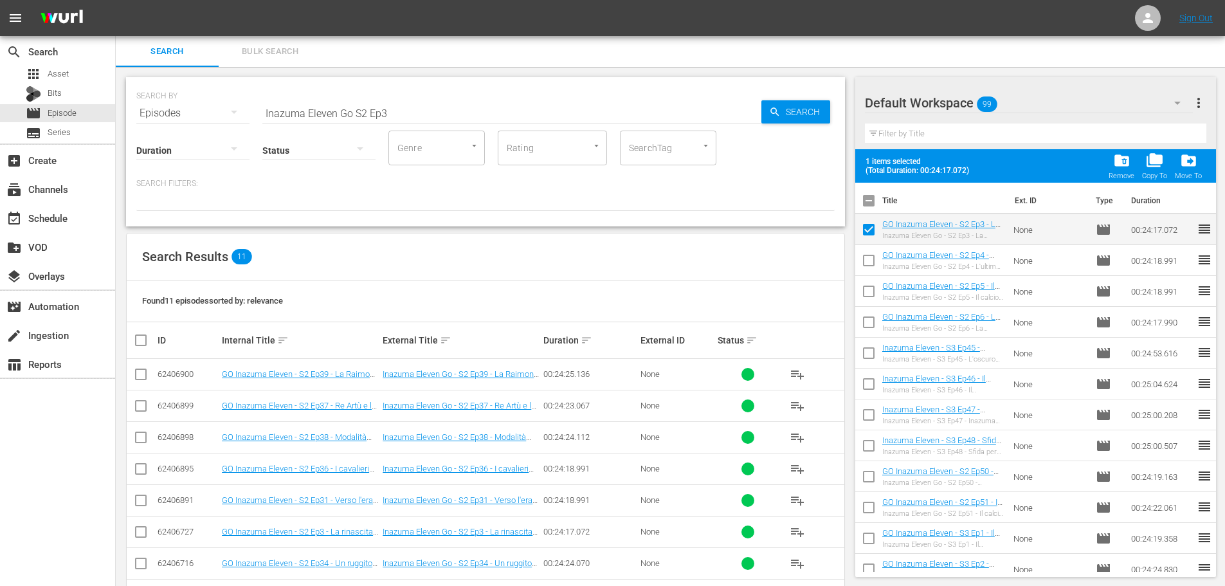
click at [867, 246] on td at bounding box center [868, 260] width 27 height 31
click at [873, 286] on input "checkbox" at bounding box center [868, 293] width 27 height 27
checkbox input "true"
click at [861, 262] on input "checkbox" at bounding box center [868, 262] width 27 height 27
checkbox input "true"
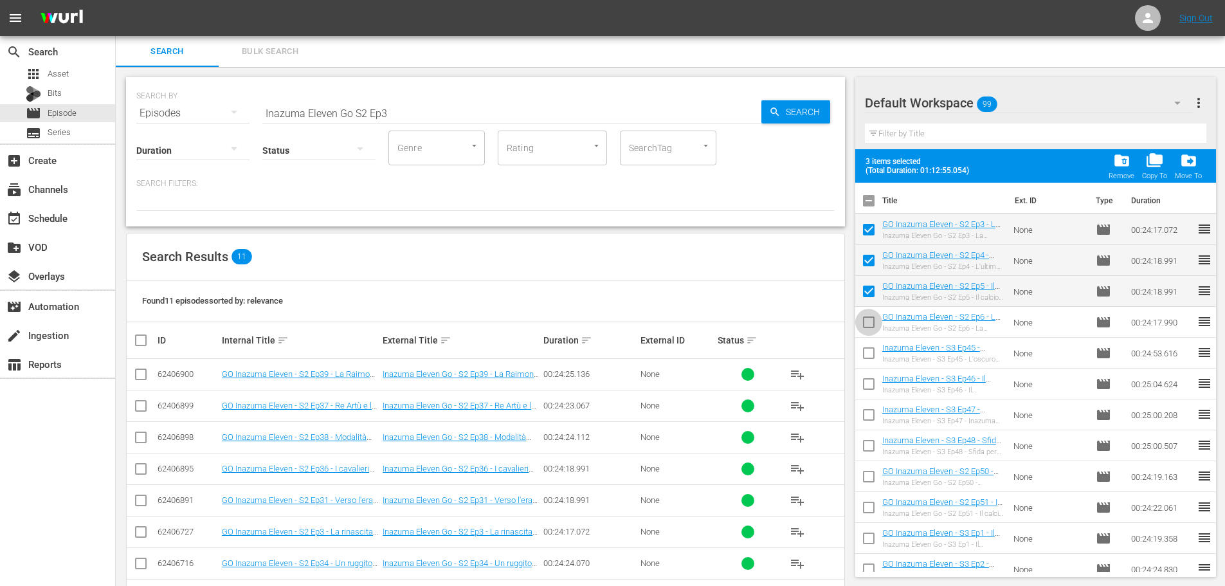
click at [862, 324] on input "checkbox" at bounding box center [868, 324] width 27 height 27
checkbox input "true"
click at [1114, 166] on span "folder_delete" at bounding box center [1121, 160] width 17 height 17
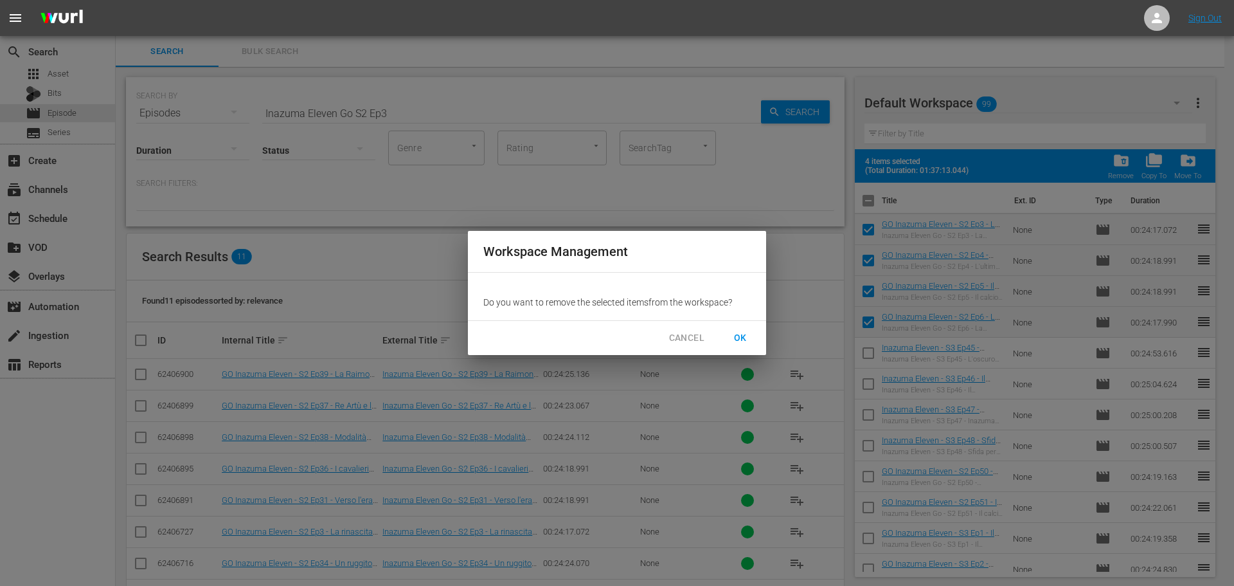
click at [739, 338] on span "OK" at bounding box center [740, 338] width 21 height 16
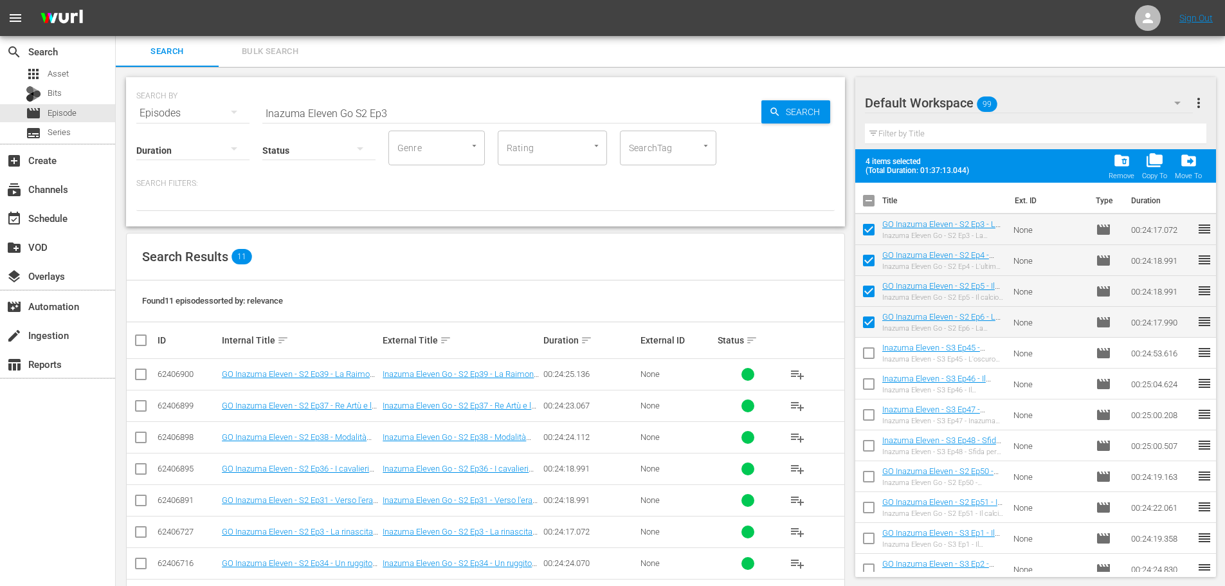
checkbox input "false"
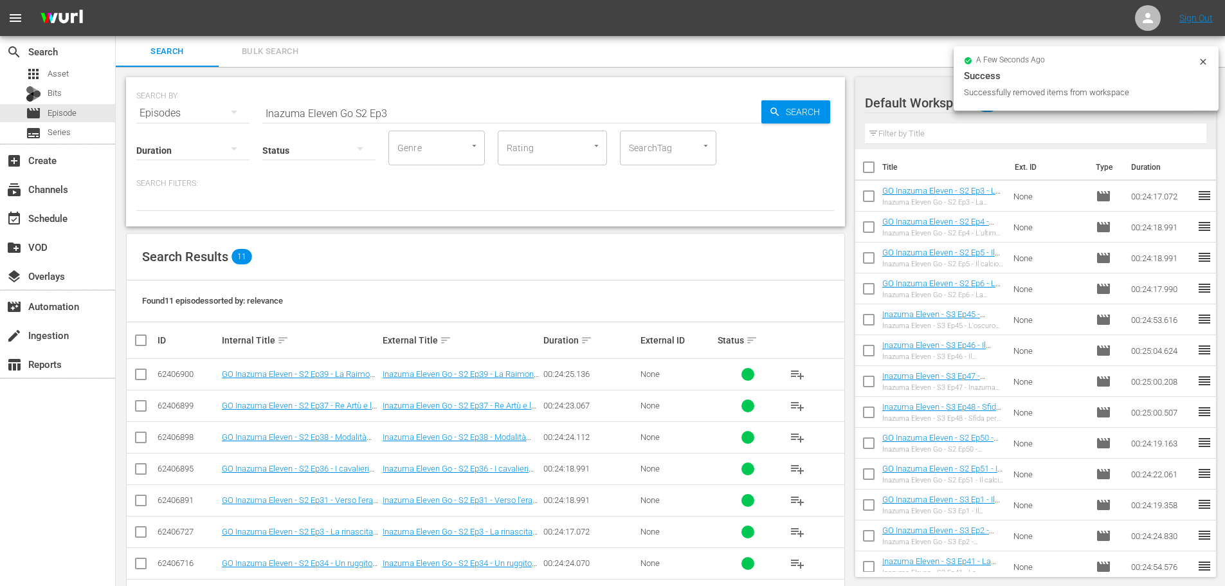
click at [366, 115] on input "Inazuma Eleven Go S2 Ep3" at bounding box center [511, 113] width 499 height 31
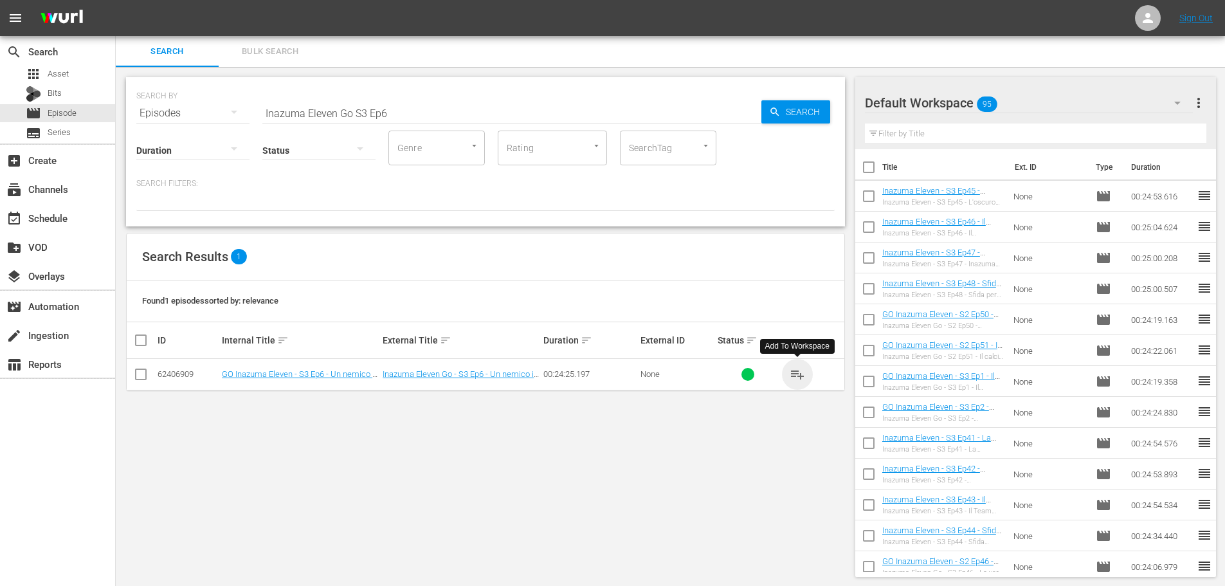
click at [804, 374] on span "playlist_add" at bounding box center [797, 373] width 15 height 15
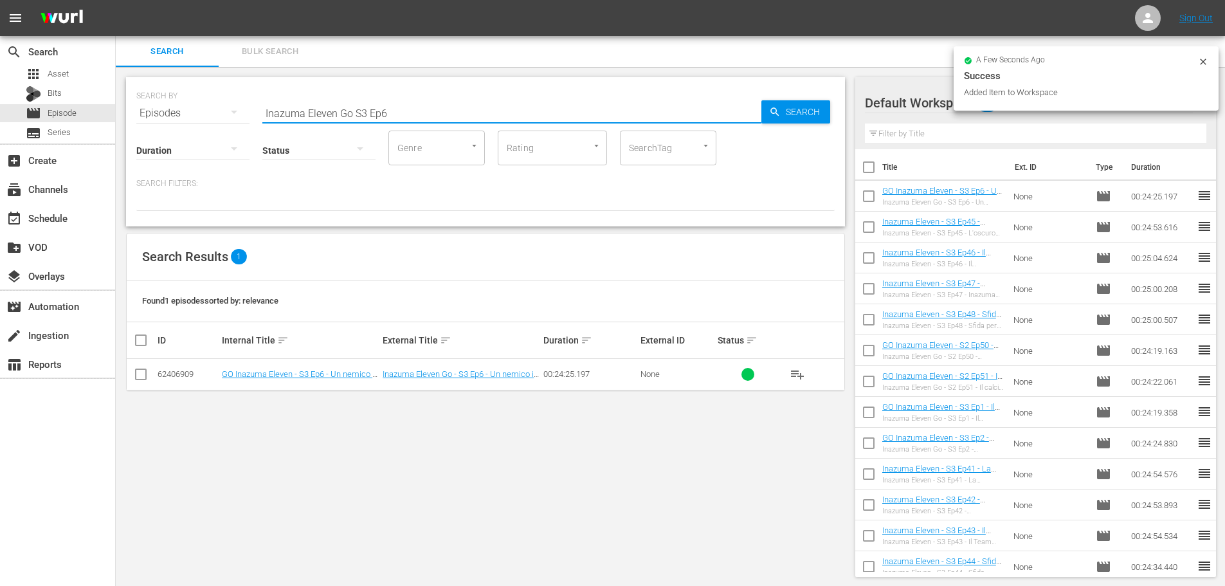
click at [405, 105] on input "Inazuma Eleven Go S3 Ep6" at bounding box center [511, 113] width 499 height 31
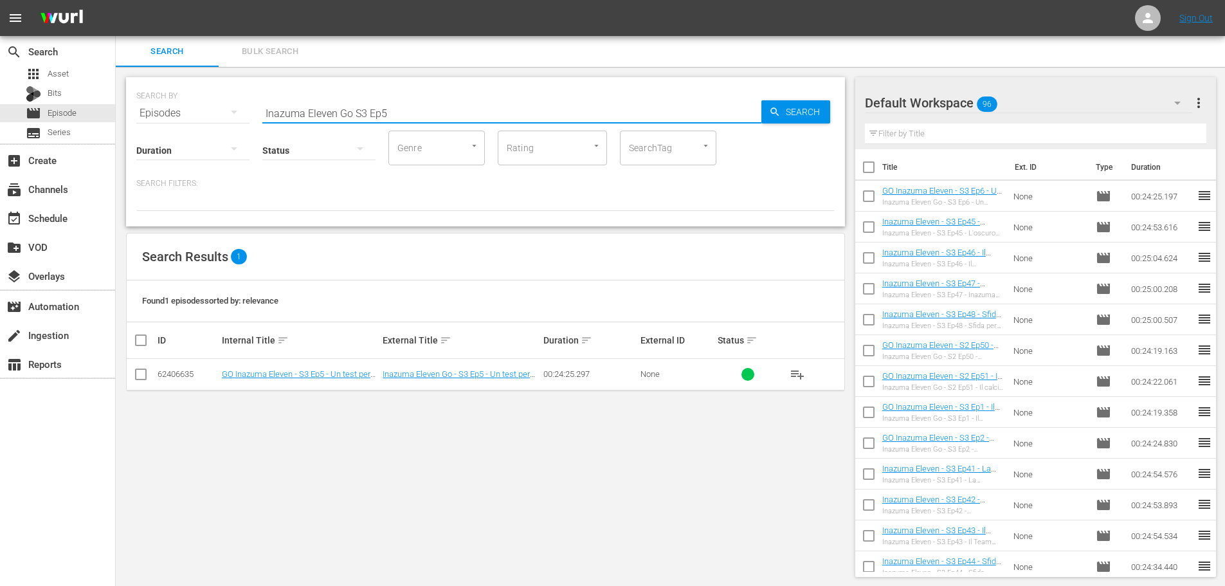
click at [796, 374] on span "playlist_add" at bounding box center [797, 373] width 15 height 15
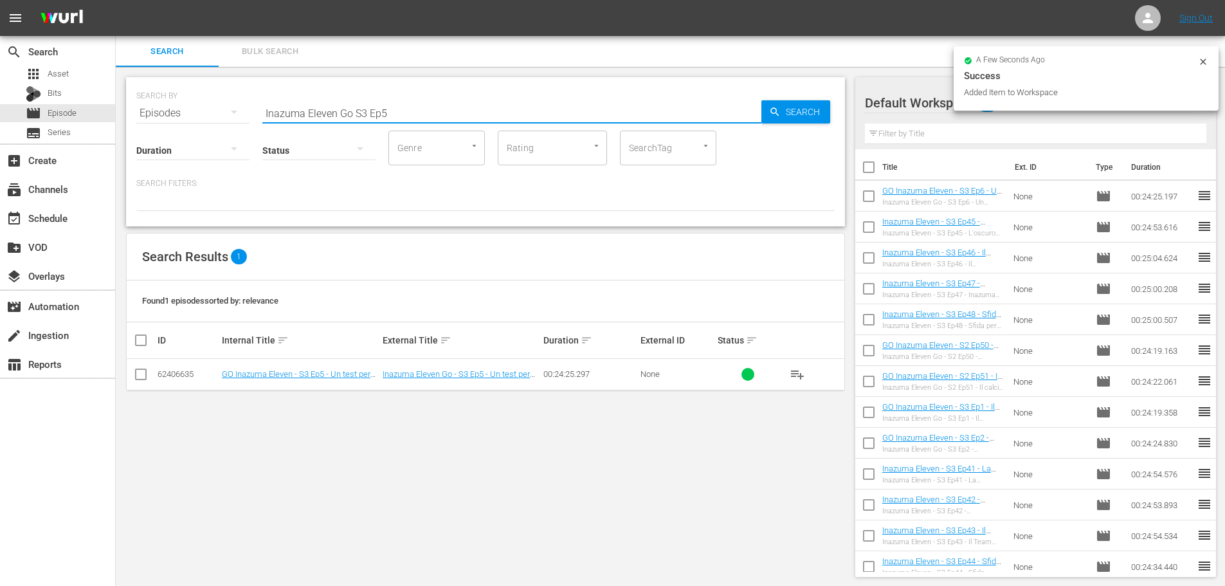
click at [401, 109] on input "Inazuma Eleven Go S3 Ep5" at bounding box center [511, 113] width 499 height 31
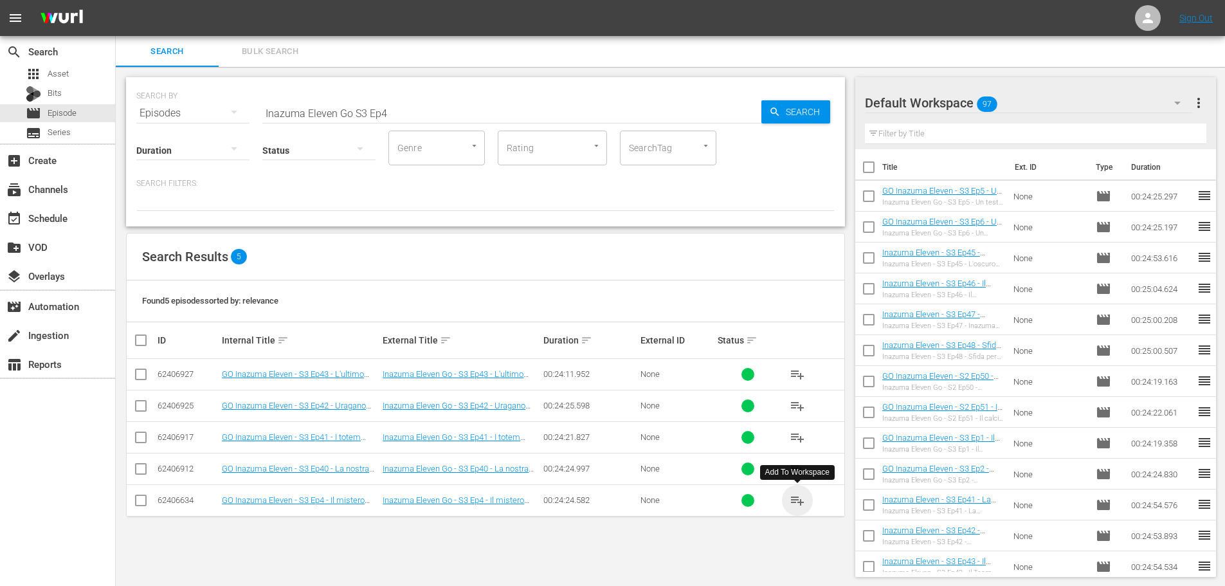
click at [797, 503] on span "playlist_add" at bounding box center [797, 499] width 15 height 15
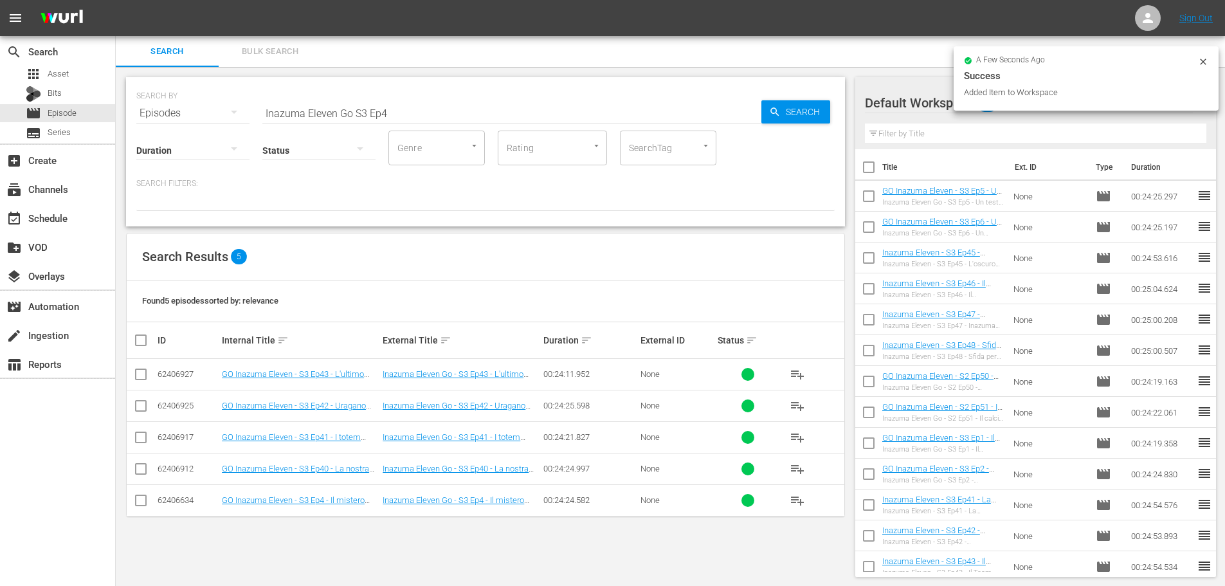
click at [406, 114] on input "Inazuma Eleven Go S3 Ep4" at bounding box center [511, 113] width 499 height 31
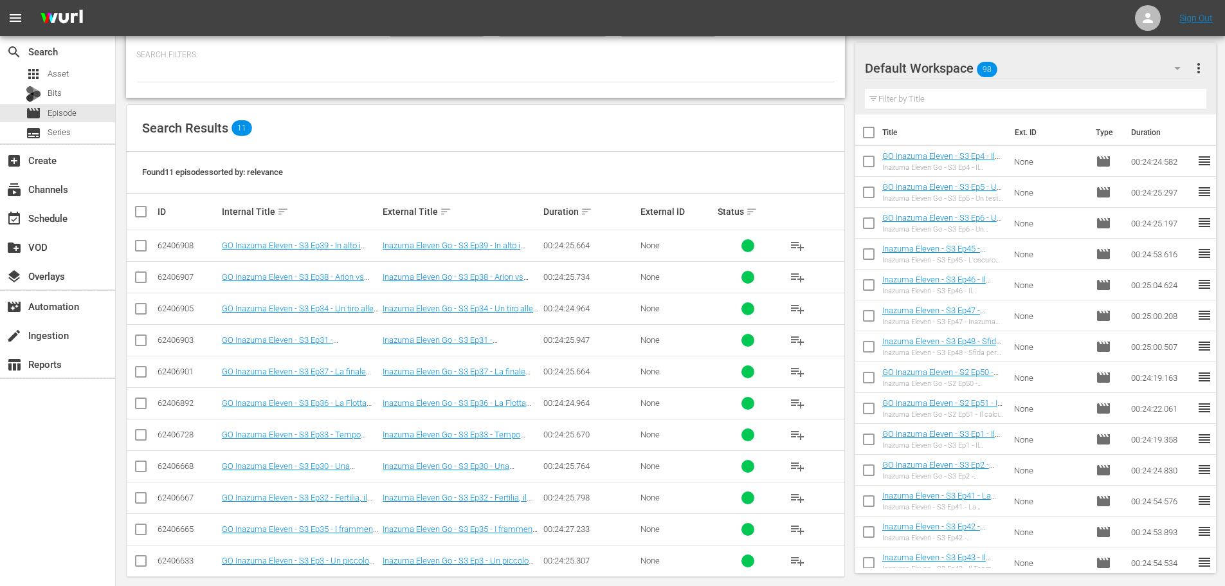
scroll to position [143, 0]
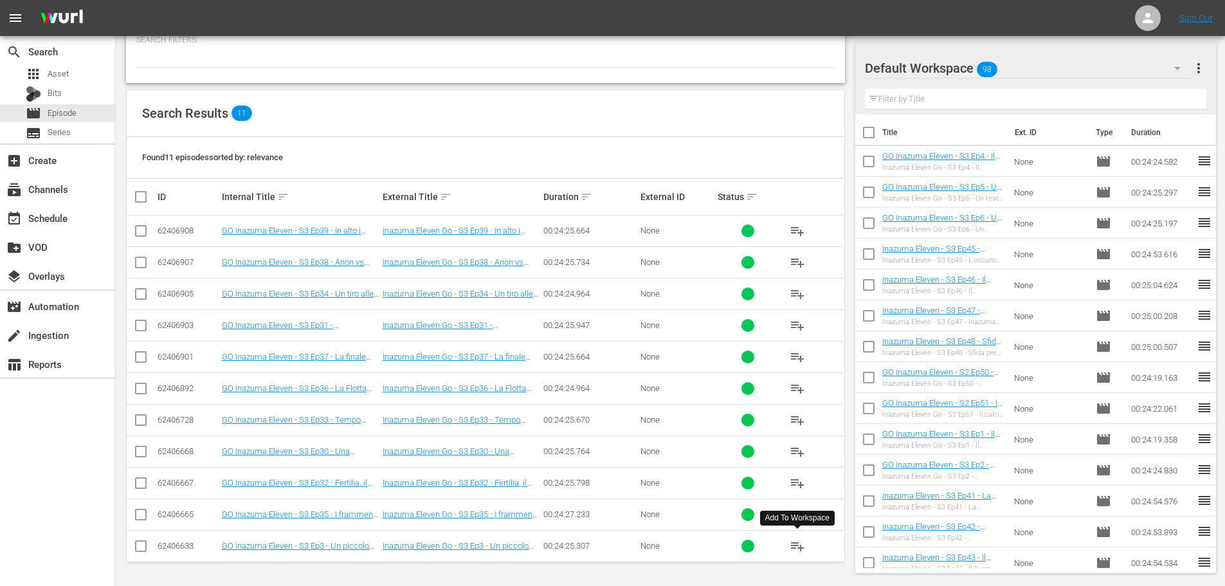
type input "Inazuma Eleven Go S3 Ep3"
click at [796, 546] on span "playlist_add" at bounding box center [797, 545] width 15 height 15
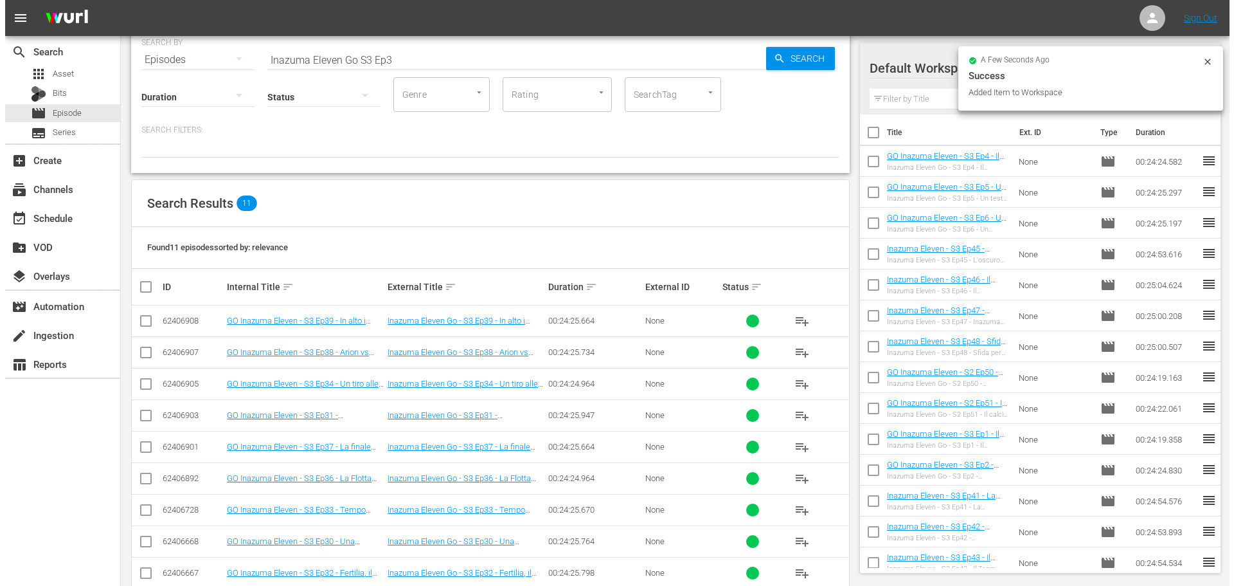
scroll to position [0, 0]
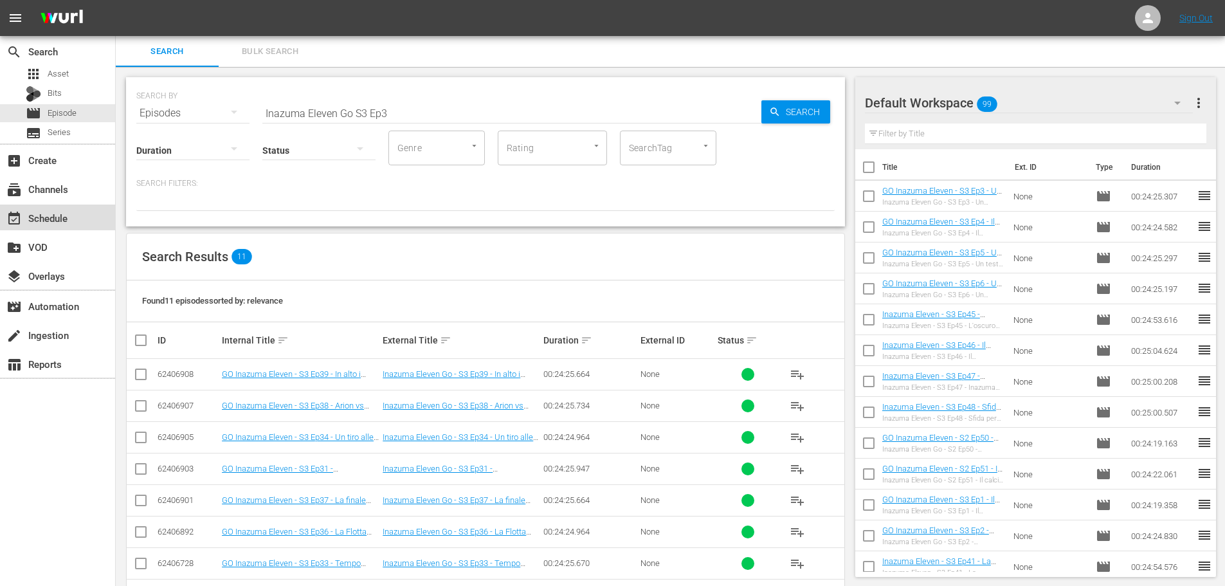
click at [53, 212] on div "event_available Schedule" at bounding box center [36, 216] width 72 height 12
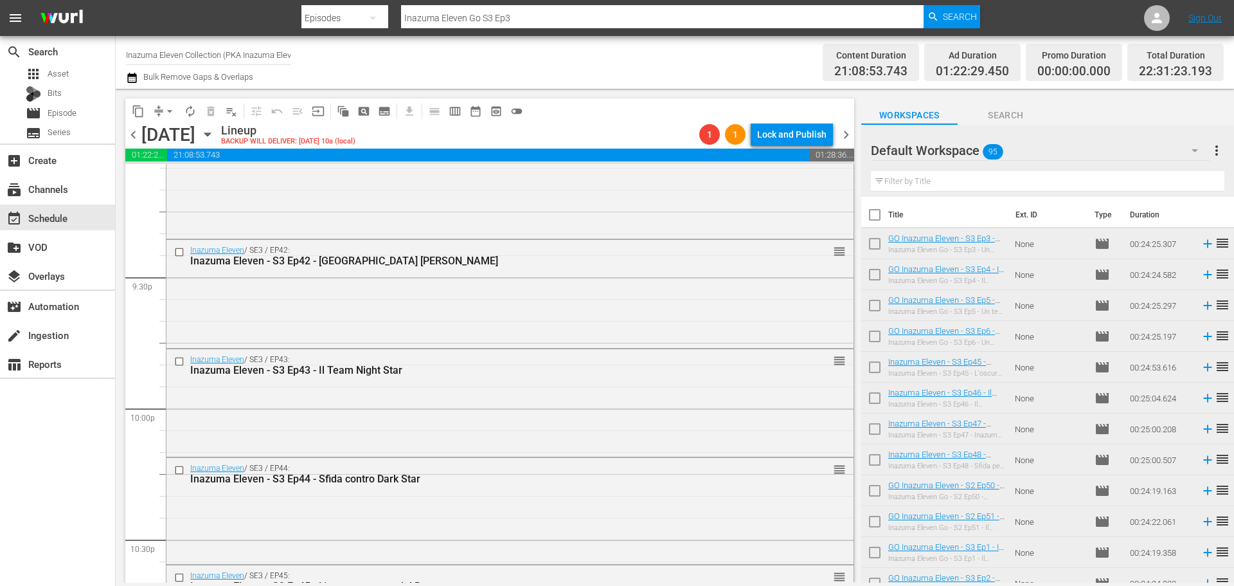
scroll to position [5945, 0]
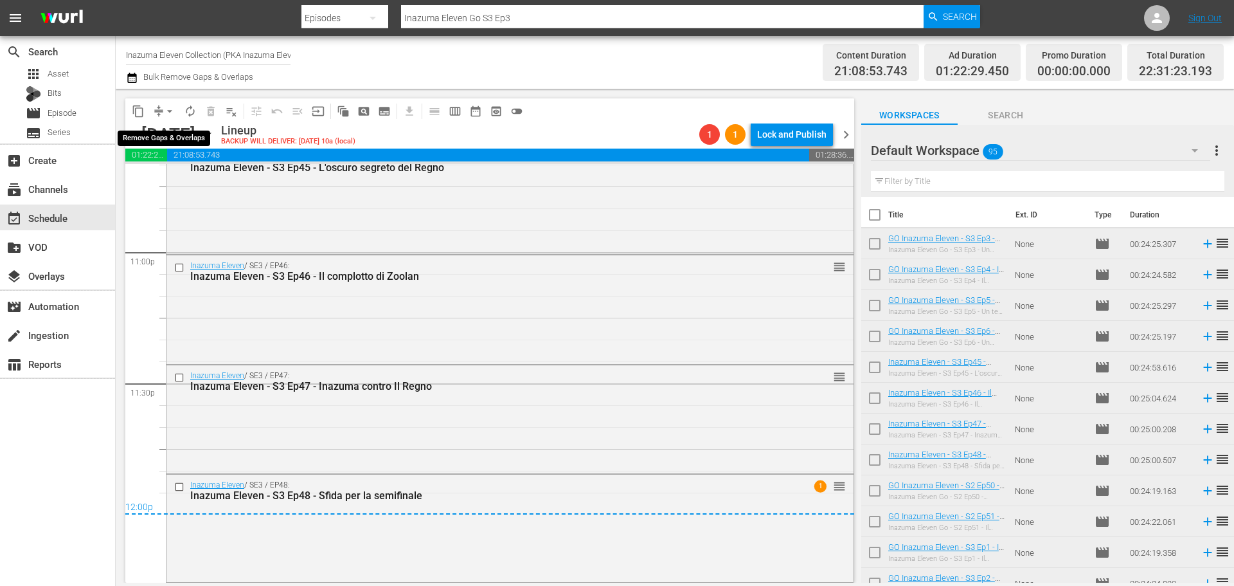
click at [172, 112] on span "arrow_drop_down" at bounding box center [169, 111] width 13 height 13
click at [186, 187] on li "Align to End of Previous Day" at bounding box center [170, 179] width 135 height 21
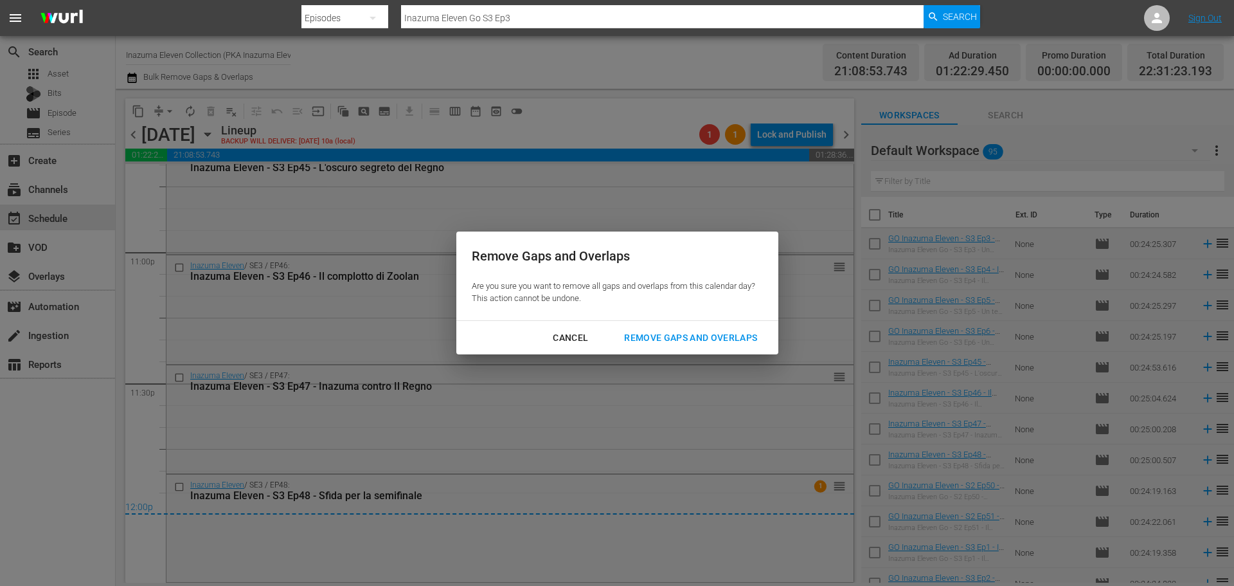
click at [699, 335] on div "Remove Gaps and Overlaps" at bounding box center [691, 338] width 154 height 16
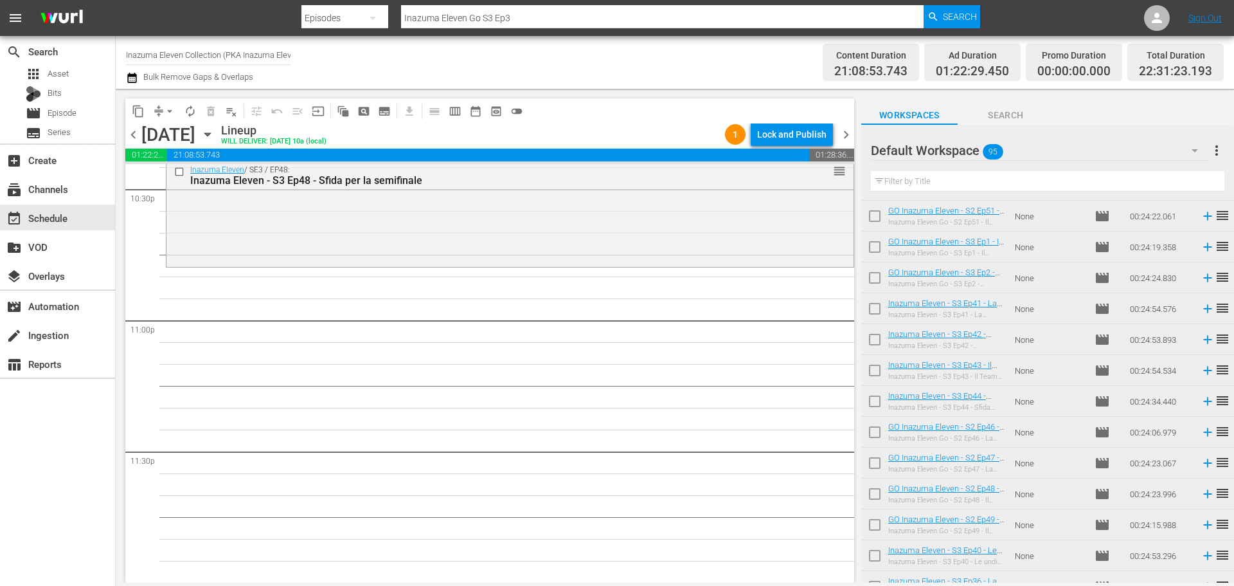
scroll to position [0, 0]
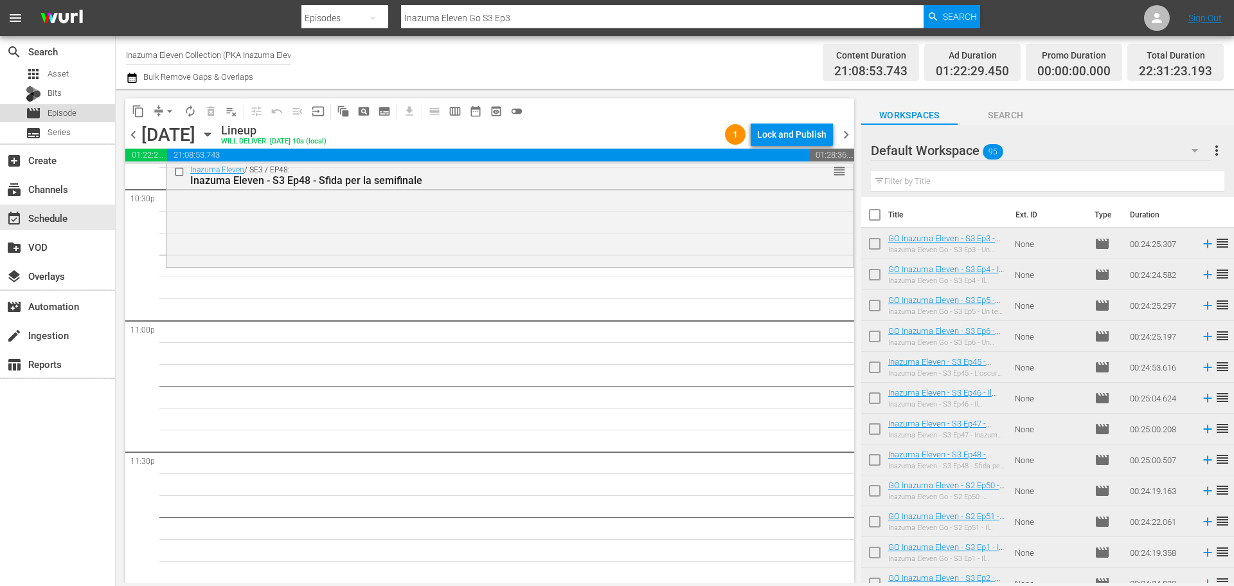
click at [52, 108] on span "Episode" at bounding box center [62, 113] width 29 height 13
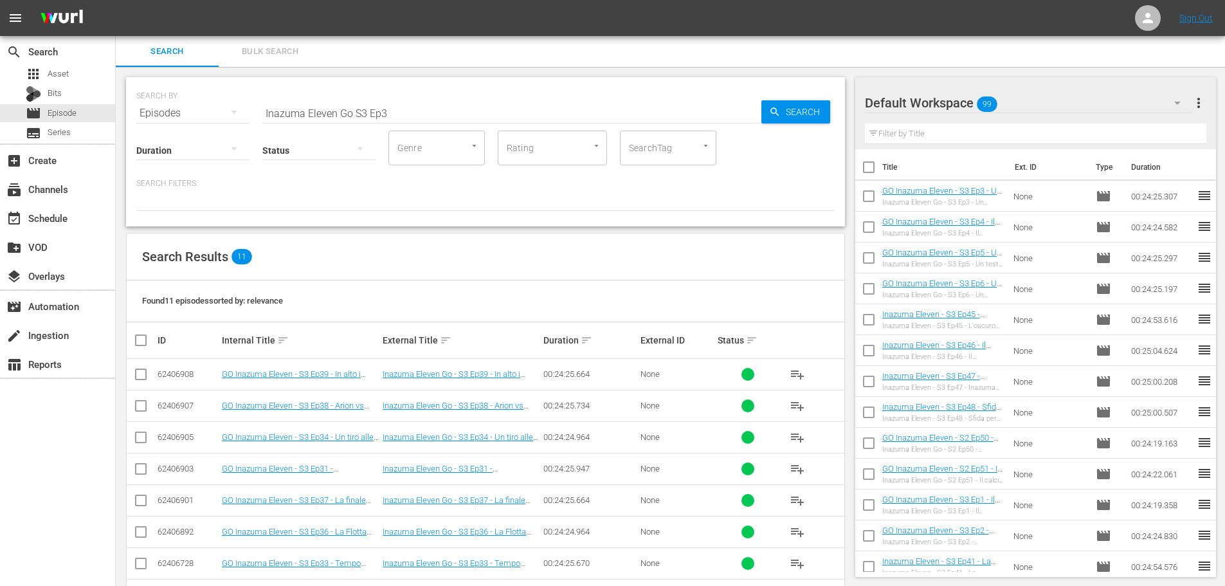
click at [353, 114] on input "Inazuma Eleven Go S3 Ep3" at bounding box center [511, 113] width 499 height 31
click at [793, 438] on span "playlist_add" at bounding box center [797, 436] width 15 height 15
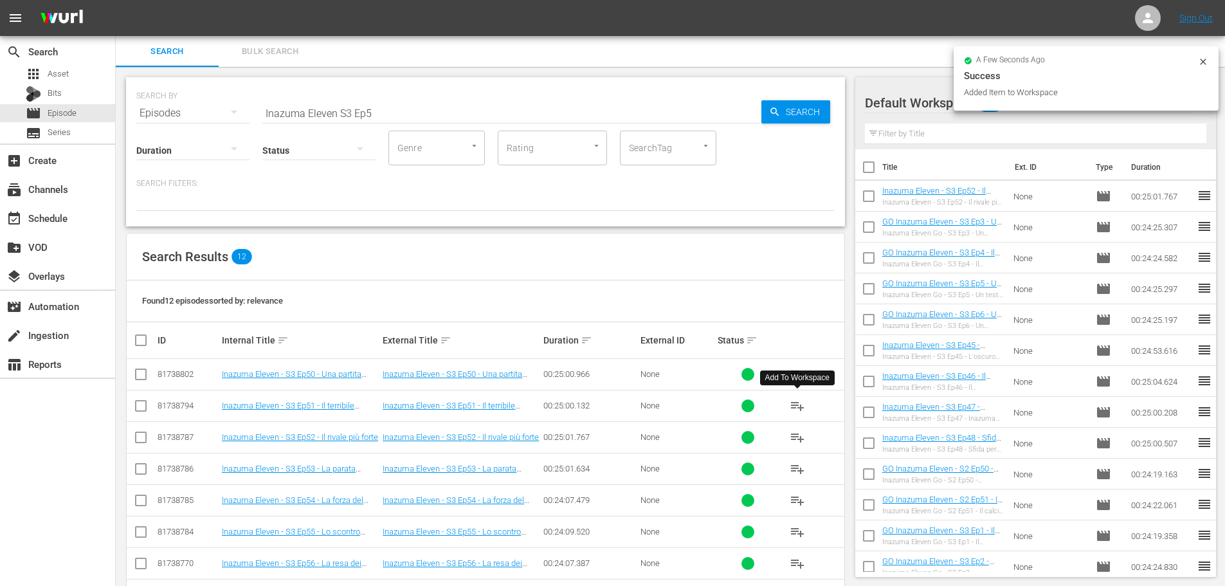
click at [800, 404] on span "playlist_add" at bounding box center [797, 405] width 15 height 15
click at [793, 375] on span "playlist_add" at bounding box center [797, 373] width 15 height 15
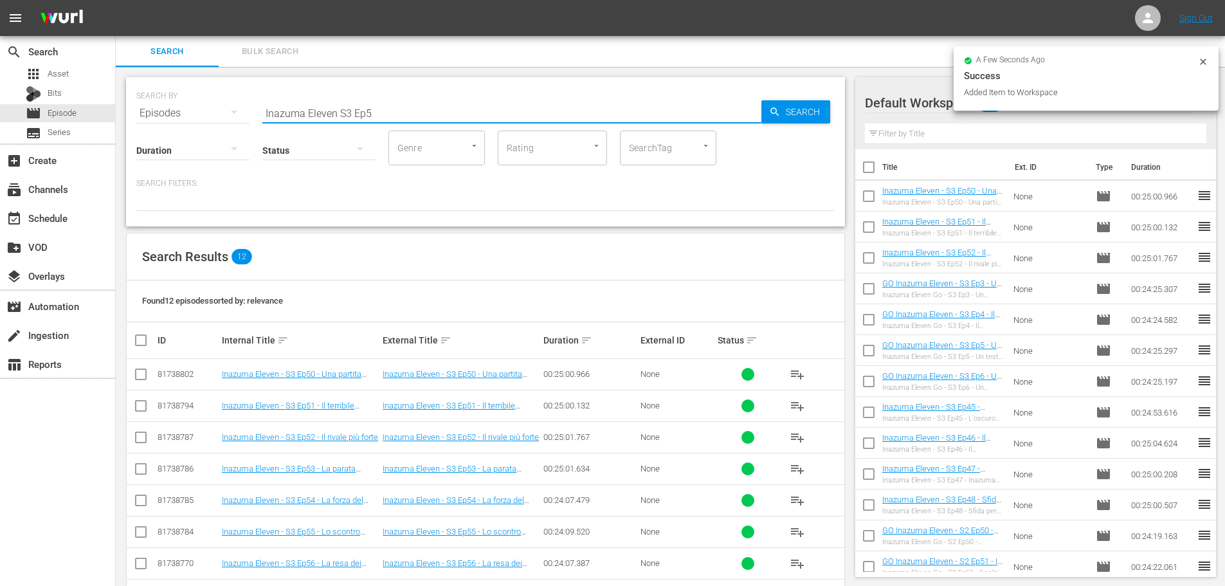
click at [385, 111] on input "Inazuma Eleven S3 Ep5" at bounding box center [511, 113] width 499 height 31
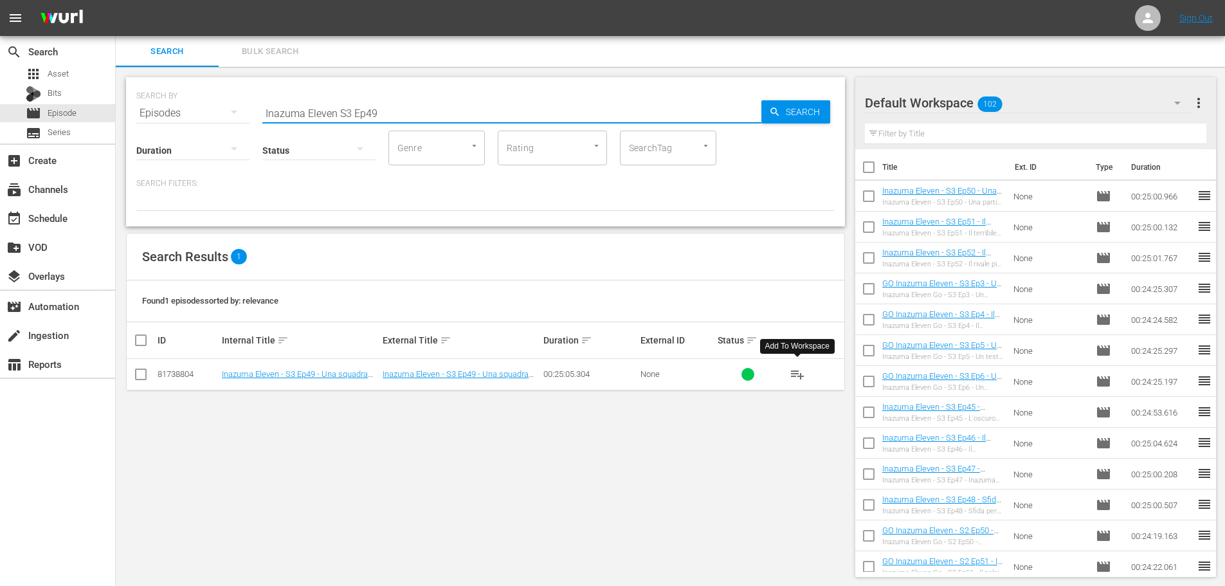
type input "Inazuma Eleven S3 Ep49"
click at [799, 377] on span "playlist_add" at bounding box center [797, 373] width 15 height 15
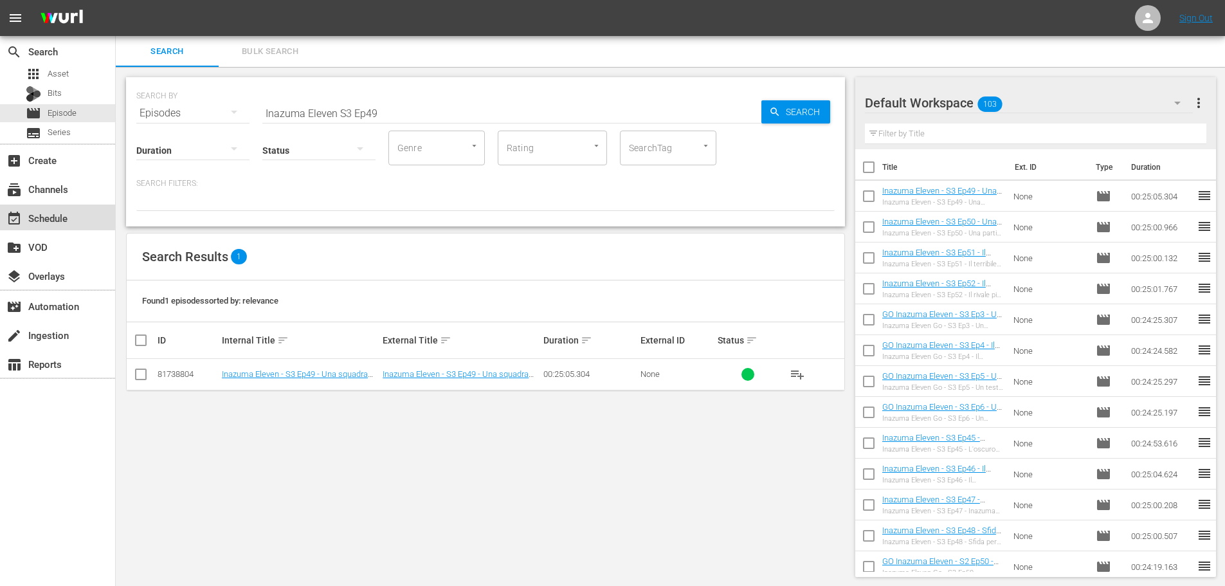
click at [46, 213] on div "event_available Schedule" at bounding box center [36, 216] width 72 height 12
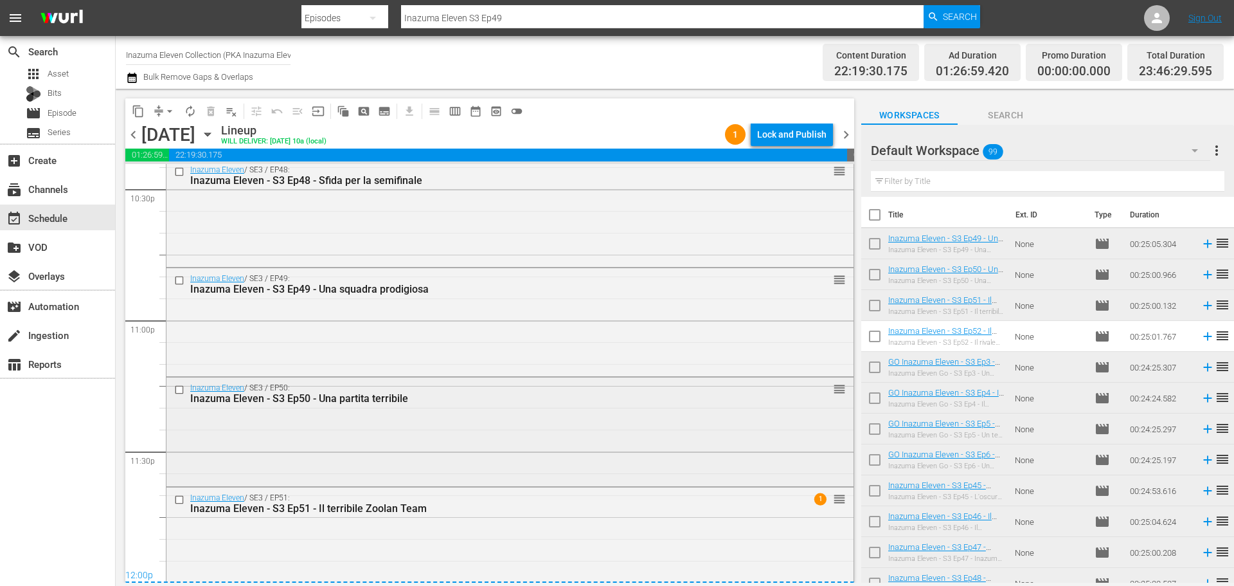
scroll to position [5891, 0]
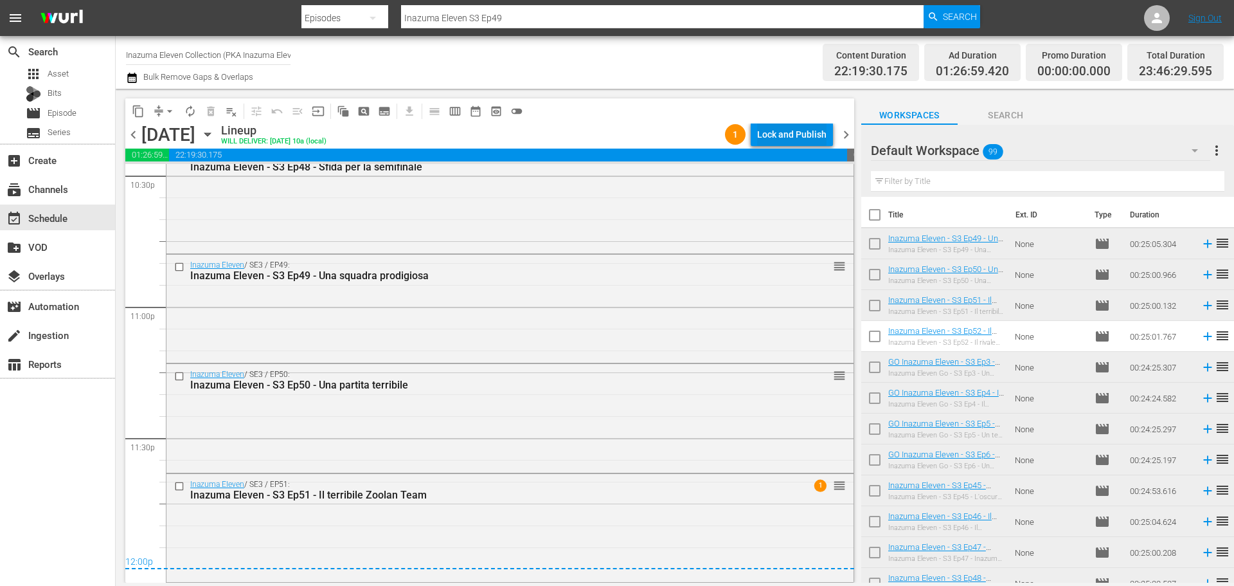
click at [777, 131] on div "Lock and Publish" at bounding box center [791, 134] width 69 height 23
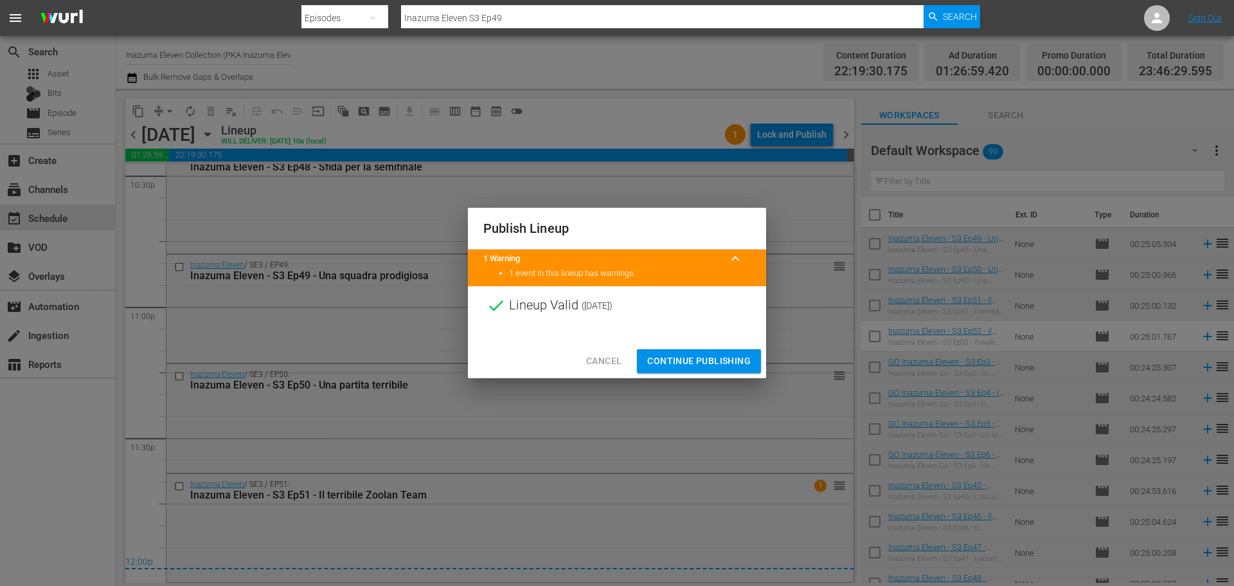
click at [719, 348] on div "Cancel Continue Publishing" at bounding box center [617, 361] width 298 height 34
click at [720, 357] on span "Continue Publishing" at bounding box center [699, 361] width 104 height 16
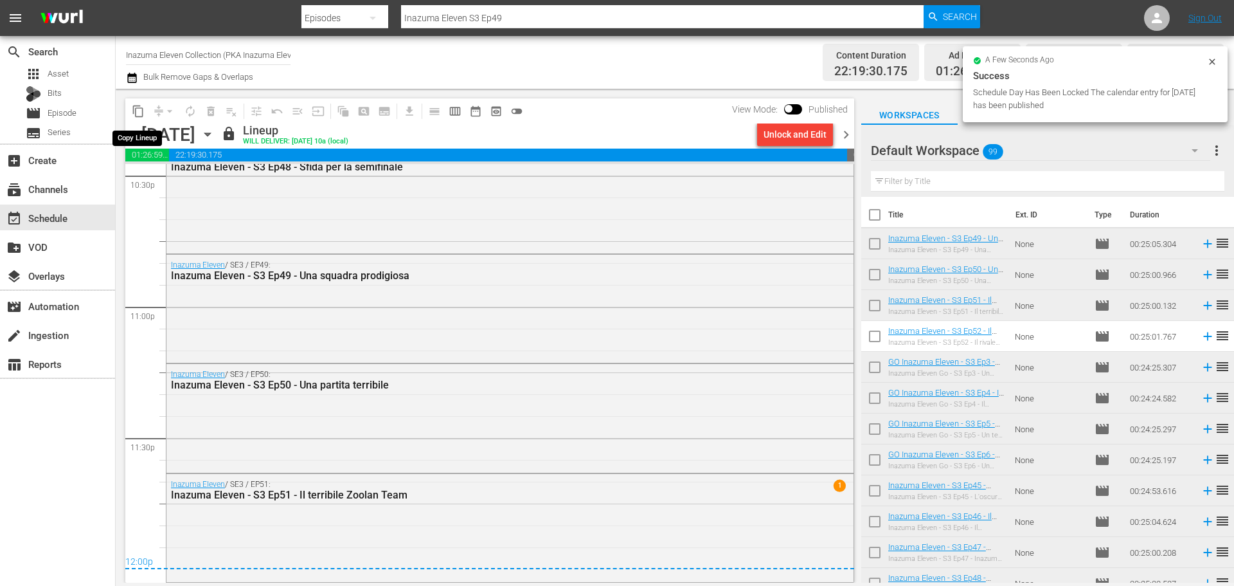
click at [139, 113] on span "content_copy" at bounding box center [138, 111] width 13 height 13
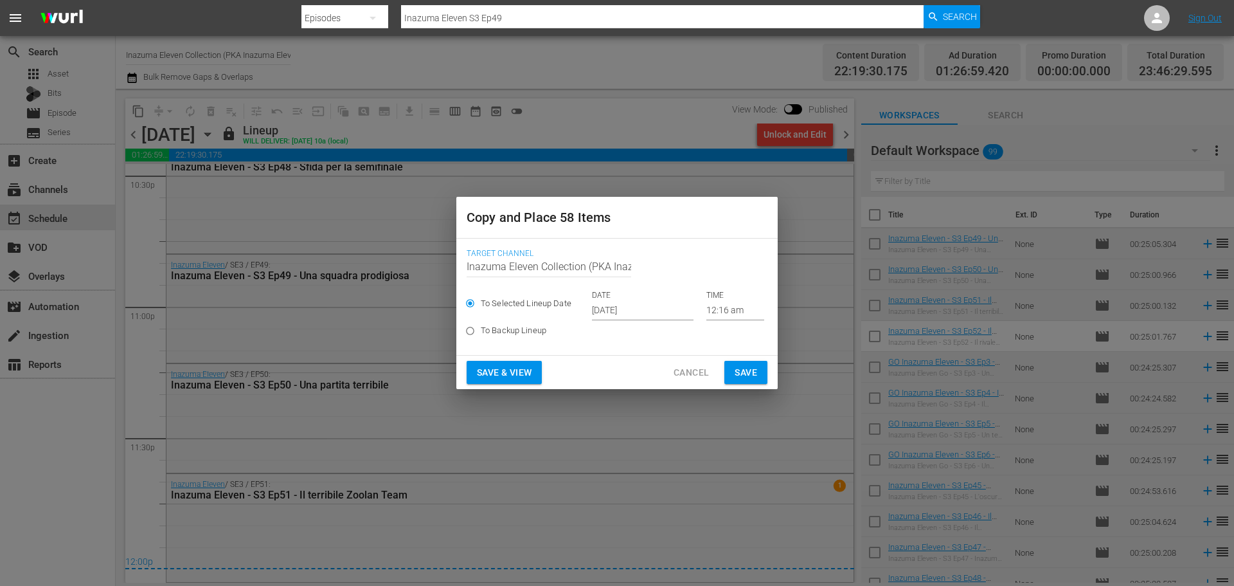
click at [617, 311] on input "[DATE]" at bounding box center [643, 310] width 102 height 19
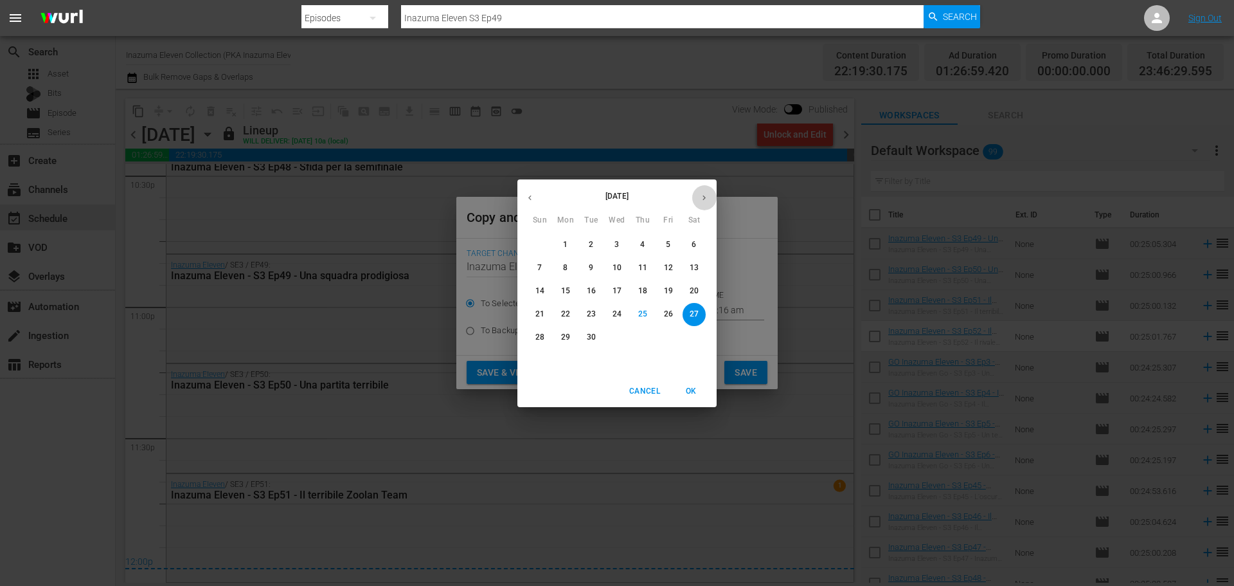
click at [705, 194] on icon "button" at bounding box center [705, 198] width 10 height 10
click at [539, 268] on p "5" at bounding box center [539, 267] width 5 height 11
type input "[DATE]"
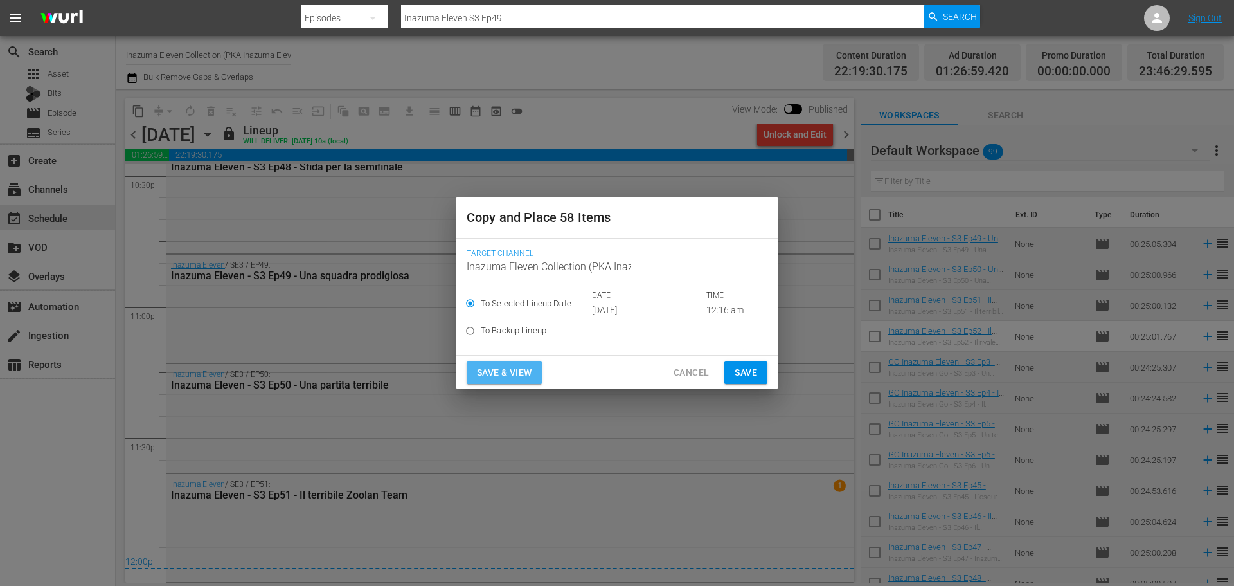
click at [524, 375] on span "Save & View" at bounding box center [504, 373] width 55 height 16
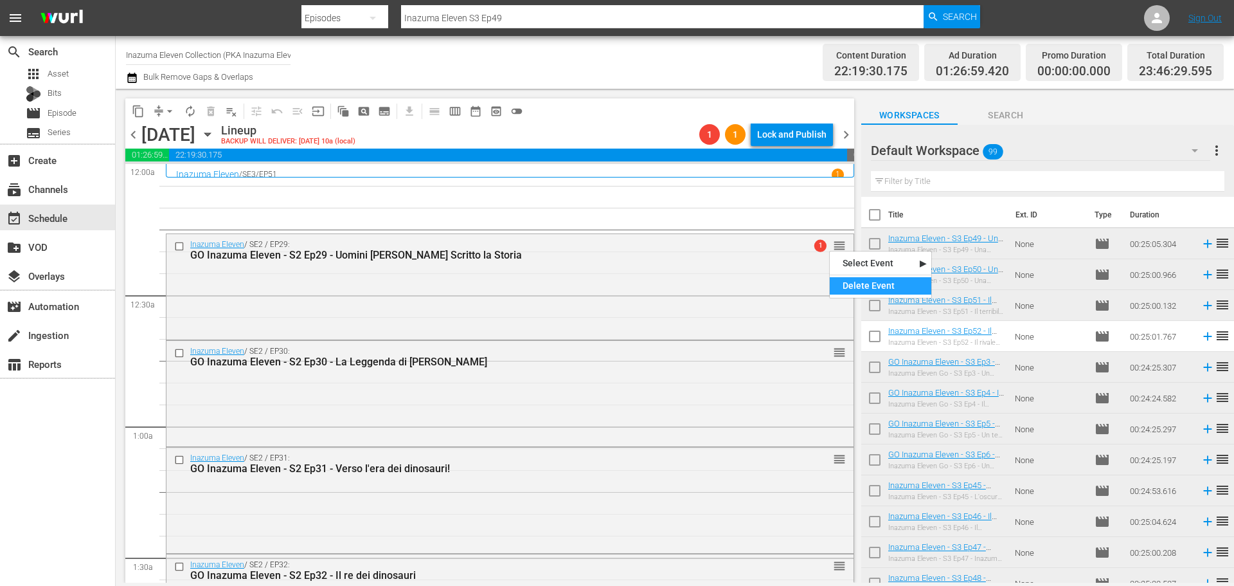
click at [849, 288] on div "Delete Event" at bounding box center [881, 285] width 102 height 17
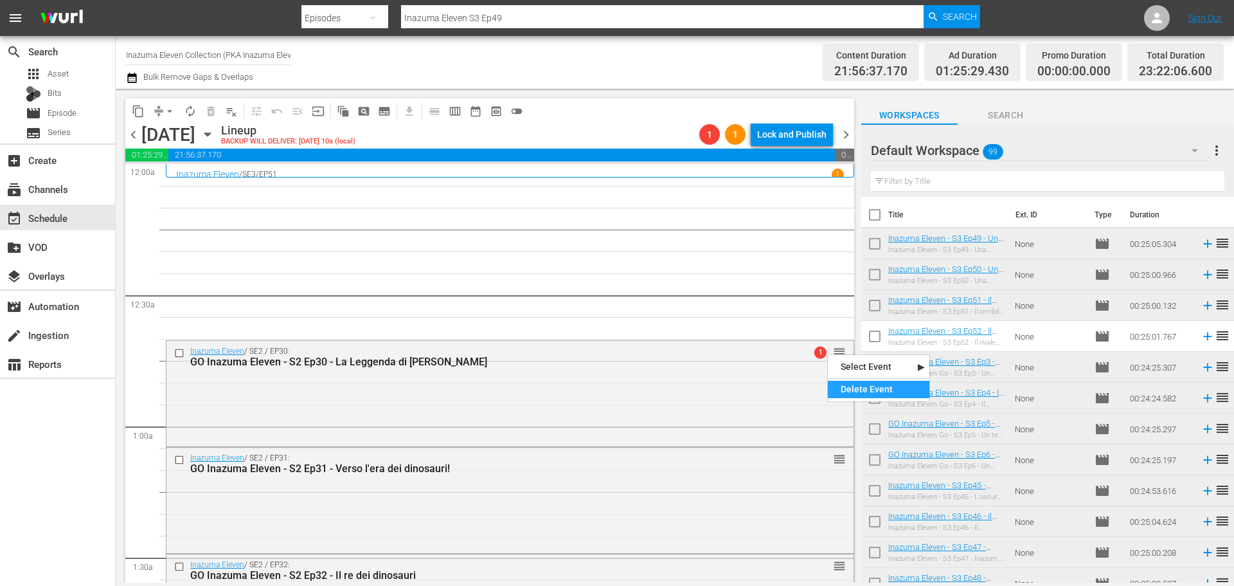
click at [857, 390] on div "Delete Event" at bounding box center [879, 389] width 102 height 17
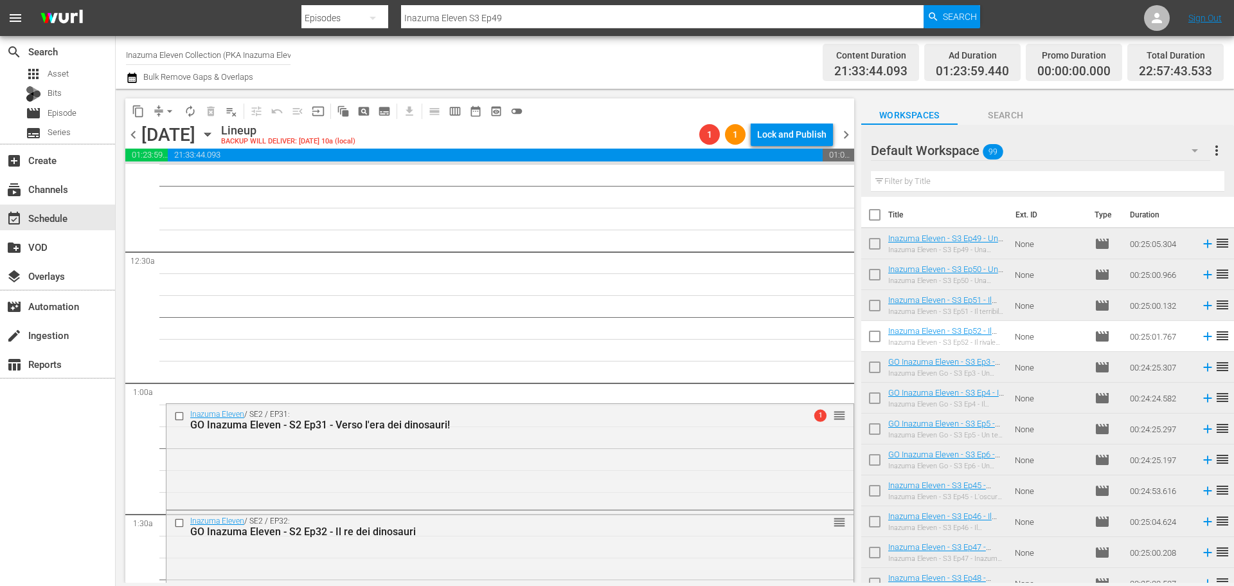
scroll to position [64, 0]
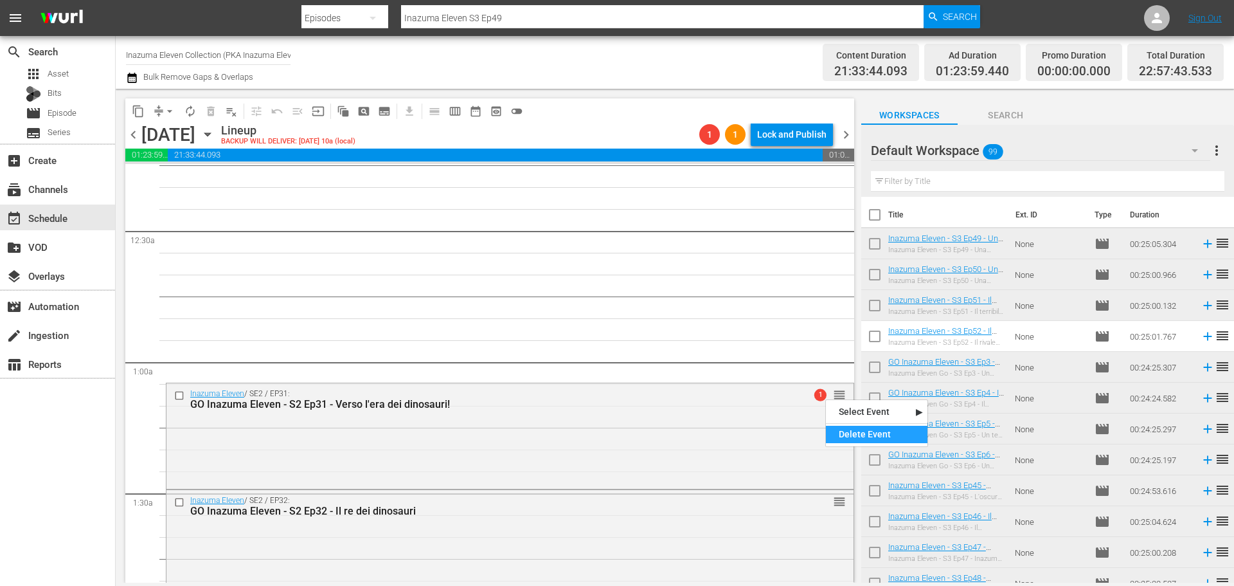
click at [859, 432] on div "Delete Event" at bounding box center [877, 434] width 102 height 17
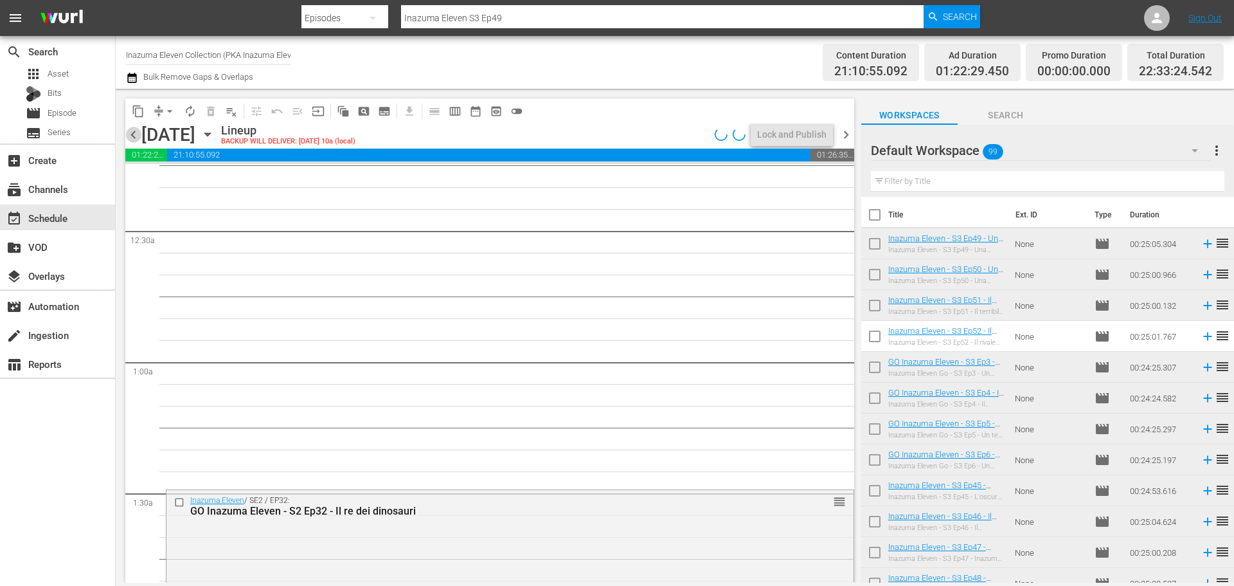
click at [136, 136] on span "chevron_left" at bounding box center [133, 135] width 16 height 16
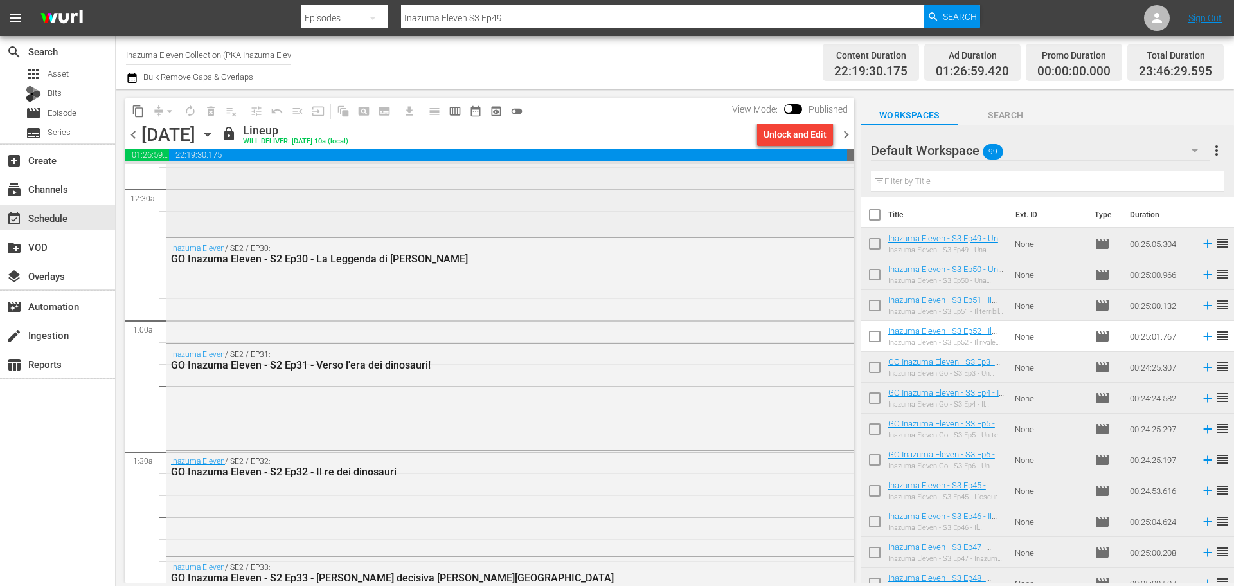
scroll to position [129, 0]
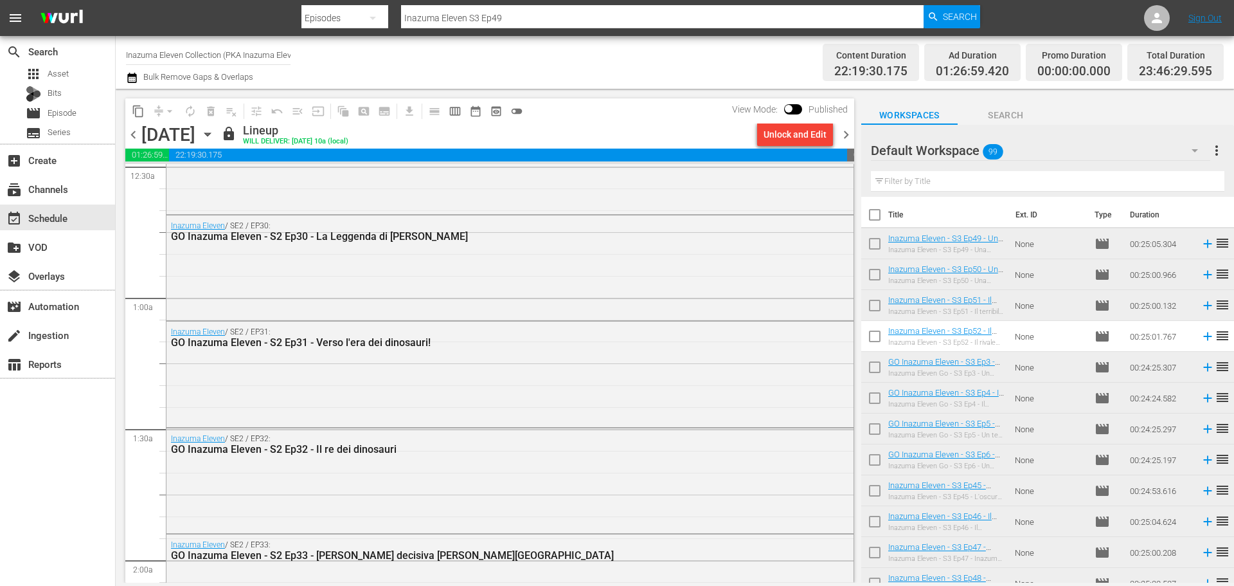
click at [845, 135] on span "chevron_right" at bounding box center [846, 135] width 16 height 16
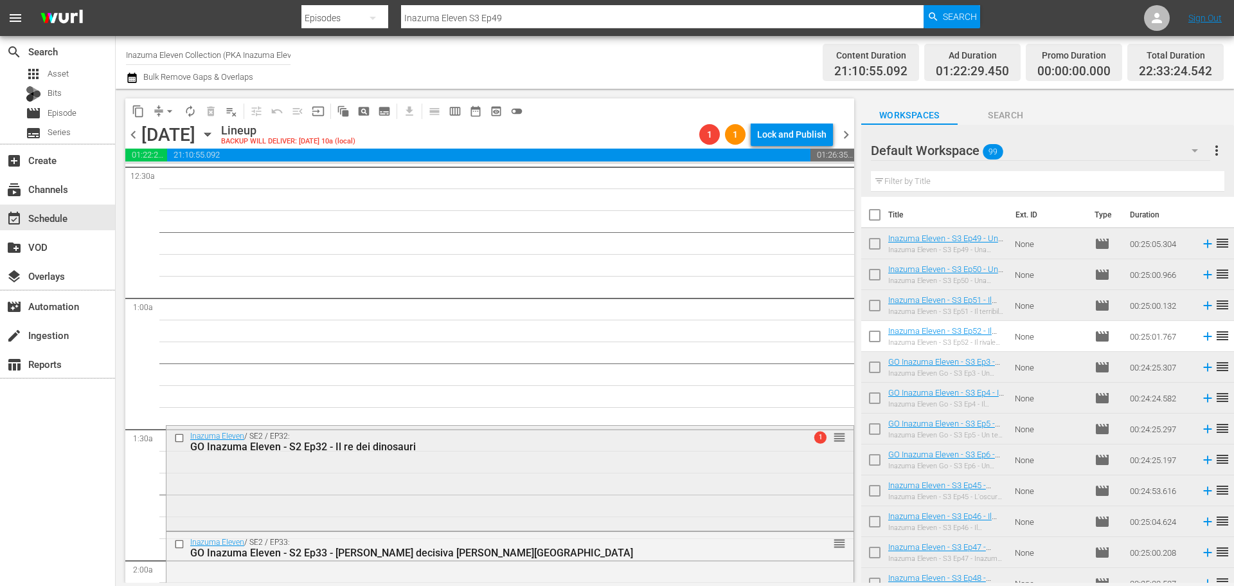
scroll to position [193, 0]
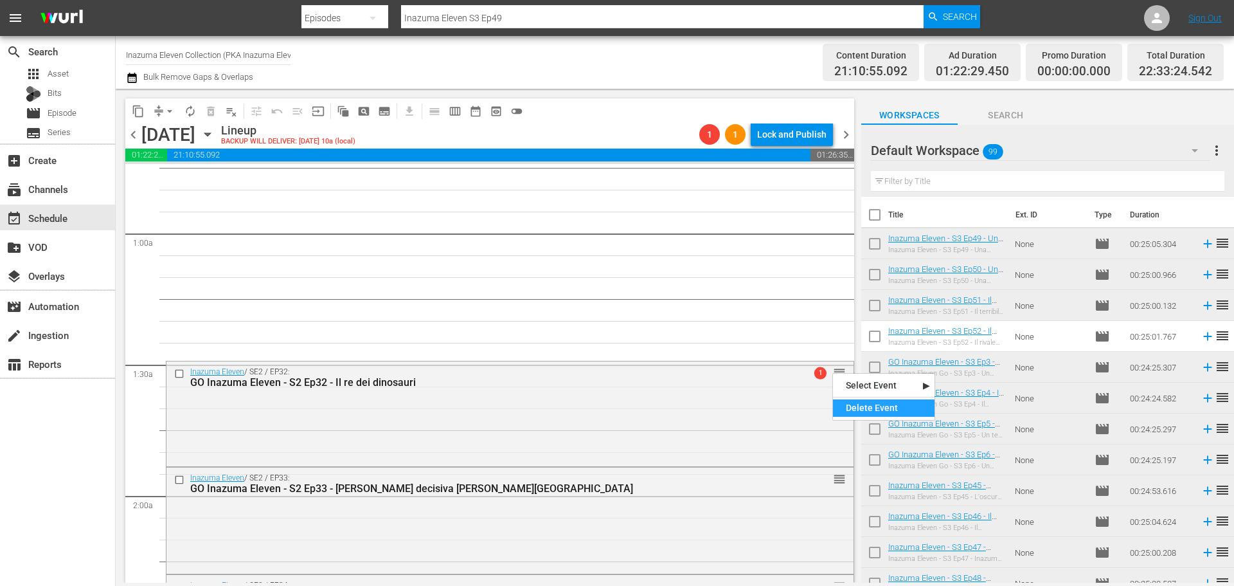
click at [849, 404] on div "Delete Event" at bounding box center [884, 407] width 102 height 17
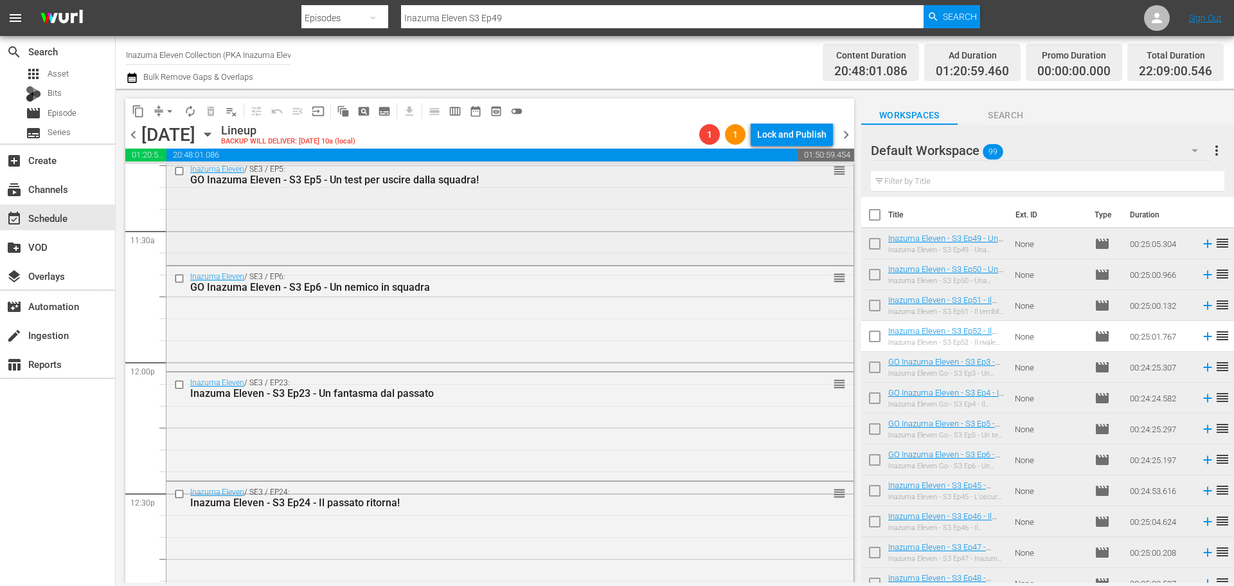
scroll to position [2893, 0]
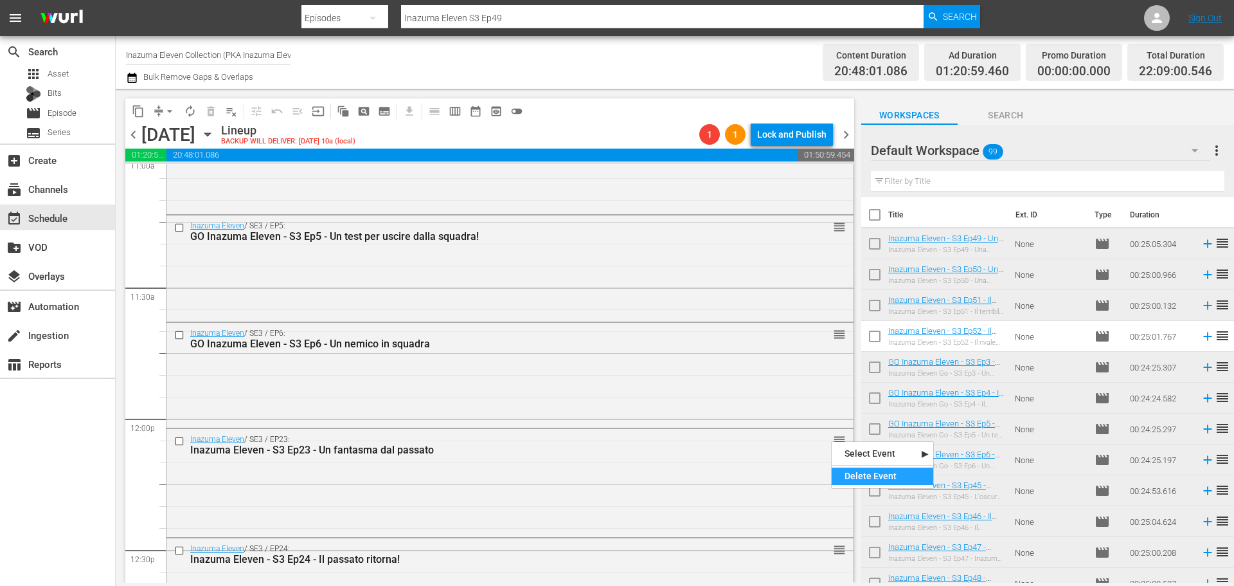
click at [850, 471] on div "Delete Event" at bounding box center [883, 475] width 102 height 17
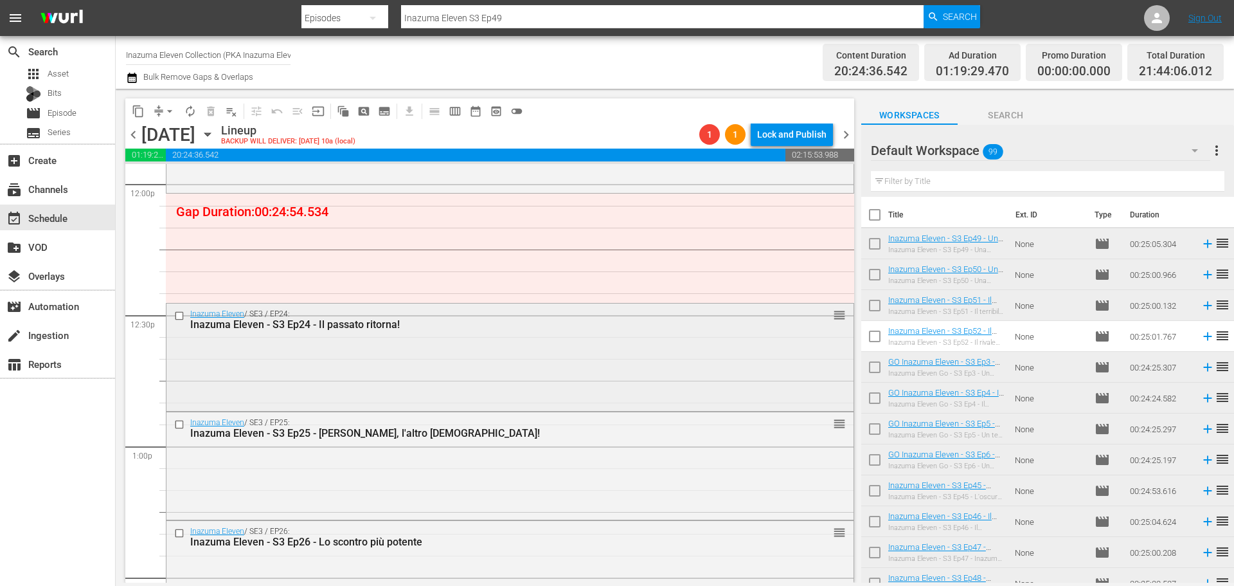
scroll to position [3150, 0]
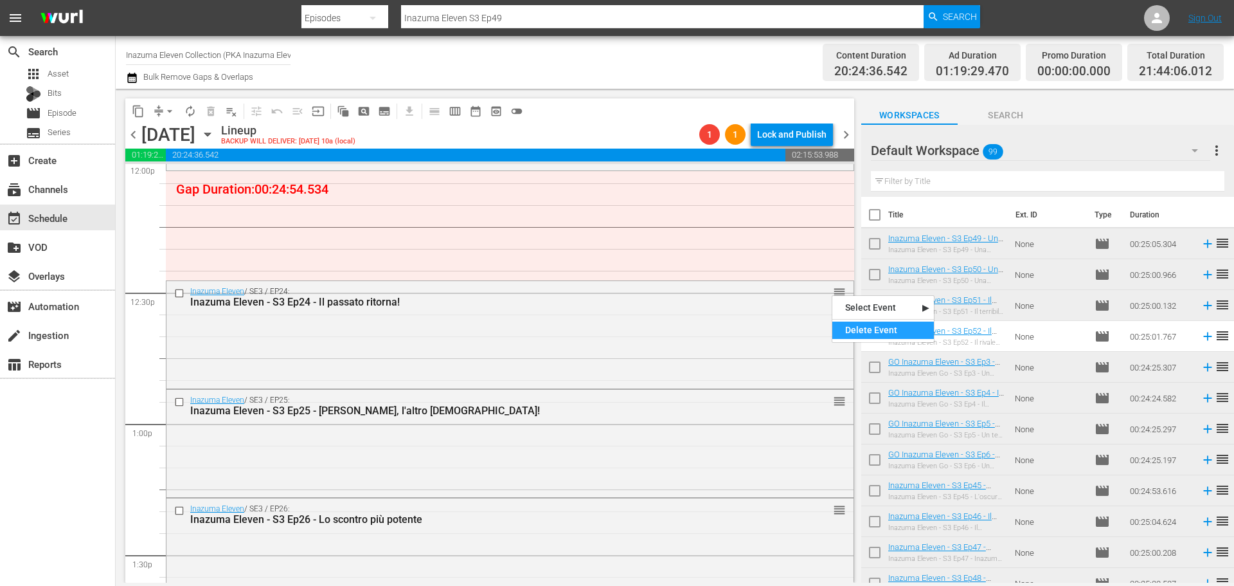
click at [850, 330] on div "Delete Event" at bounding box center [884, 329] width 102 height 17
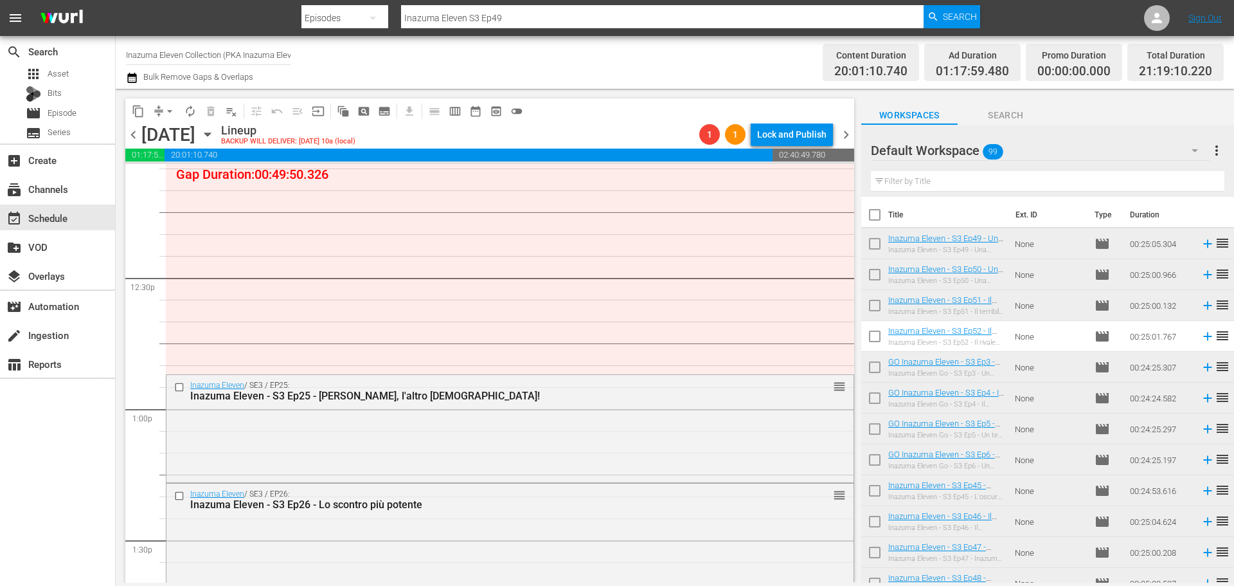
scroll to position [3215, 0]
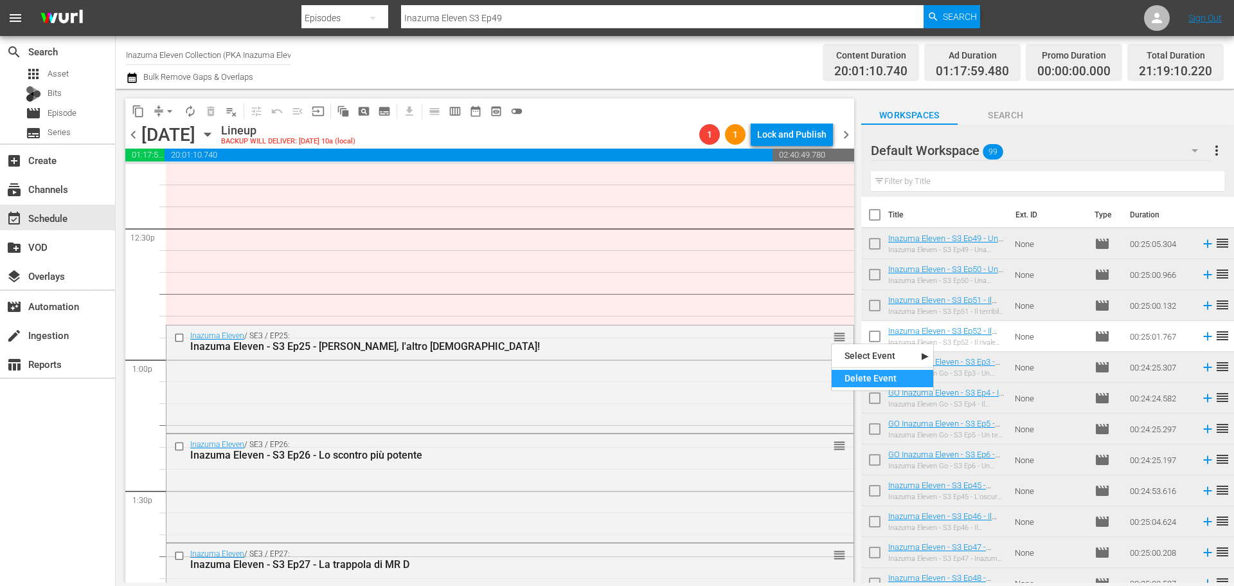
click at [849, 382] on div "Delete Event" at bounding box center [883, 378] width 102 height 17
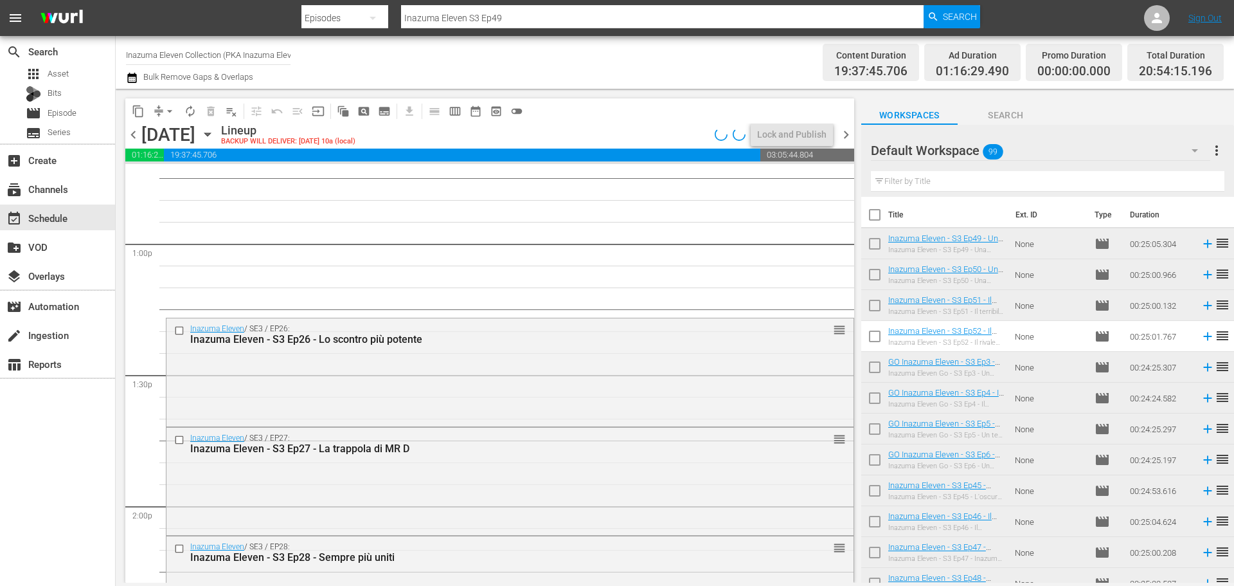
scroll to position [3343, 0]
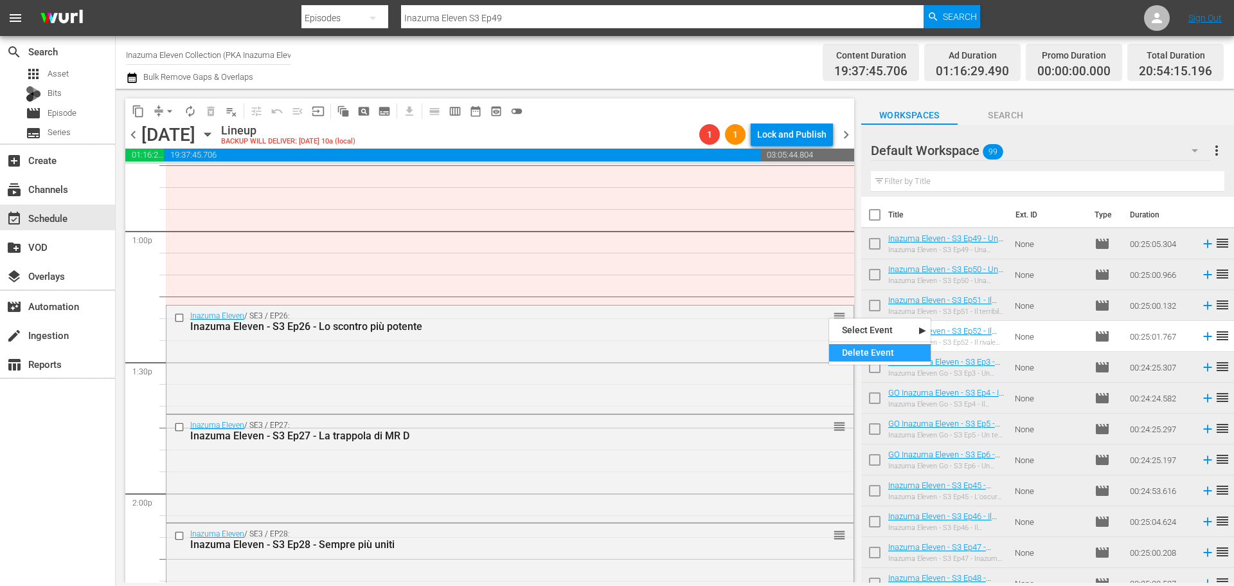
click at [849, 350] on div "Delete Event" at bounding box center [880, 352] width 102 height 17
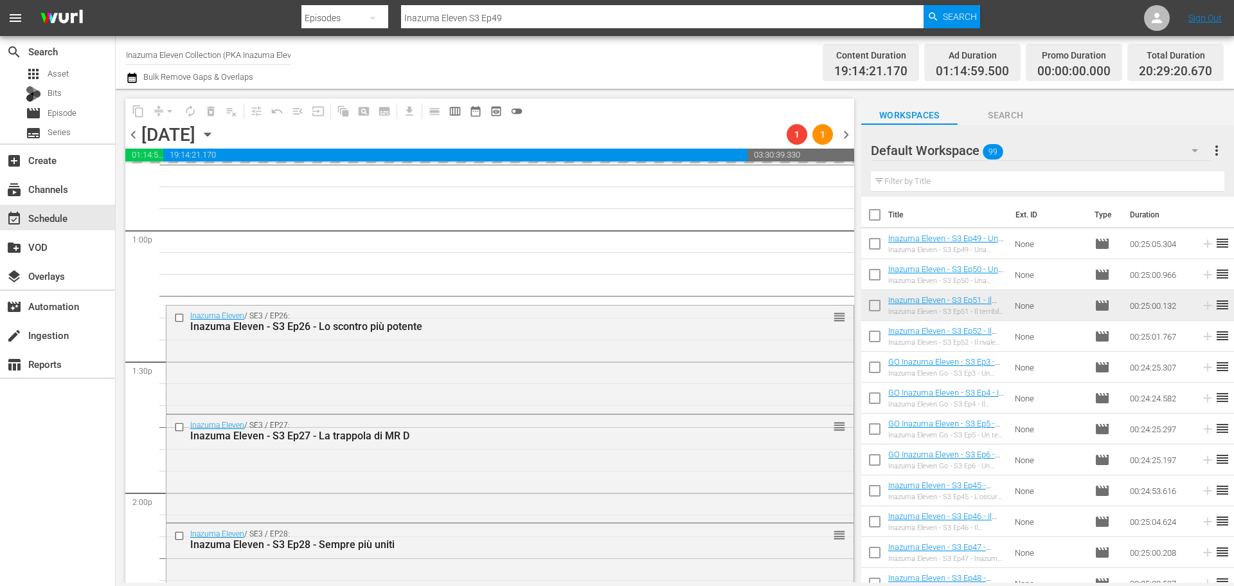
scroll to position [3022, 0]
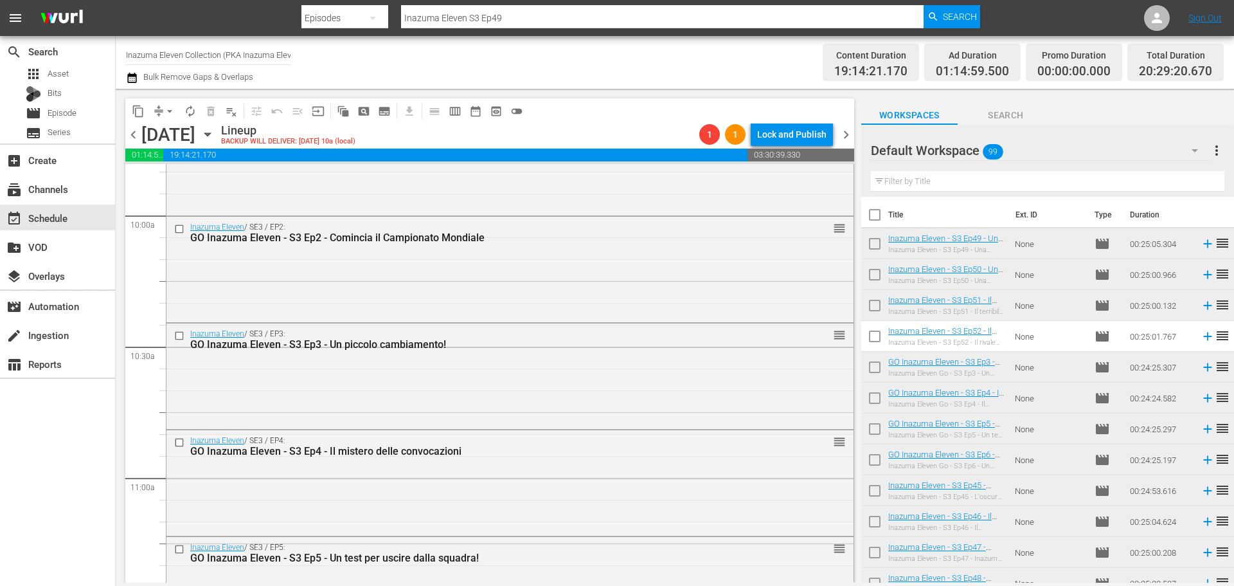
scroll to position [2957, 0]
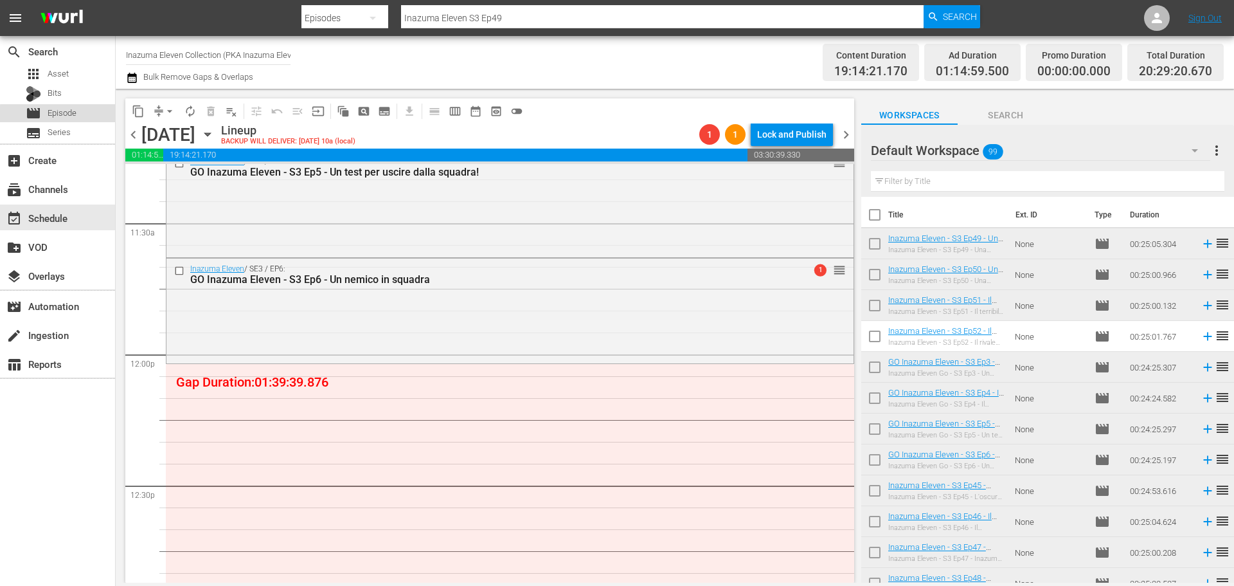
click at [82, 120] on div "movie Episode" at bounding box center [57, 113] width 115 height 18
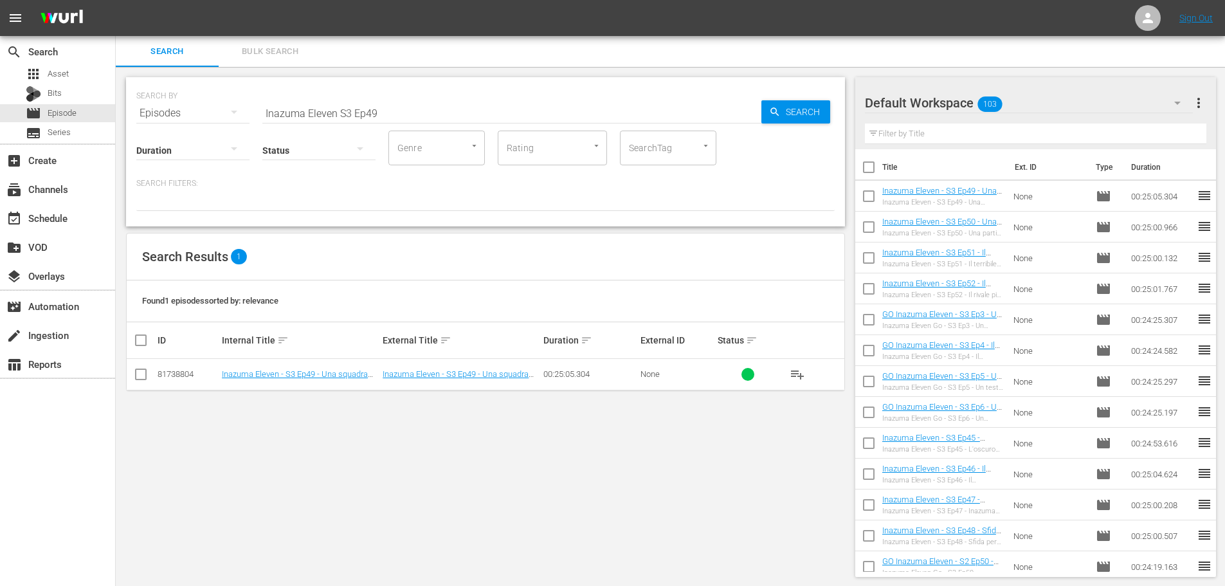
click at [337, 113] on input "Inazuma Eleven S3 Ep49" at bounding box center [511, 113] width 499 height 31
click at [800, 372] on span "playlist_add" at bounding box center [797, 373] width 15 height 15
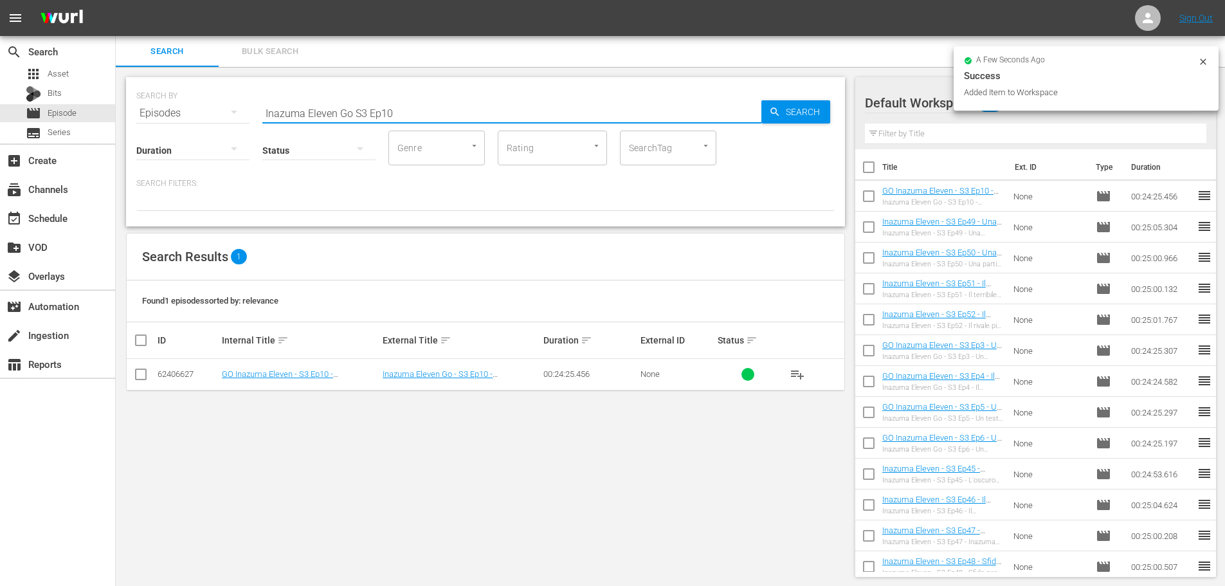
click at [429, 104] on input "Inazuma Eleven Go S3 Ep10" at bounding box center [511, 113] width 499 height 31
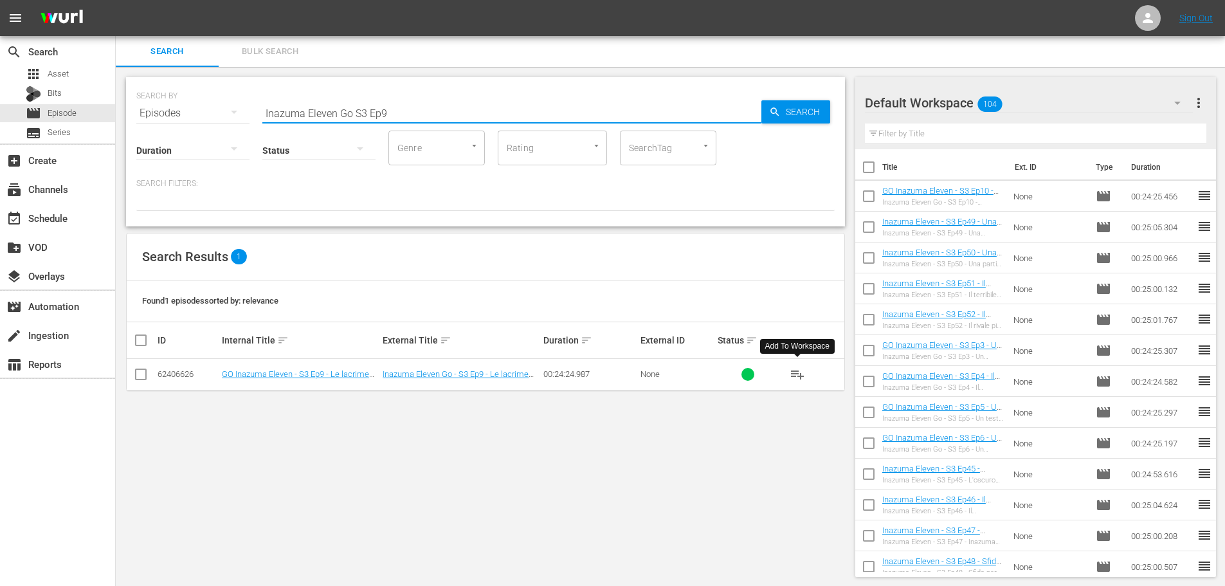
click at [799, 371] on span "playlist_add" at bounding box center [797, 373] width 15 height 15
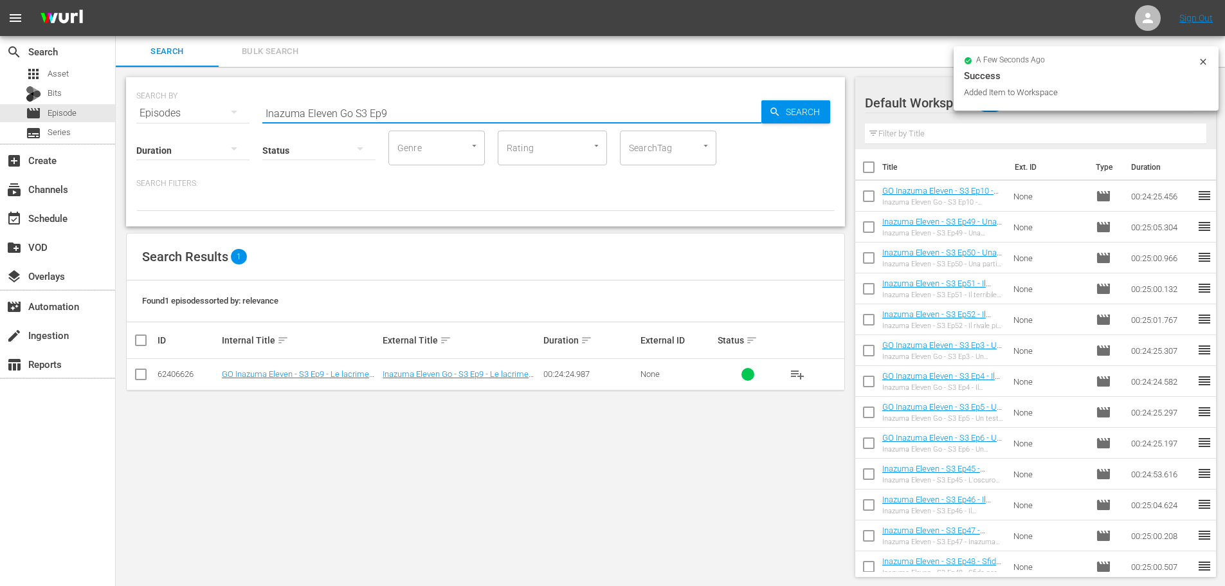
click at [417, 114] on input "Inazuma Eleven Go S3 Ep9" at bounding box center [511, 113] width 499 height 31
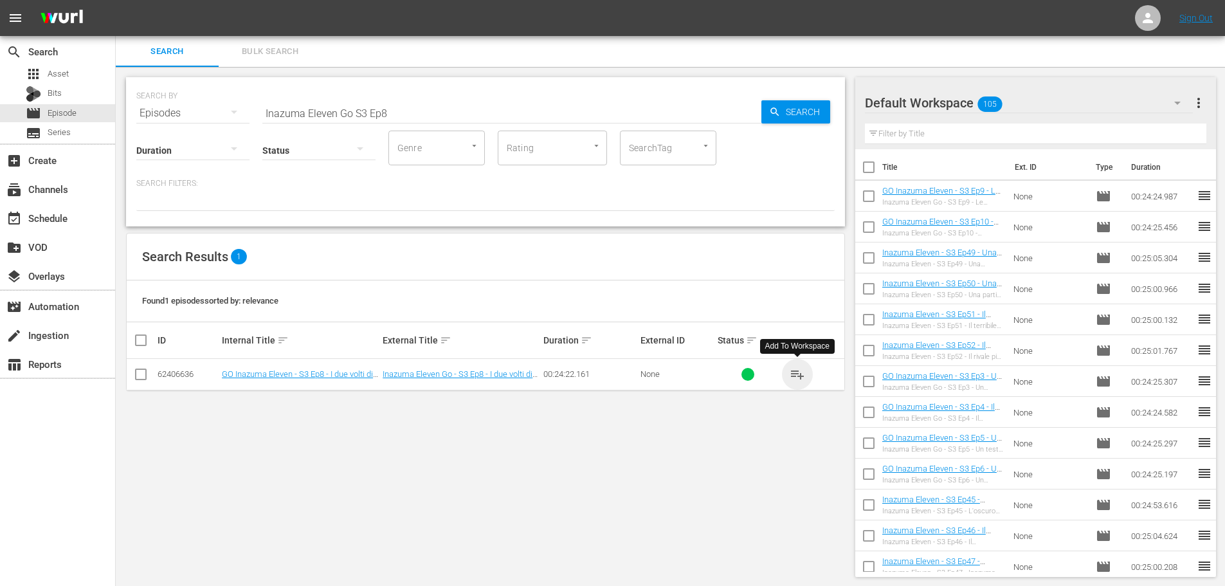
click at [799, 374] on span "playlist_add" at bounding box center [797, 373] width 15 height 15
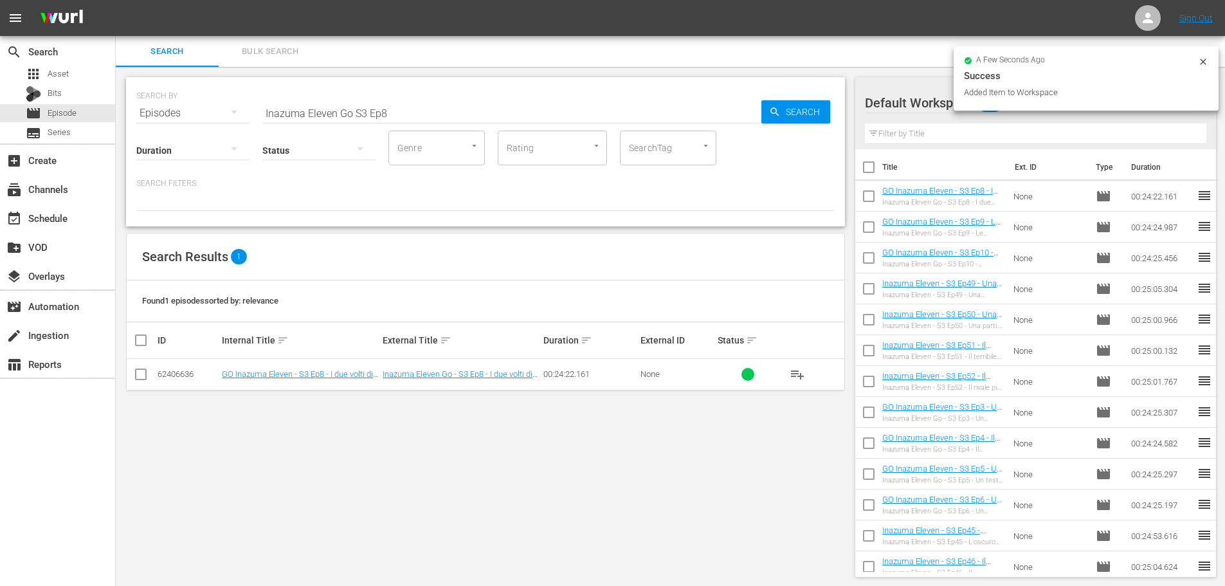
click at [410, 116] on input "Inazuma Eleven Go S3 Ep8" at bounding box center [511, 113] width 499 height 31
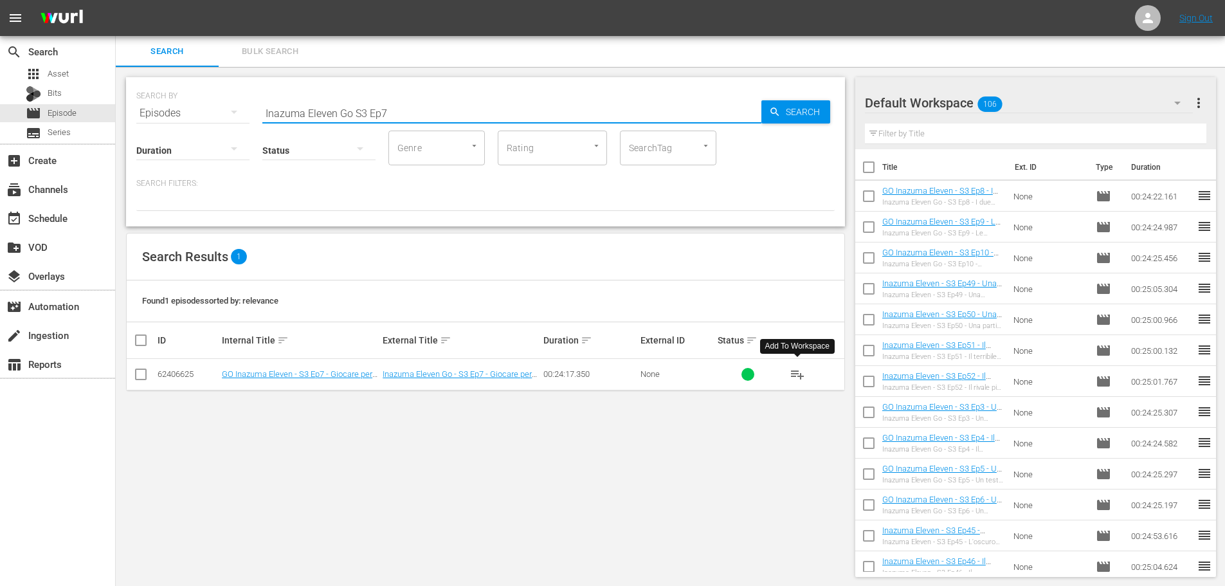
type input "Inazuma Eleven Go S3 Ep7"
click at [799, 376] on span "playlist_add" at bounding box center [797, 373] width 15 height 15
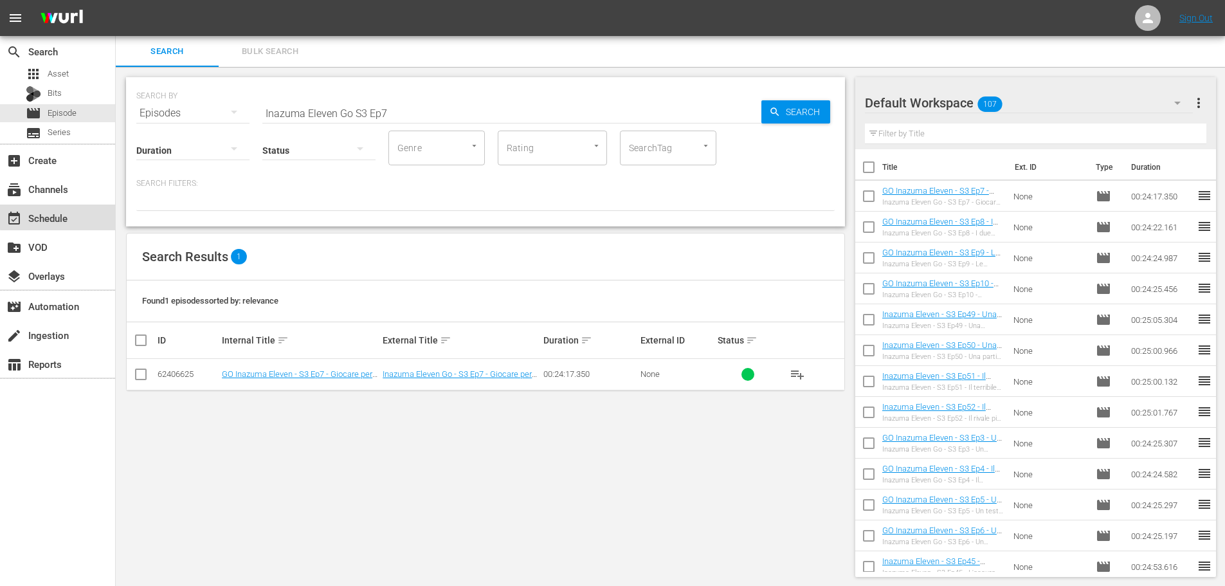
click at [62, 216] on div "event_available Schedule" at bounding box center [36, 216] width 72 height 12
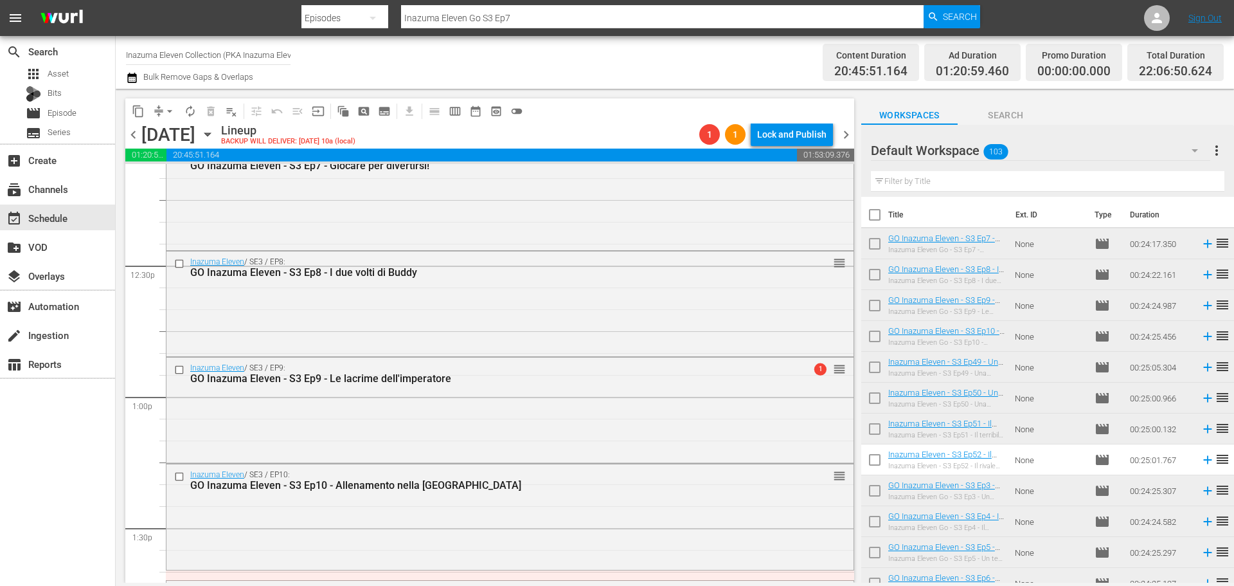
scroll to position [3499, 0]
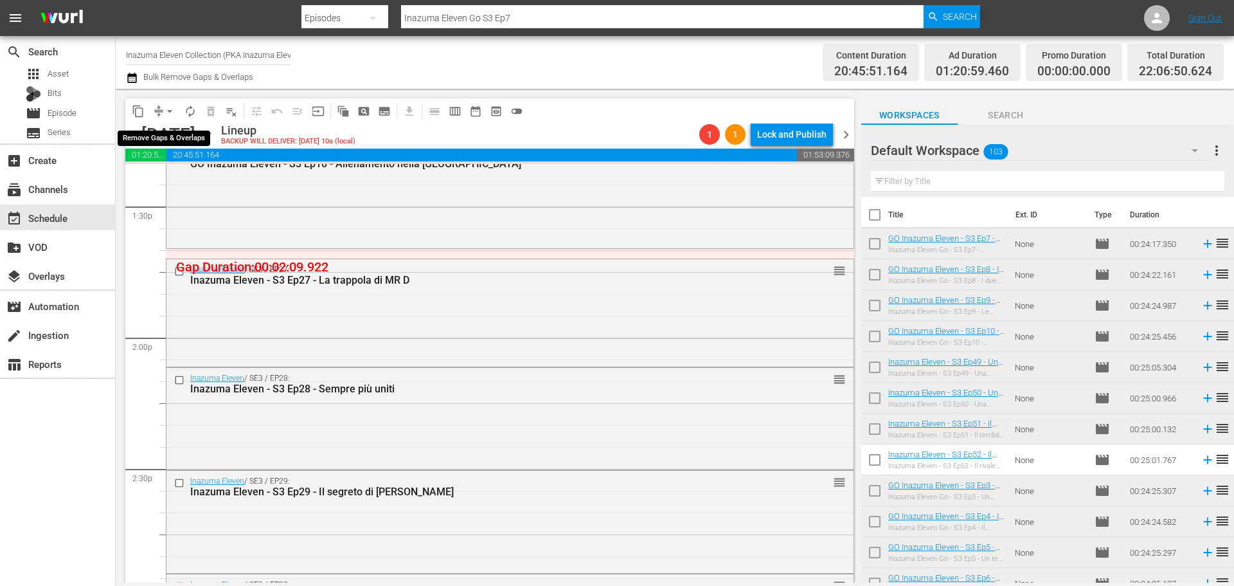
click at [168, 108] on span "arrow_drop_down" at bounding box center [169, 111] width 13 height 13
click at [189, 188] on li "Align to End of Previous Day" at bounding box center [170, 179] width 135 height 21
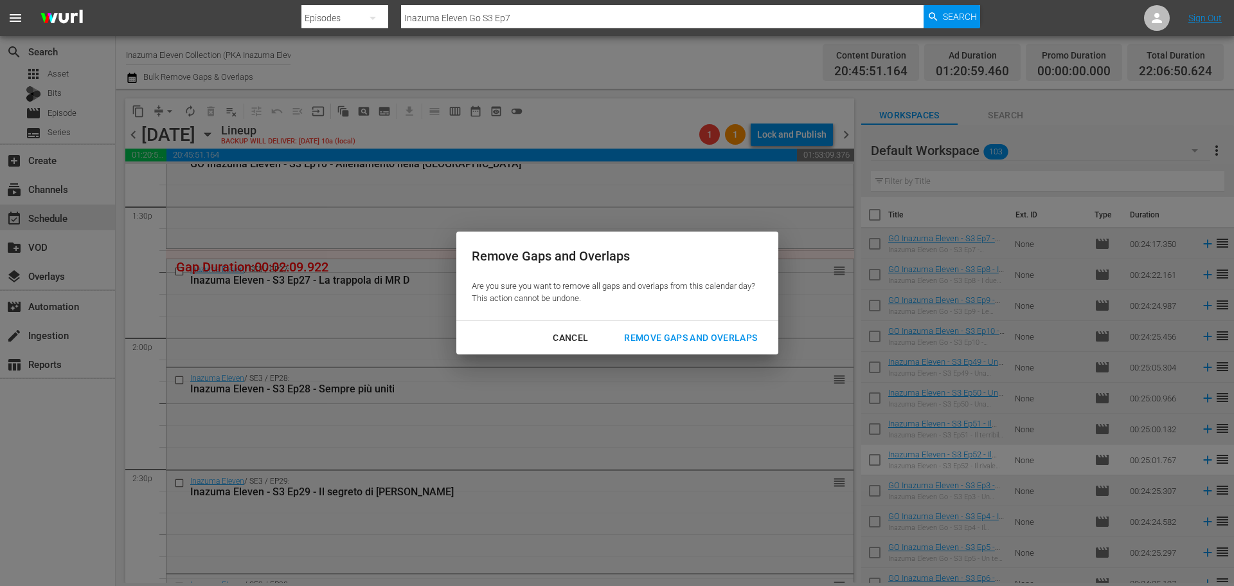
click at [665, 338] on div "Remove Gaps and Overlaps" at bounding box center [691, 338] width 154 height 16
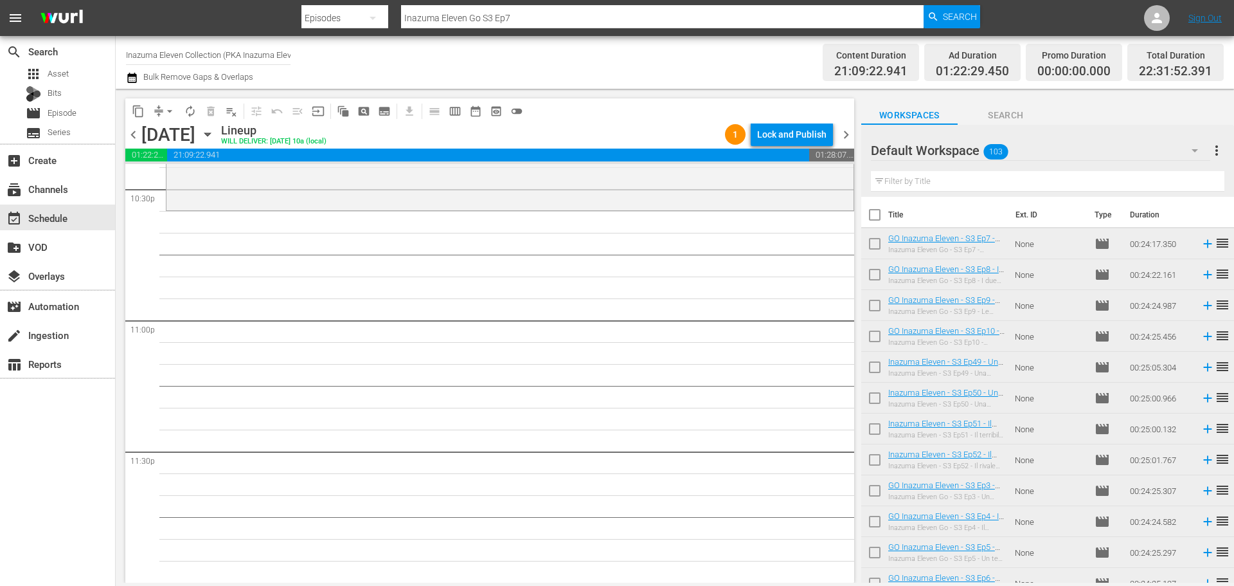
scroll to position [5748, 0]
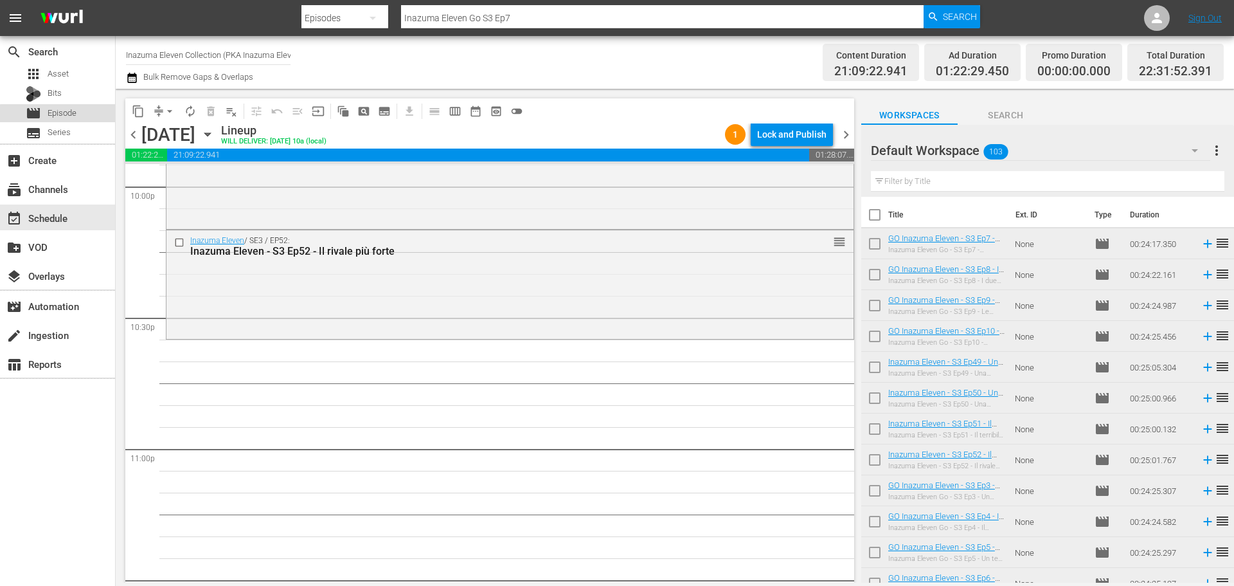
click at [79, 116] on div "movie Episode" at bounding box center [57, 113] width 115 height 18
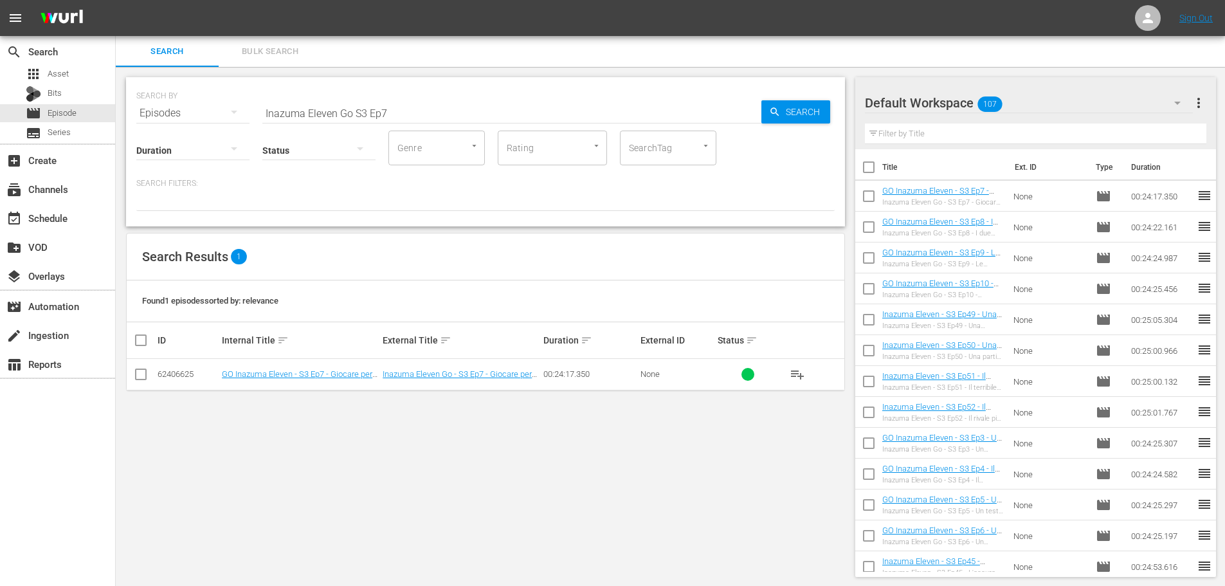
click at [353, 111] on input "Inazuma Eleven Go S3 Ep7" at bounding box center [511, 113] width 499 height 31
click at [797, 368] on span "playlist_add" at bounding box center [797, 373] width 15 height 15
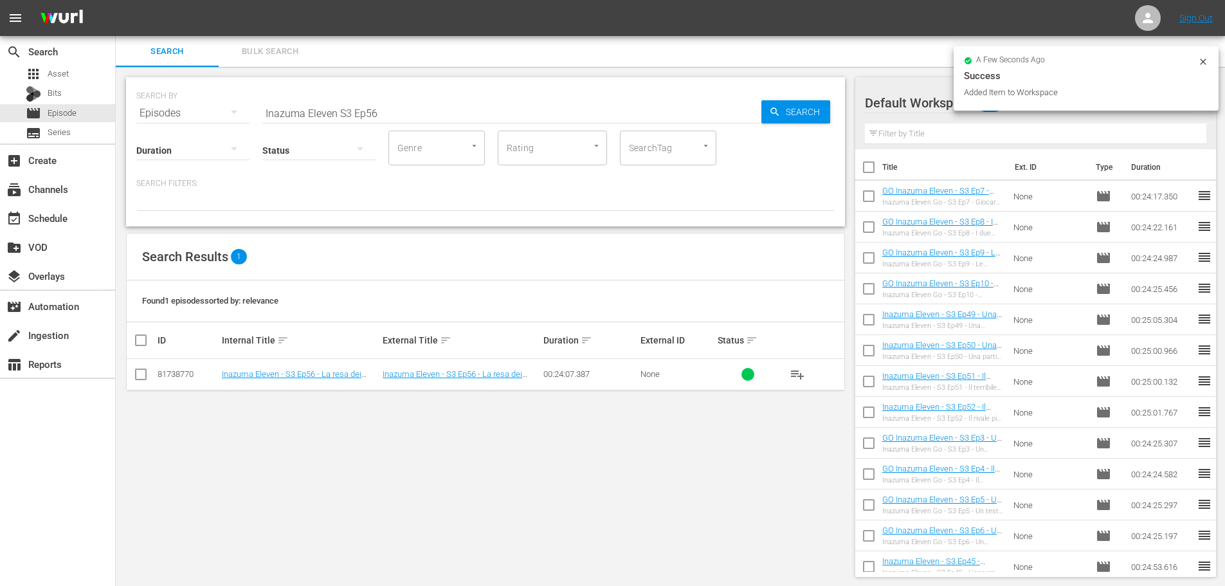
click at [403, 114] on input "Inazuma Eleven S3 Ep56" at bounding box center [511, 113] width 499 height 31
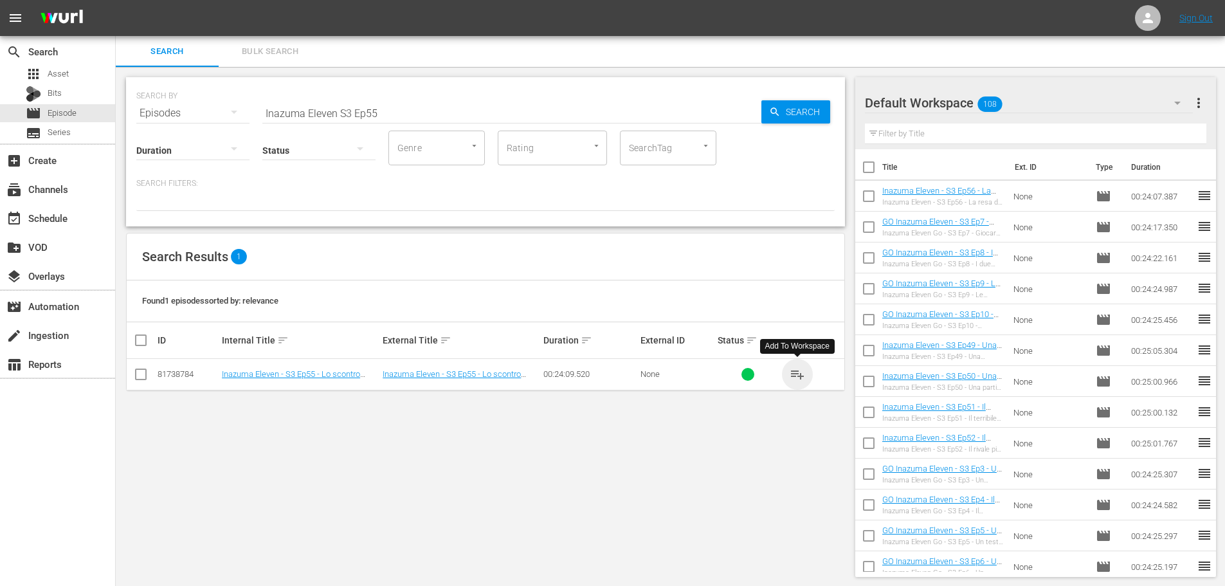
click at [802, 372] on span "playlist_add" at bounding box center [797, 373] width 15 height 15
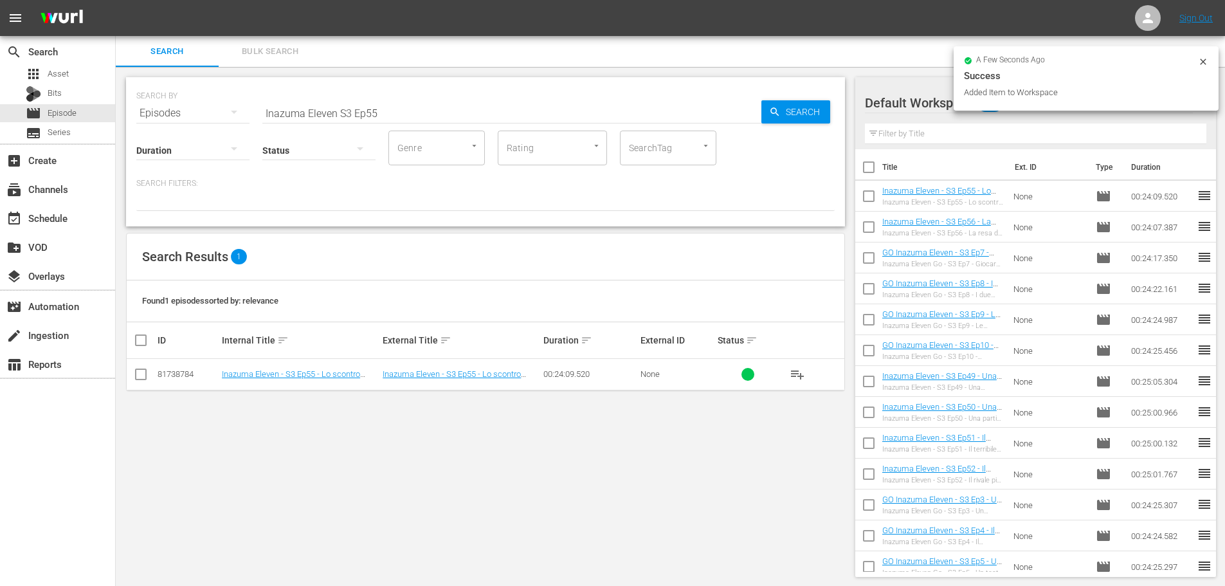
click at [418, 116] on input "Inazuma Eleven S3 Ep55" at bounding box center [511, 113] width 499 height 31
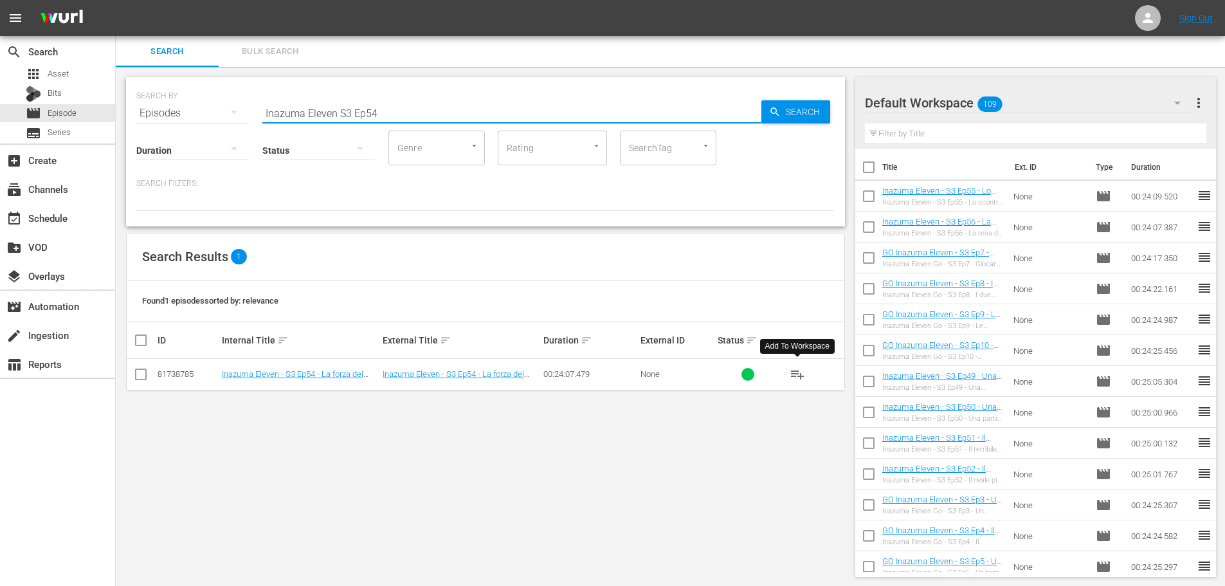
click at [791, 375] on span "playlist_add" at bounding box center [797, 373] width 15 height 15
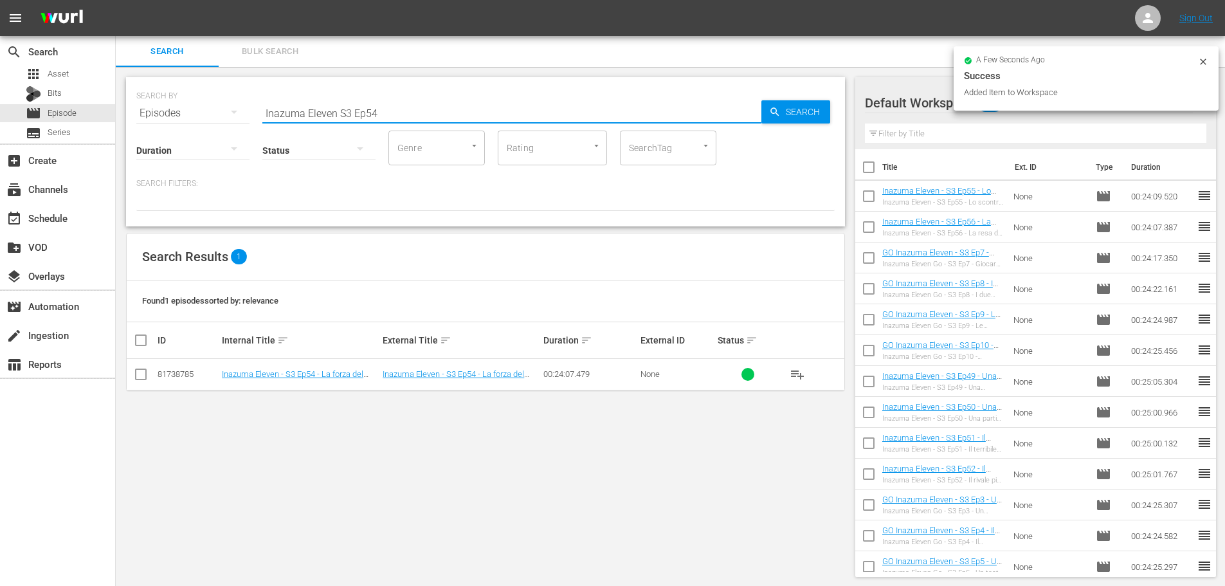
click at [397, 114] on input "Inazuma Eleven S3 Ep54" at bounding box center [511, 113] width 499 height 31
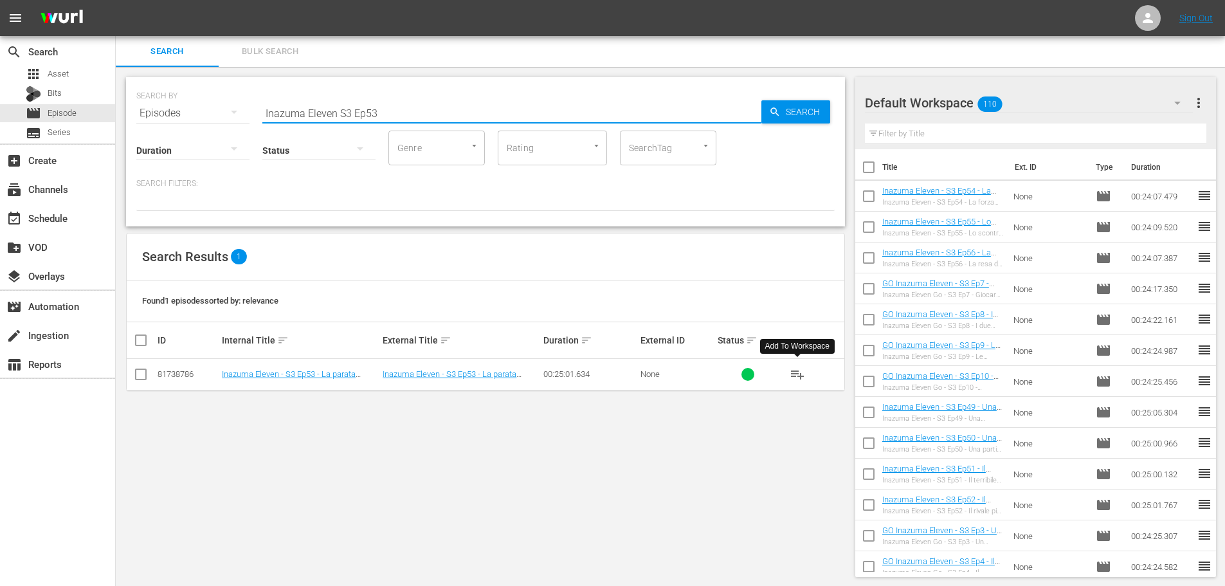
type input "Inazuma Eleven S3 Ep53"
click at [798, 374] on span "playlist_add" at bounding box center [797, 373] width 15 height 15
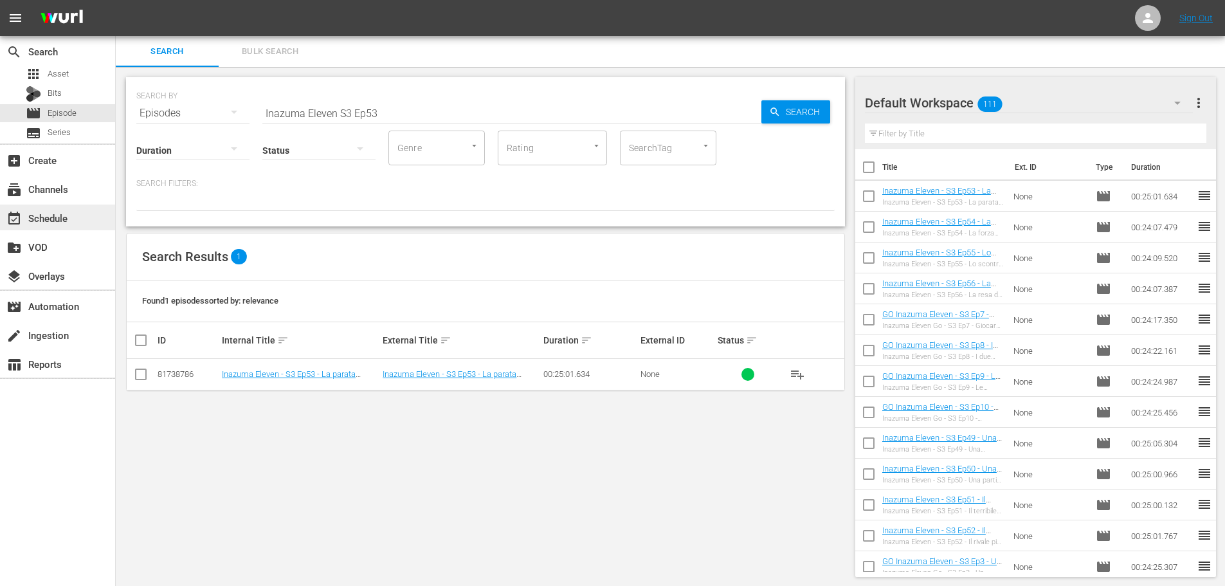
click at [85, 219] on div "event_available Schedule" at bounding box center [57, 217] width 115 height 26
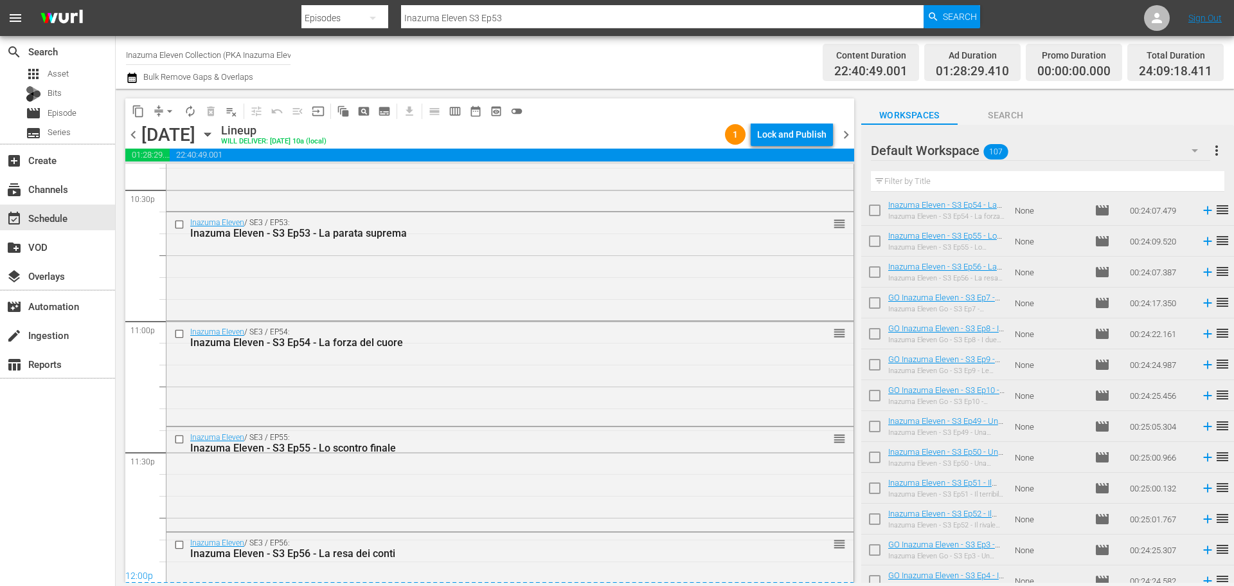
scroll to position [5877, 0]
click at [62, 193] on div "subscriptions Channels" at bounding box center [36, 187] width 72 height 12
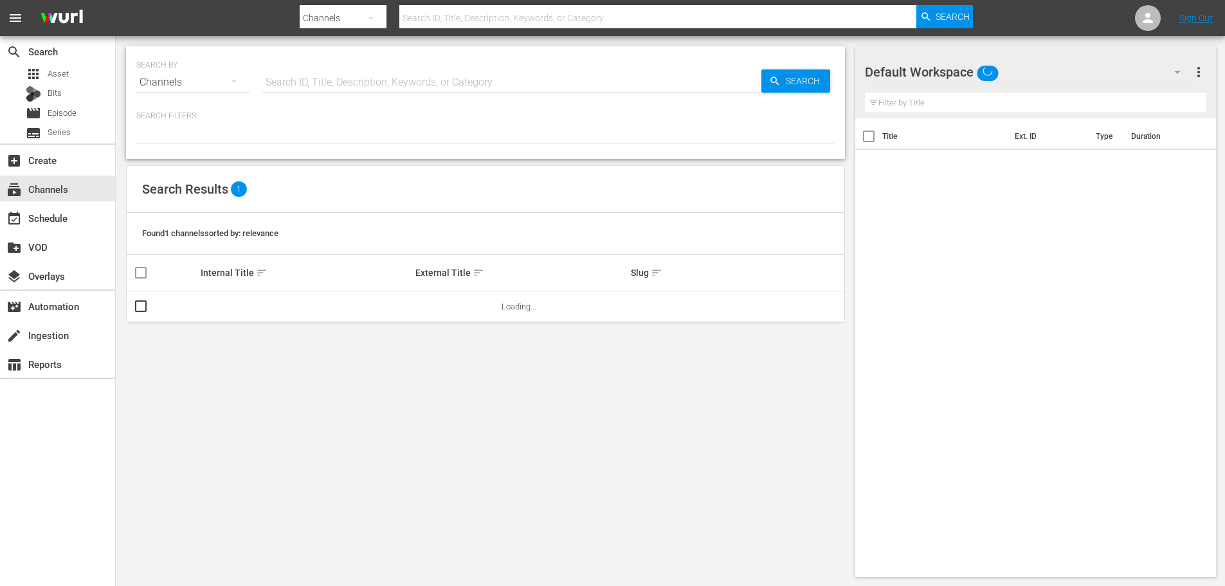
drag, startPoint x: 321, startPoint y: 77, endPoint x: 581, endPoint y: 113, distance: 262.1
click at [321, 77] on input "text" at bounding box center [511, 82] width 499 height 31
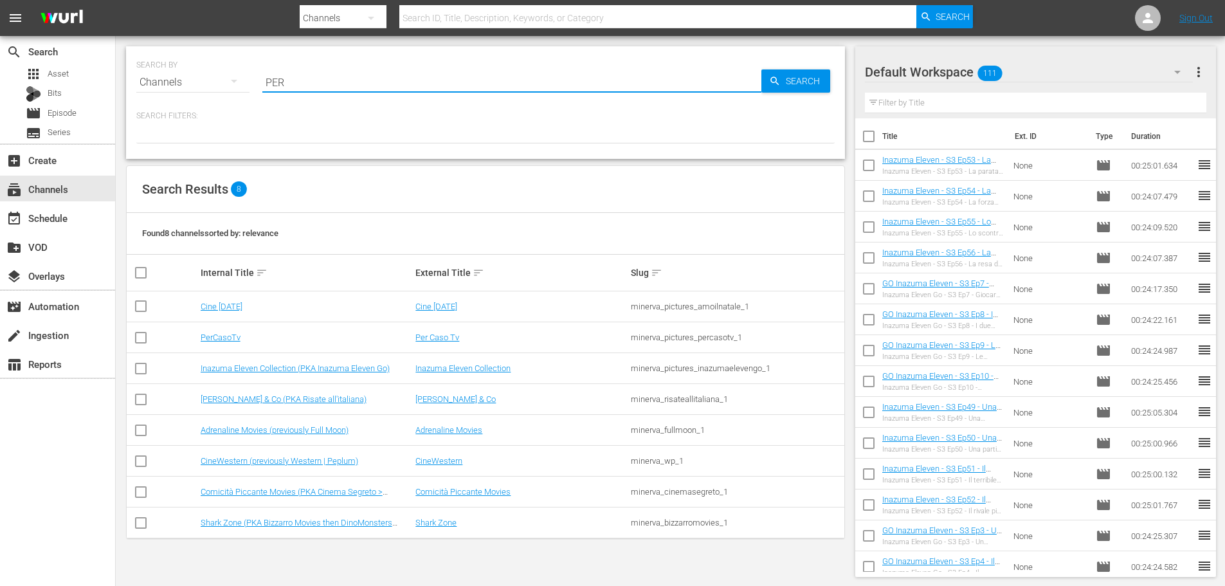
type input "PERC"
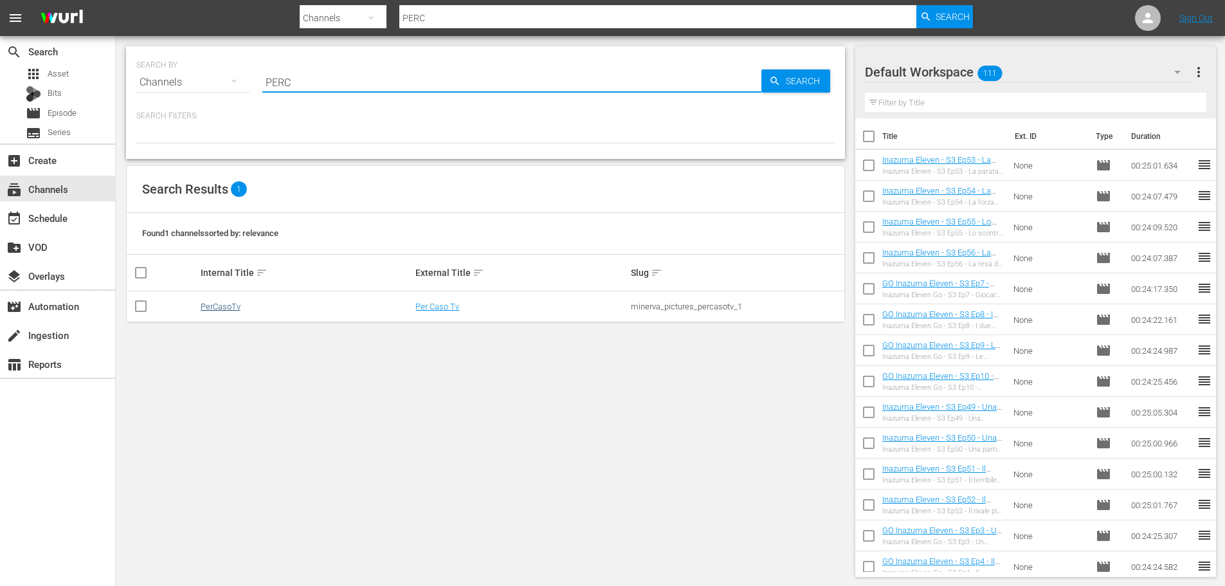
type input "PERC"
click at [206, 308] on link "PerCasoTv" at bounding box center [221, 307] width 40 height 10
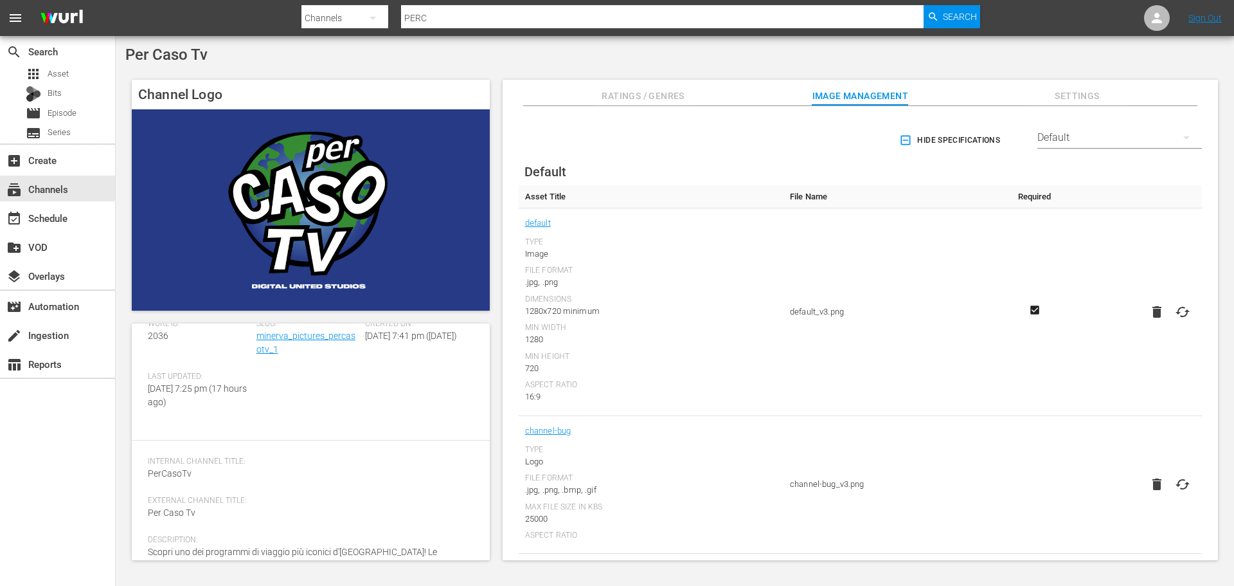
scroll to position [111, 0]
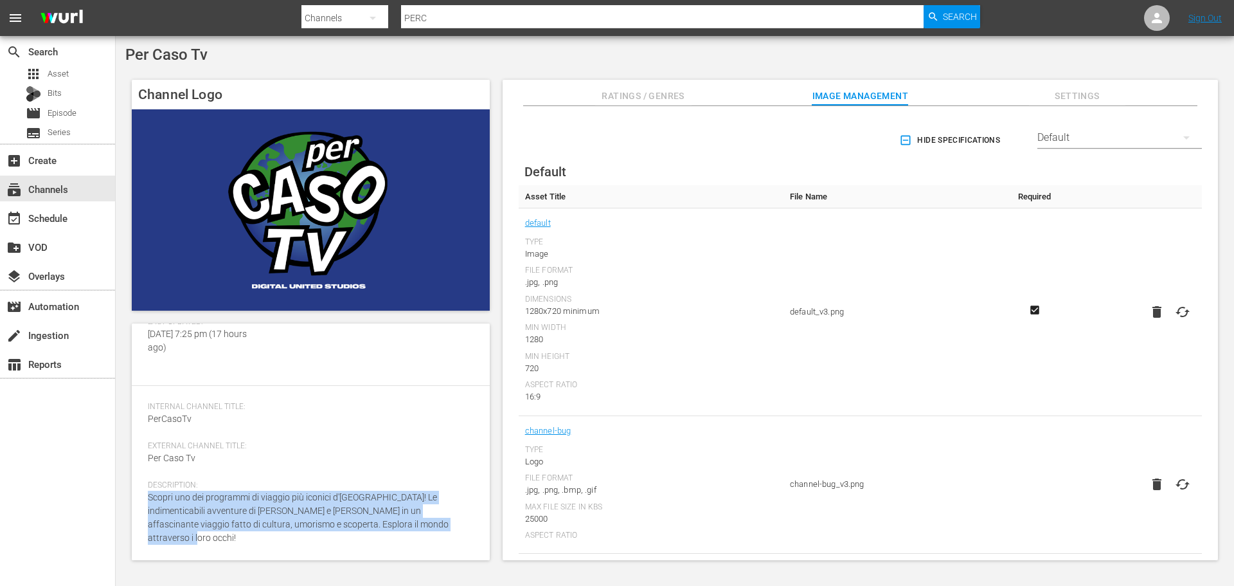
drag, startPoint x: 147, startPoint y: 512, endPoint x: 449, endPoint y: 536, distance: 303.1
click at [449, 536] on div "Channel Details edit Wurl ID: 2036 Slug: minerva_pictures_percasotv_1 Created O…" at bounding box center [311, 441] width 358 height 237
copy span "Scopri uno dei programmi di viaggio più iconici d'Italia! Le indimenticabili av…"
click at [292, 178] on img at bounding box center [311, 209] width 358 height 201
drag, startPoint x: 292, startPoint y: 178, endPoint x: 145, endPoint y: 262, distance: 168.7
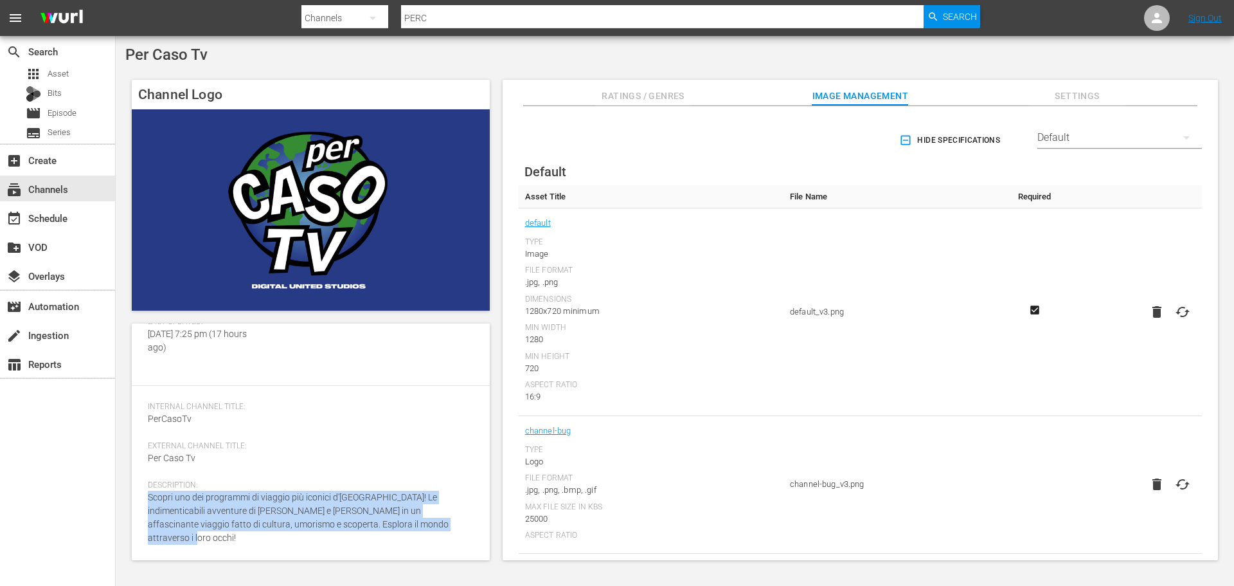
click at [145, 262] on img at bounding box center [311, 209] width 358 height 201
click at [314, 221] on img at bounding box center [311, 209] width 358 height 201
click at [682, 64] on div "Per Caso Tv Channel Logo Channel Details edit Wurl ID: 2036 Slug: minerva_pictu…" at bounding box center [675, 306] width 1119 height 541
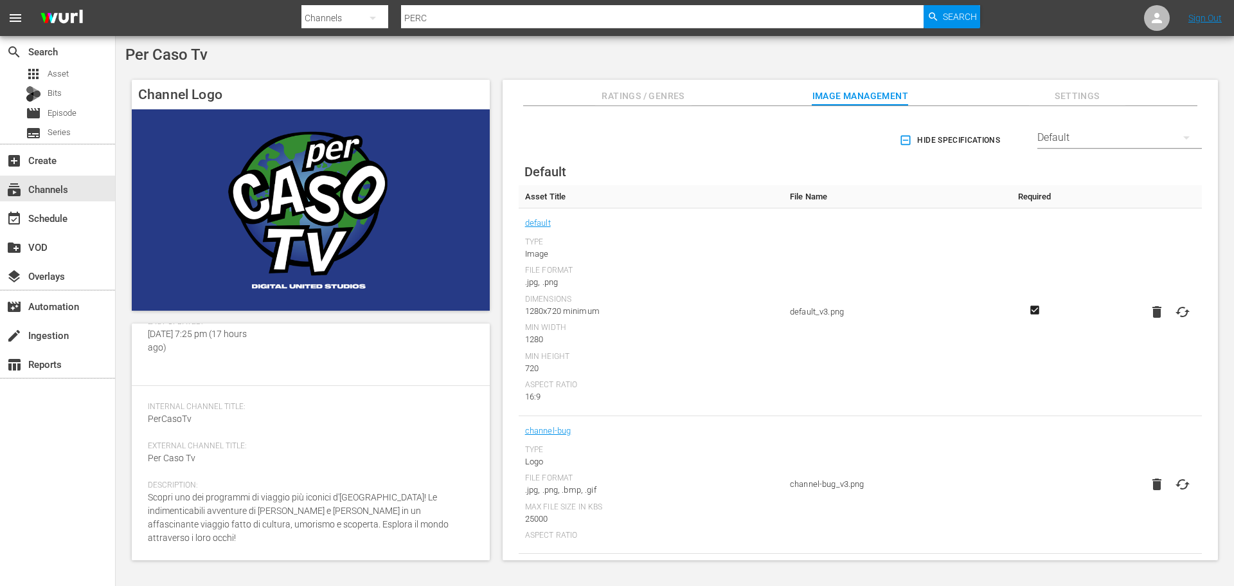
click at [62, 64] on div "search Search apps Asset Bits movie Episode subtitles Series" at bounding box center [57, 89] width 115 height 107
click at [65, 70] on span "Asset" at bounding box center [58, 74] width 21 height 13
